Goal: Contribute content: Contribute content

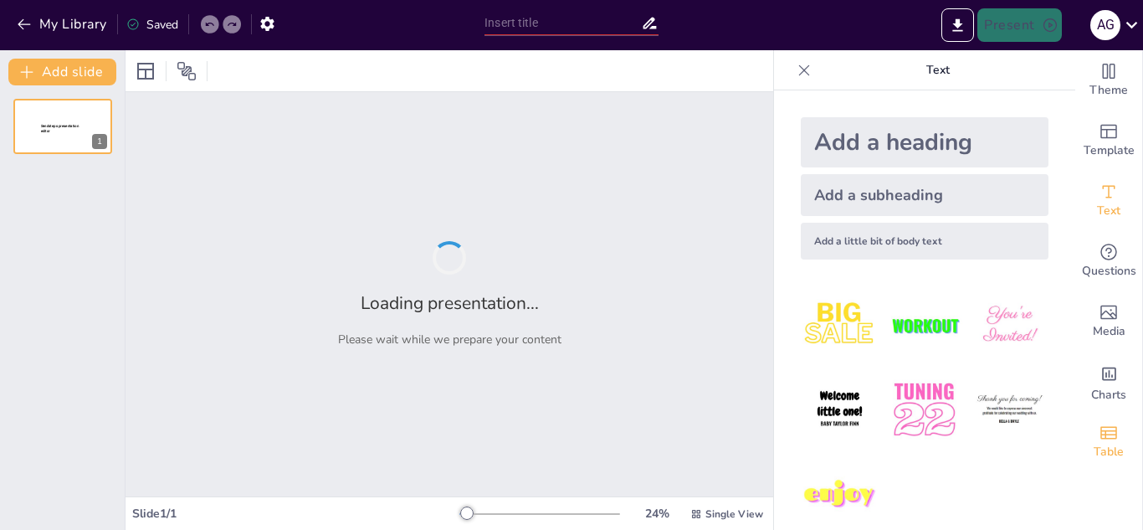
type input "Analisis Sifat dan Media Penularan Penyakit Campak, DBD, [MEDICAL_DATA] Burung,…"
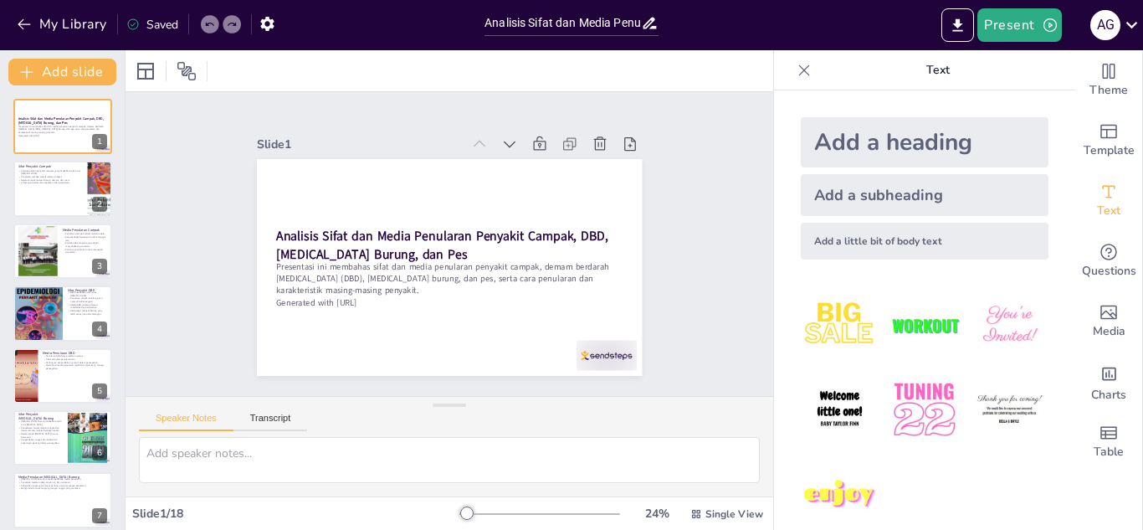
checkbox input "true"
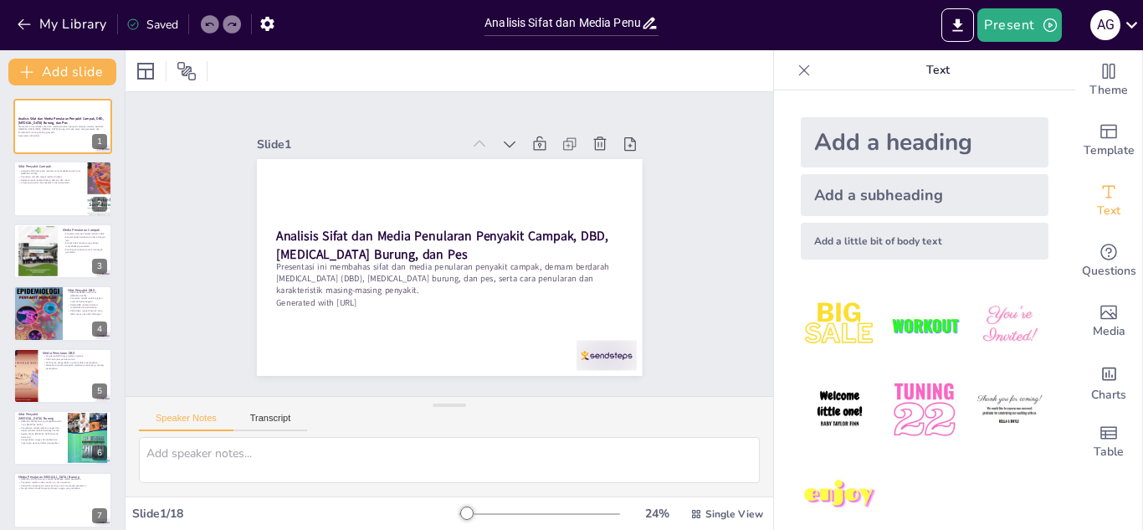
checkbox input "true"
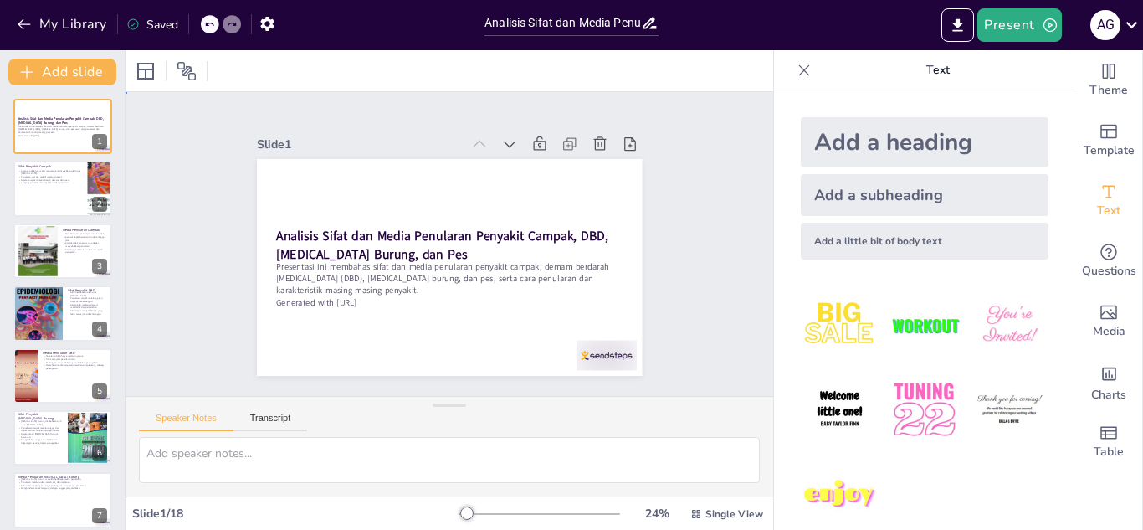
checkbox input "true"
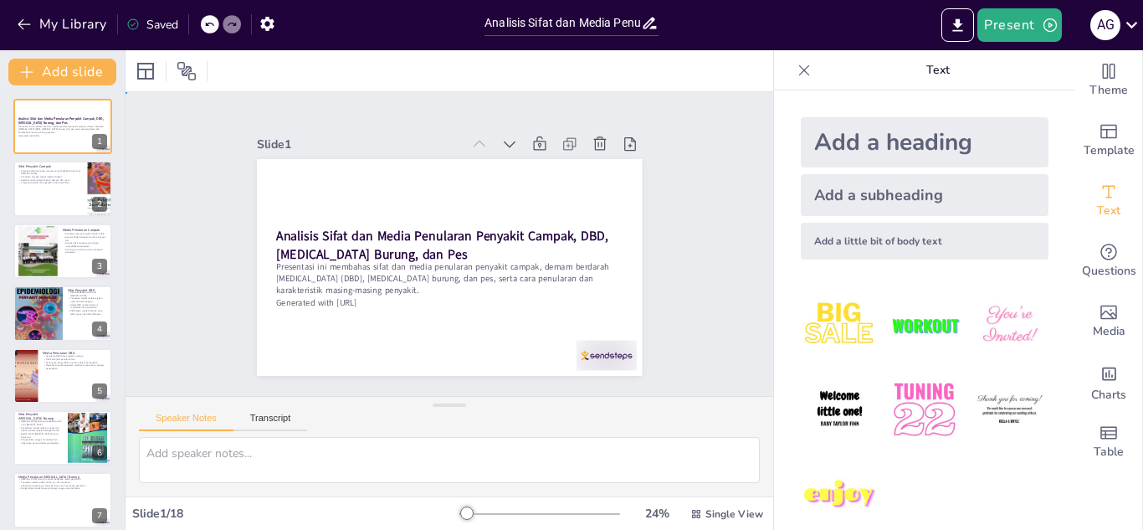
click at [706, 195] on div "Slide 1 Analisis Sifat dan Media Penularan Penyakit Campak, DBD, Flu Burung, da…" at bounding box center [450, 244] width 648 height 304
checkbox input "true"
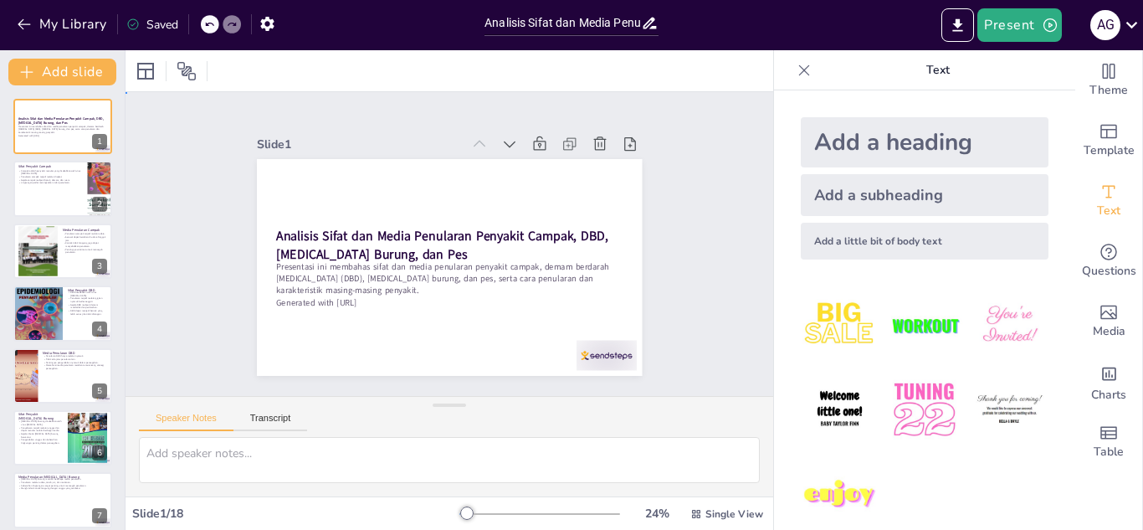
checkbox input "true"
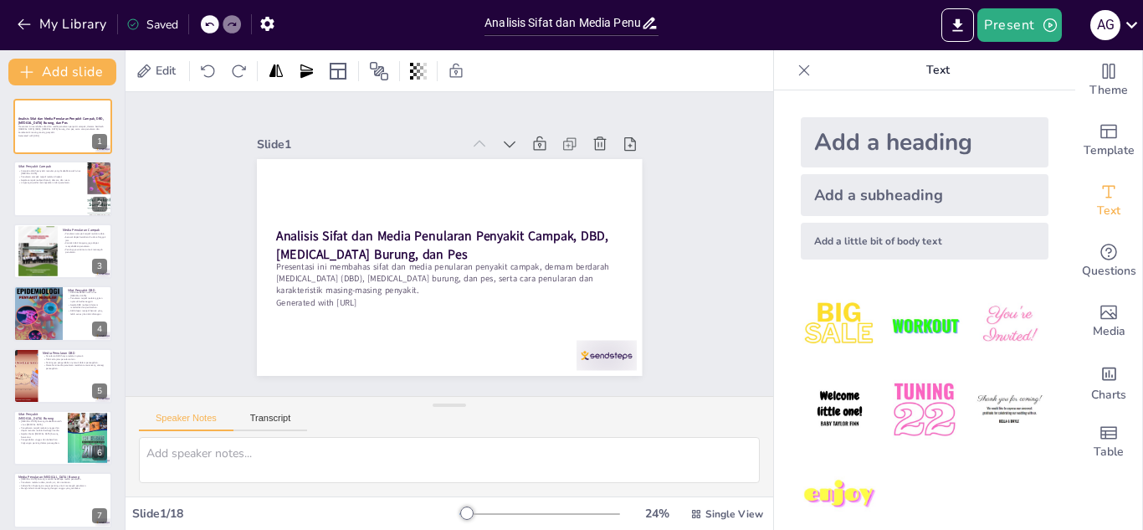
checkbox input "true"
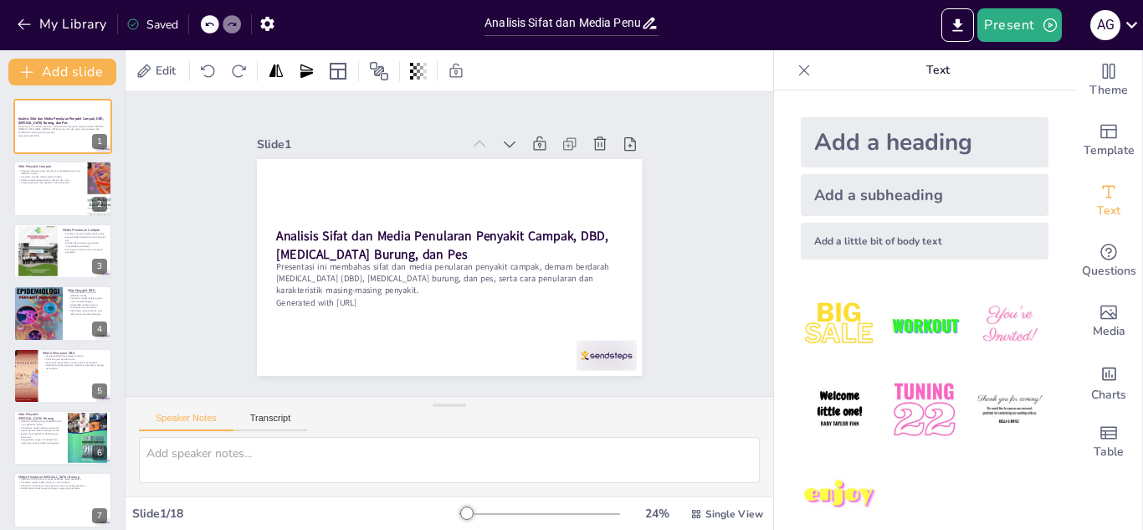
checkbox input "true"
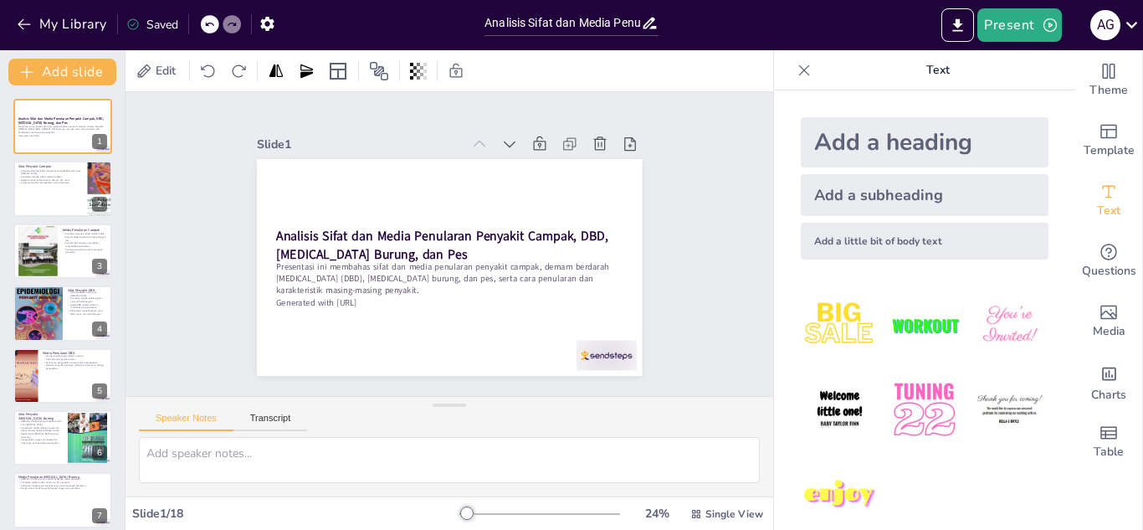
checkbox input "true"
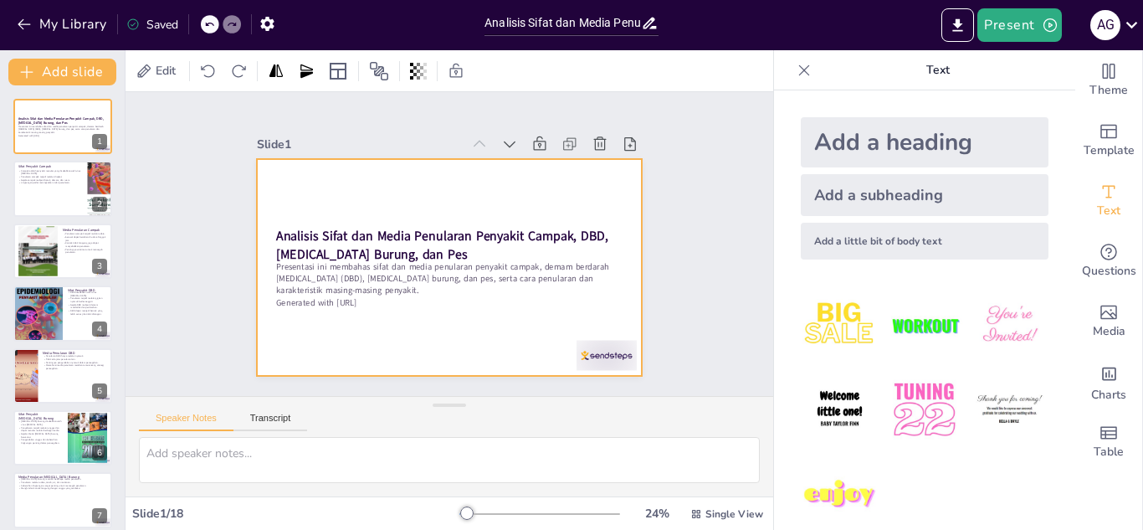
checkbox input "true"
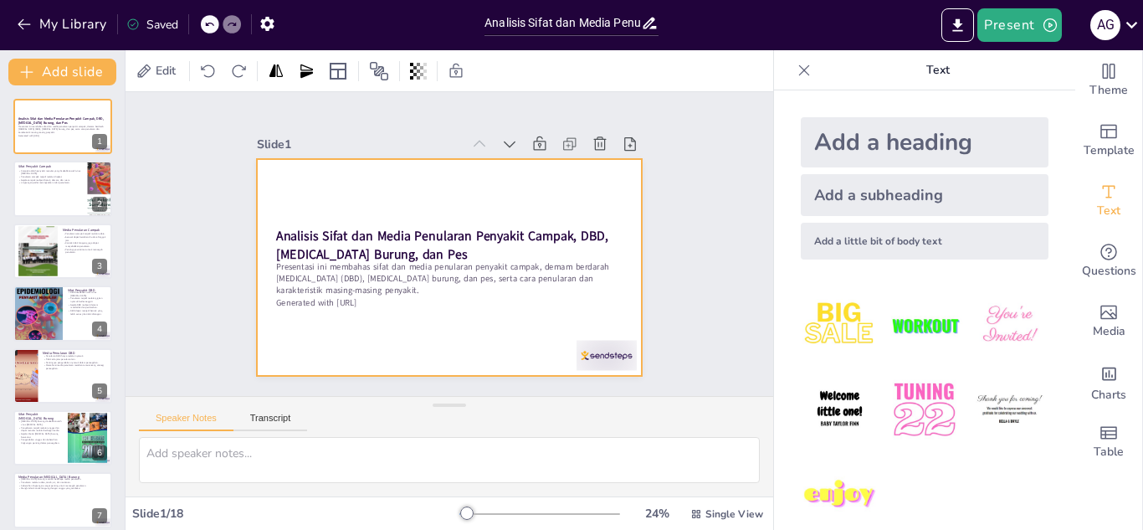
checkbox input "true"
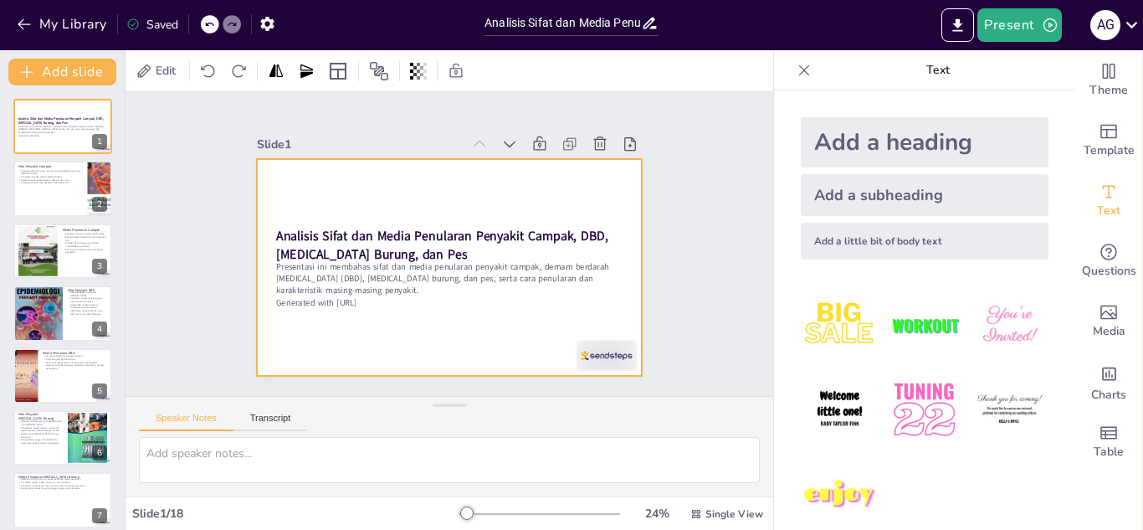
checkbox input "true"
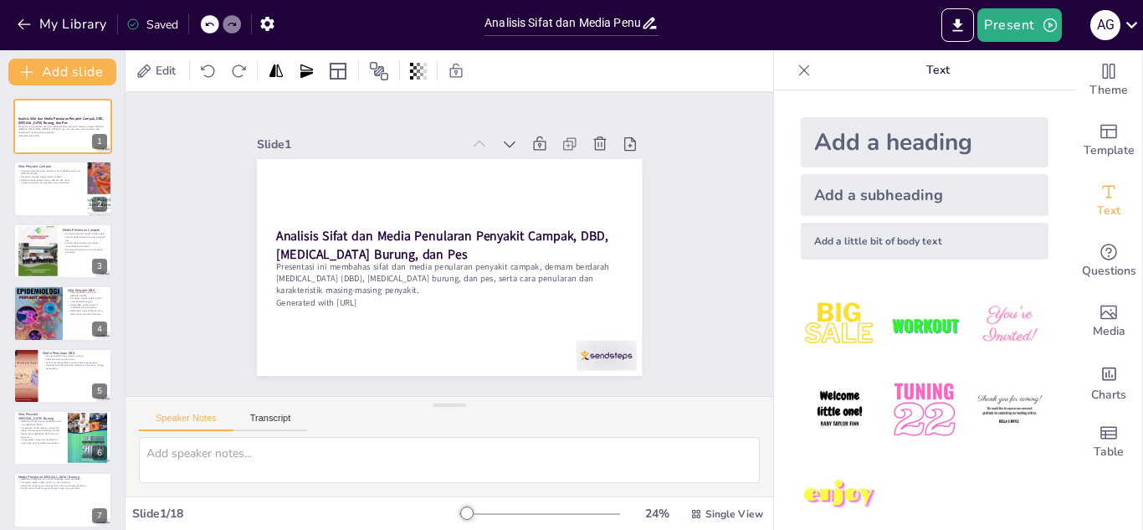
checkbox input "true"
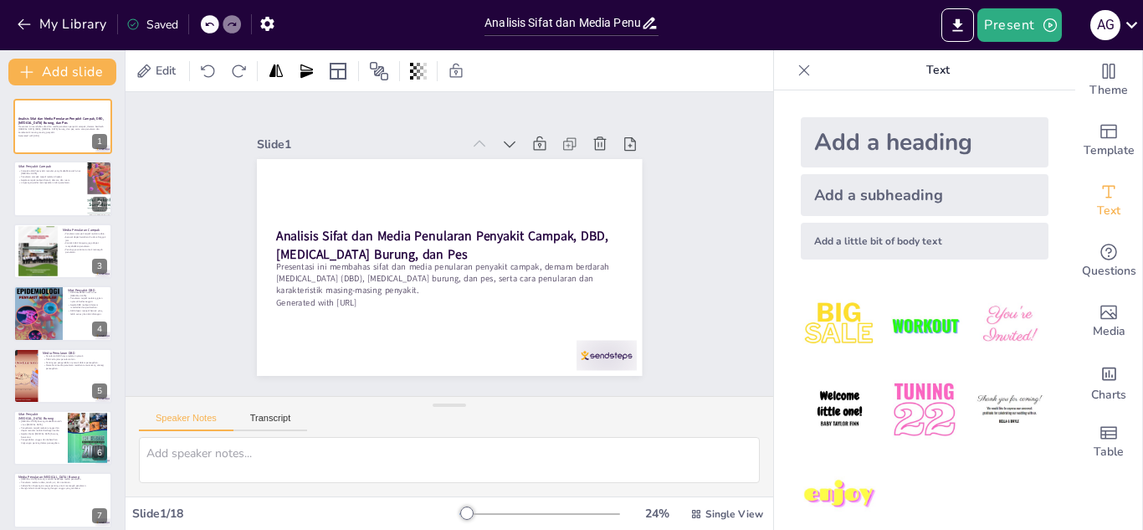
checkbox input "true"
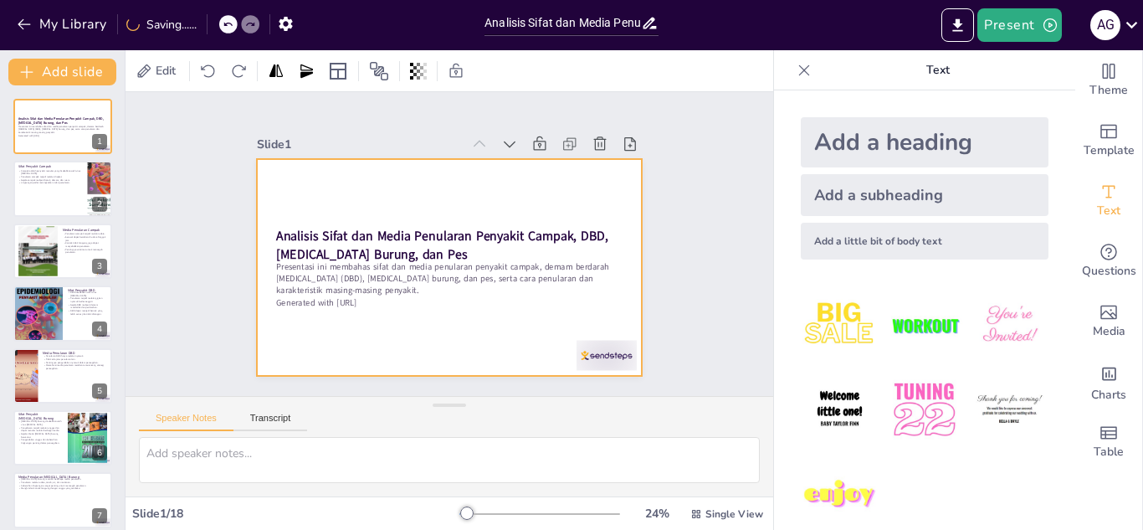
checkbox input "true"
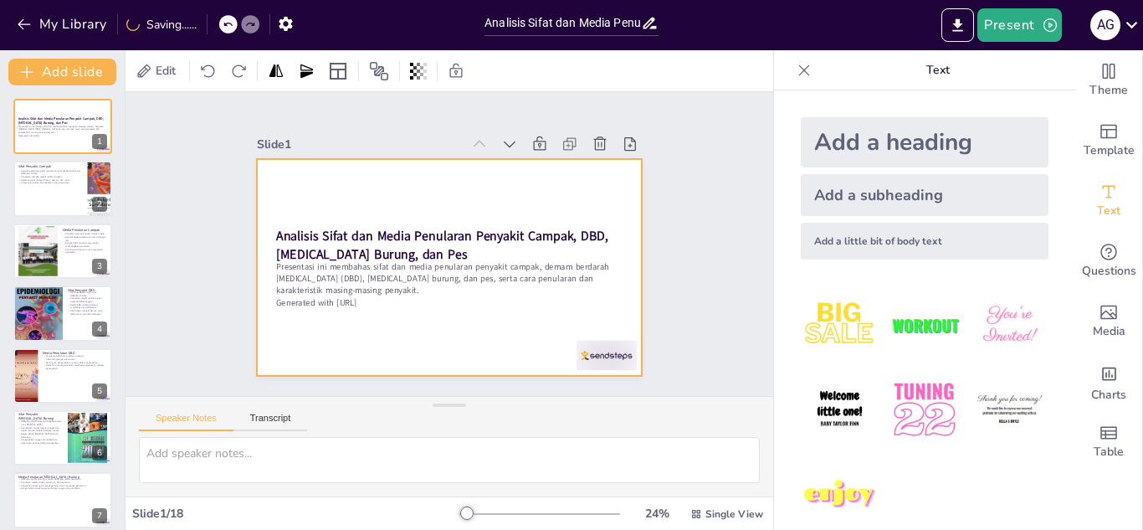
checkbox input "true"
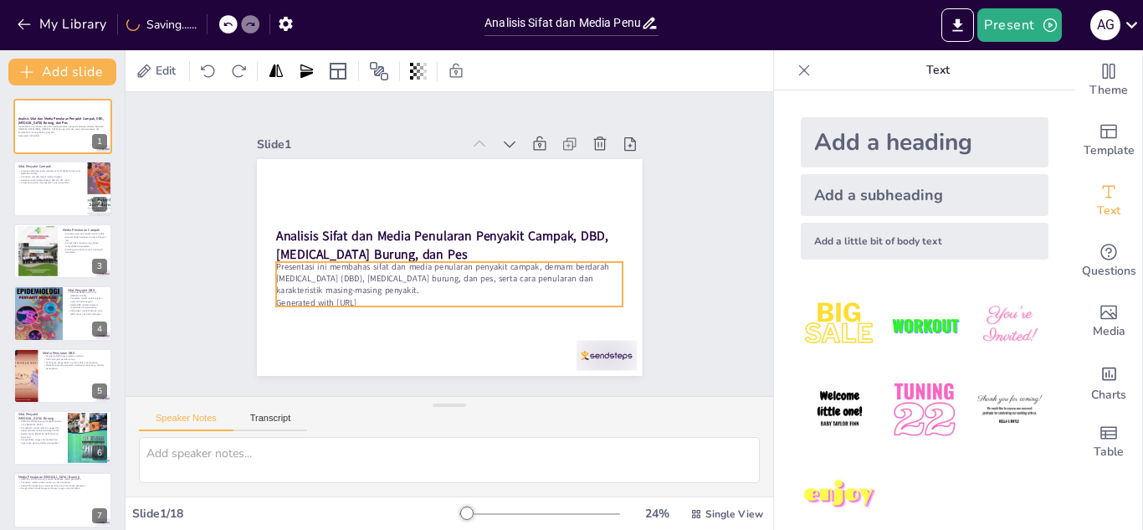
checkbox input "true"
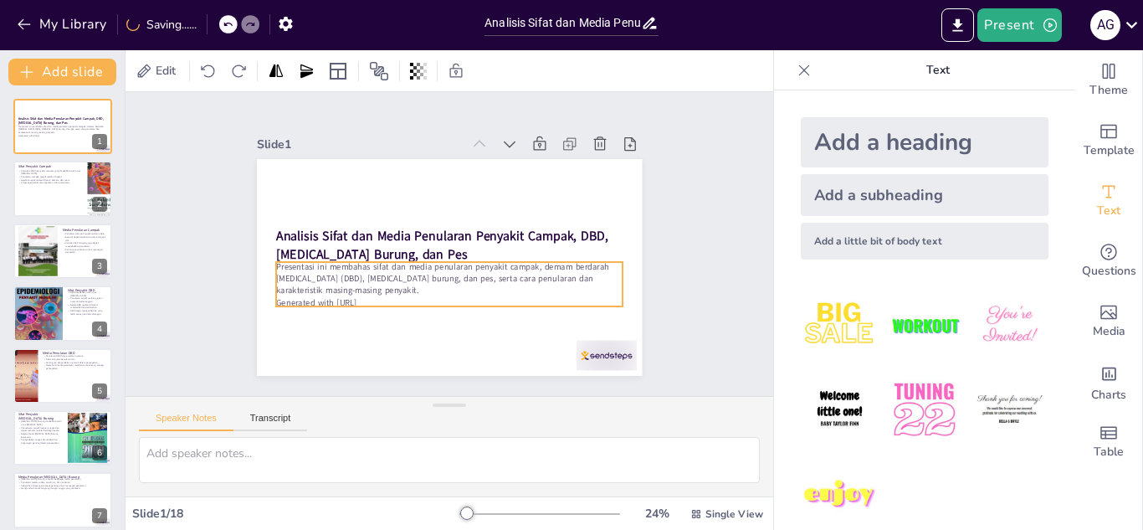
checkbox input "true"
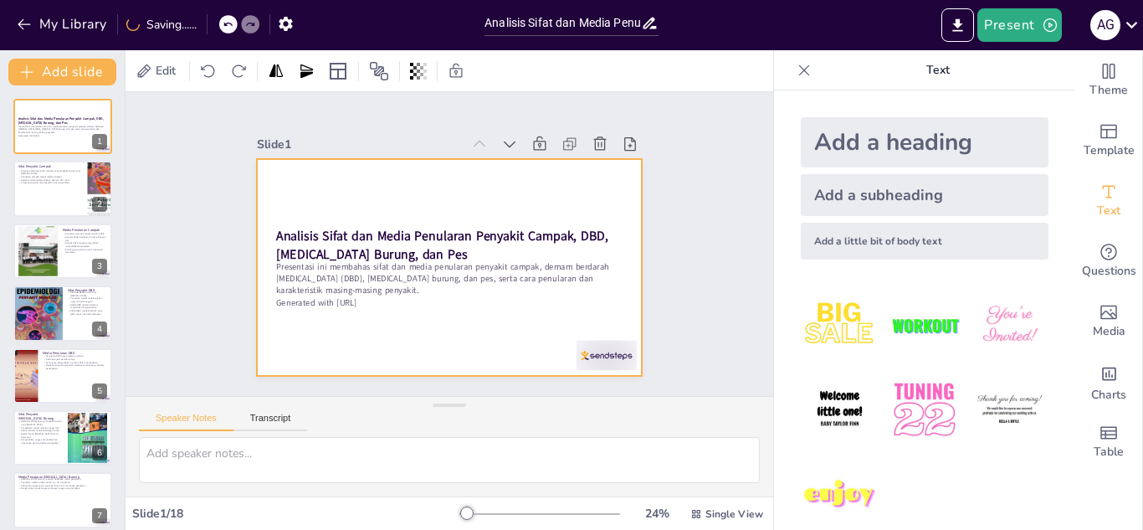
checkbox input "true"
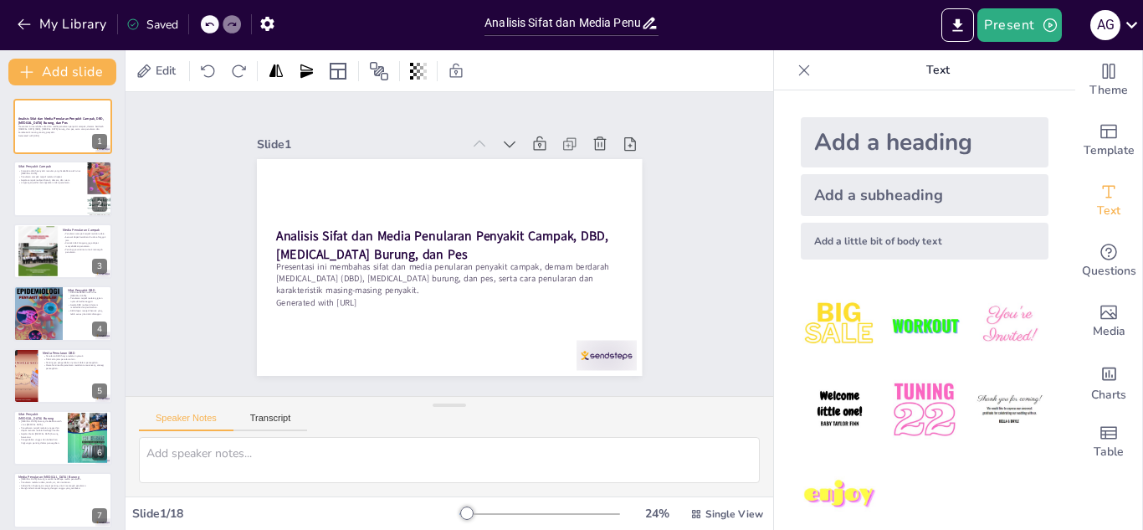
checkbox input "true"
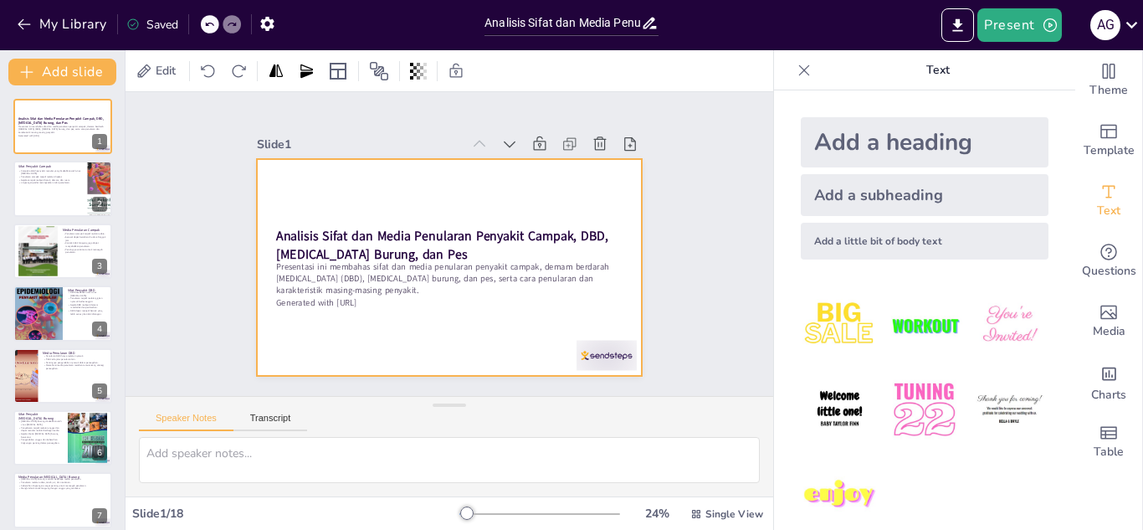
checkbox input "true"
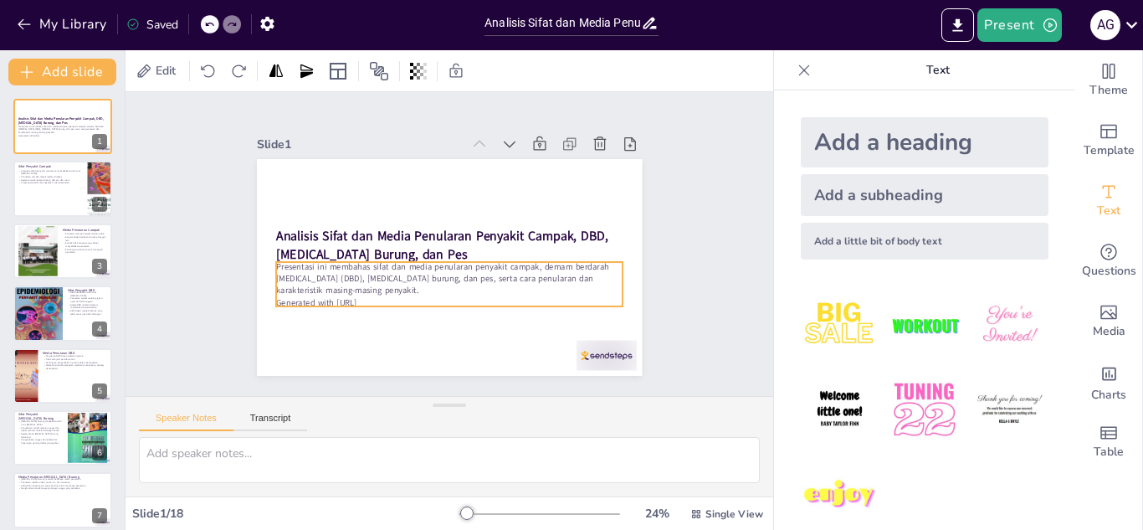
checkbox input "true"
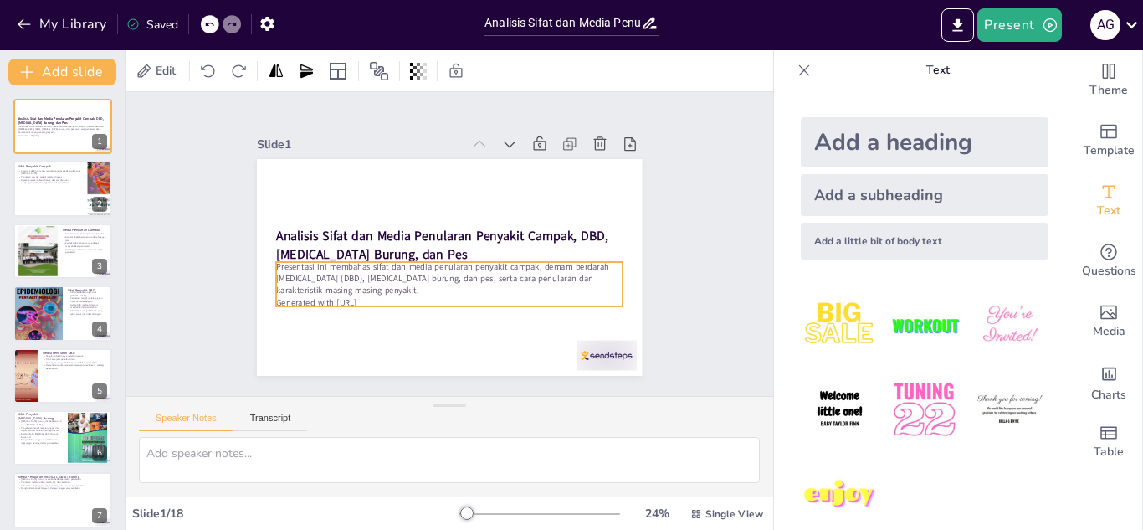
click at [435, 284] on p "Presentasi ini membahas sifat dan media penularan penyakit campak, demam berdar…" at bounding box center [449, 278] width 346 height 36
checkbox input "true"
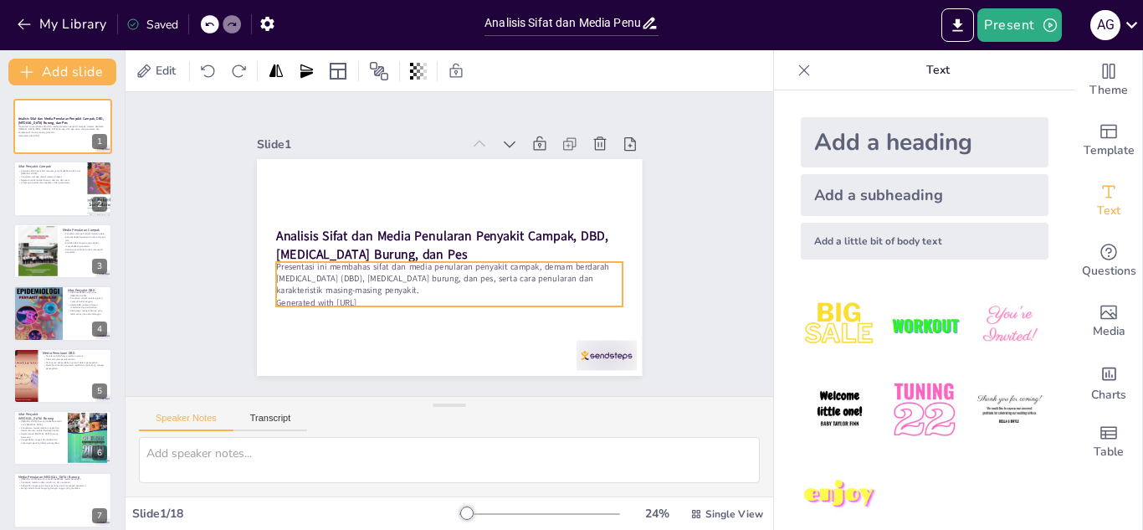
checkbox input "true"
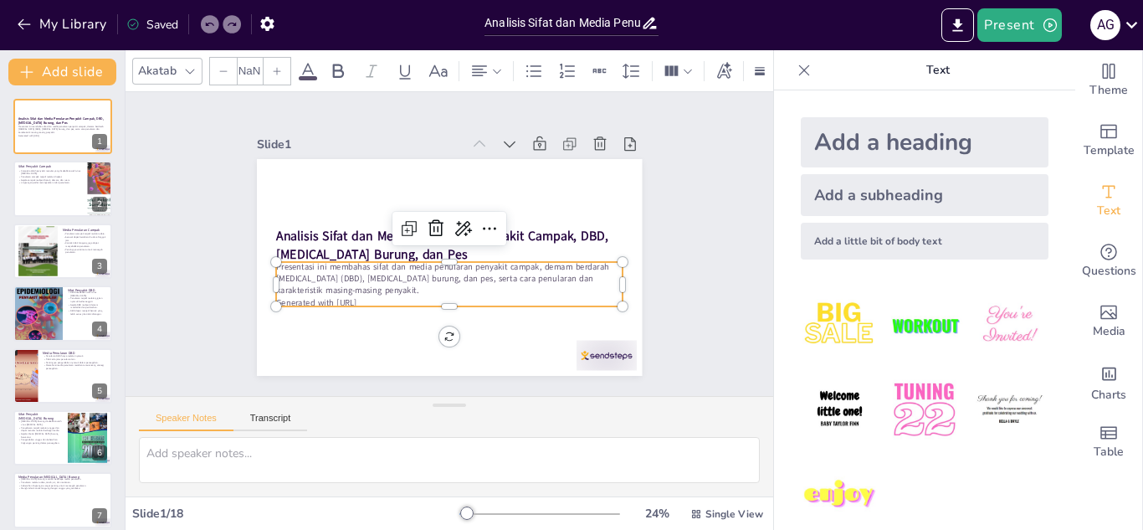
type input "32"
checkbox input "true"
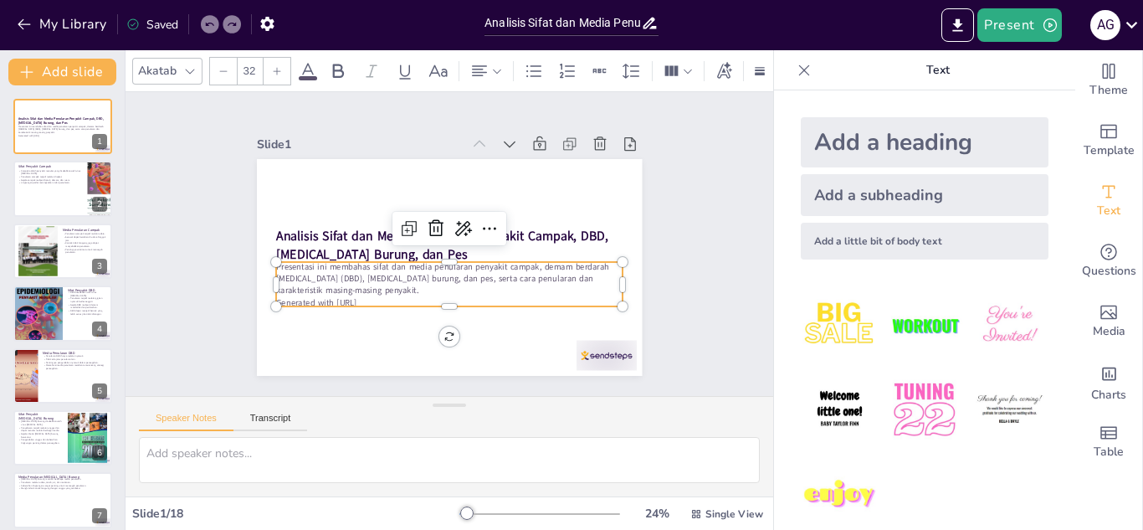
checkbox input "true"
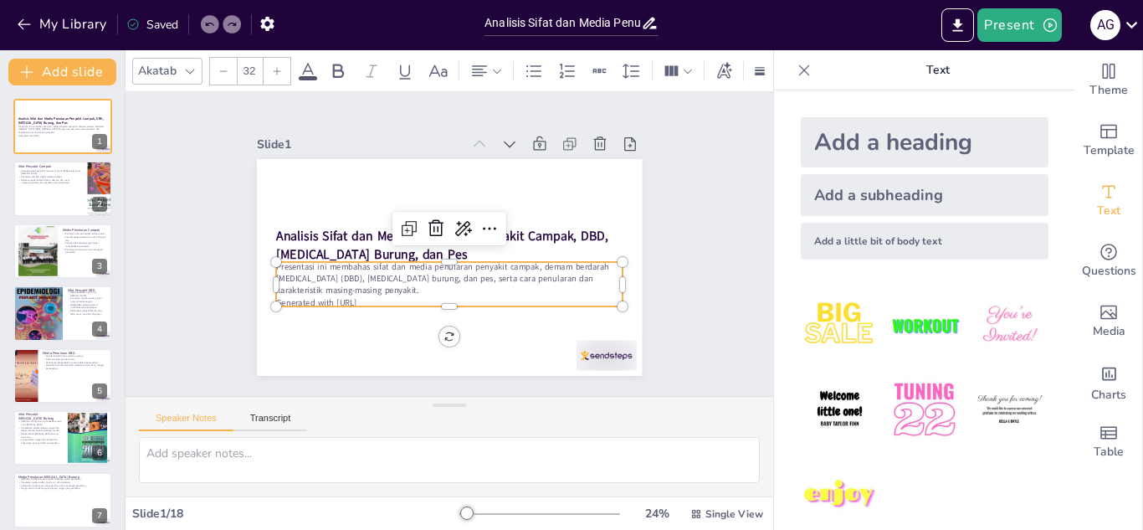
checkbox input "true"
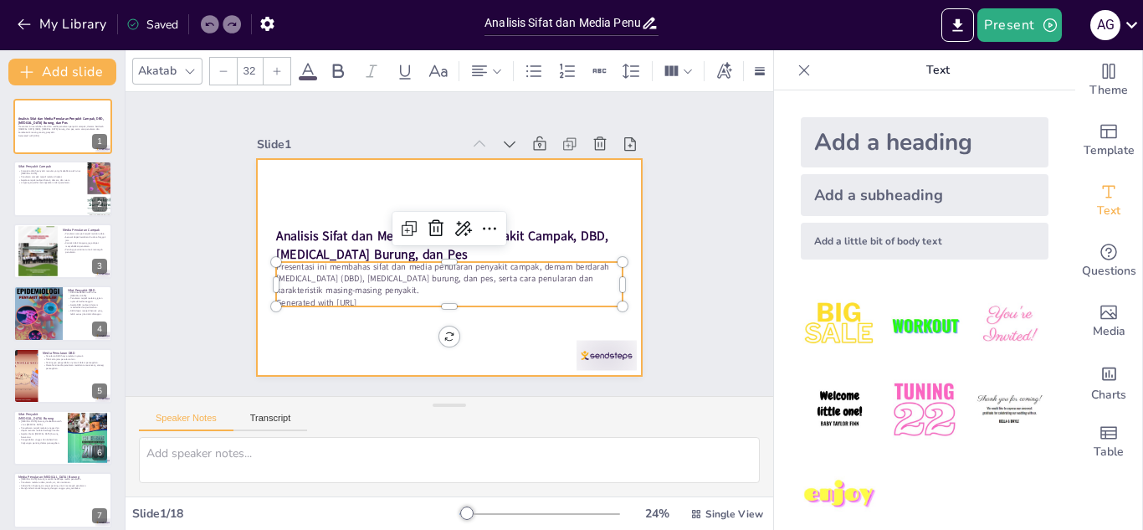
checkbox input "true"
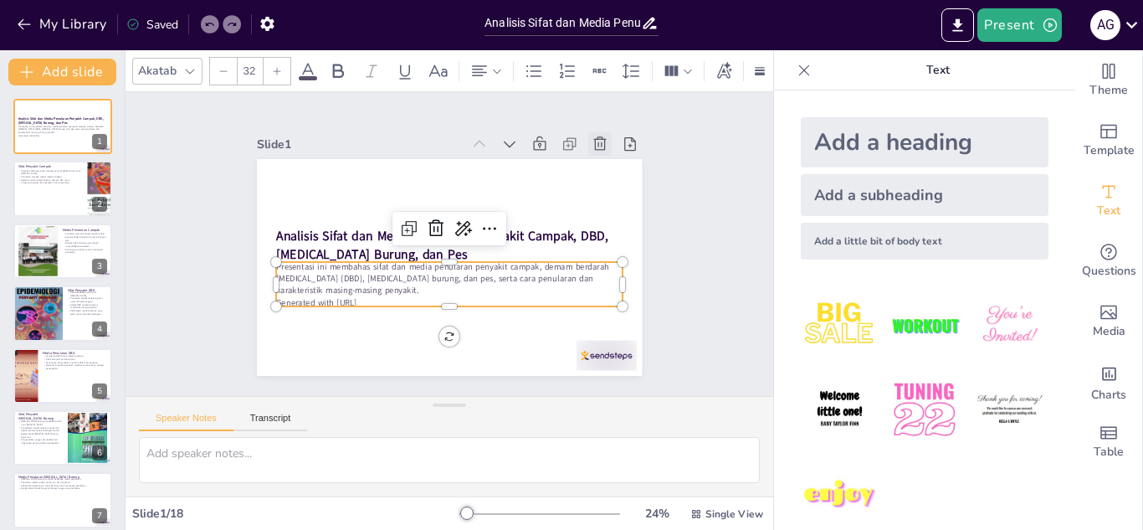
click at [592, 137] on icon at bounding box center [600, 144] width 17 height 17
type textarea "Penyakit campak disebabkan oleh virus dari golongan Paramyxovirus, yang membuat…"
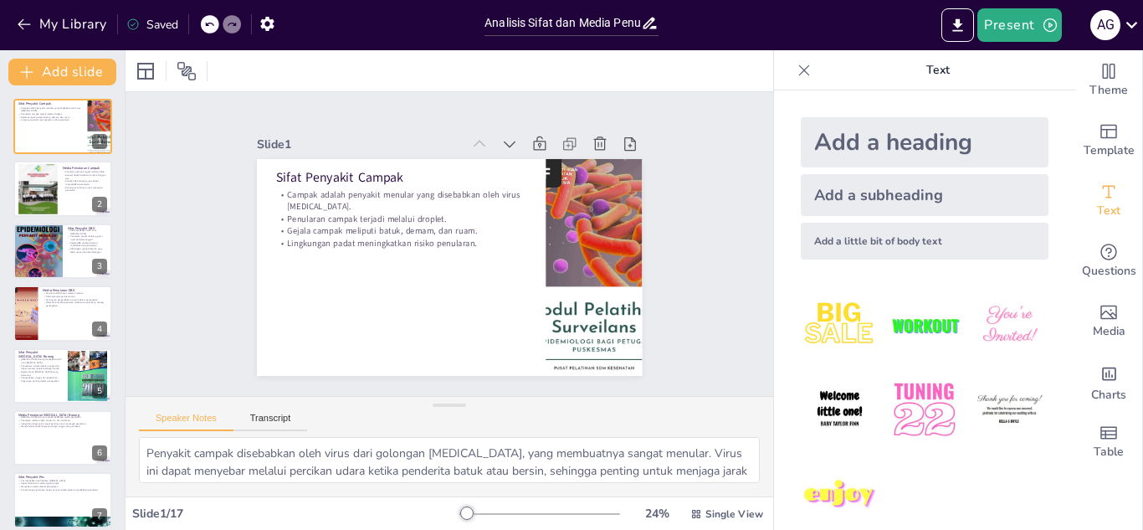
checkbox input "true"
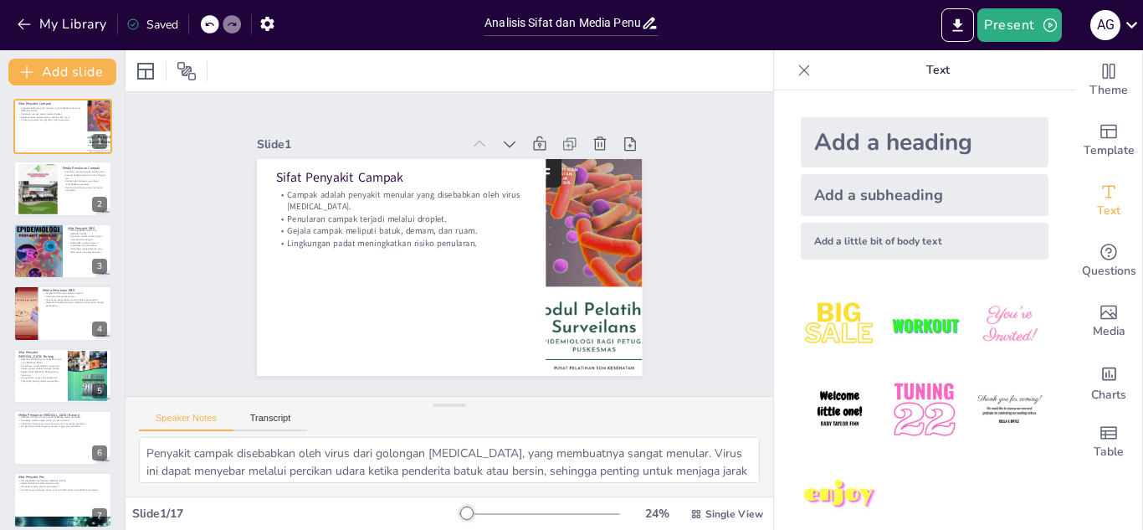
checkbox input "true"
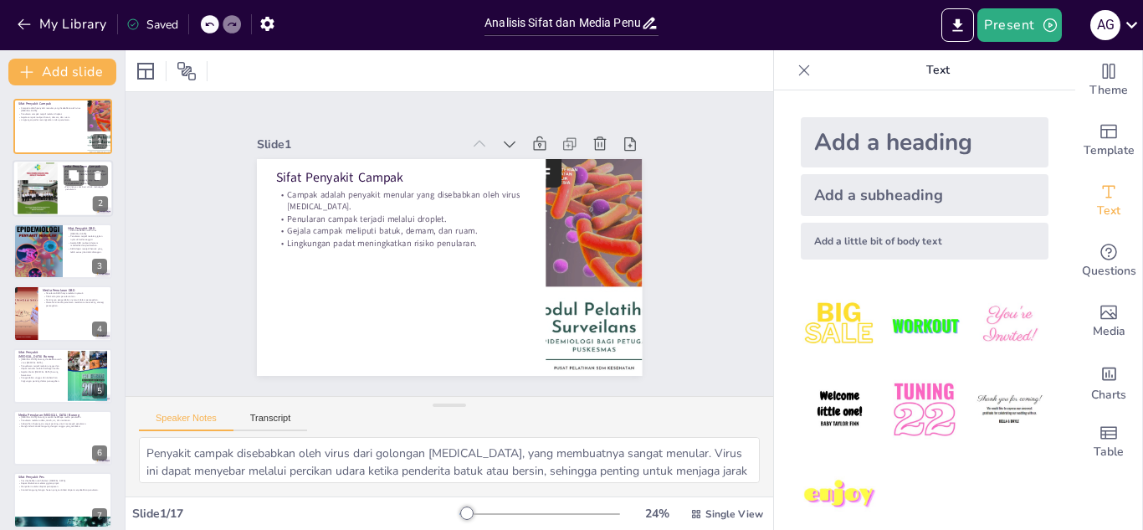
checkbox input "true"
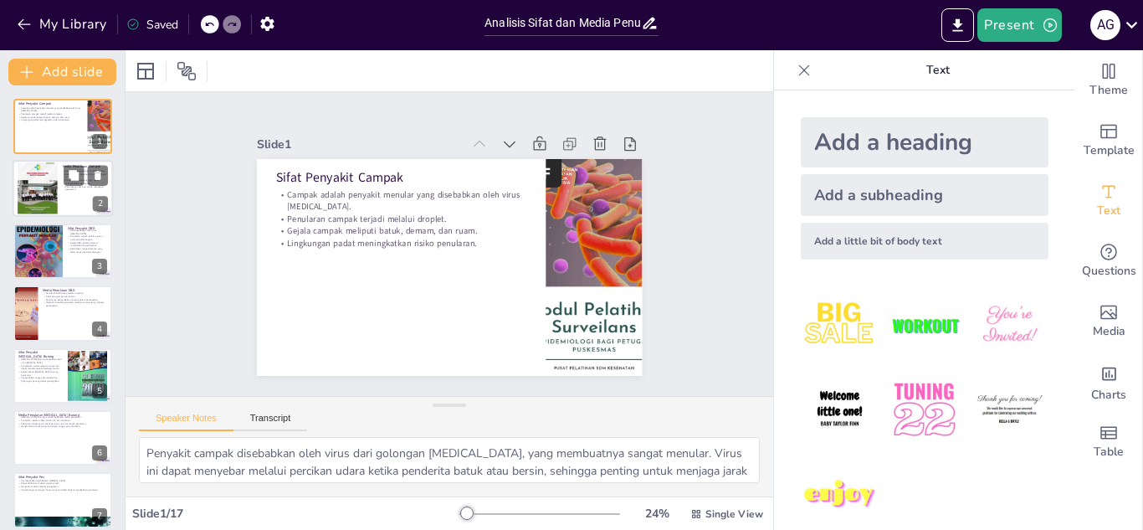
checkbox input "true"
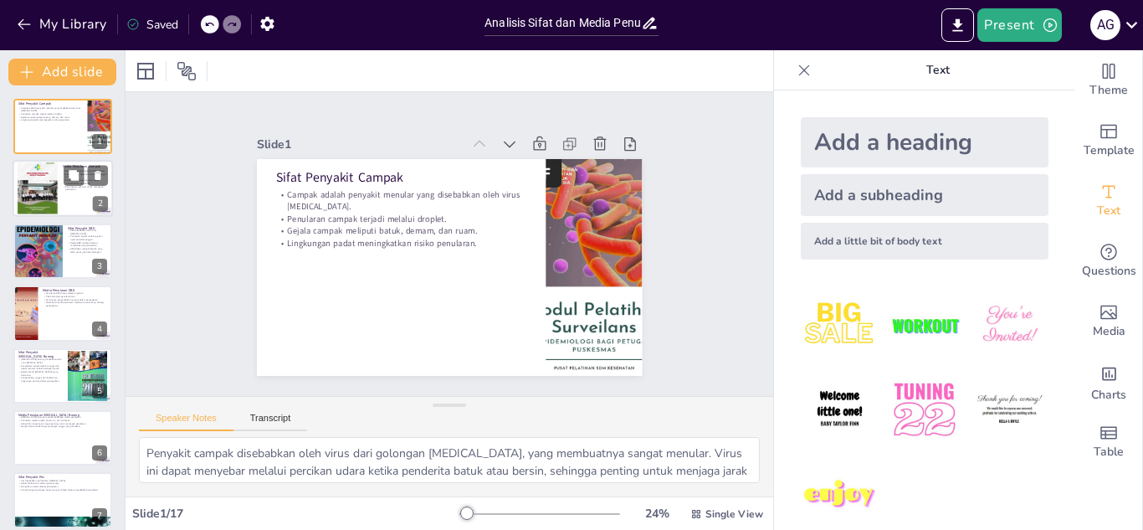
checkbox input "true"
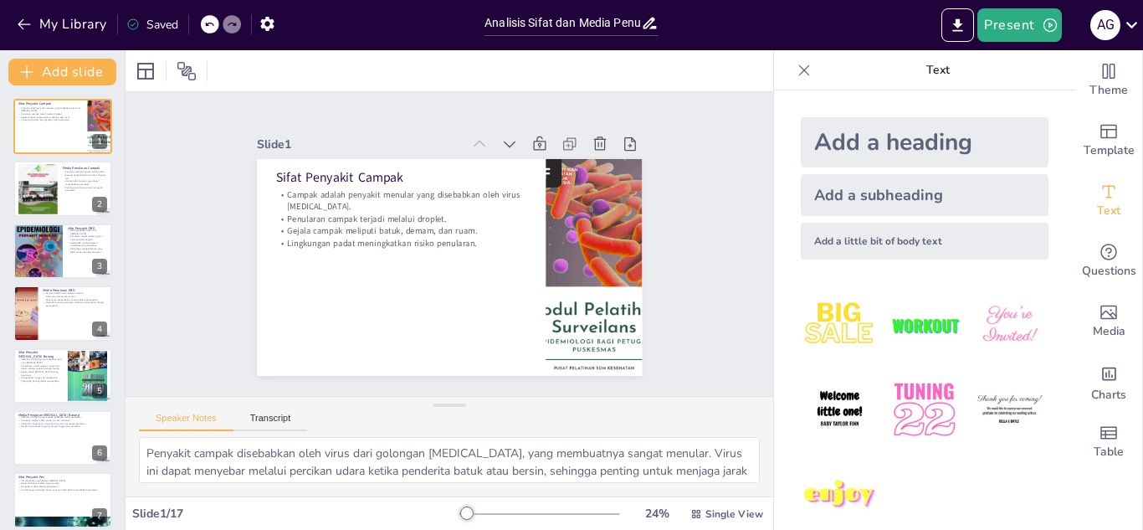
checkbox input "true"
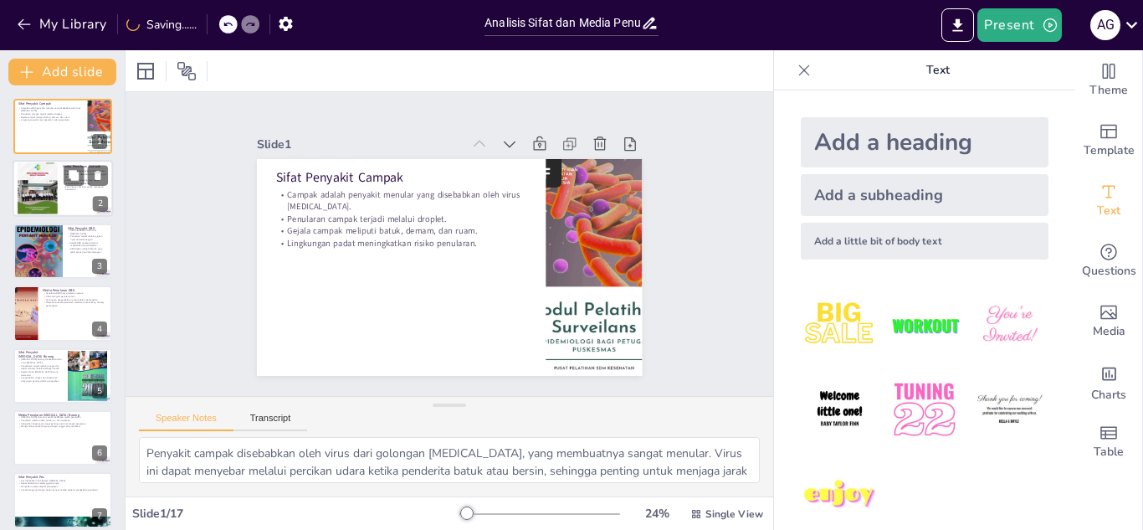
checkbox input "true"
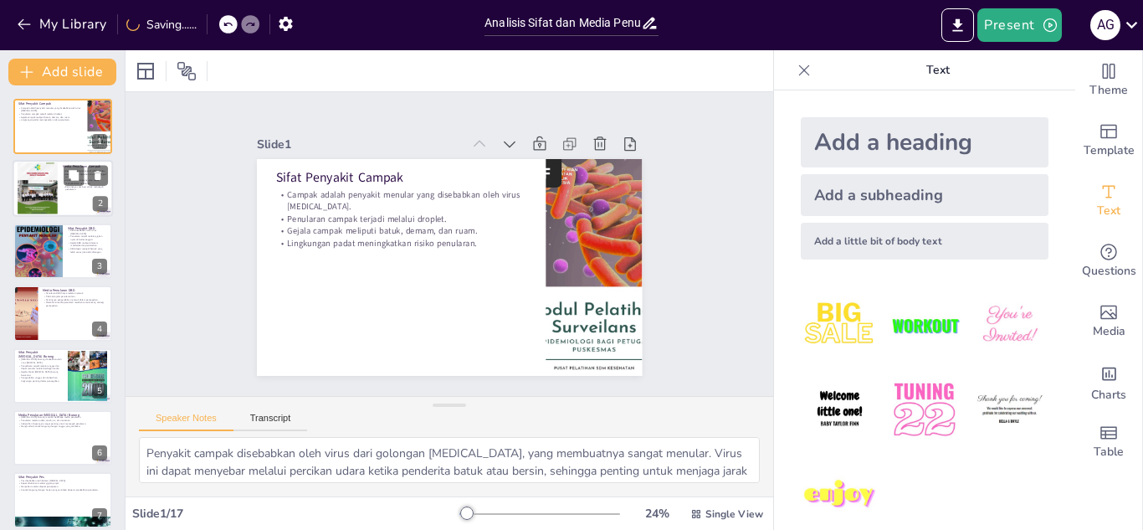
checkbox input "true"
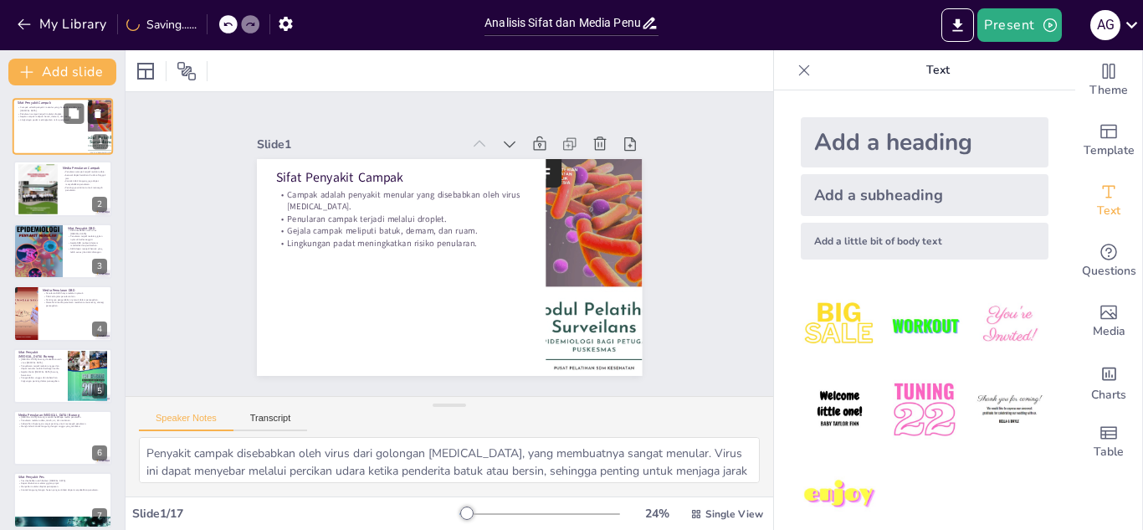
checkbox input "true"
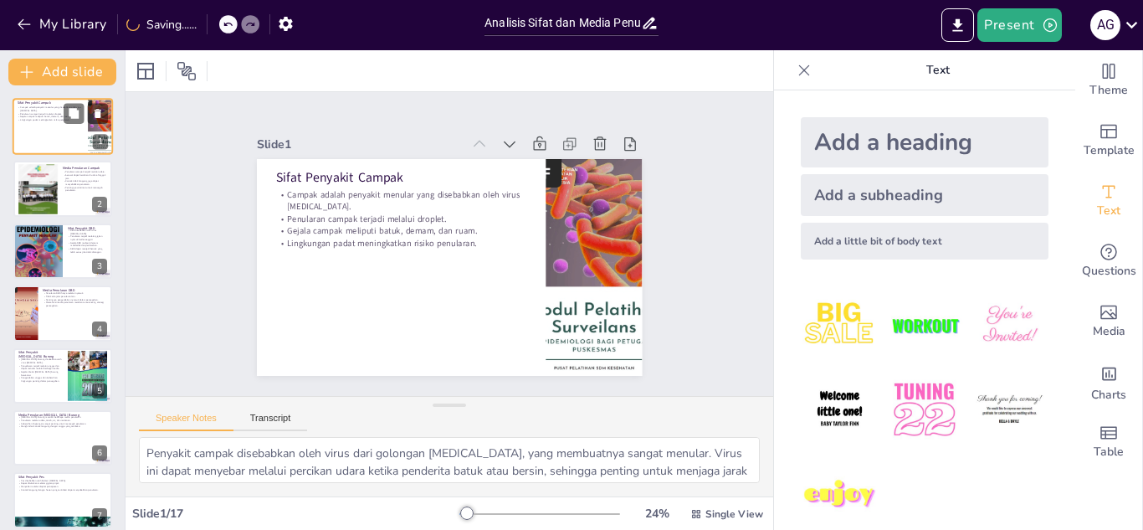
checkbox input "true"
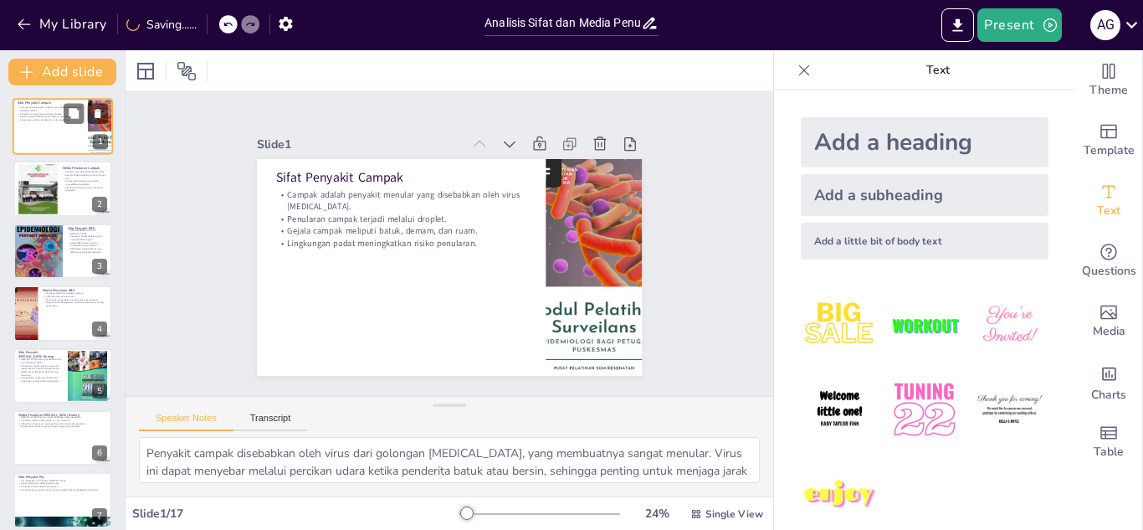
checkbox input "true"
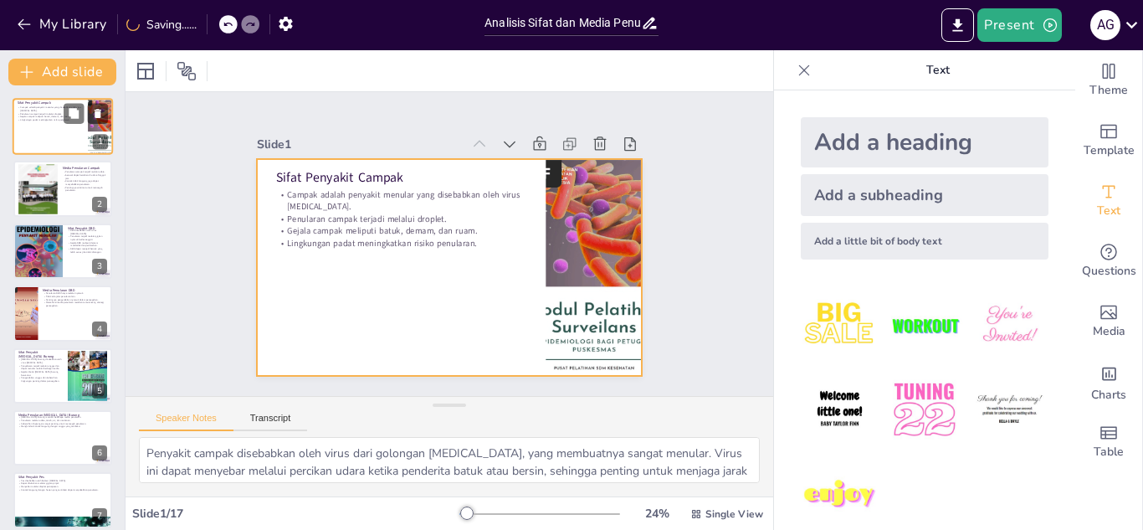
checkbox input "true"
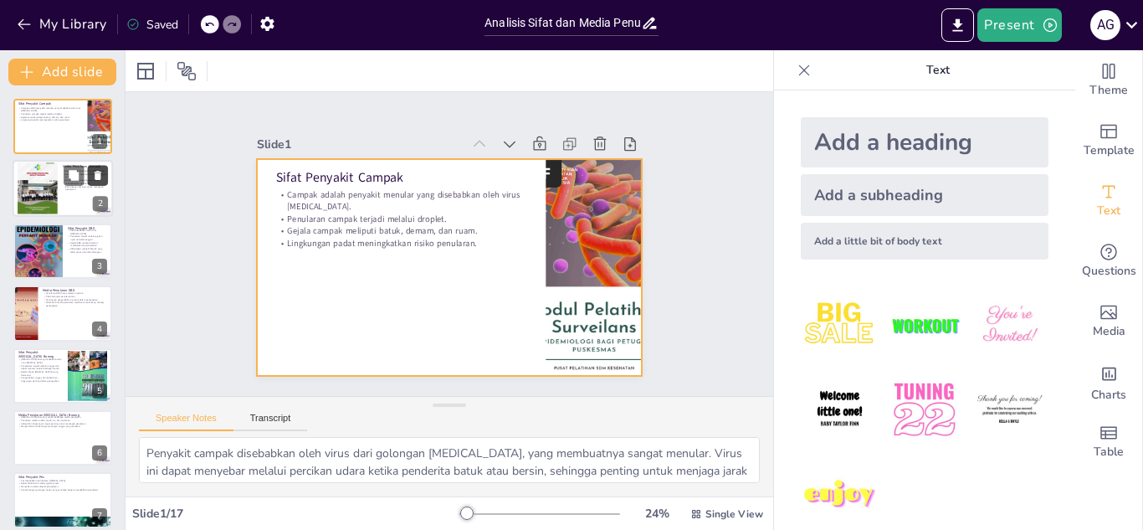
checkbox input "true"
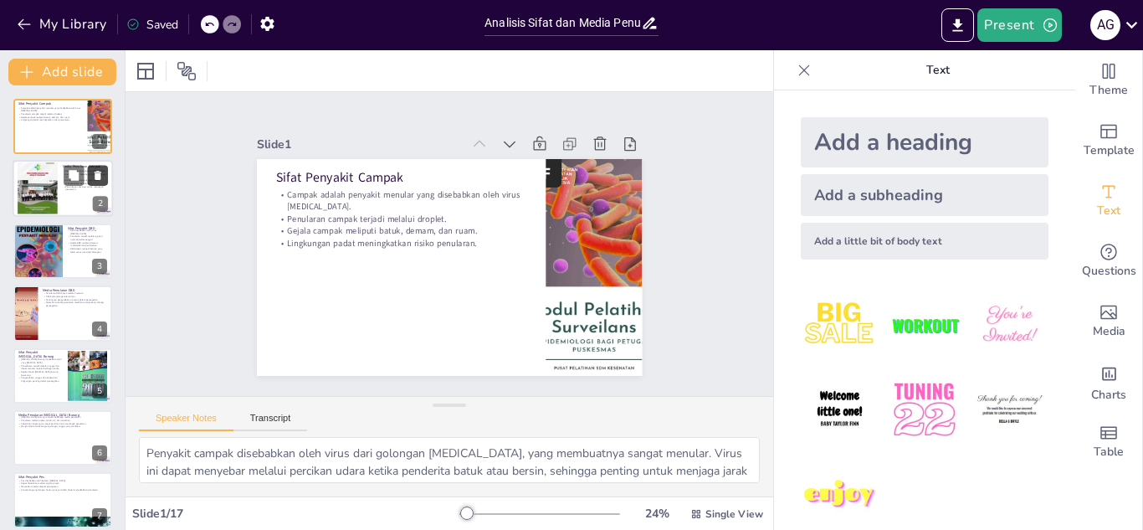
checkbox input "true"
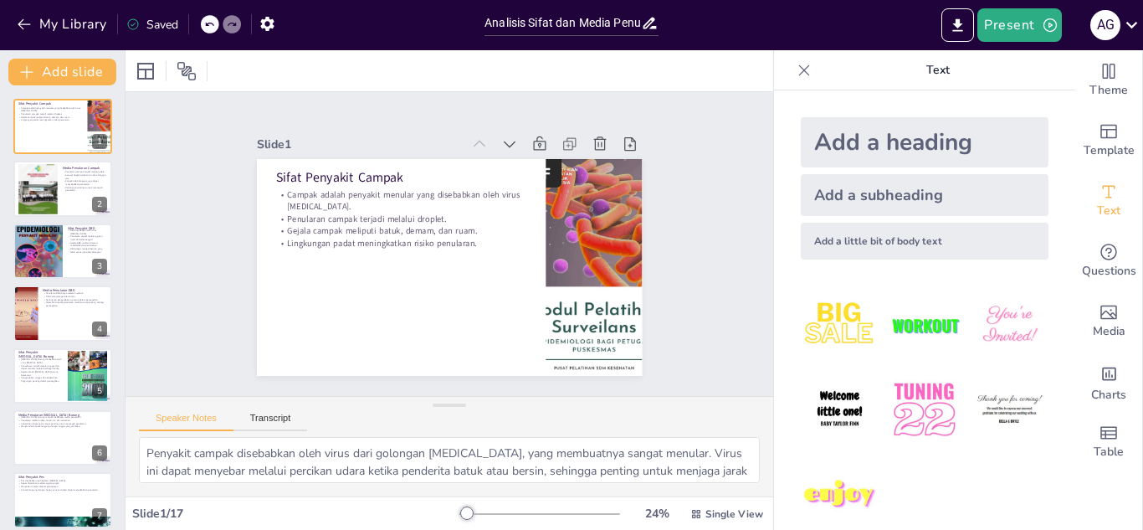
checkbox input "true"
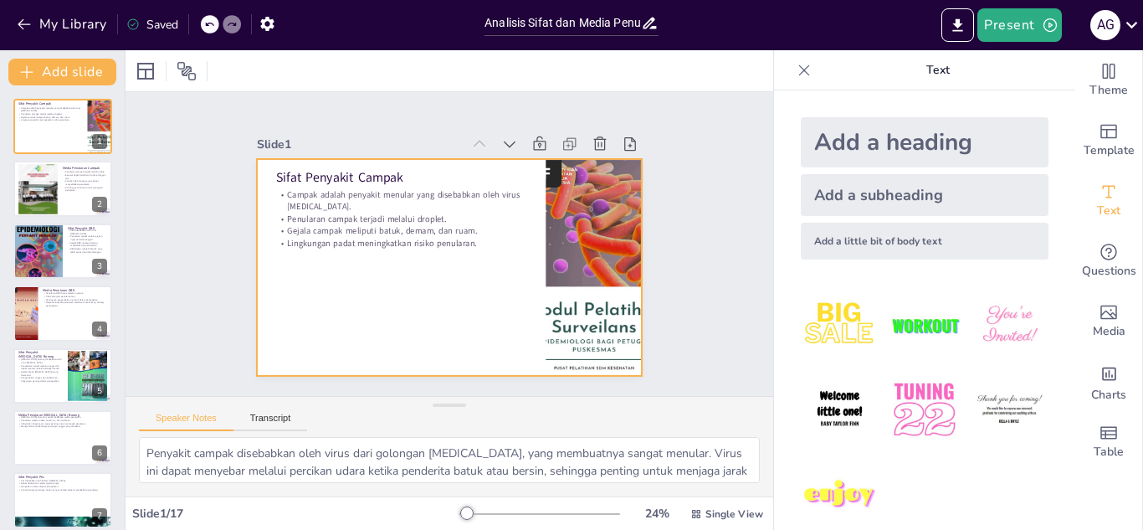
checkbox input "true"
click at [70, 129] on div at bounding box center [63, 126] width 100 height 57
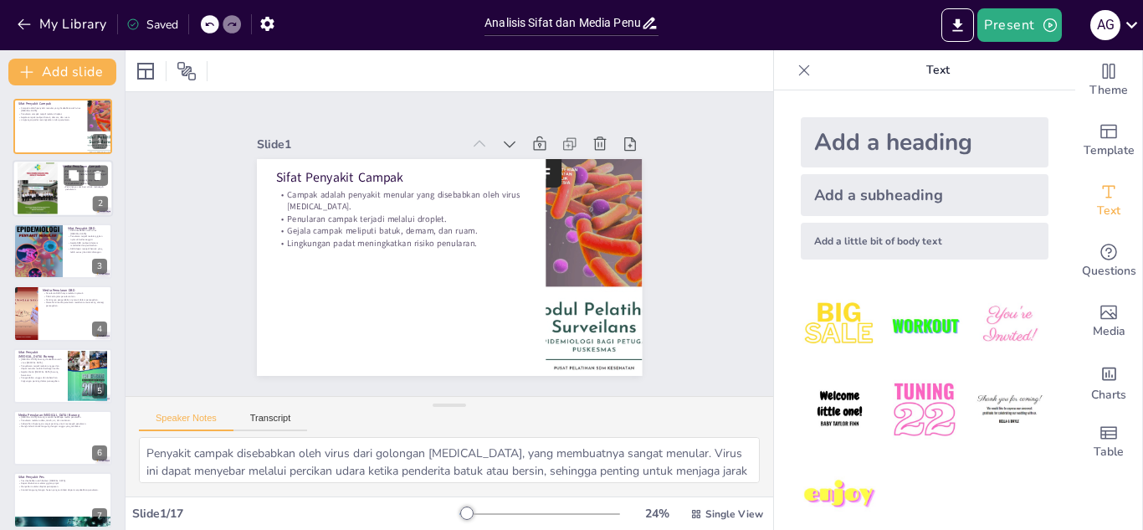
click at [71, 187] on p "Pentingnya vaksinasi untuk mencegah penularan." at bounding box center [85, 188] width 45 height 6
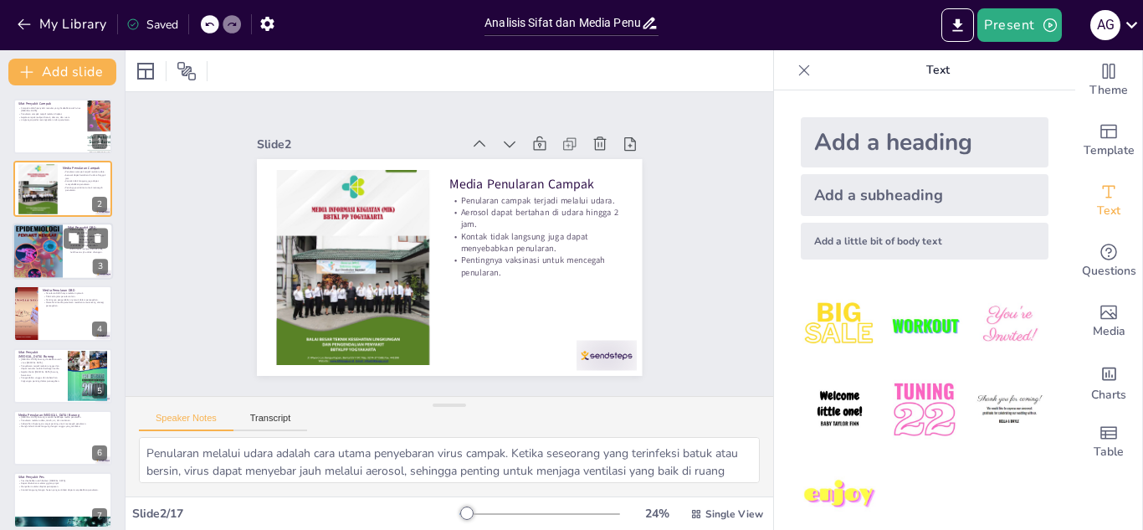
click at [64, 257] on div at bounding box center [63, 251] width 100 height 57
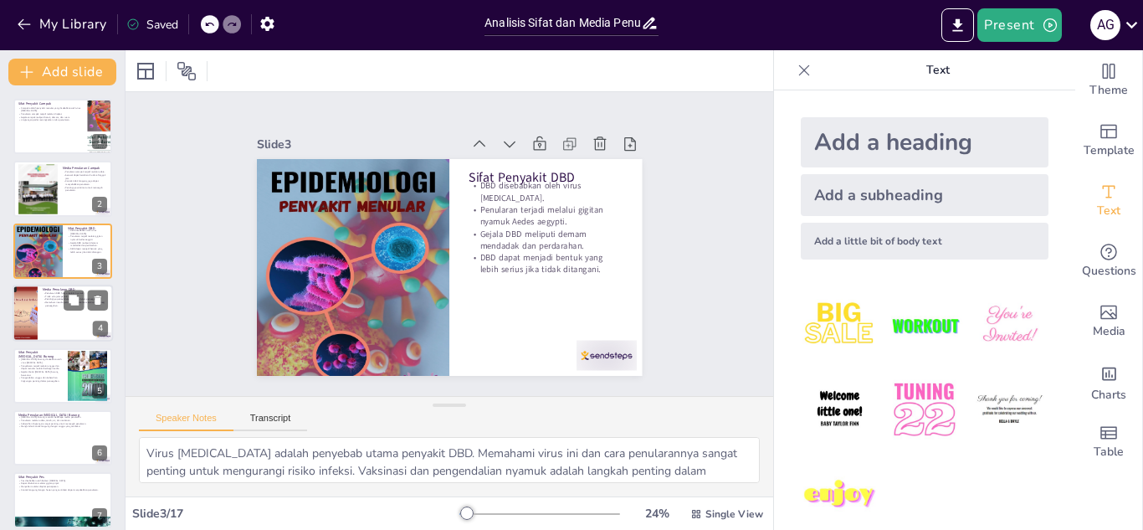
click at [53, 321] on div at bounding box center [63, 313] width 100 height 57
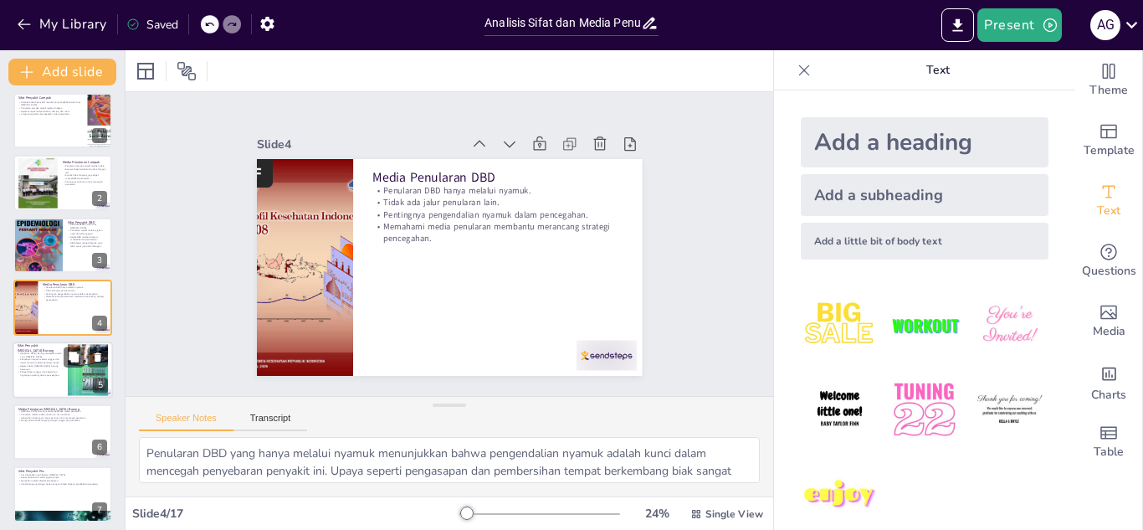
click at [54, 379] on div at bounding box center [63, 369] width 100 height 57
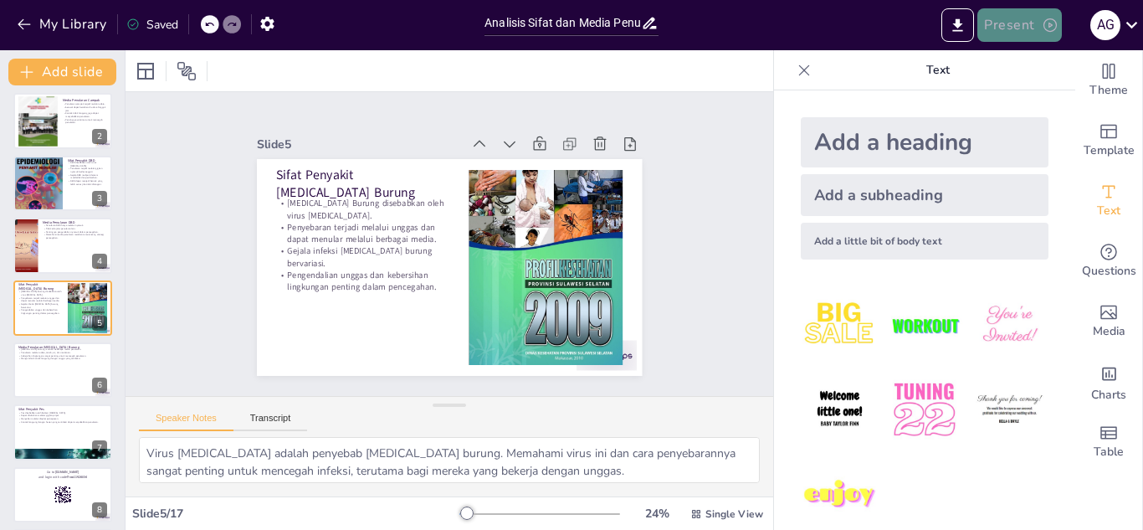
click at [1023, 23] on button "Present" at bounding box center [1020, 24] width 84 height 33
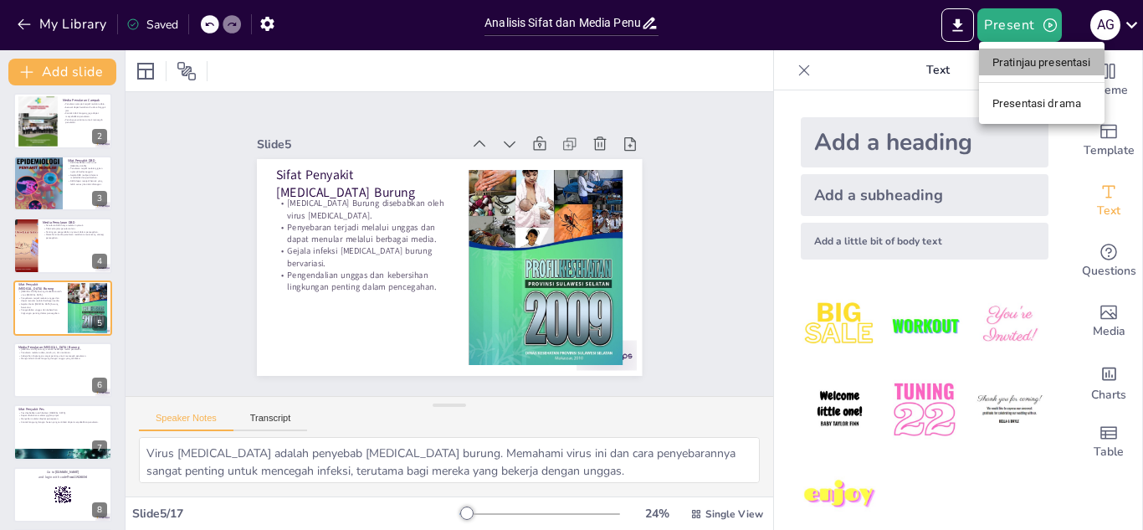
click at [1014, 62] on font "Pratinjau presentasi" at bounding box center [1042, 62] width 99 height 13
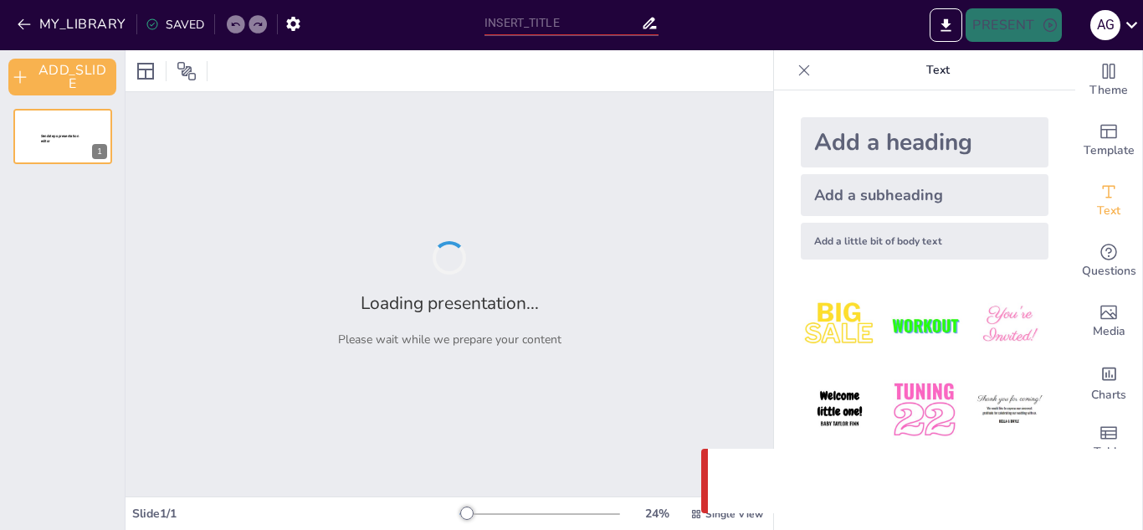
type input "Analisis Sifat dan Media Penularan Penyakit Campak, DBD, [MEDICAL_DATA] Burung,…"
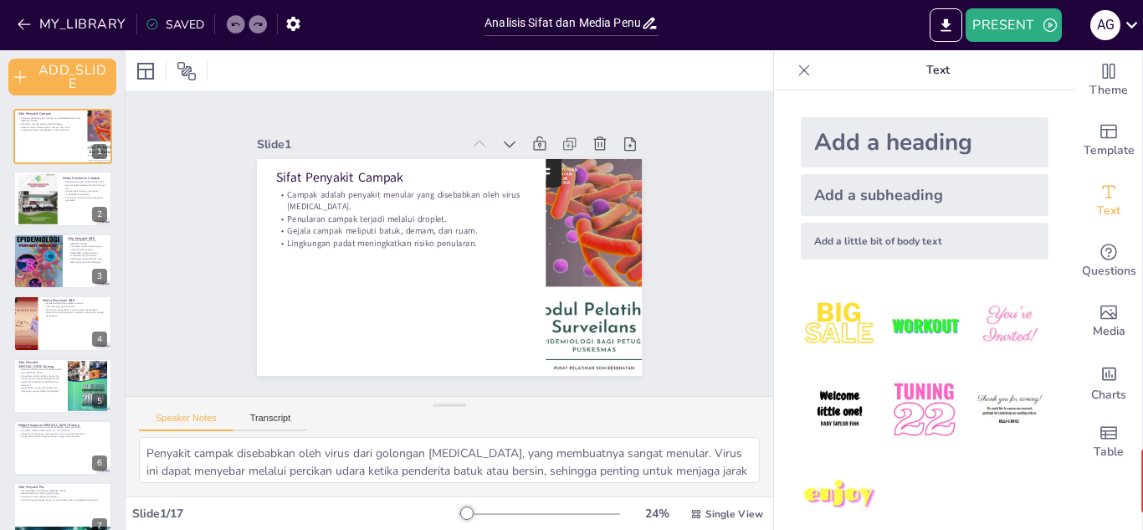
checkbox input "true"
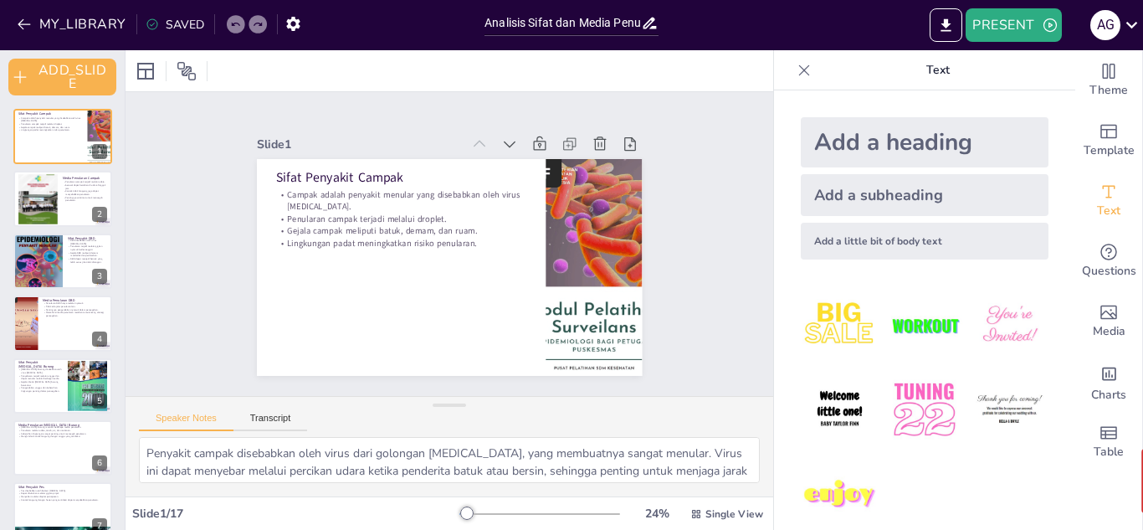
checkbox input "true"
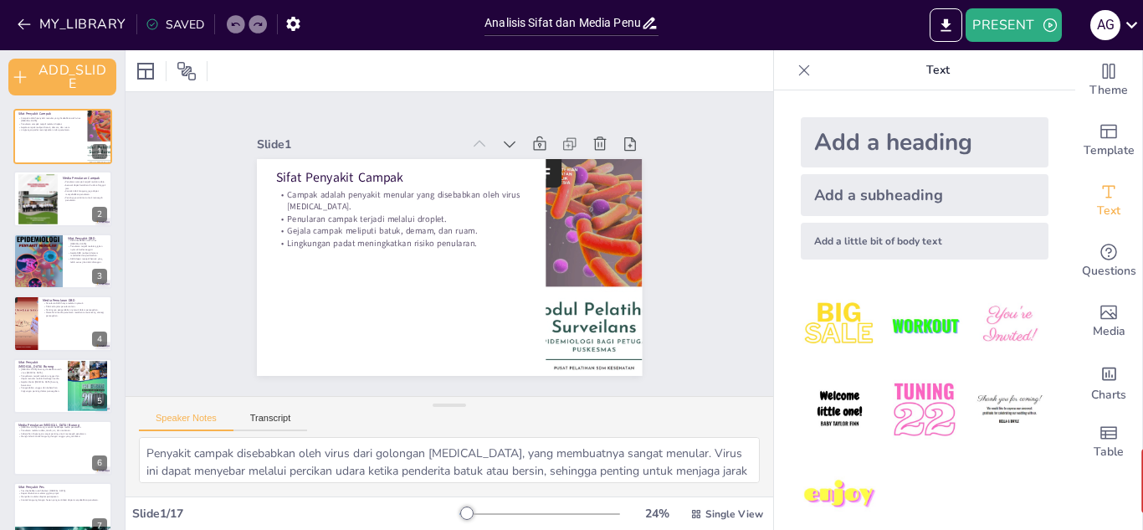
checkbox input "true"
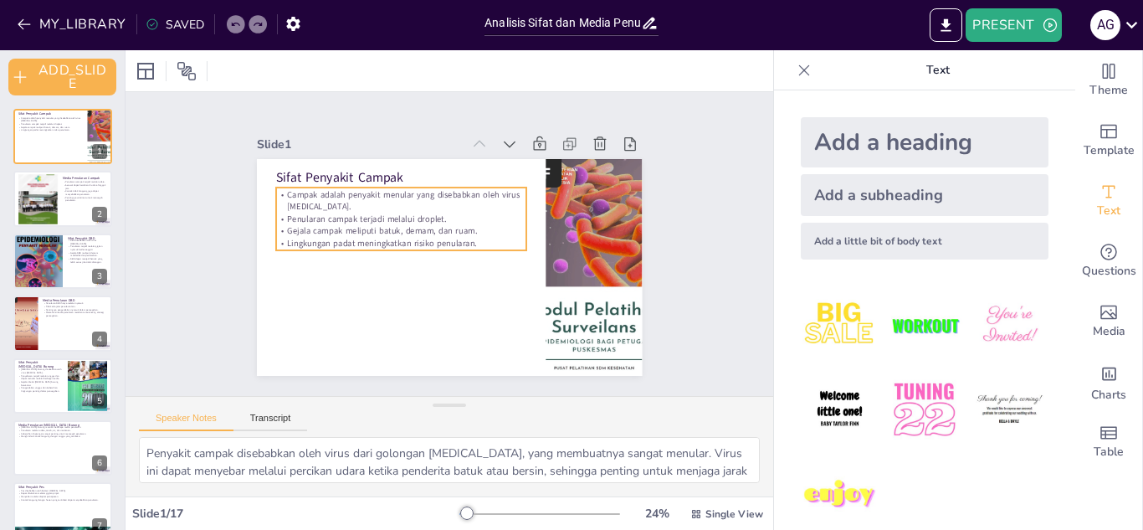
checkbox input "true"
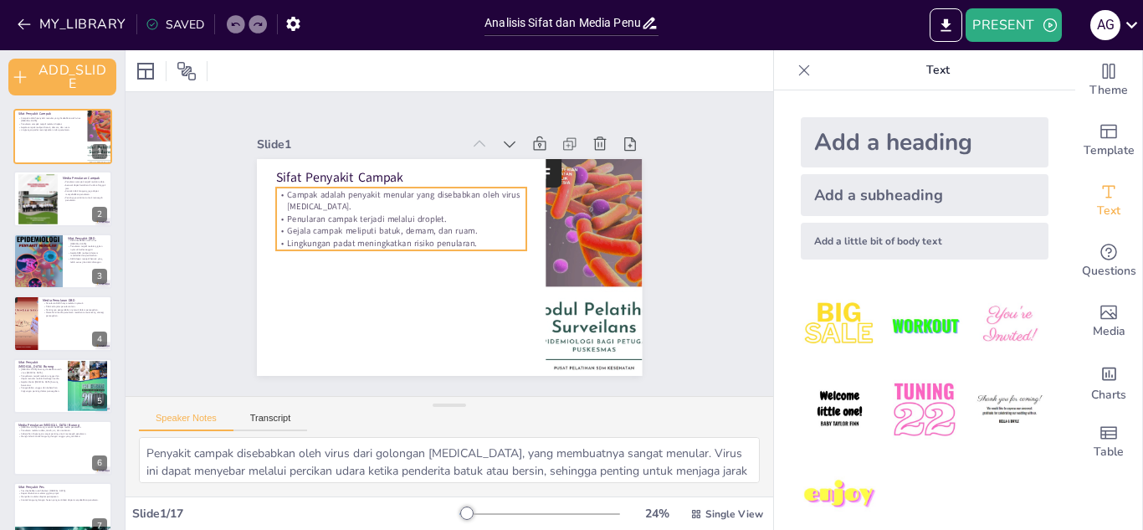
checkbox input "true"
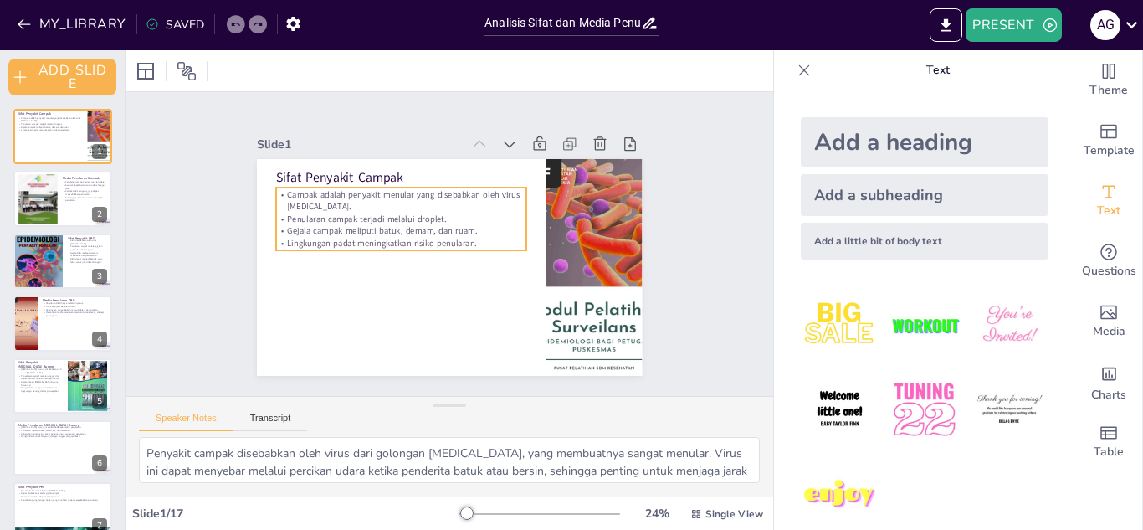
checkbox input "true"
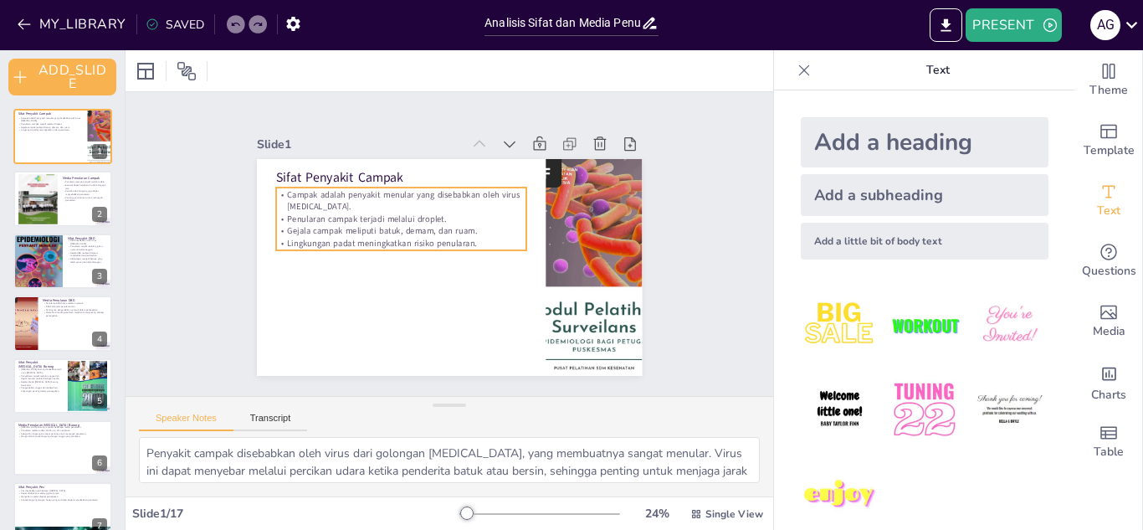
checkbox input "true"
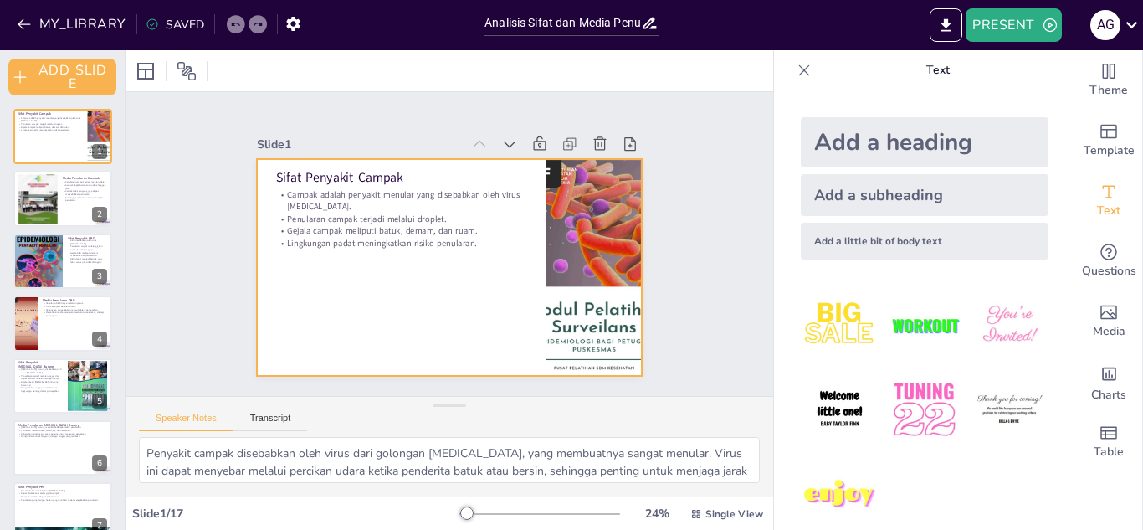
checkbox input "true"
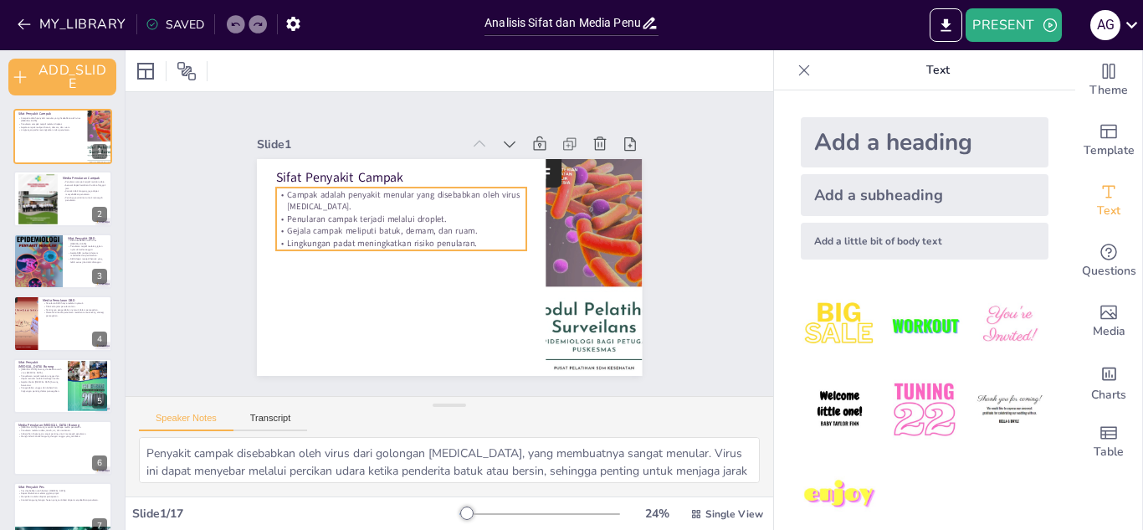
checkbox input "true"
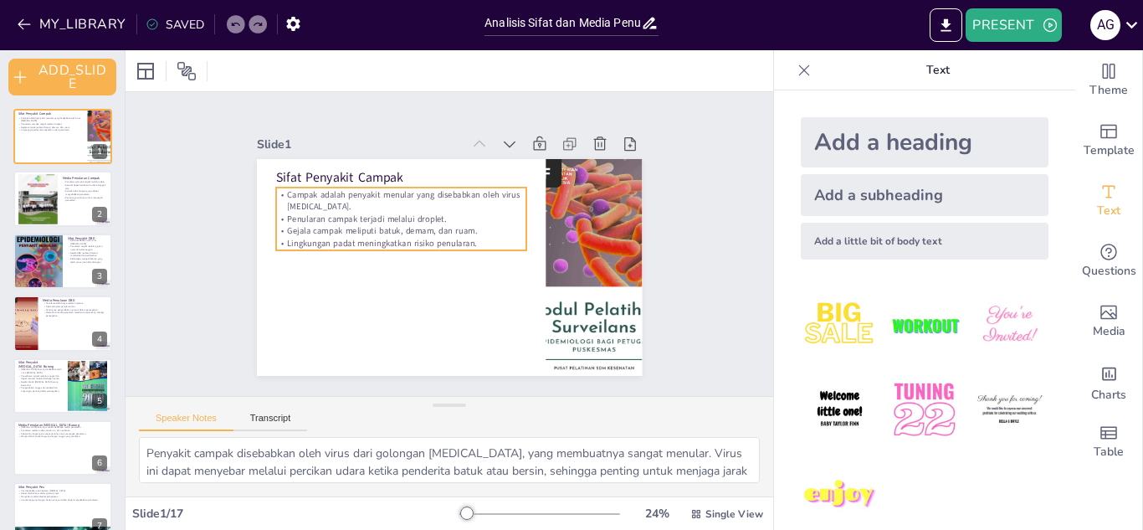
checkbox input "true"
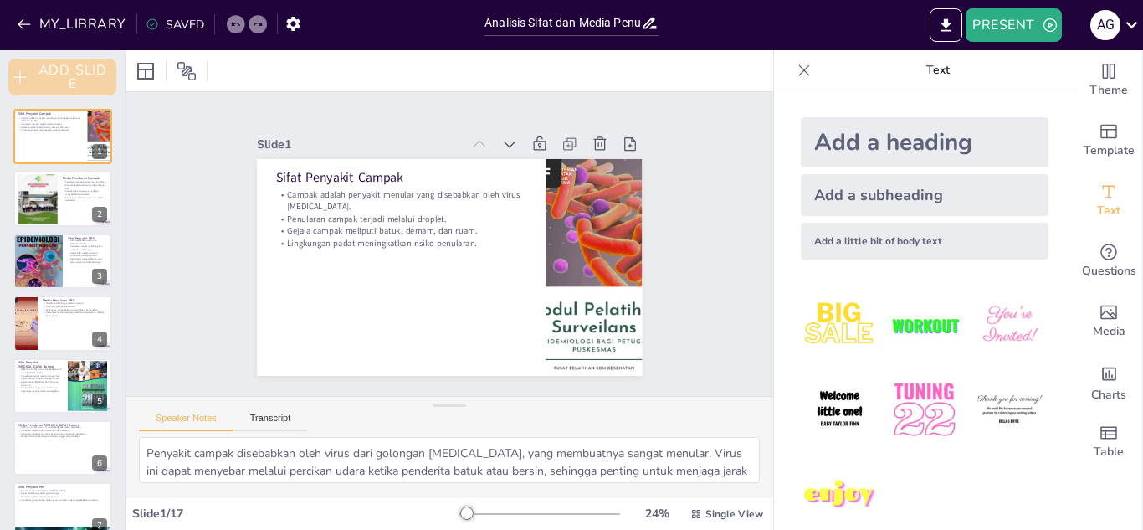
click at [39, 80] on button "ADD_SLIDE" at bounding box center [62, 77] width 108 height 37
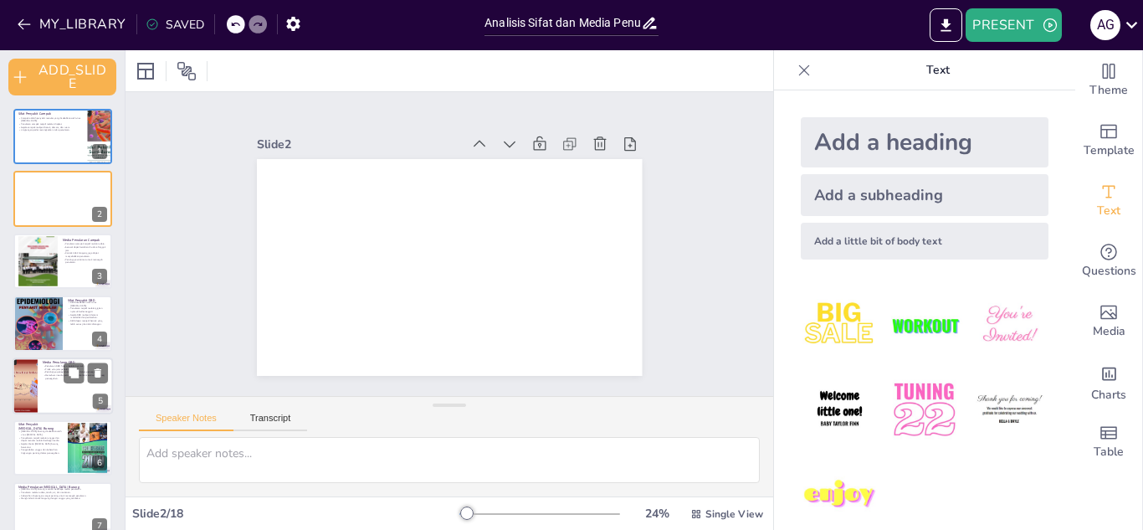
checkbox input "true"
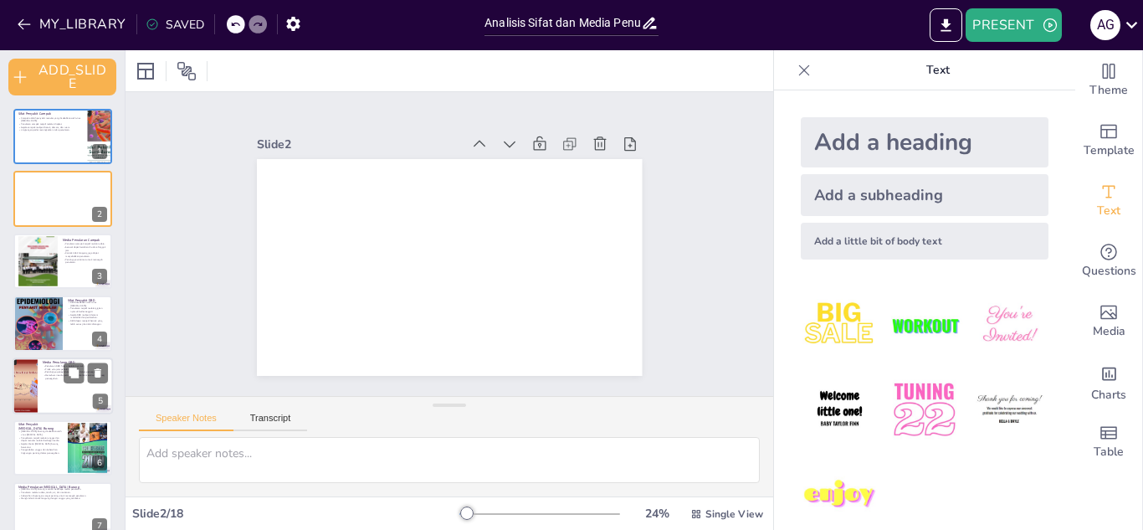
checkbox input "true"
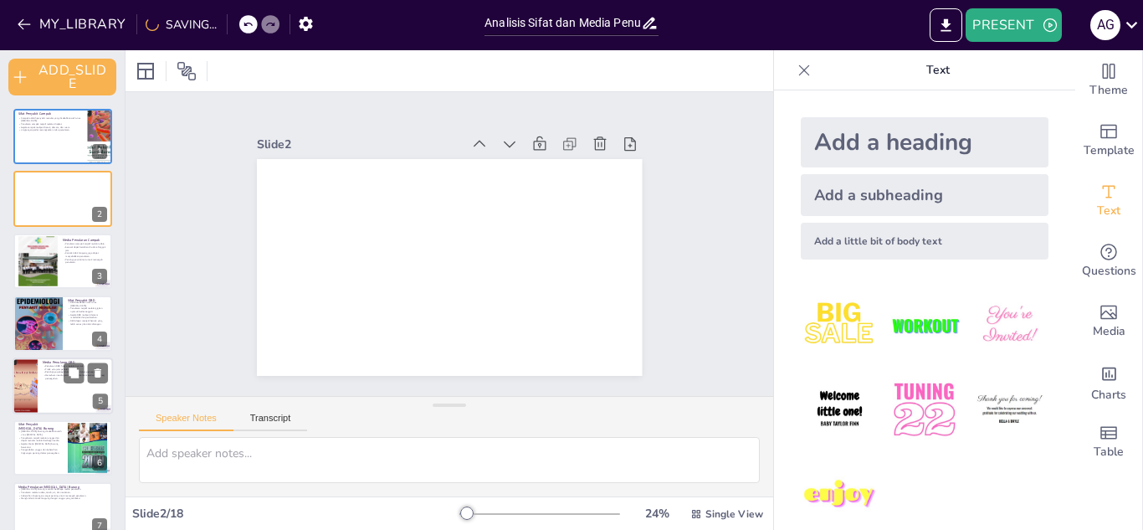
checkbox input "true"
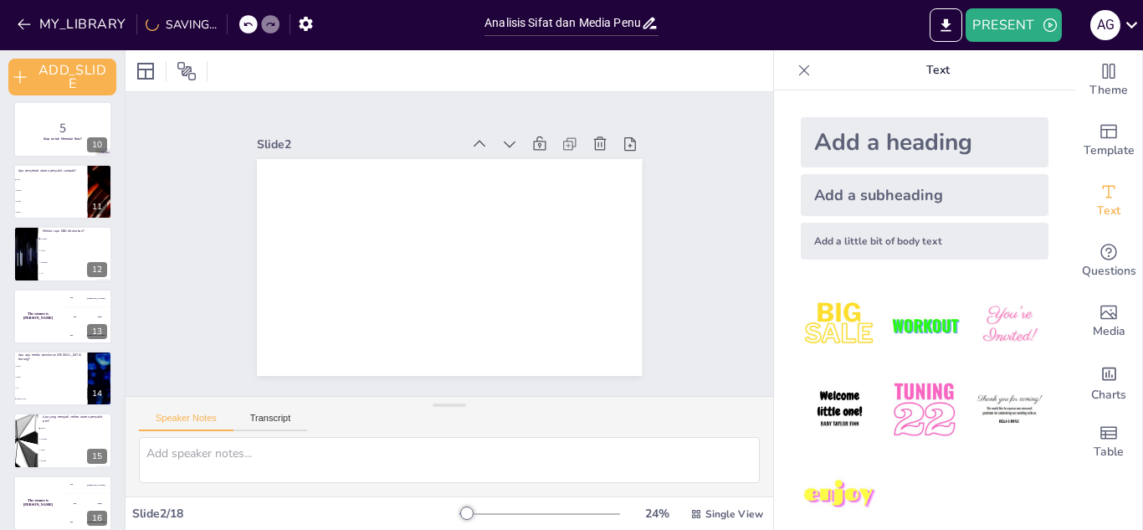
checkbox input "true"
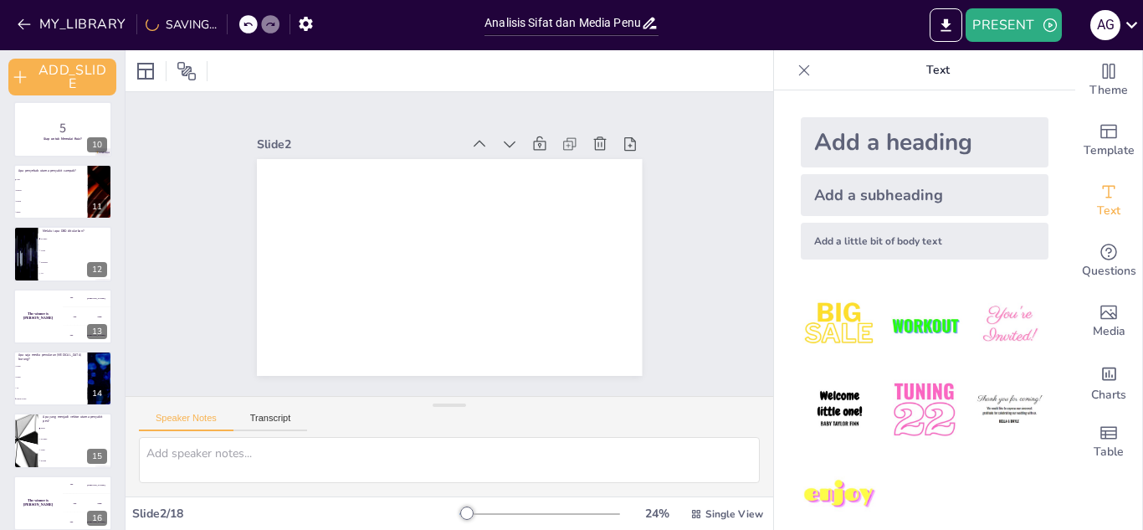
scroll to position [706, 0]
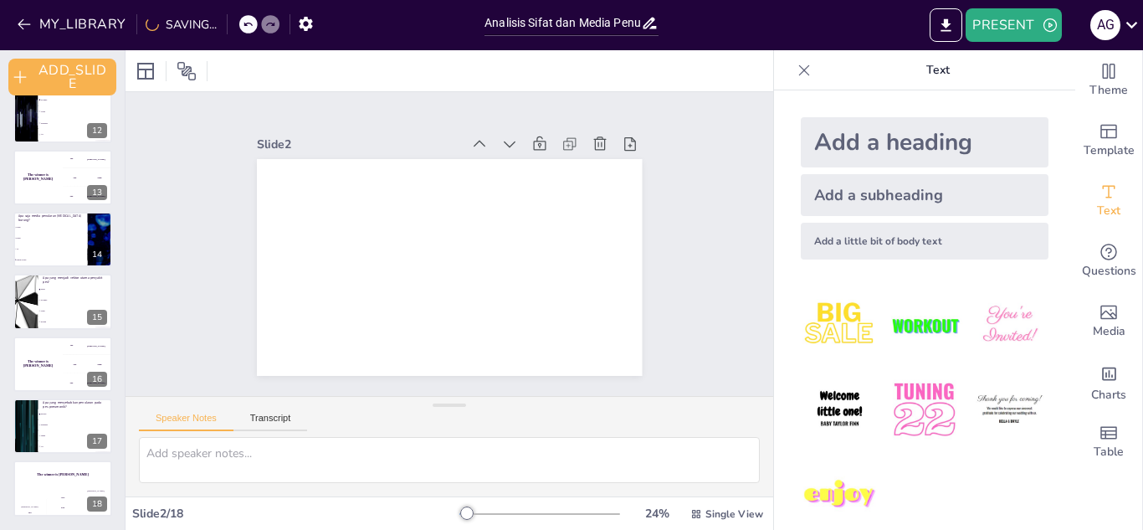
checkbox input "true"
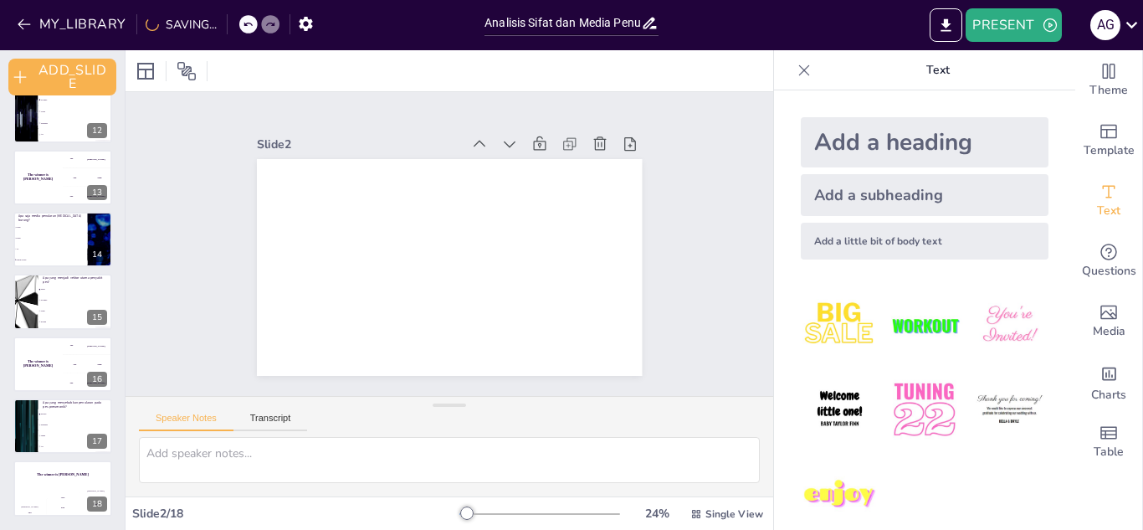
checkbox input "true"
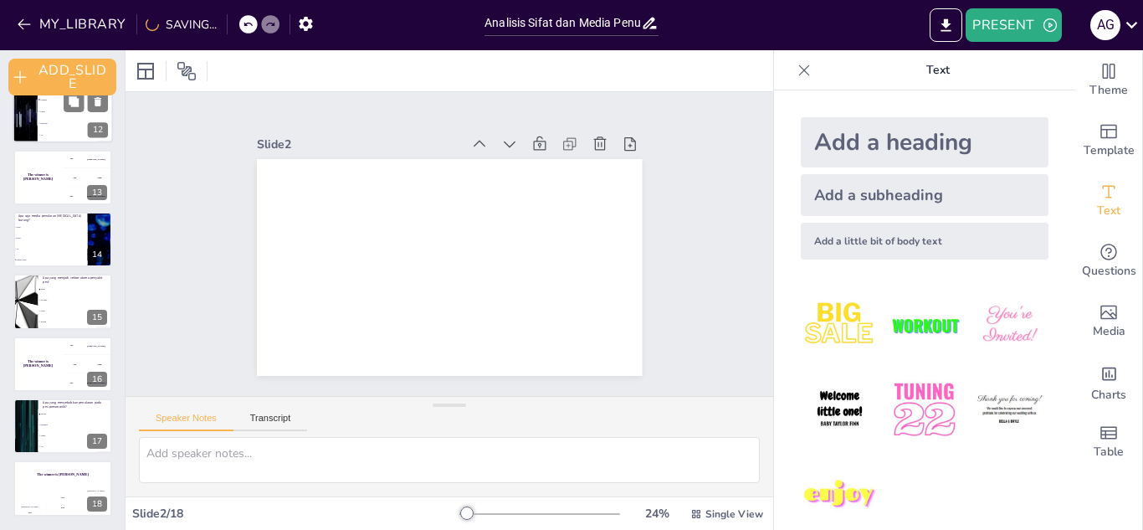
checkbox input "true"
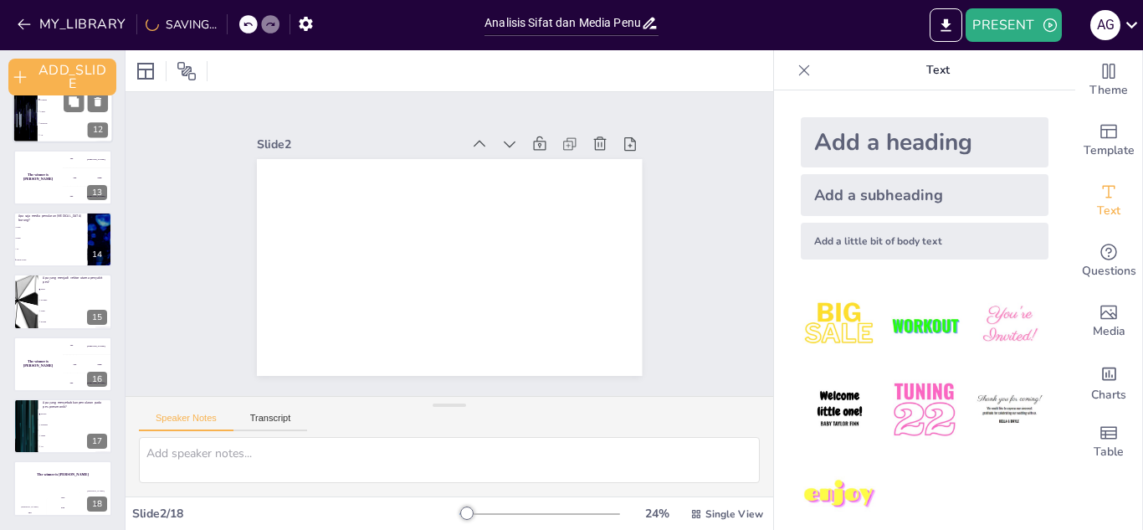
checkbox input "true"
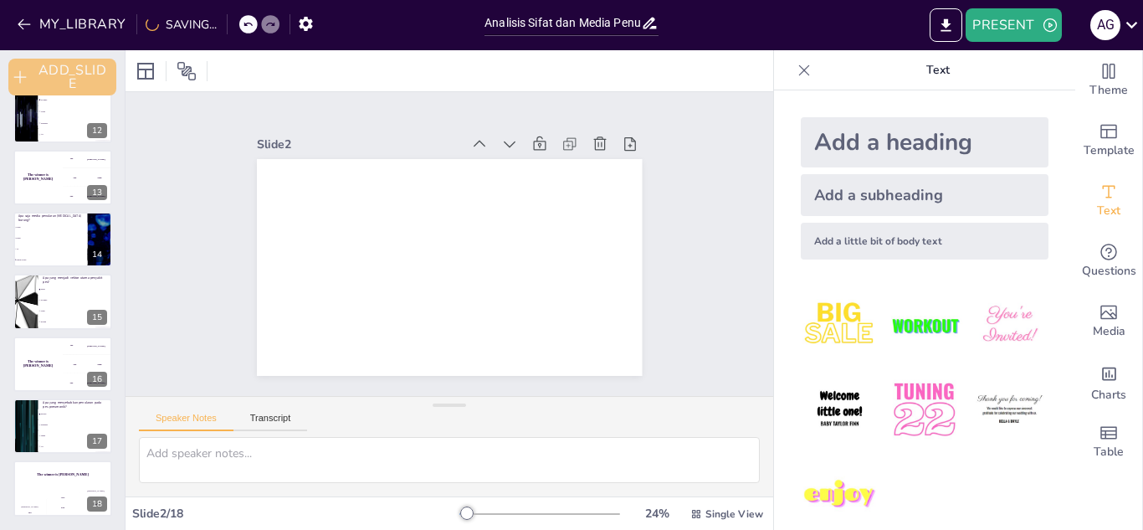
checkbox input "true"
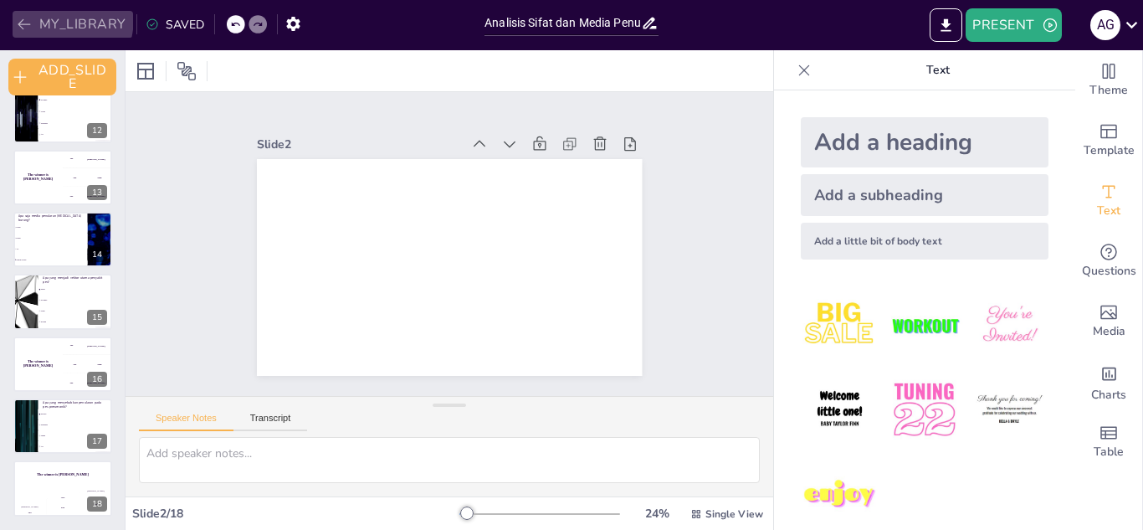
click at [28, 16] on icon "button" at bounding box center [24, 24] width 17 height 17
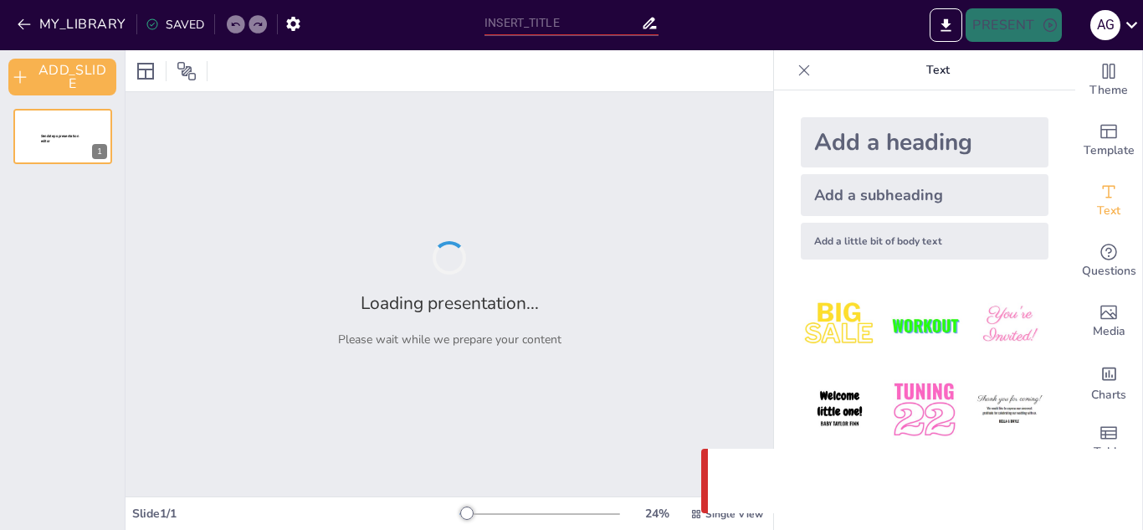
type input "Analisis Sifat dan Media Penularan Penyakit Campak, DBD, [MEDICAL_DATA] Burung,…"
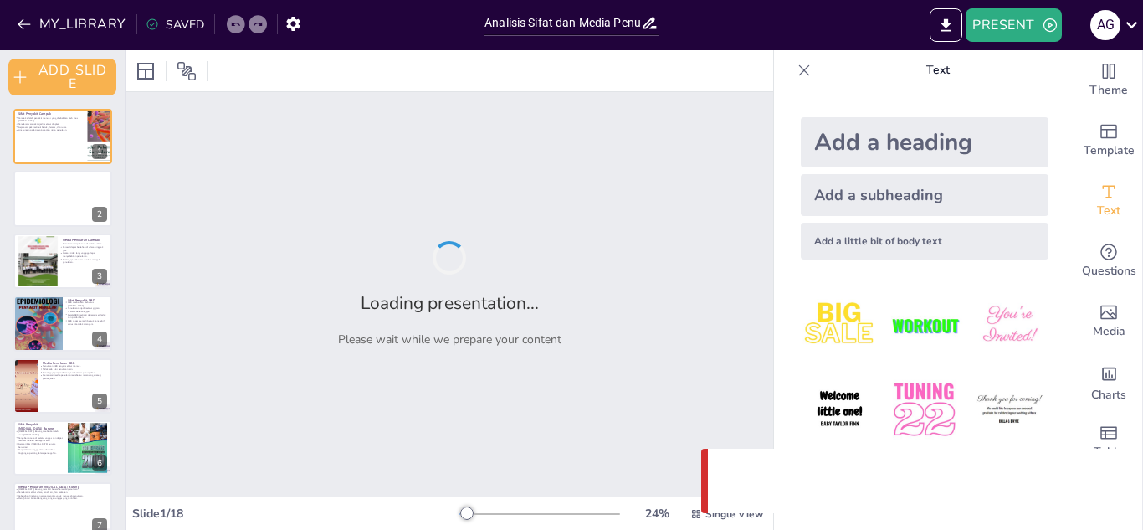
checkbox input "true"
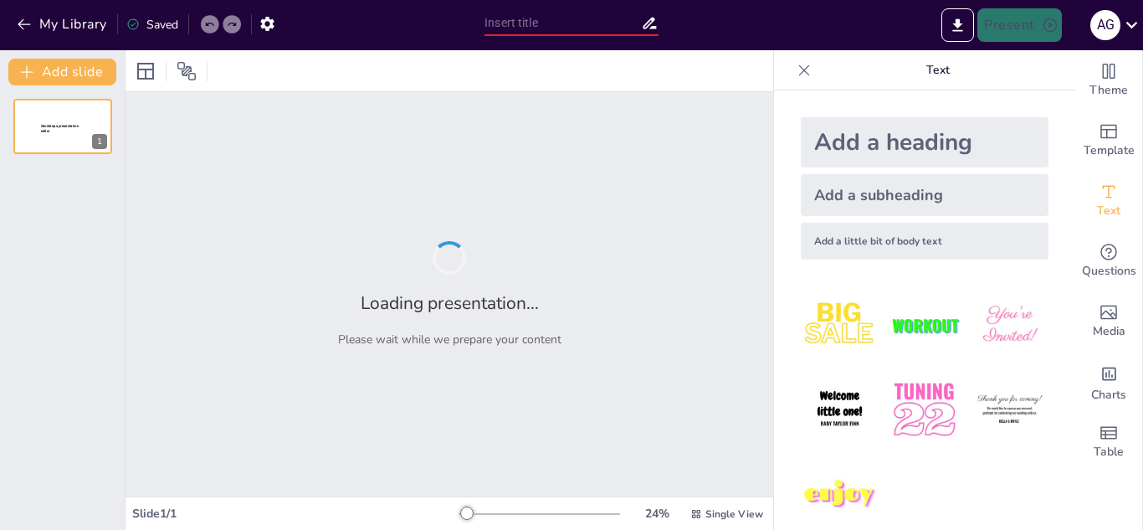
type input "Analisis Sifat Agen Penyakit Berbasis Lingkungan: Campak, DBD, [MEDICAL_DATA] B…"
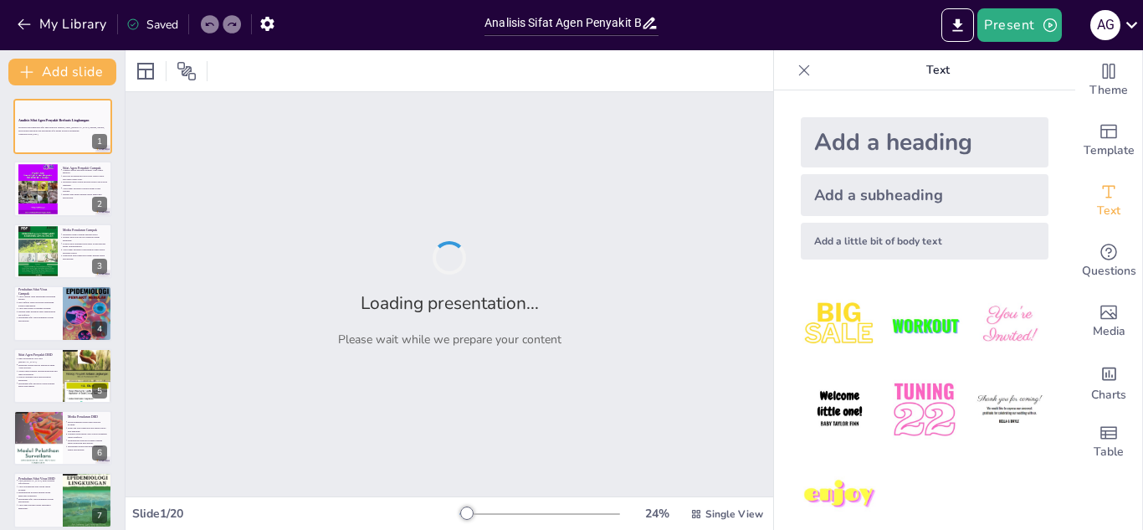
checkbox input "true"
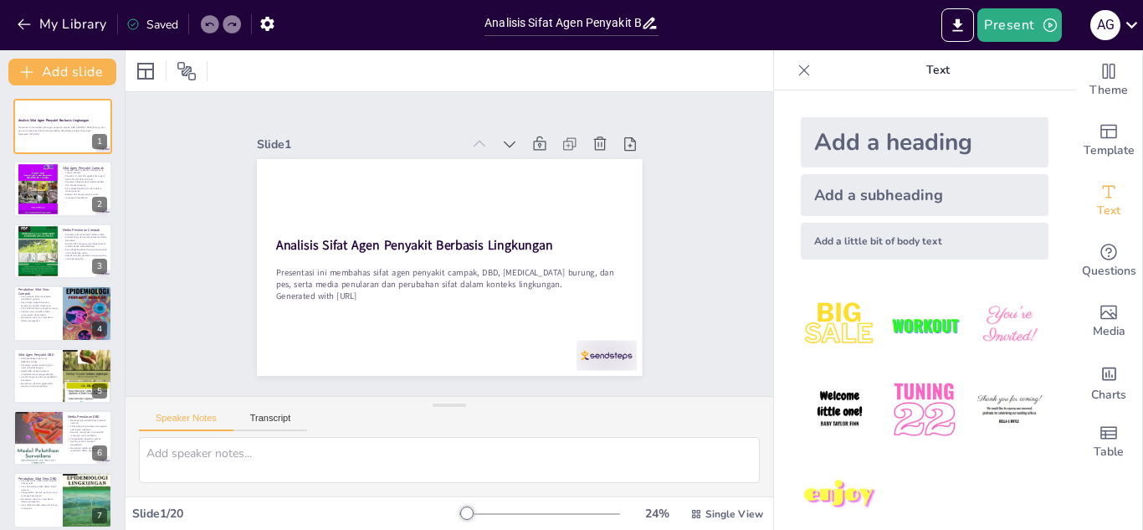
checkbox input "true"
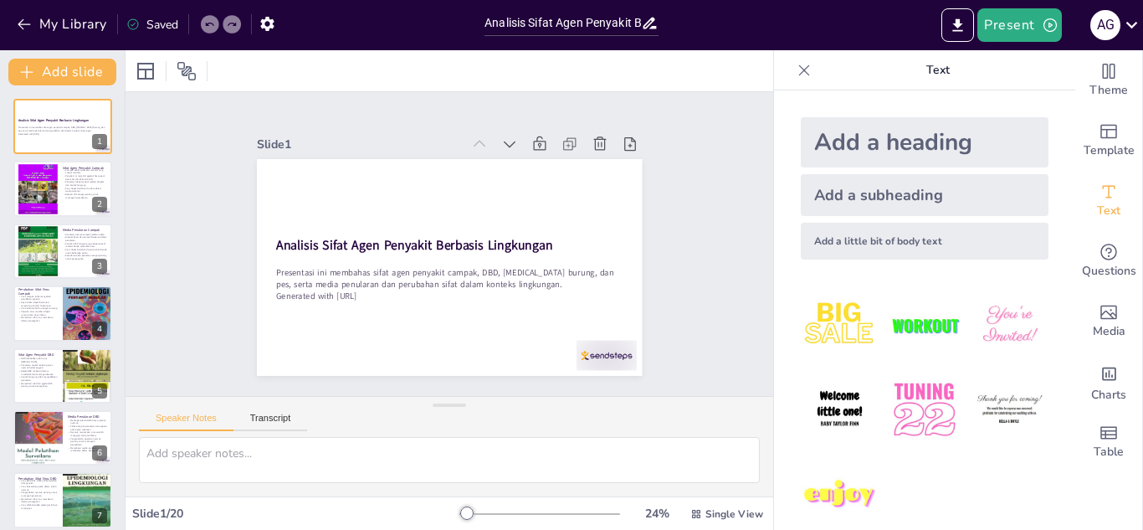
checkbox input "true"
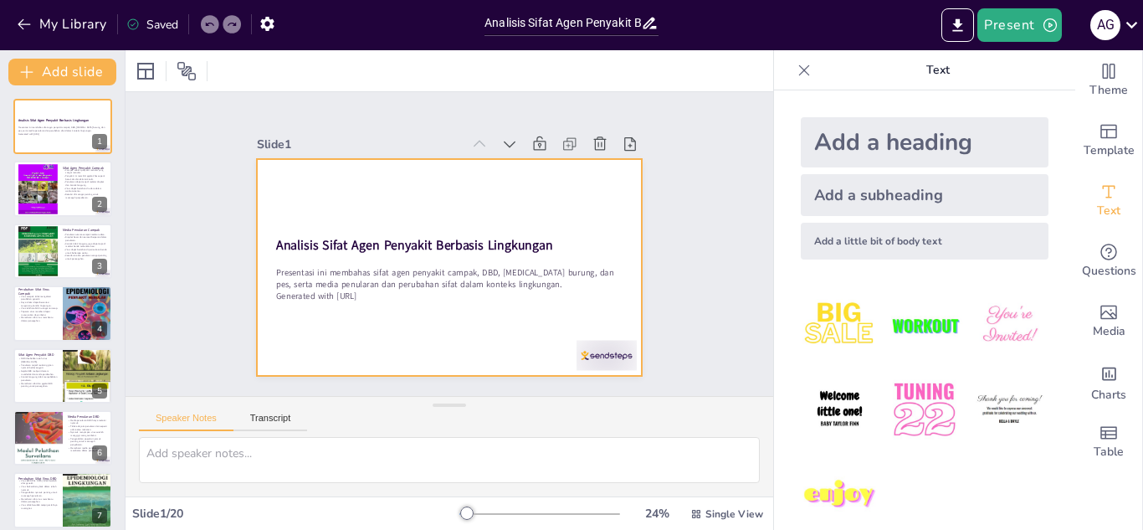
checkbox input "true"
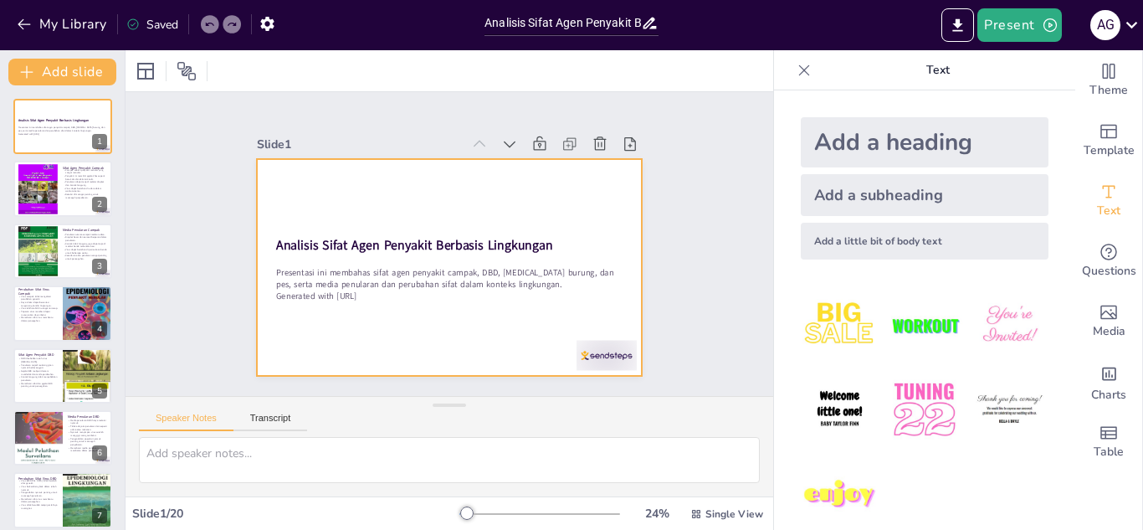
checkbox input "true"
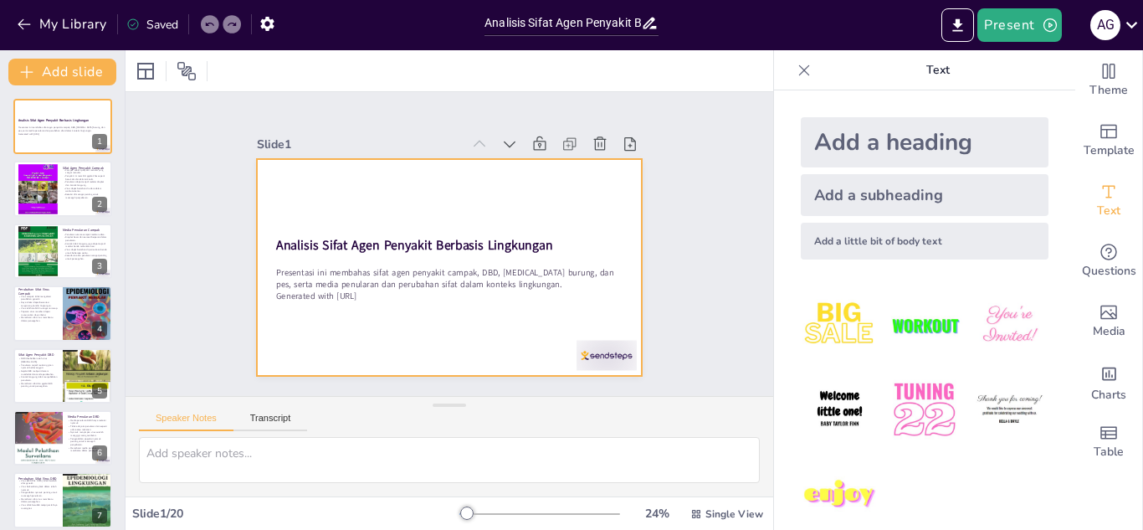
checkbox input "true"
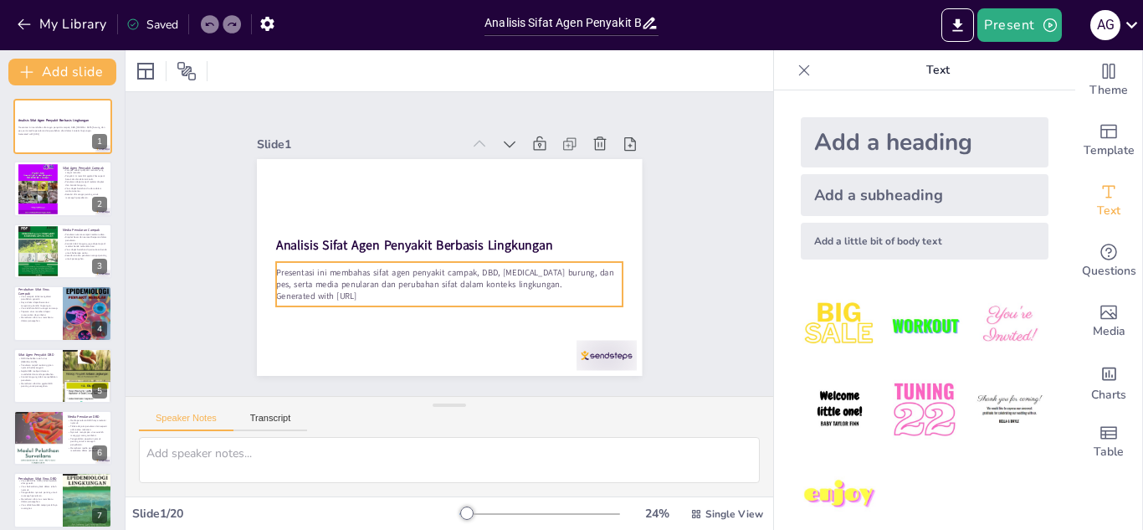
click at [386, 284] on p "Presentasi ini membahas sifat agen penyakit campak, DBD, [MEDICAL_DATA] burung,…" at bounding box center [427, 219] width 274 height 250
checkbox input "true"
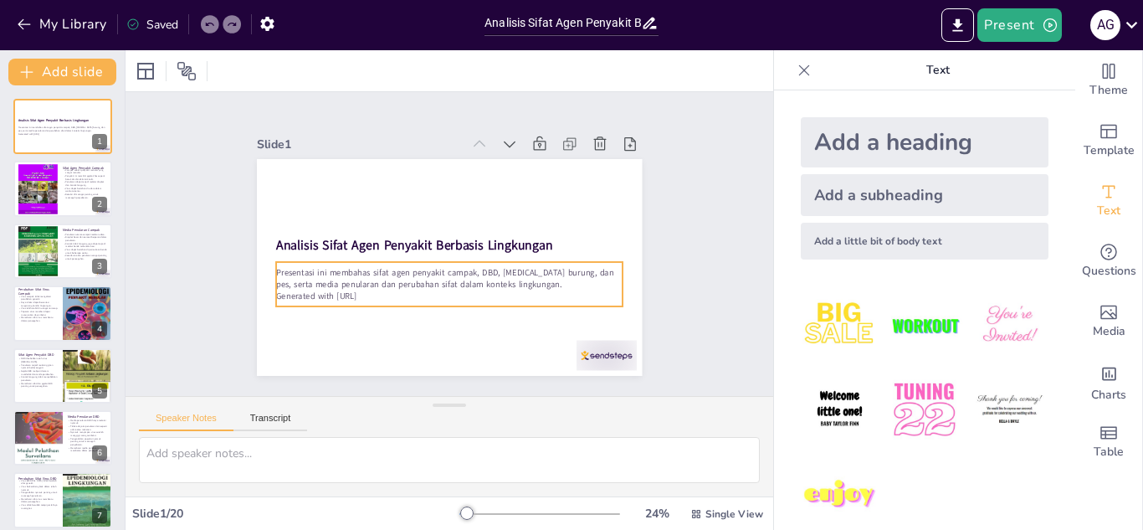
checkbox input "true"
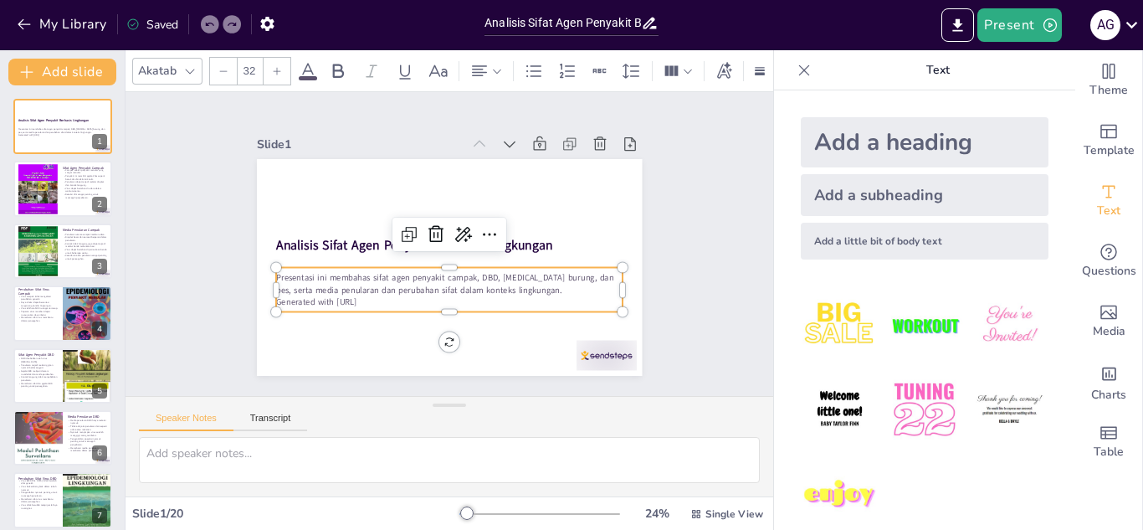
checkbox input "true"
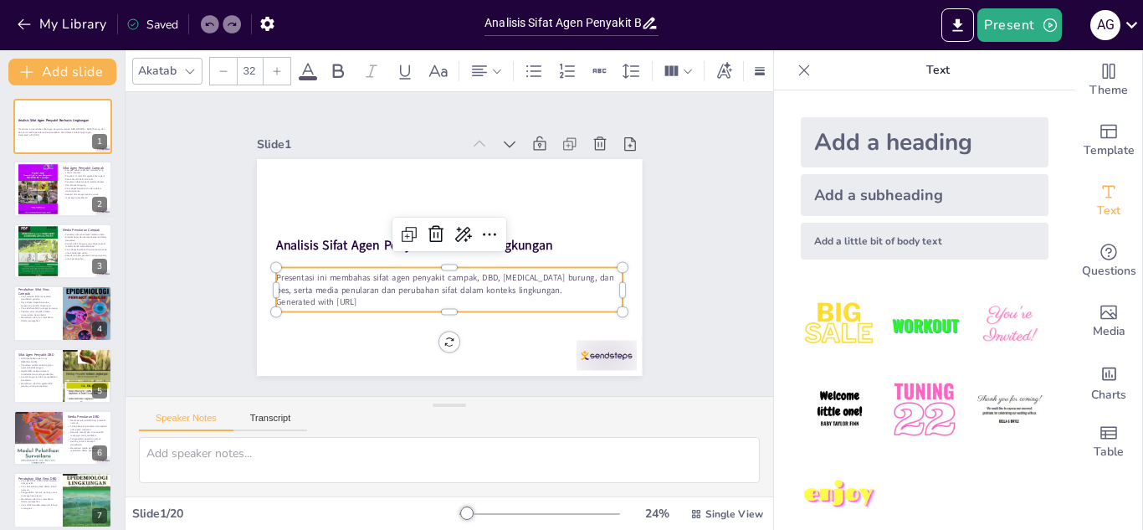
checkbox input "true"
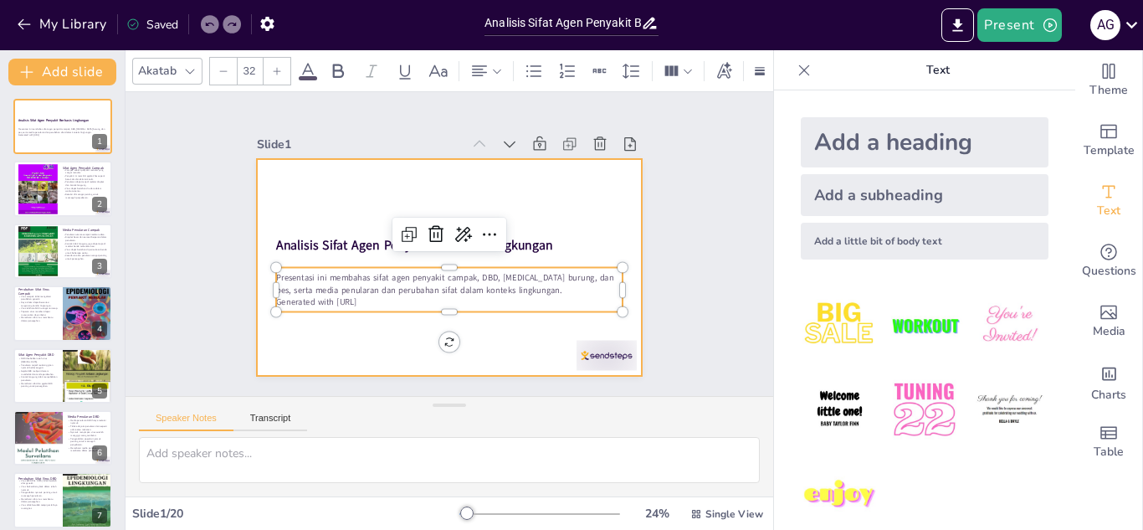
checkbox input "true"
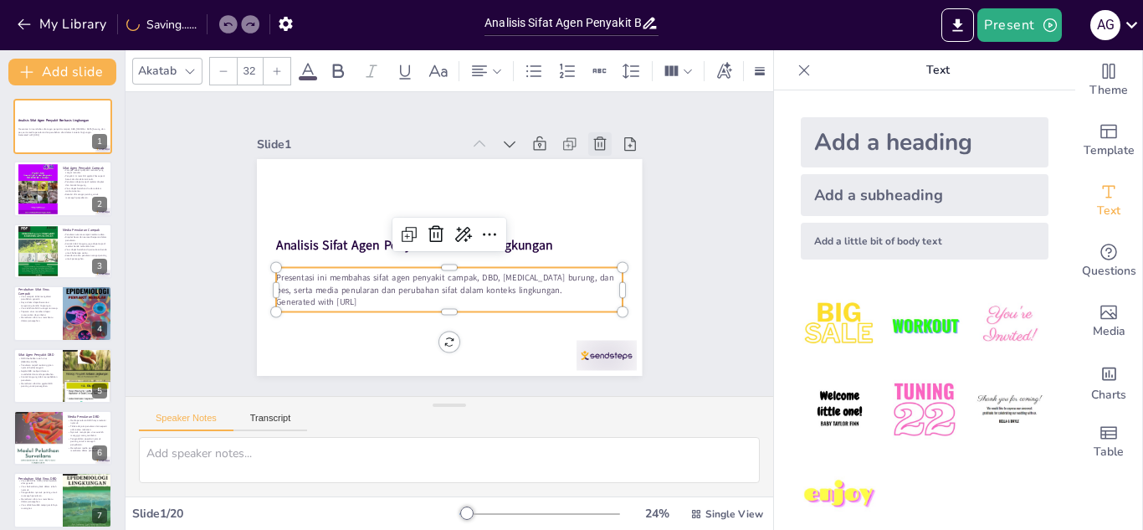
click at [591, 330] on icon at bounding box center [602, 341] width 22 height 22
type textarea "Campak merupakan penyakit yang sangat menular dan dapat menyebar dengan cepat. …"
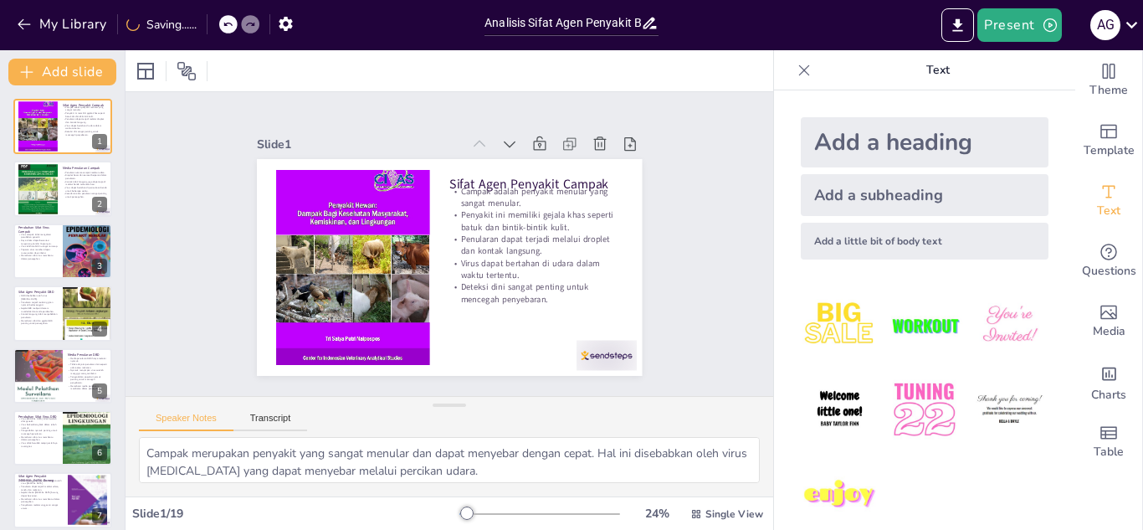
checkbox input "true"
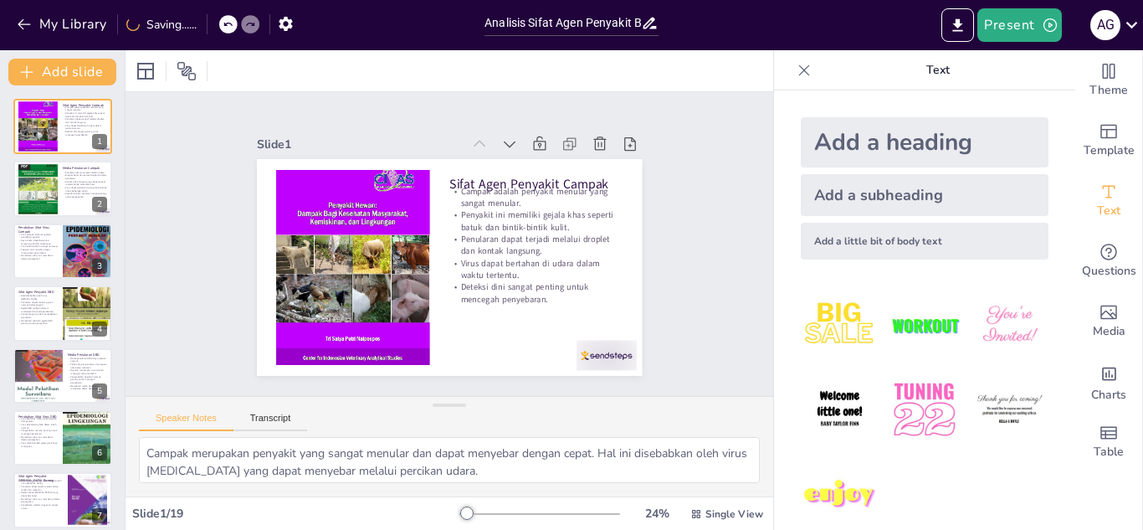
checkbox input "true"
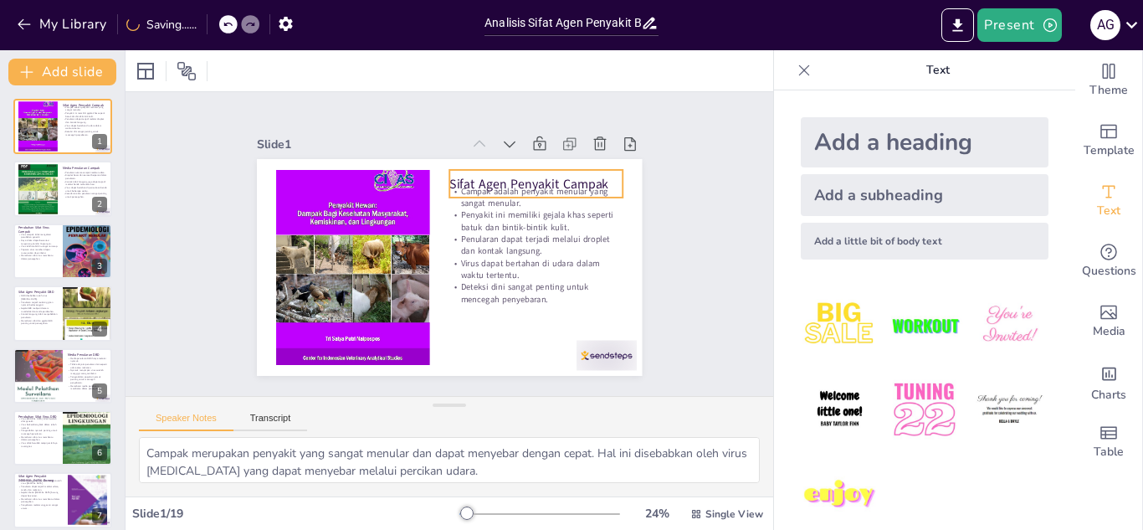
checkbox input "true"
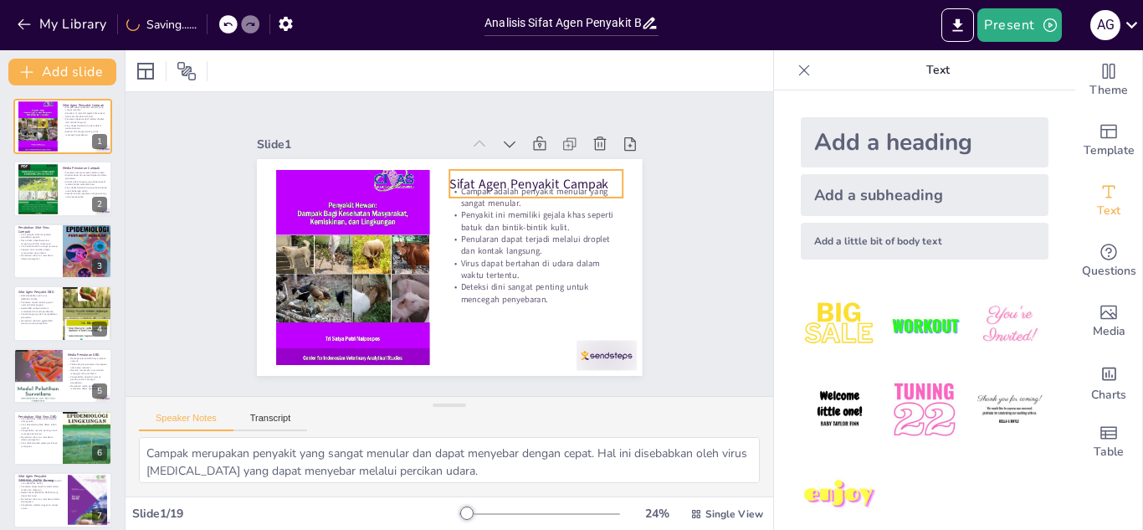
checkbox input "true"
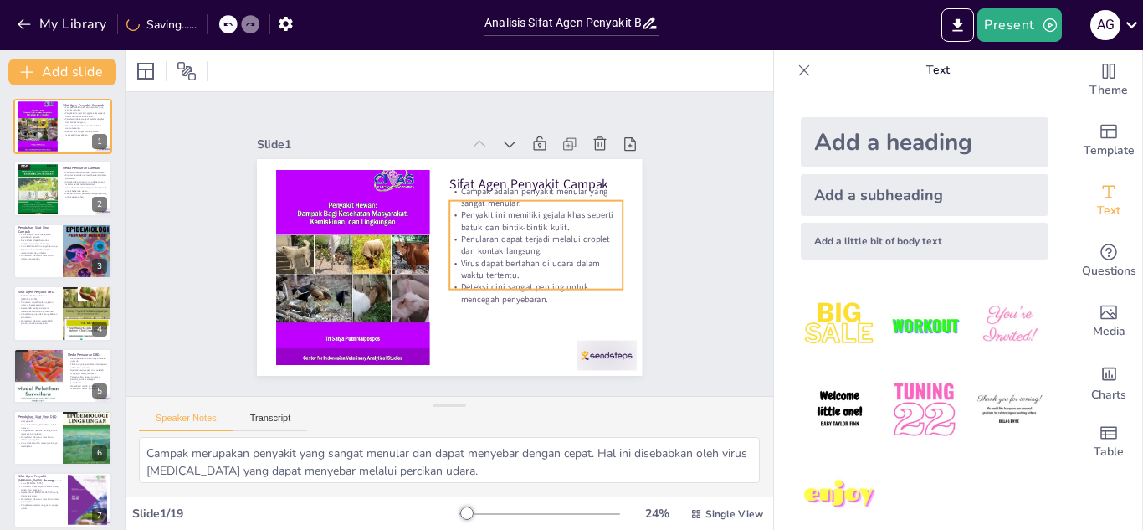
checkbox input "true"
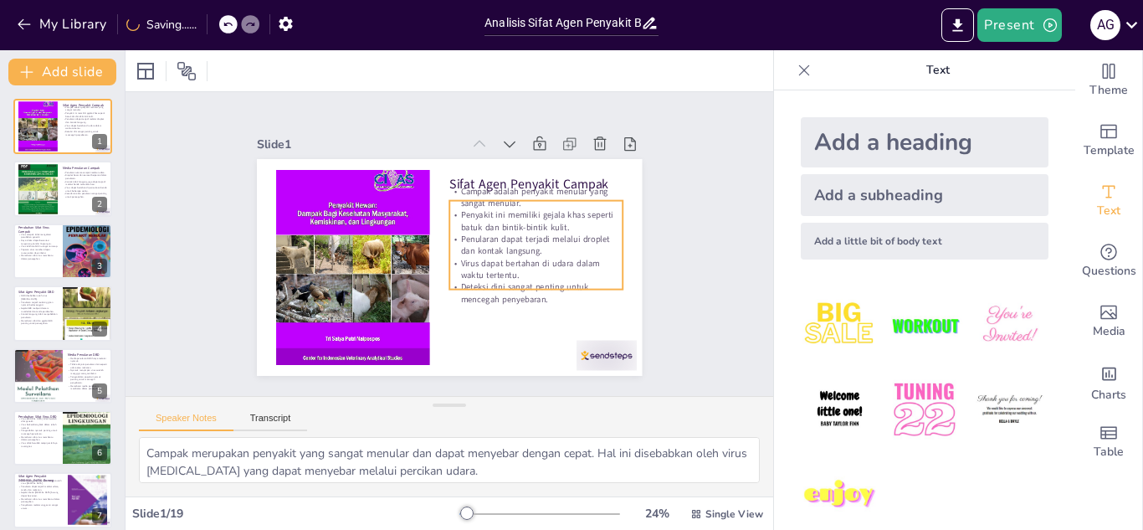
checkbox input "true"
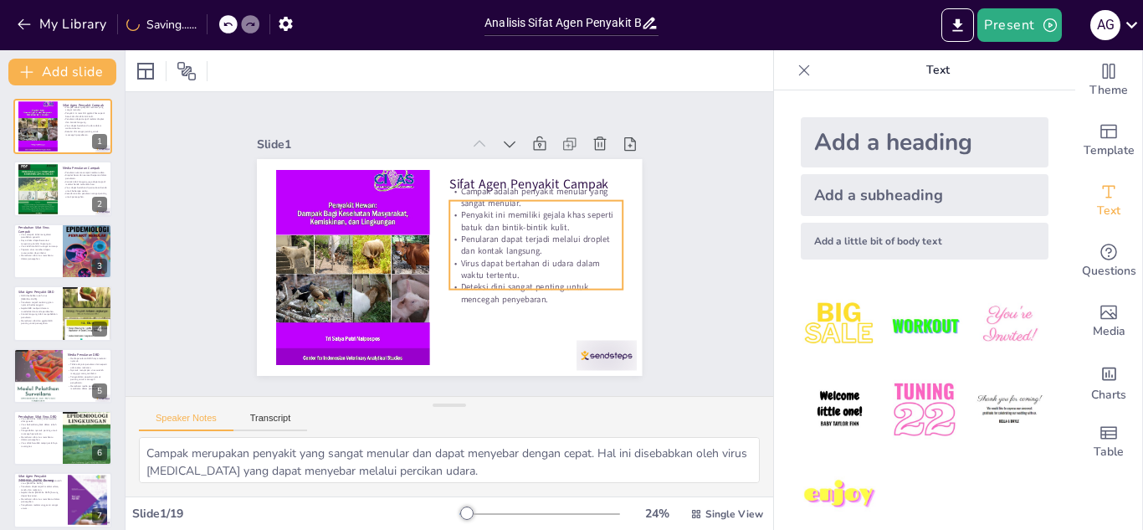
checkbox input "true"
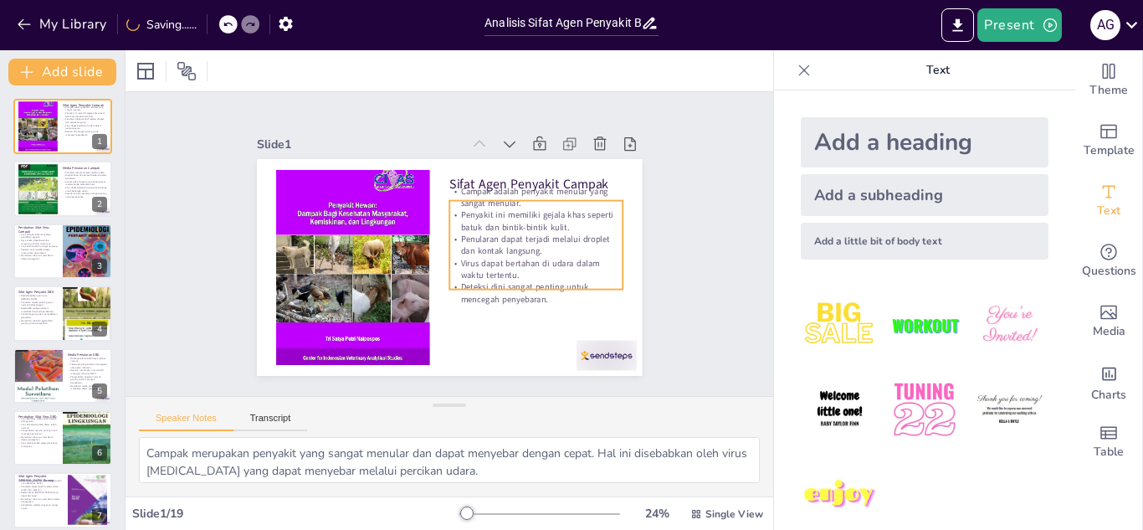
checkbox input "true"
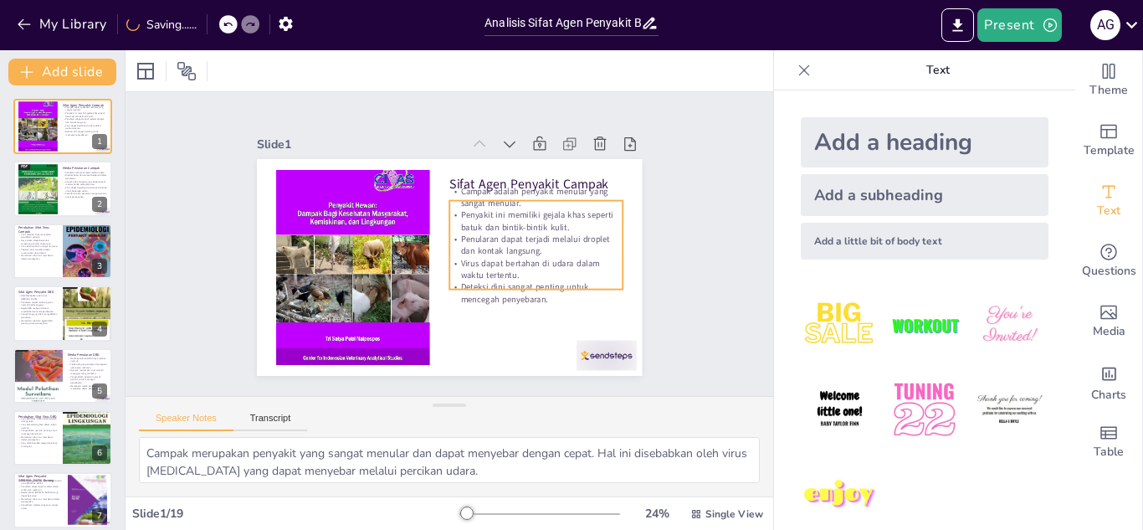
checkbox input "true"
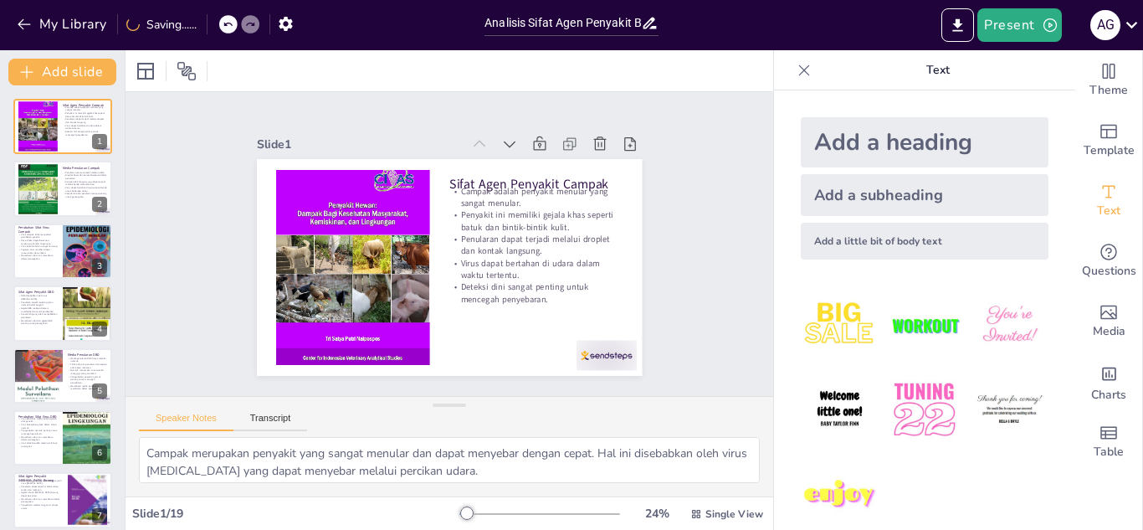
click at [226, 24] on icon at bounding box center [227, 25] width 8 height 4
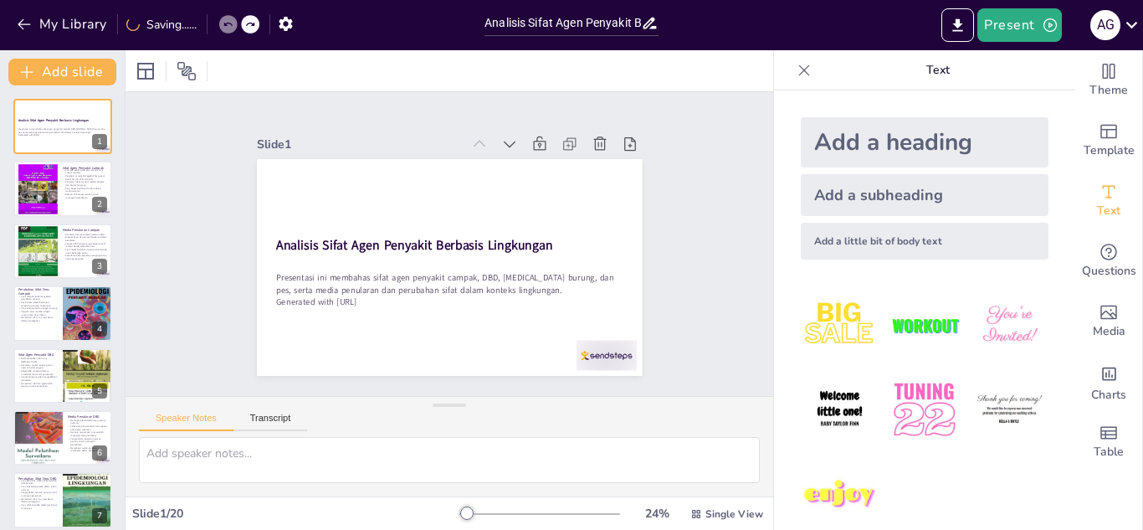
checkbox input "true"
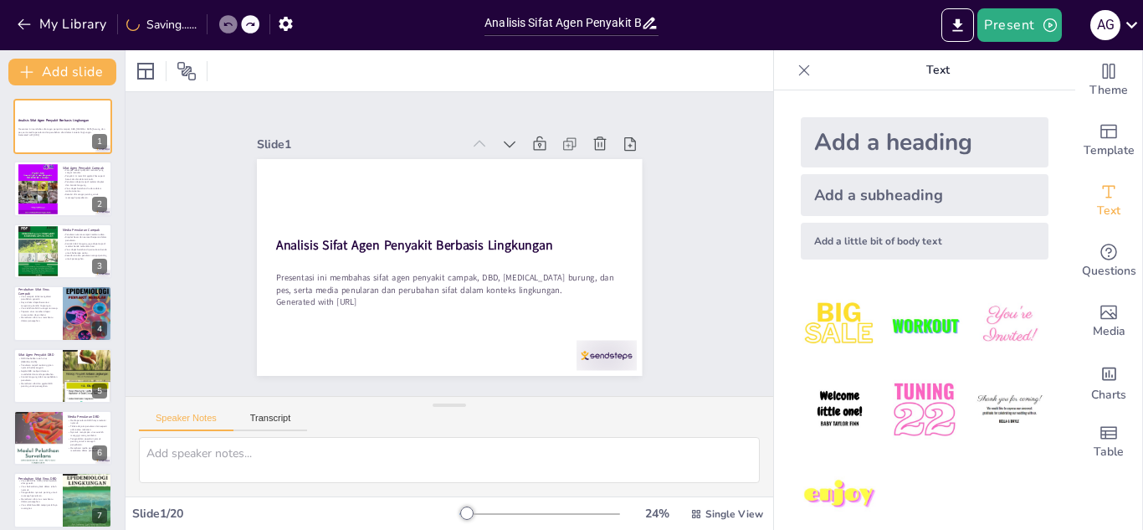
checkbox input "true"
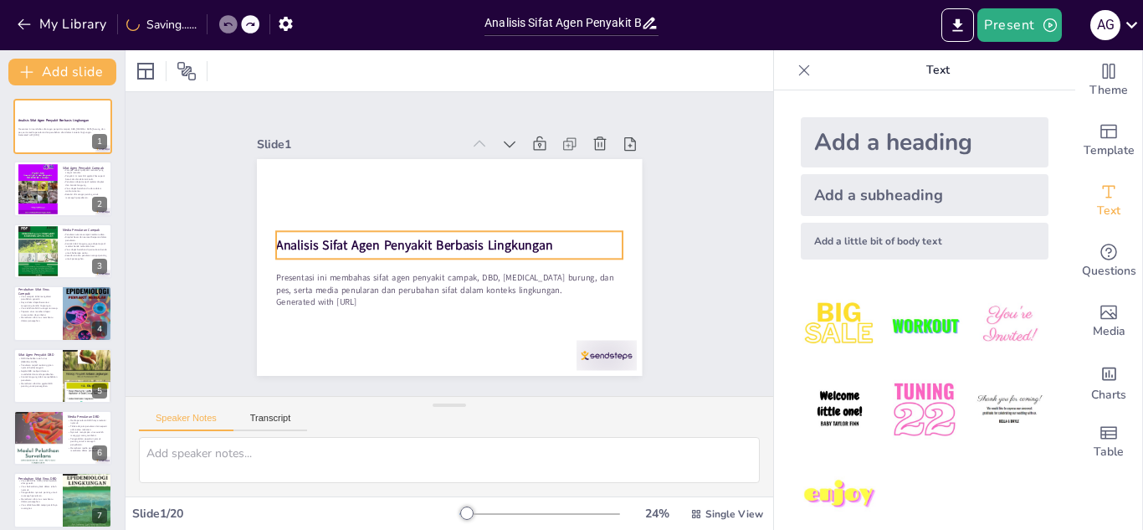
checkbox input "true"
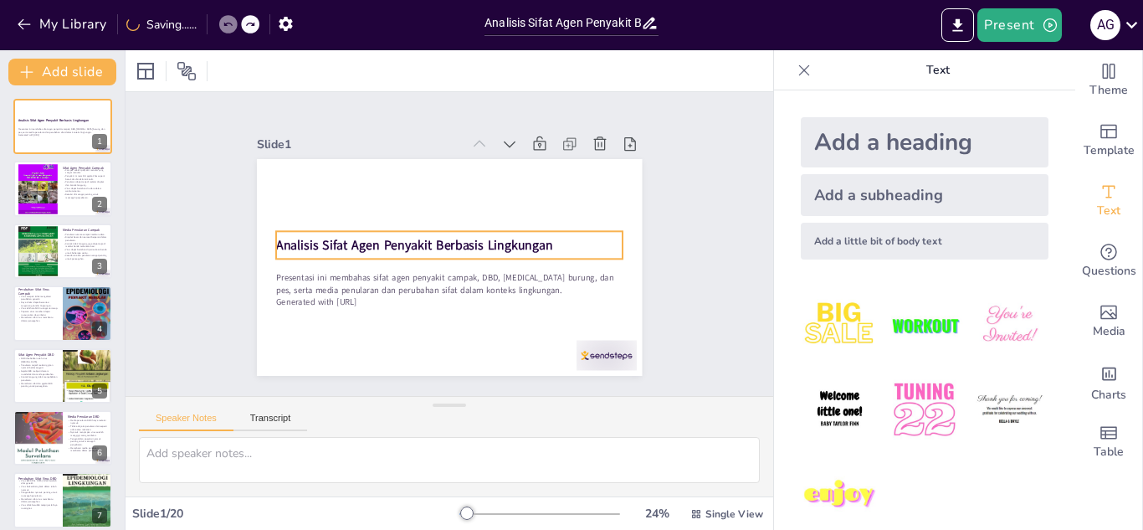
checkbox input "true"
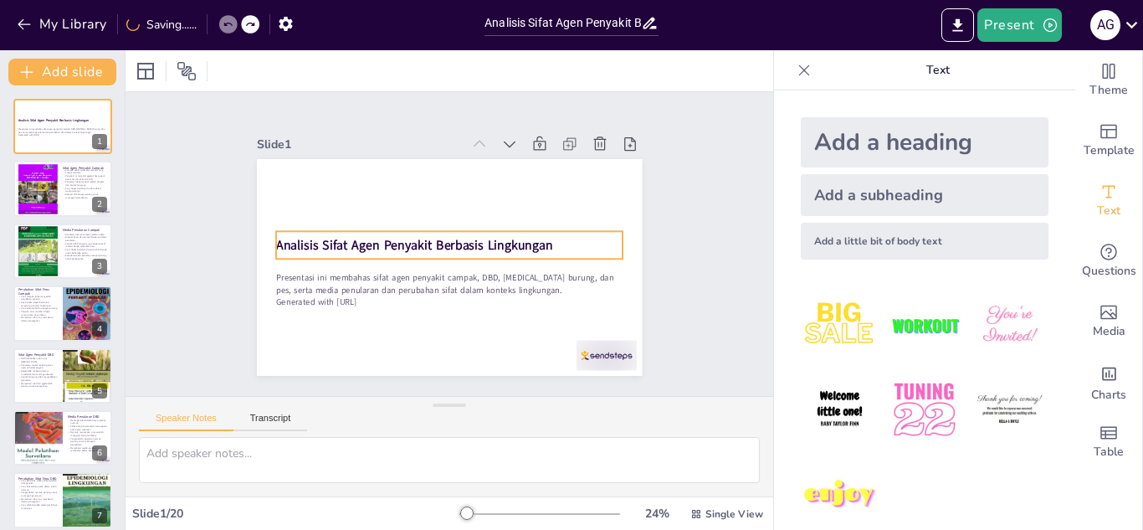
checkbox input "true"
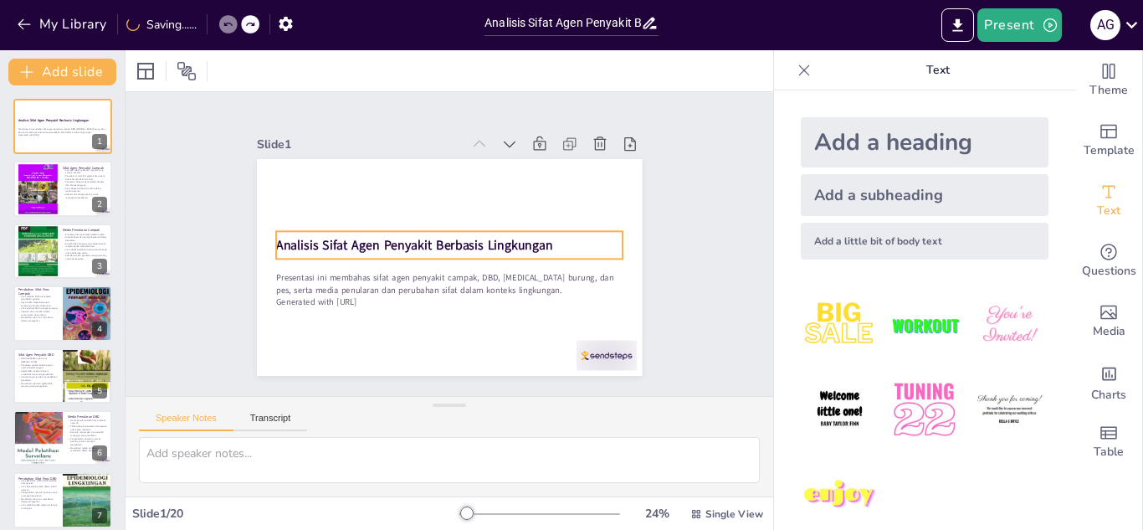
checkbox input "true"
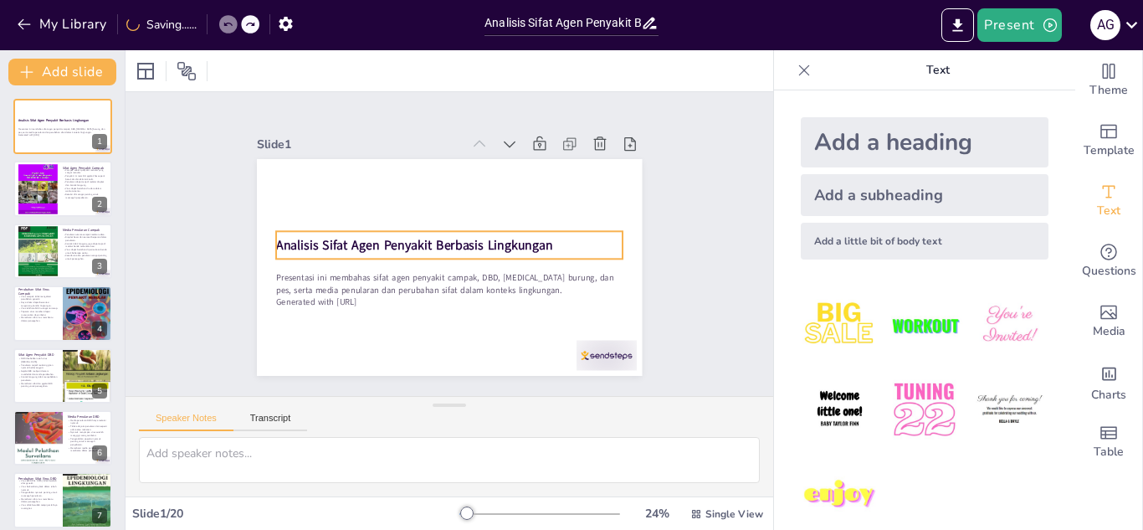
checkbox input "true"
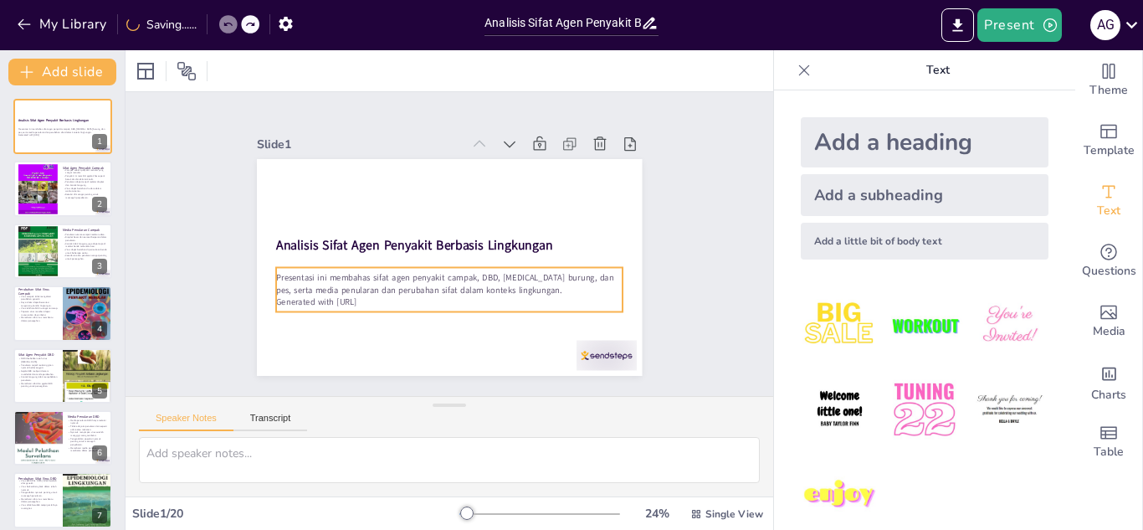
click at [356, 275] on p "Presentasi ini membahas sifat agen penyakit campak, DBD, [MEDICAL_DATA] burung,…" at bounding box center [416, 267] width 223 height 295
checkbox input "true"
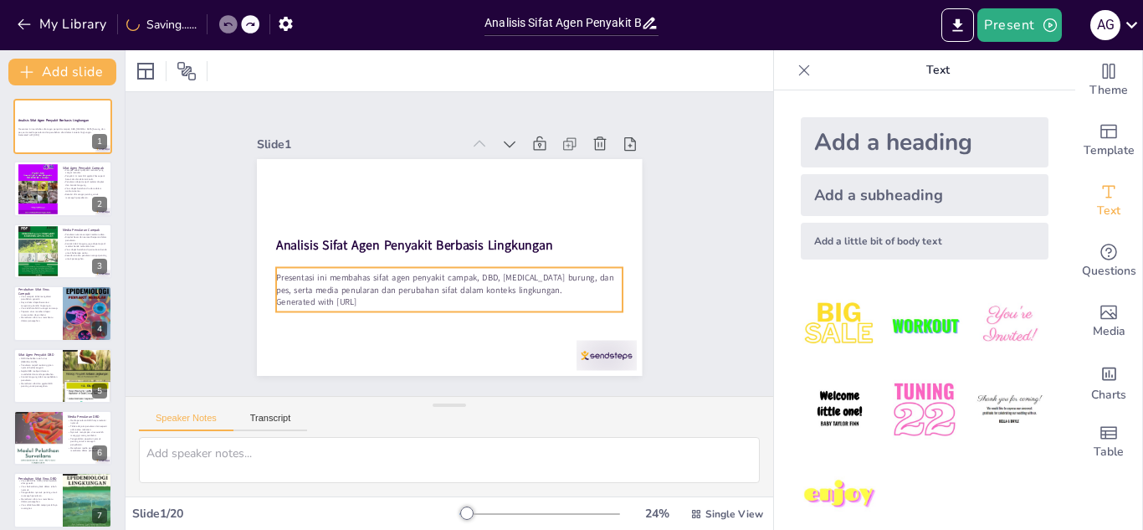
checkbox input "true"
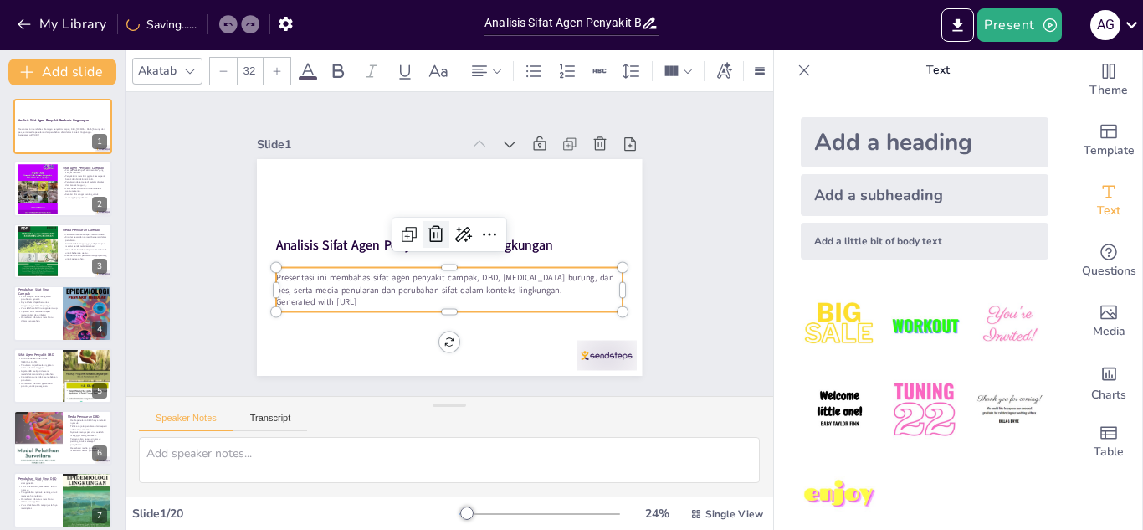
checkbox input "true"
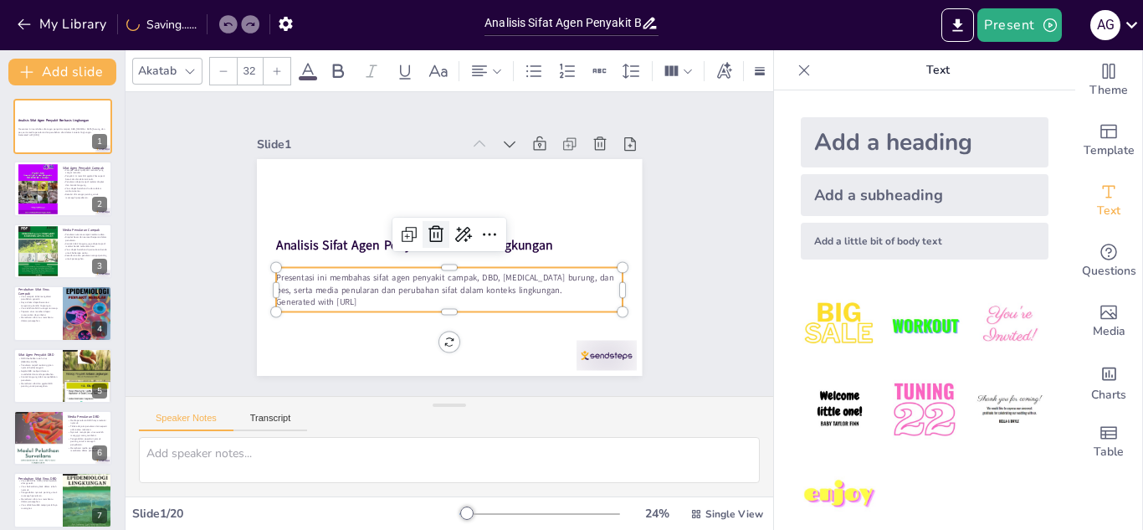
checkbox input "true"
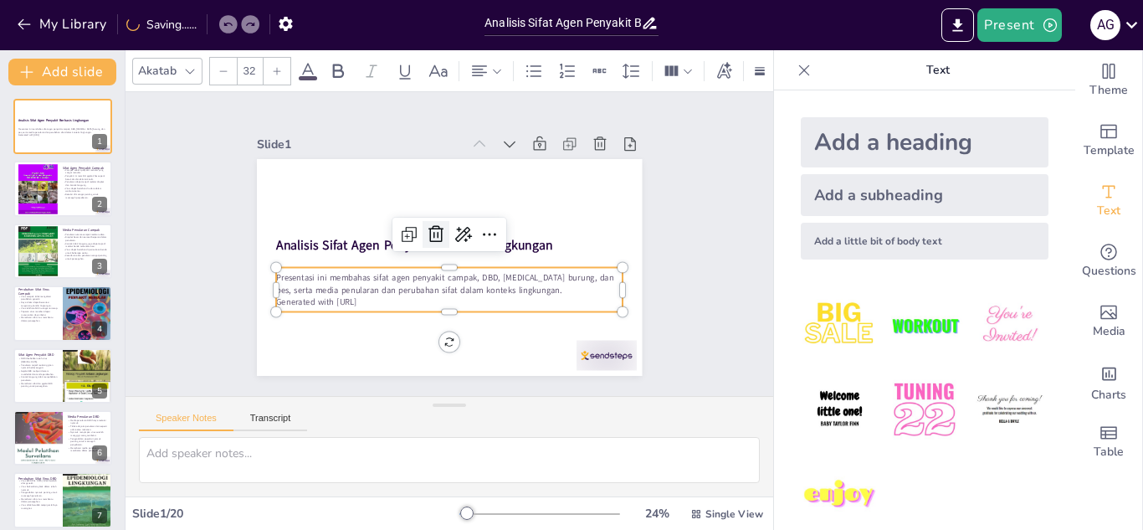
checkbox input "true"
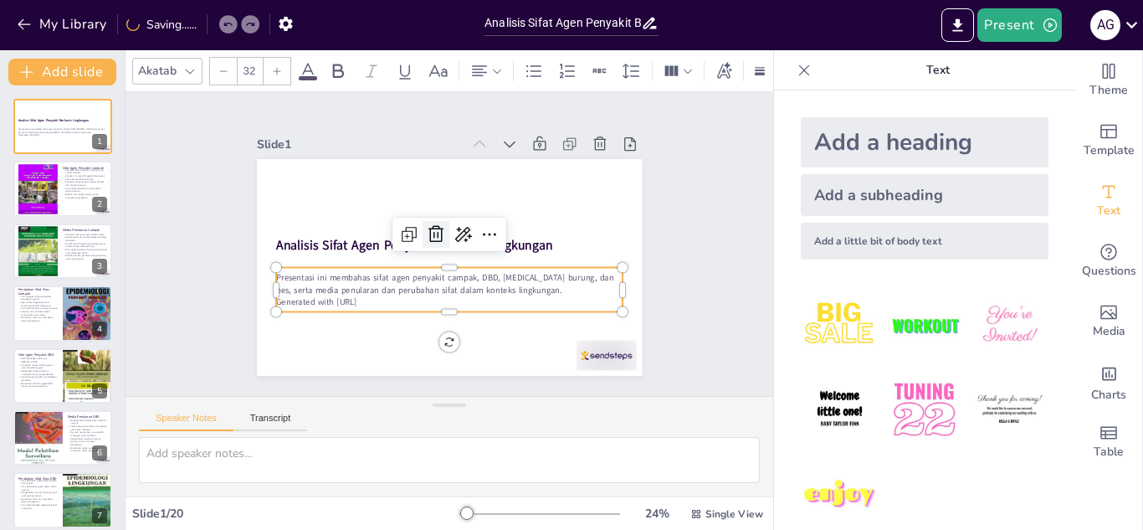
checkbox input "true"
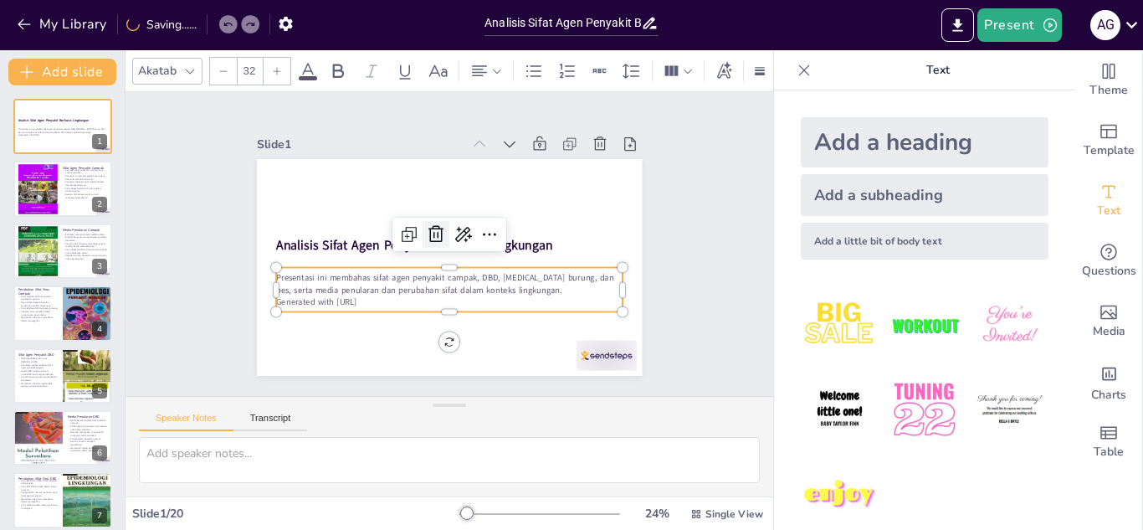
click at [429, 223] on icon at bounding box center [443, 229] width 28 height 28
checkbox input "true"
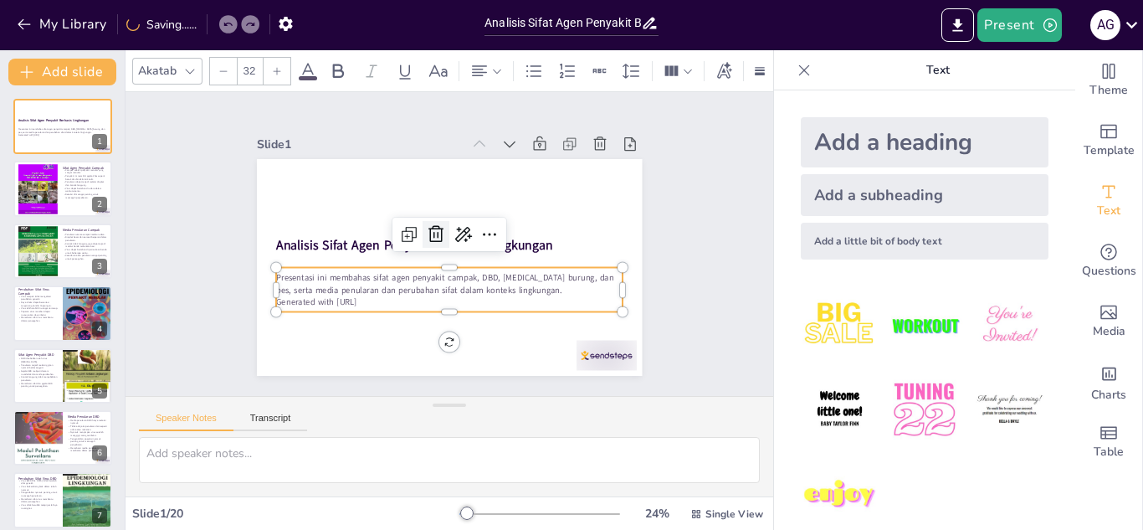
checkbox input "true"
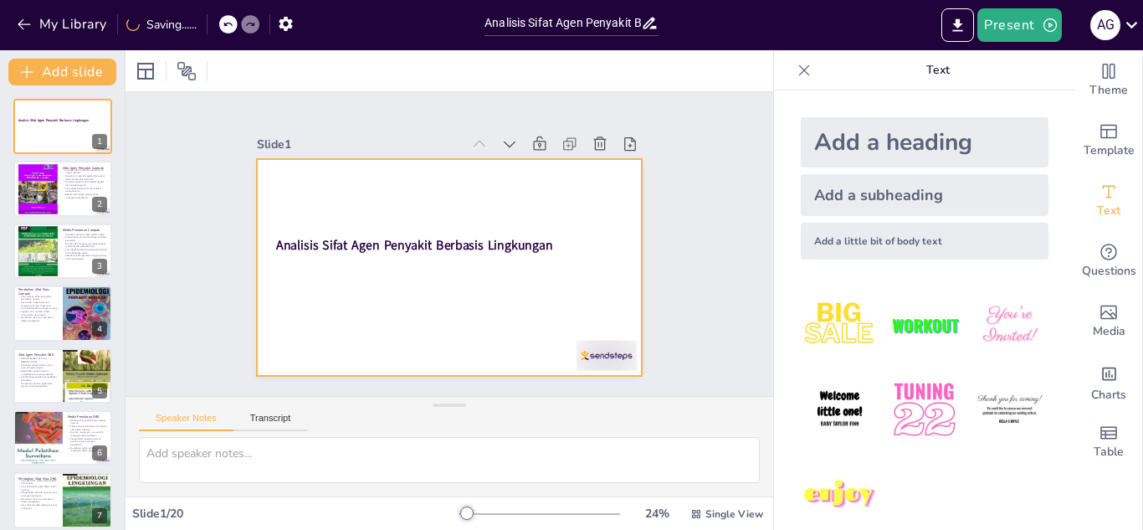
checkbox input "true"
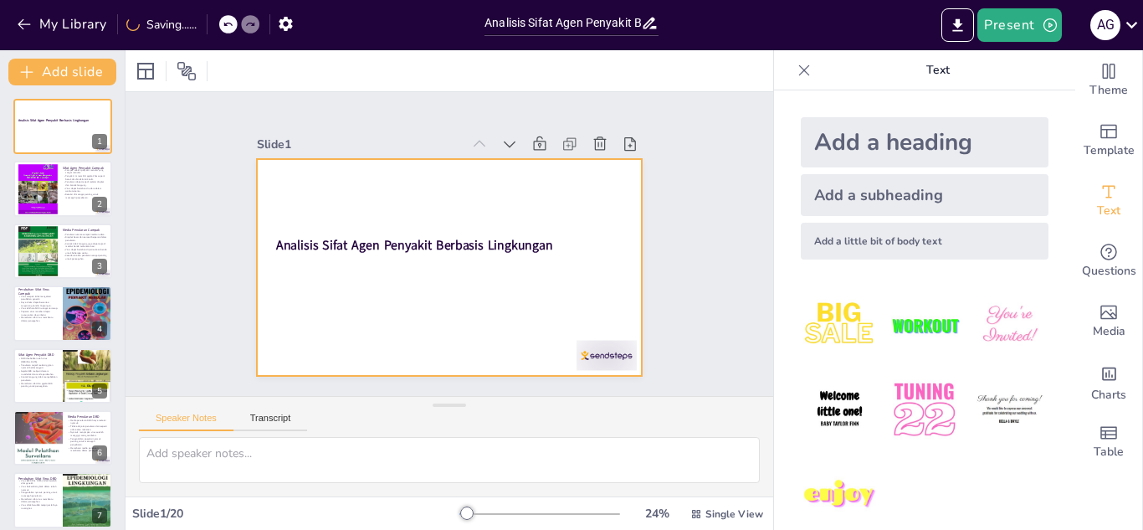
checkbox input "true"
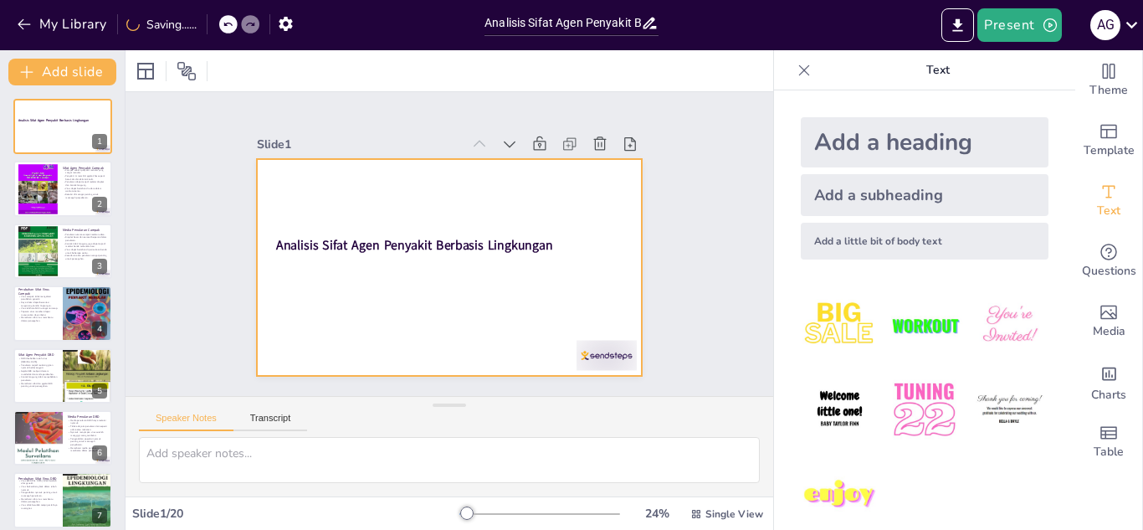
checkbox input "true"
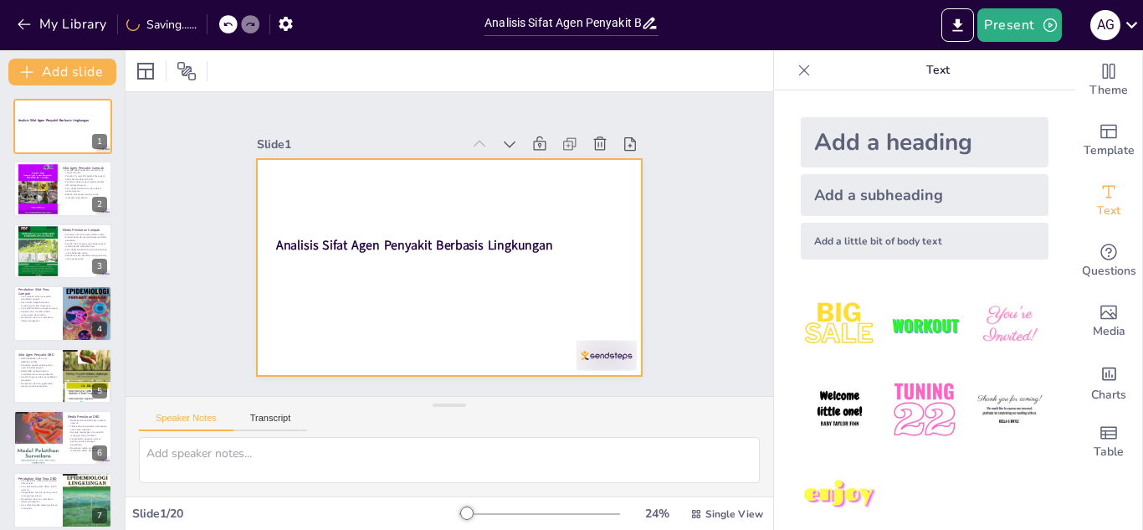
checkbox input "true"
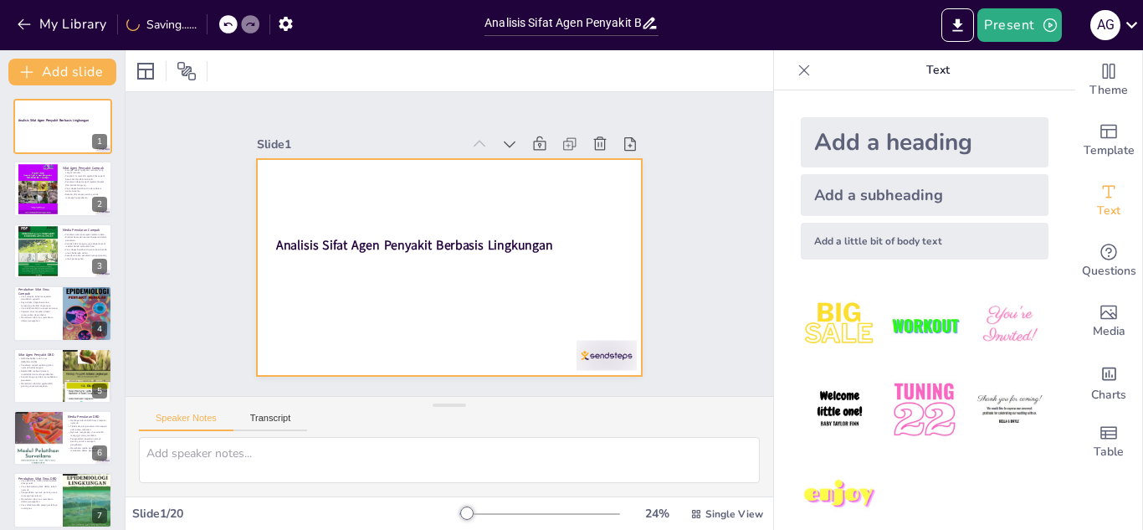
checkbox input "true"
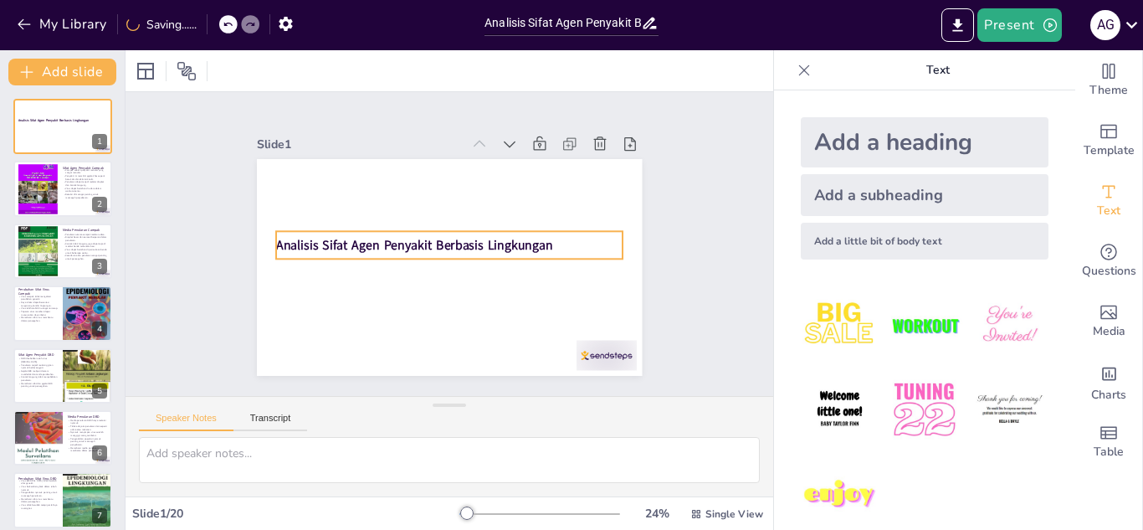
checkbox input "true"
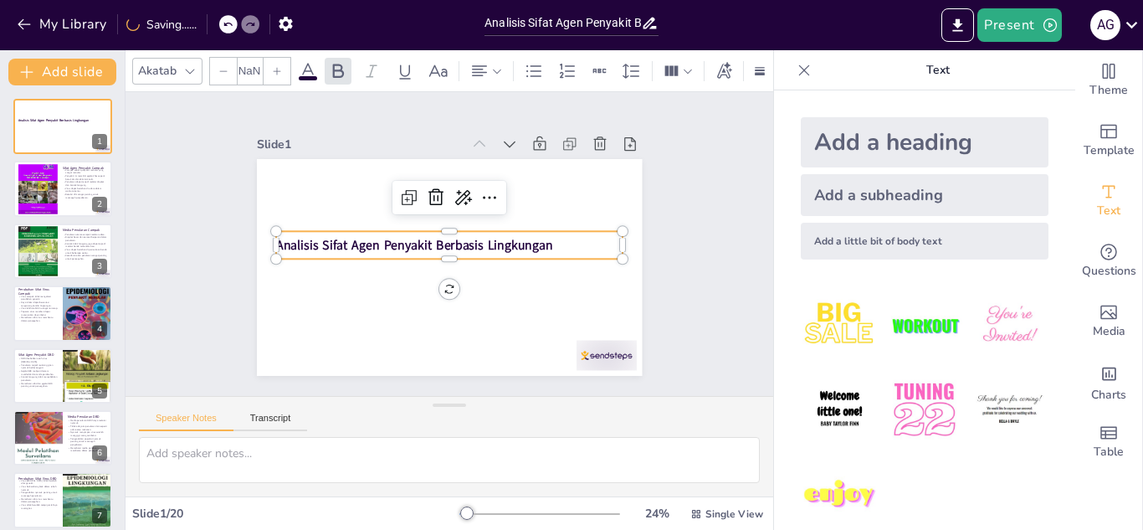
checkbox input "true"
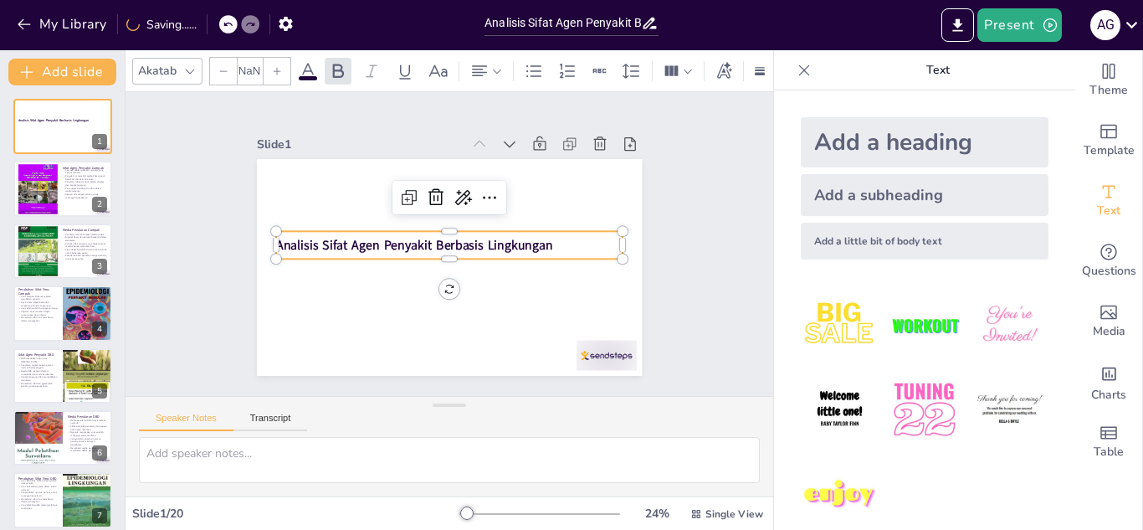
type input "48"
checkbox input "true"
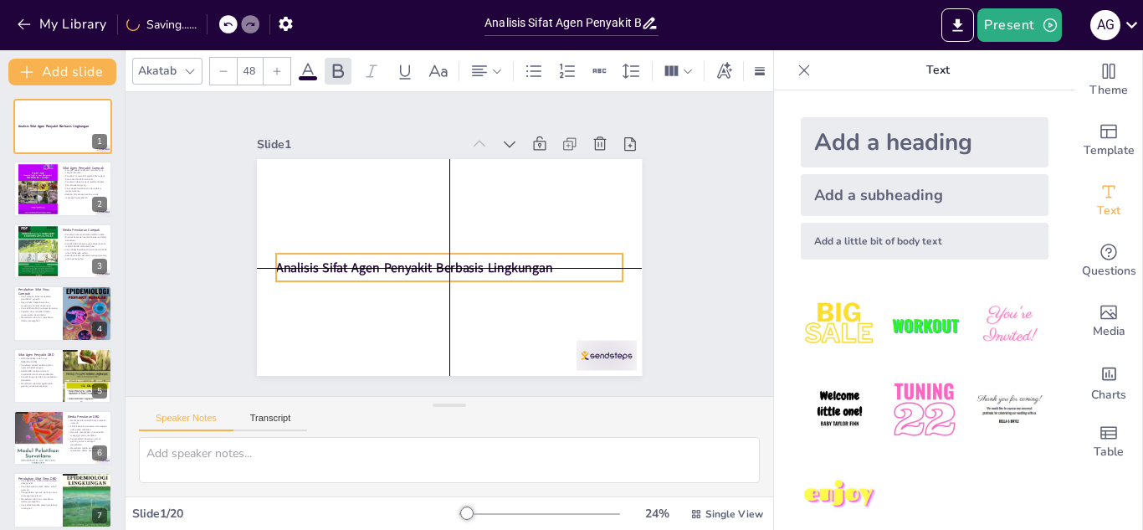
drag, startPoint x: 416, startPoint y: 246, endPoint x: 422, endPoint y: 269, distance: 24.2
click at [422, 251] on strong "Analisis Sifat Agen Penyakit Berbasis Lingkungan" at bounding box center [479, 214] width 274 height 74
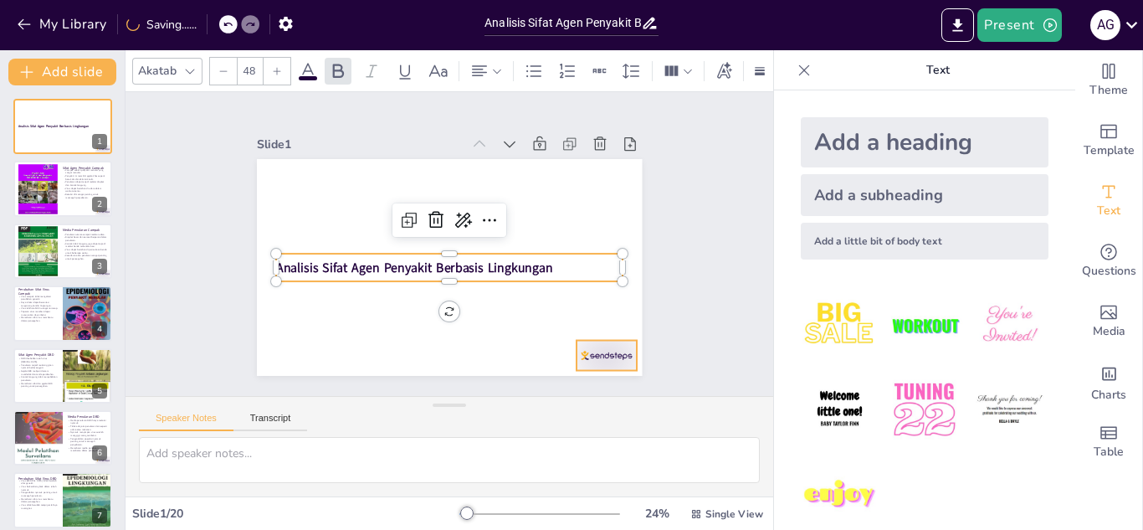
click at [291, 254] on div at bounding box center [257, 226] width 67 height 56
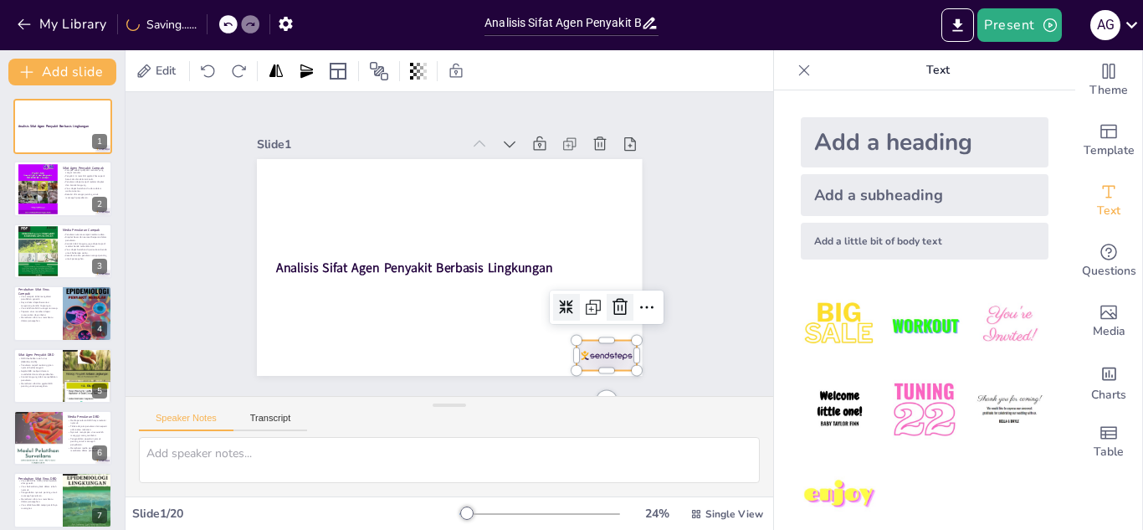
click at [487, 75] on icon at bounding box center [475, 63] width 23 height 23
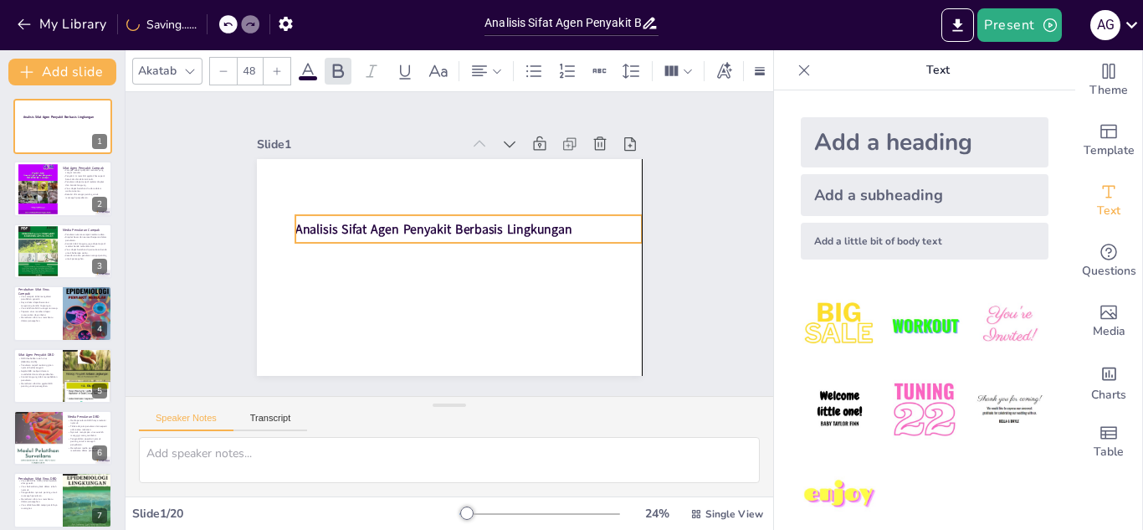
drag, startPoint x: 387, startPoint y: 261, endPoint x: 401, endPoint y: 219, distance: 44.2
click at [401, 219] on strong "Analisis Sifat Agen Penyakit Berbasis Lingkungan" at bounding box center [455, 264] width 248 height 153
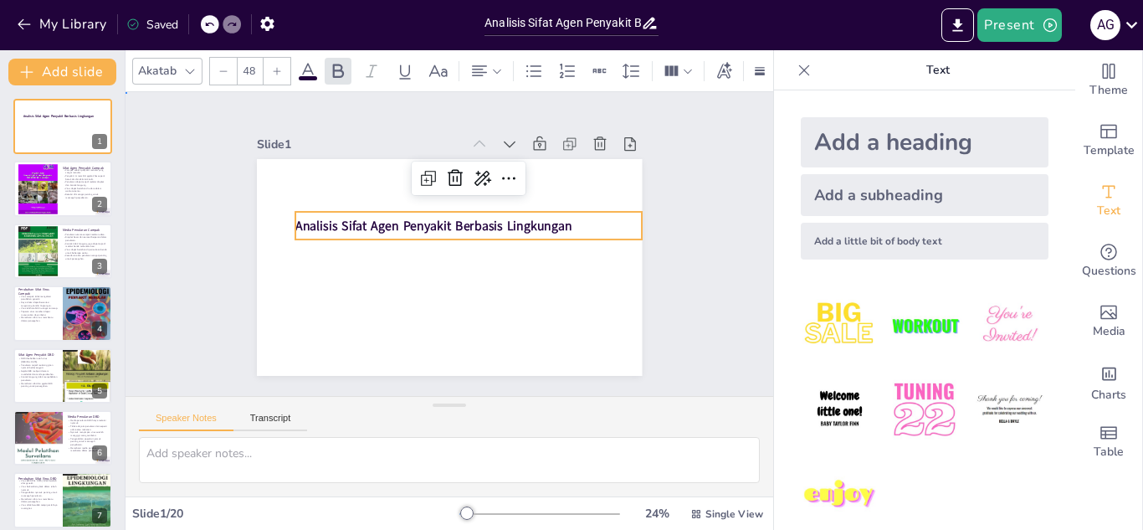
click at [670, 266] on div "Slide 1 Analisis Sifat Agen Penyakit Berbasis Lingkungan Slide 2 Sifat Agen Pen…" at bounding box center [450, 244] width 504 height 312
click at [511, 249] on div "Analisis Sifat Agen Penyakit Berbasis Lingkungan" at bounding box center [430, 263] width 346 height 28
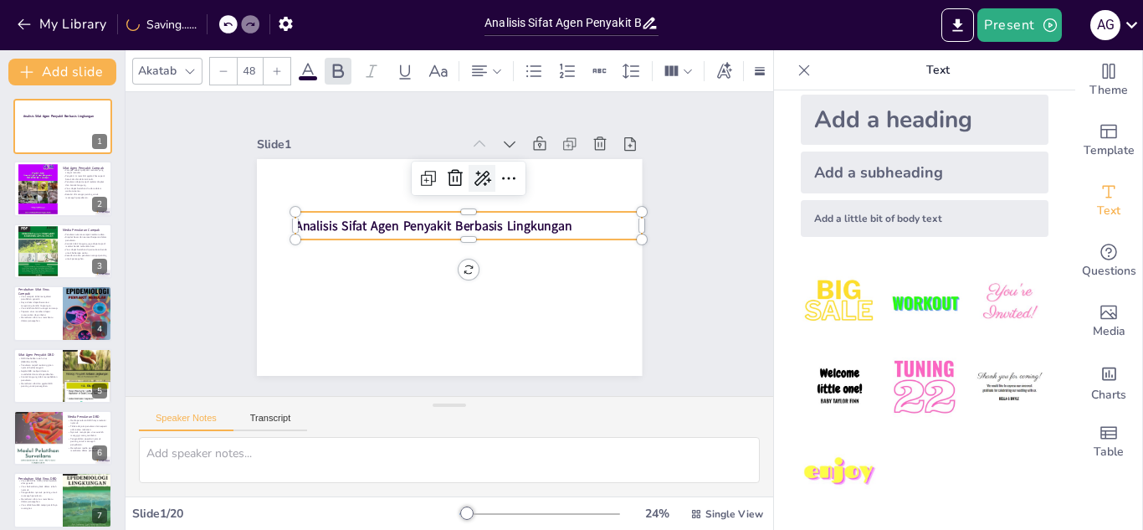
click at [497, 190] on icon at bounding box center [511, 204] width 28 height 28
click at [472, 175] on icon at bounding box center [482, 178] width 20 height 20
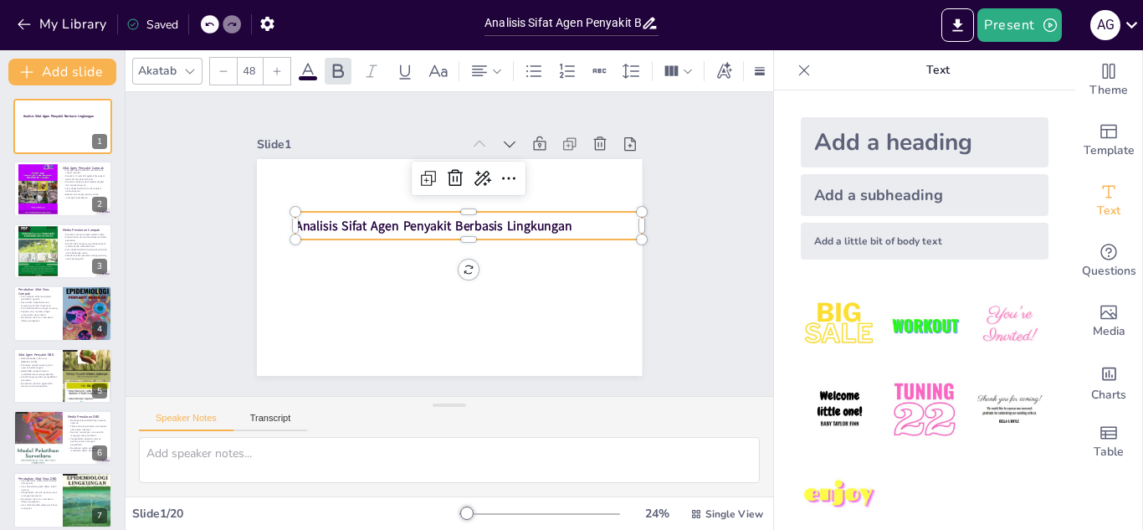
click at [819, 410] on img at bounding box center [840, 410] width 78 height 78
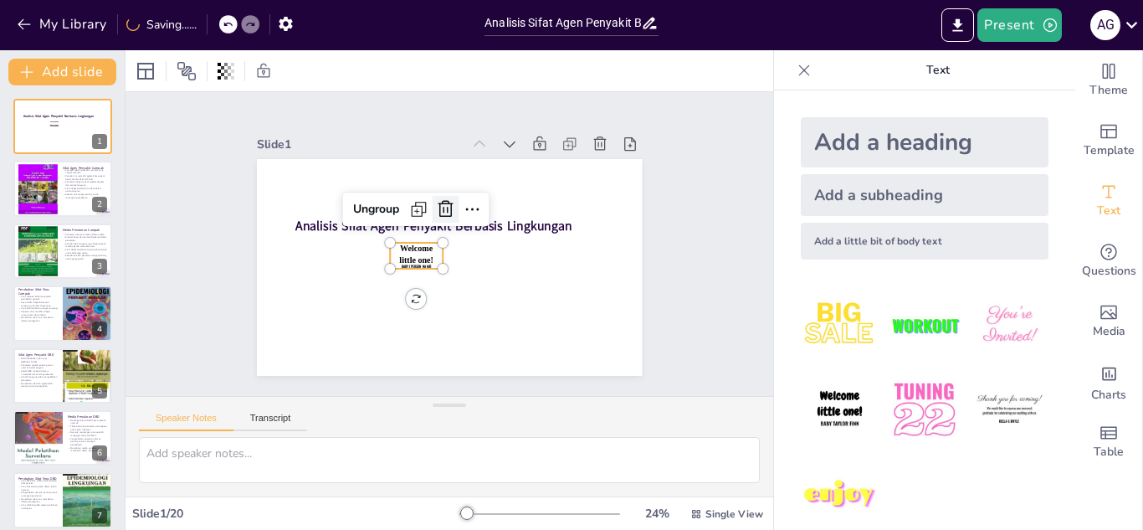
click at [474, 230] on icon at bounding box center [484, 240] width 20 height 20
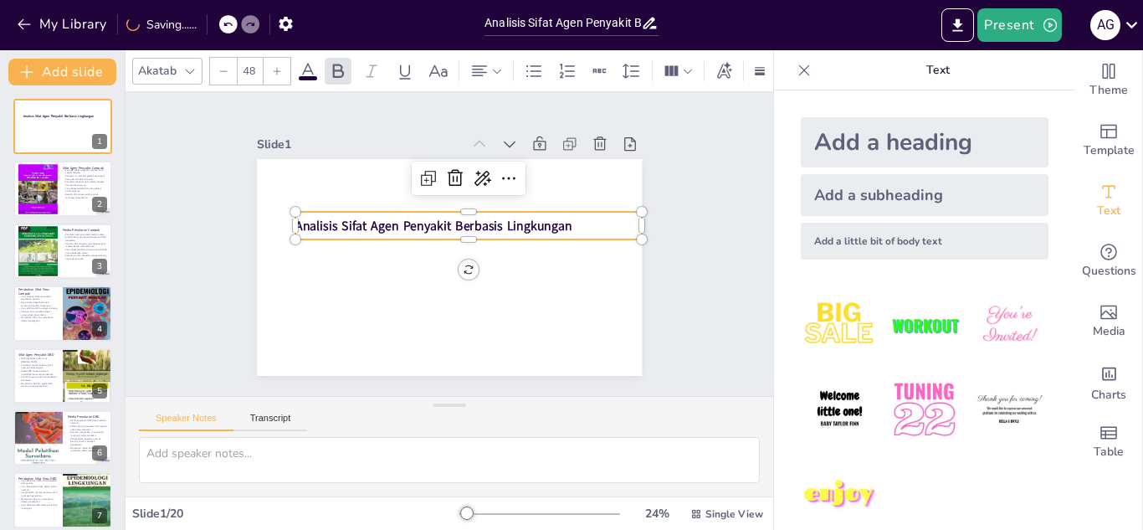
click at [286, 212] on div "Analisis Sifat Agen Penyakit Berbasis Lingkungan" at bounding box center [430, 257] width 402 height 439
drag, startPoint x: 286, startPoint y: 212, endPoint x: 265, endPoint y: 223, distance: 24.0
click at [265, 223] on div "Analisis Sifat Agen Penyakit Berbasis Lingkungan" at bounding box center [435, 263] width 439 height 402
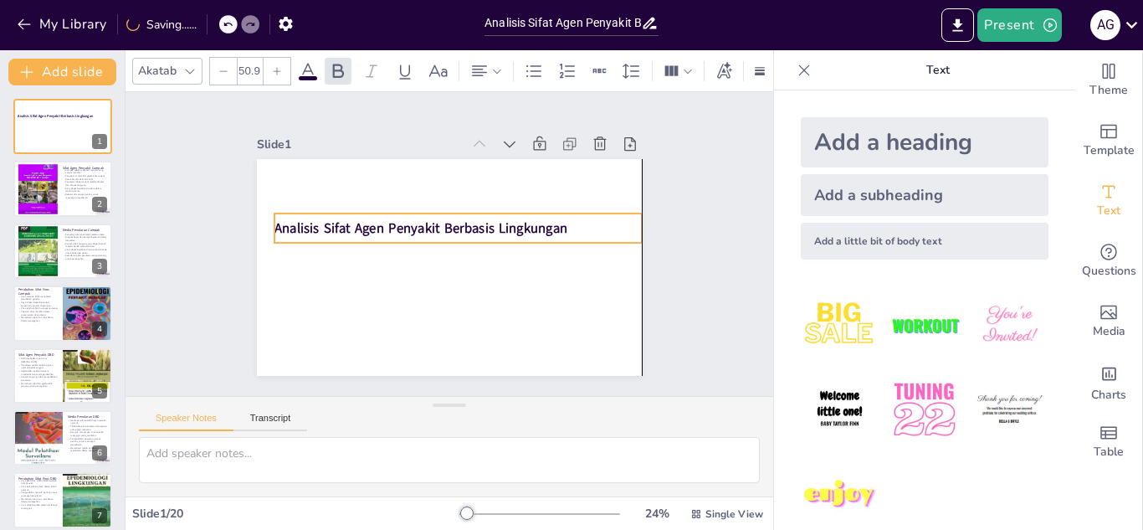
drag, startPoint x: 386, startPoint y: 210, endPoint x: 377, endPoint y: 211, distance: 9.2
click at [408, 211] on strong "Analisis Sifat Agen Penyakit Berbasis Lingkungan" at bounding box center [476, 224] width 136 height 275
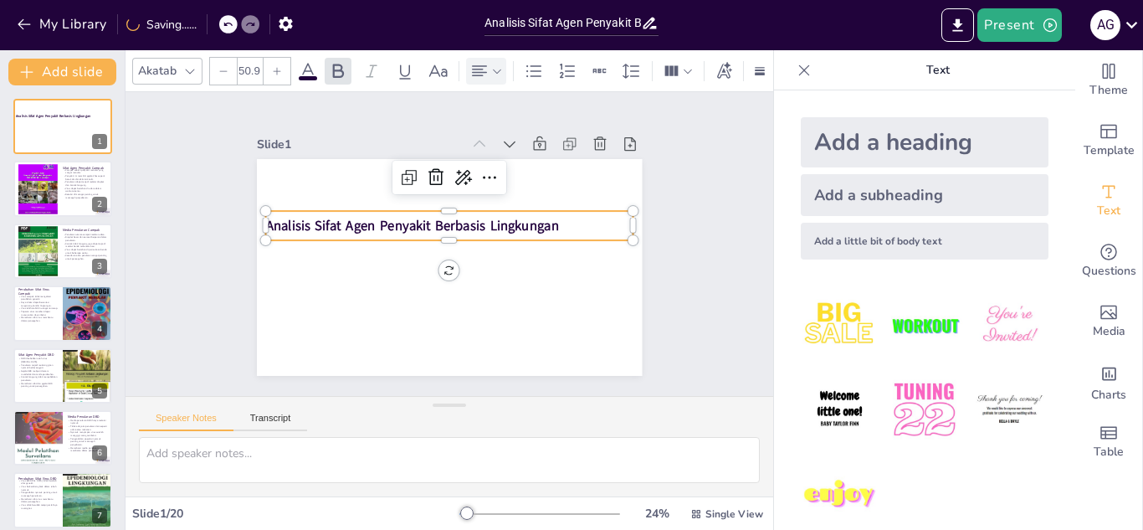
click at [487, 73] on icon at bounding box center [480, 71] width 20 height 20
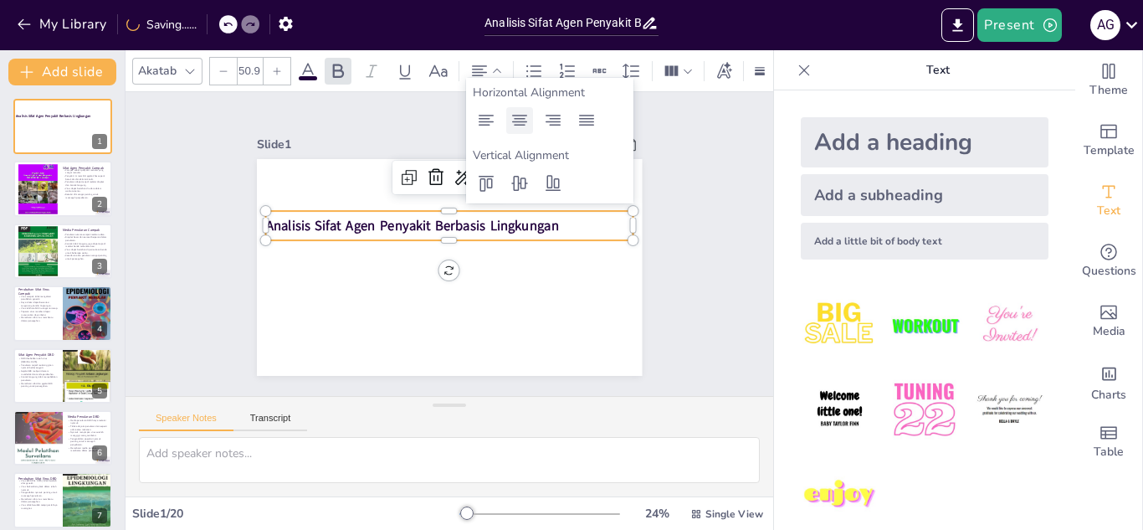
click at [519, 121] on icon at bounding box center [520, 120] width 20 height 20
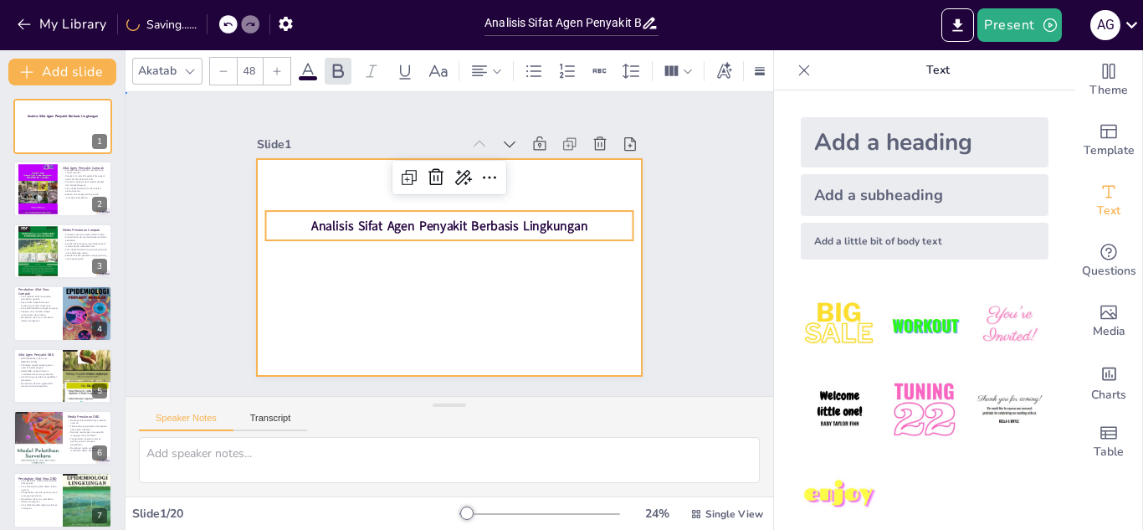
click at [533, 295] on div at bounding box center [452, 220] width 406 height 255
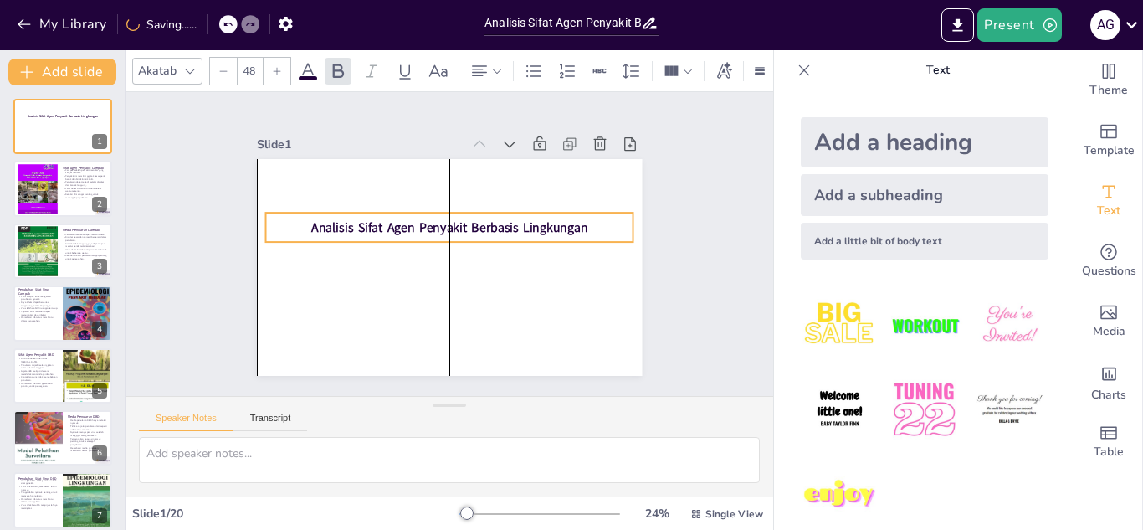
click at [474, 213] on strong "Analisis Sifat Agen Penyakit Berbasis Lingkungan" at bounding box center [462, 254] width 198 height 217
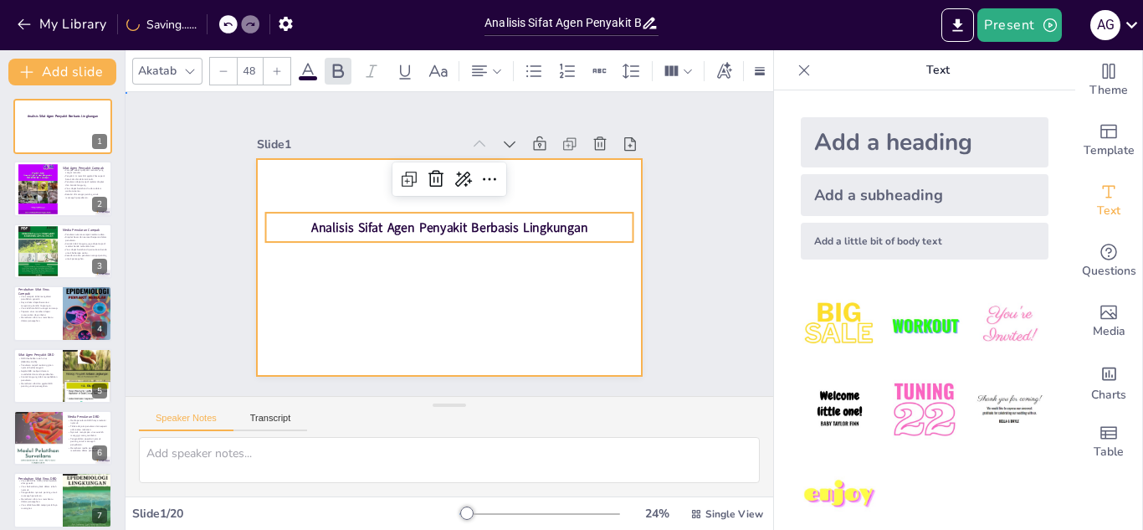
click at [517, 313] on div at bounding box center [435, 263] width 439 height 402
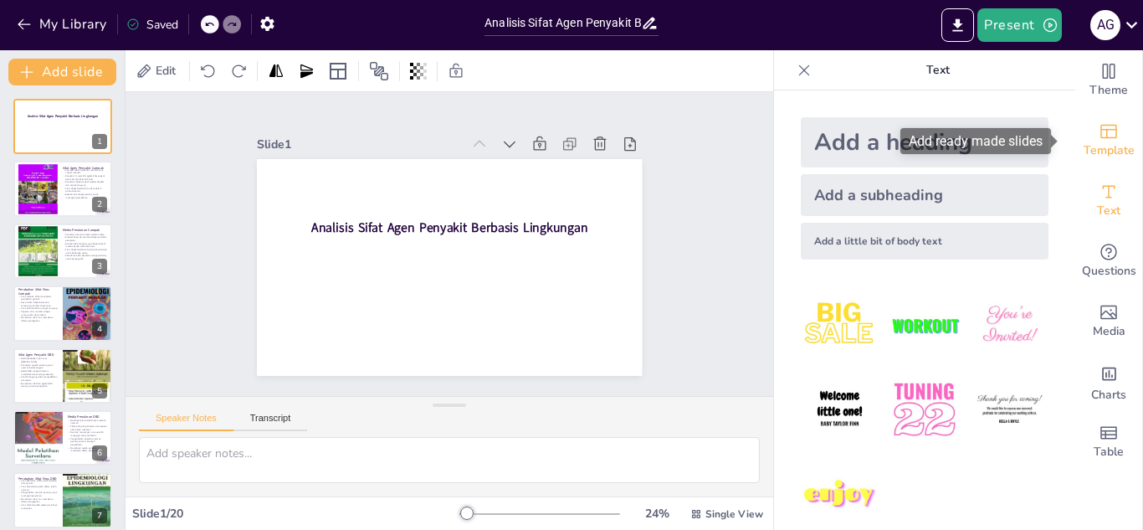
click at [1099, 160] on span "Template" at bounding box center [1109, 150] width 51 height 18
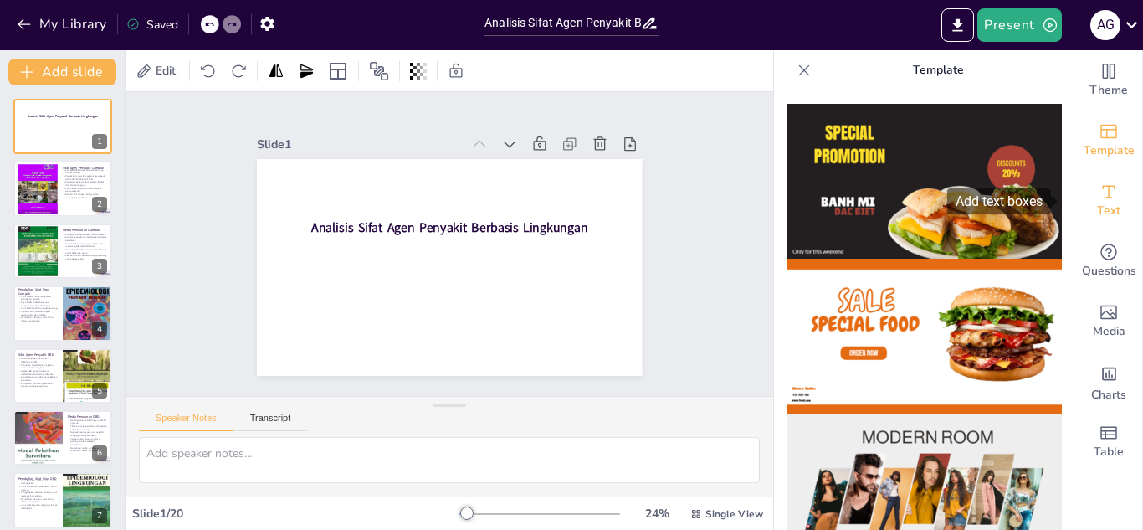
click at [1101, 188] on icon "Add text boxes" at bounding box center [1109, 192] width 20 height 20
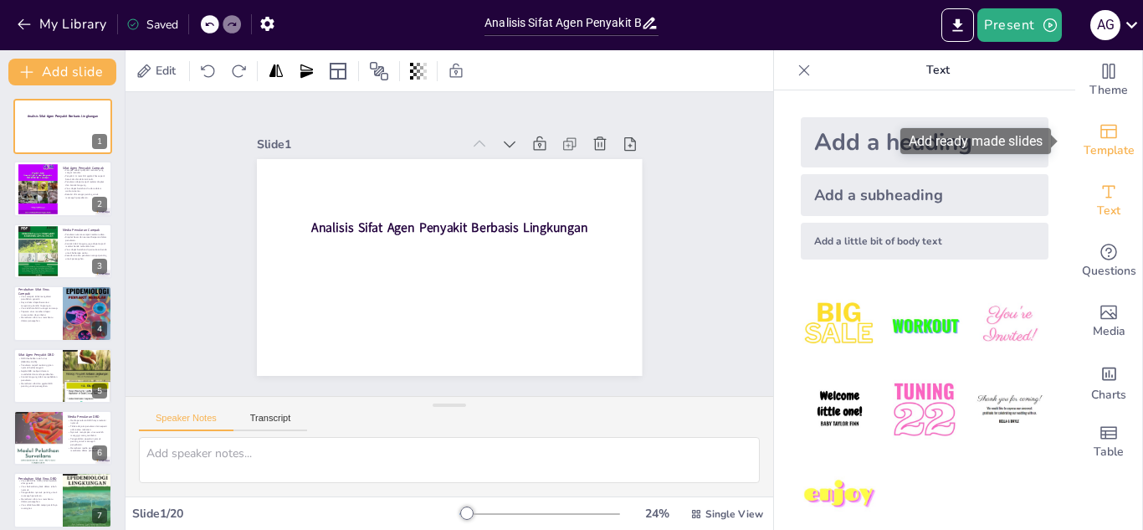
click at [1099, 127] on icon "Add ready made slides" at bounding box center [1109, 131] width 20 height 20
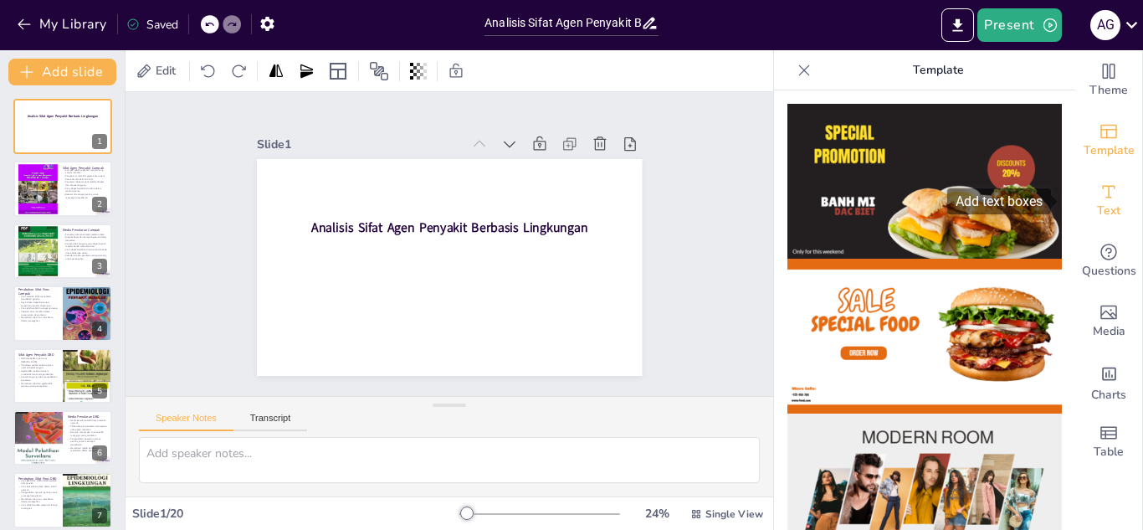
click at [1103, 197] on icon "Add text boxes" at bounding box center [1109, 191] width 13 height 13
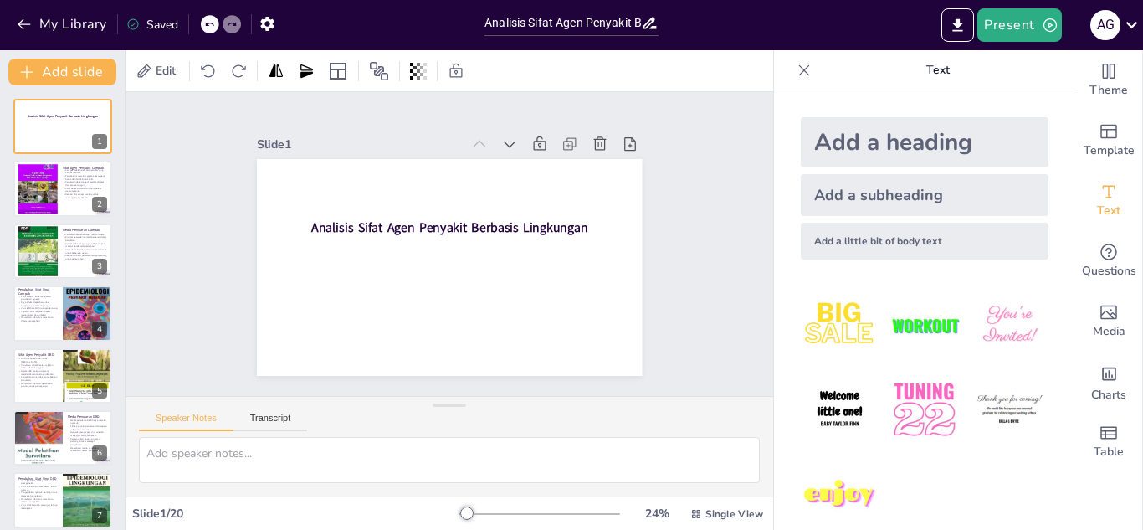
click at [799, 68] on icon at bounding box center [804, 69] width 11 height 11
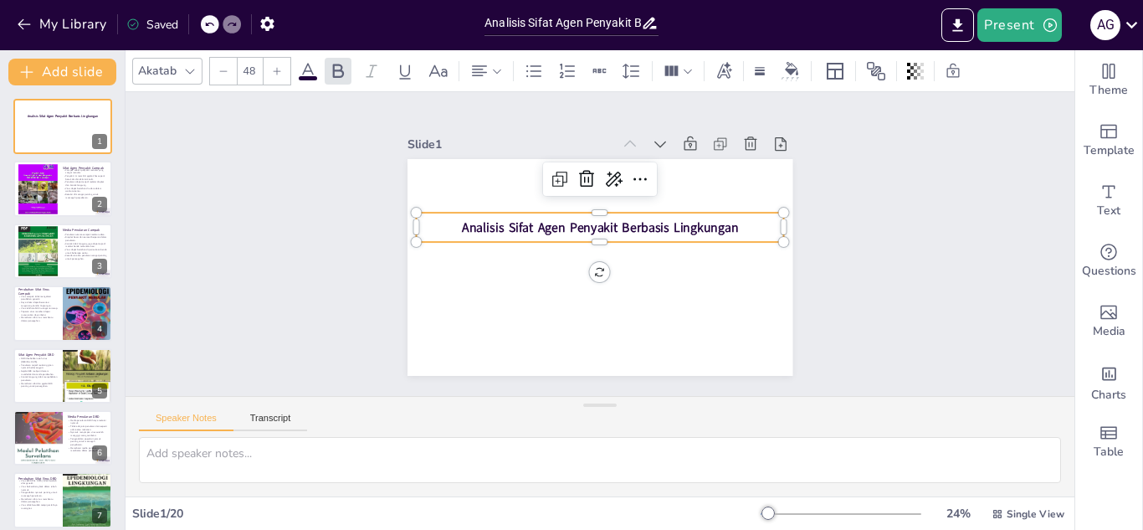
click at [538, 219] on strong "Analisis Sifat Agen Penyakit Berbasis Lingkungan" at bounding box center [614, 235] width 153 height 248
click at [726, 67] on icon at bounding box center [724, 71] width 18 height 18
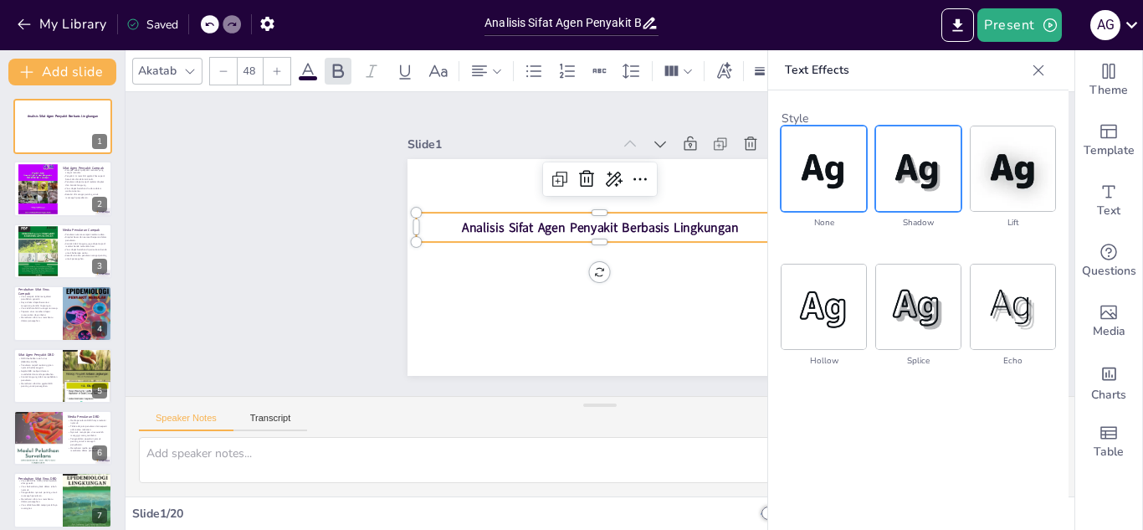
click at [918, 190] on img at bounding box center [918, 168] width 85 height 85
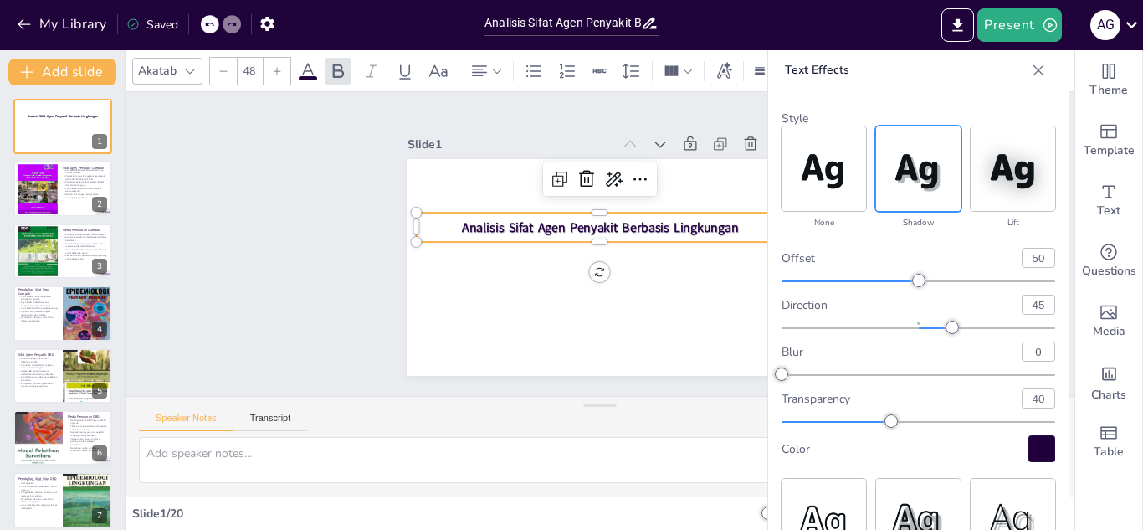
scroll to position [15, 0]
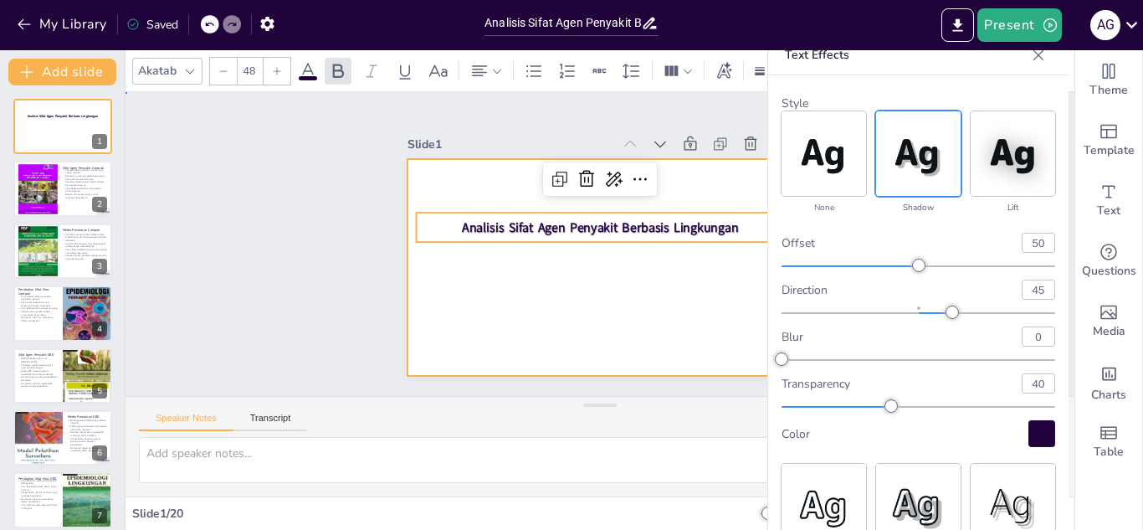
click at [619, 316] on div at bounding box center [578, 237] width 326 height 434
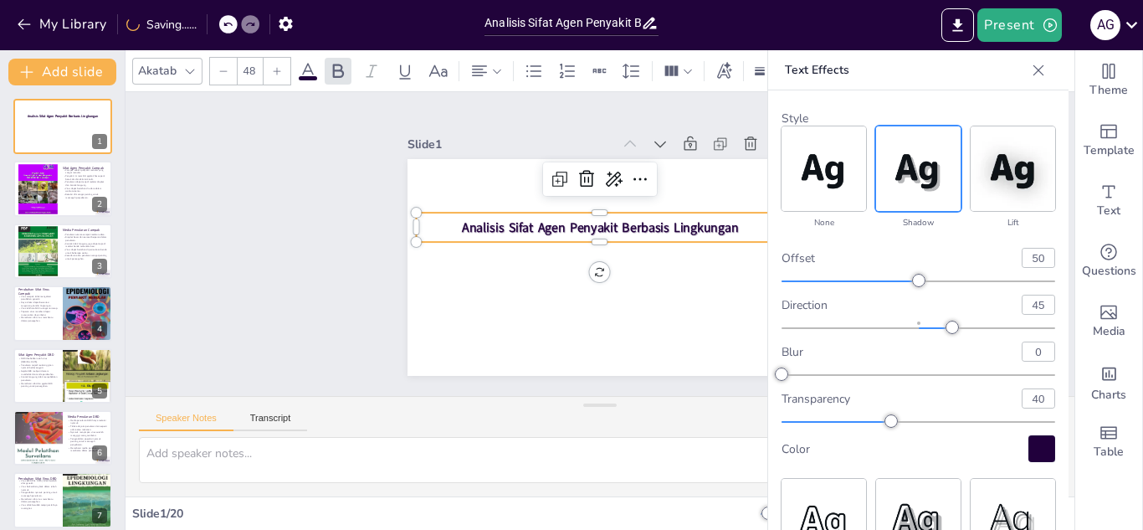
click at [647, 226] on strong "Analisis Sifat Agen Penyakit Berbasis Lingkungan" at bounding box center [616, 249] width 102 height 269
click at [307, 76] on span at bounding box center [308, 78] width 18 height 4
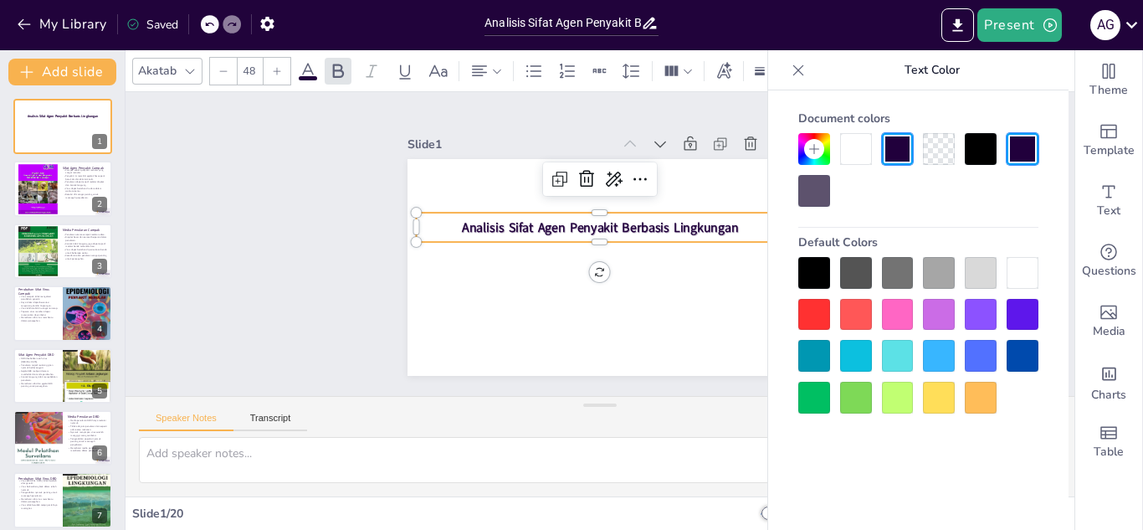
click at [811, 311] on div at bounding box center [814, 315] width 32 height 32
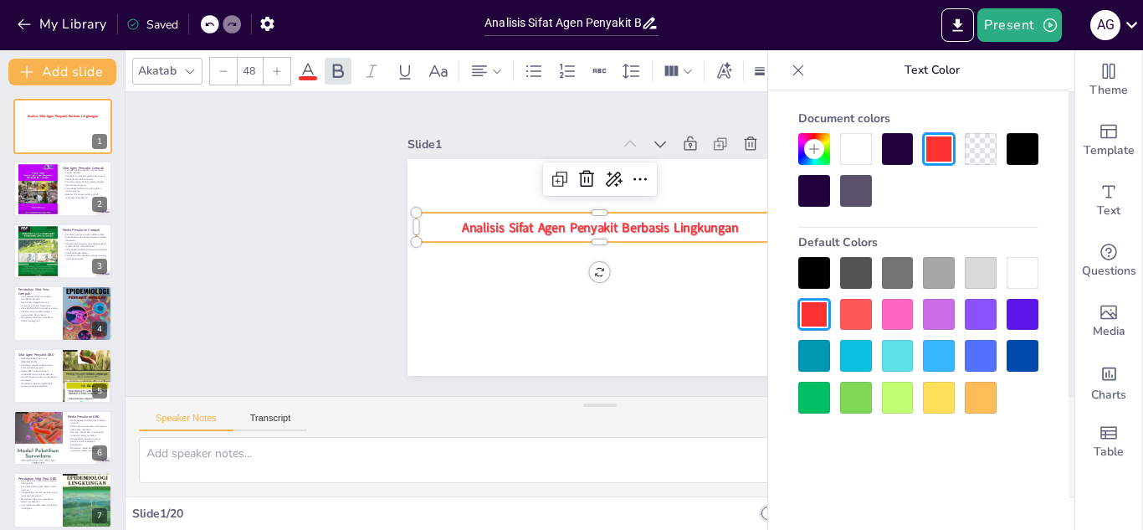
click at [809, 273] on div at bounding box center [814, 273] width 32 height 32
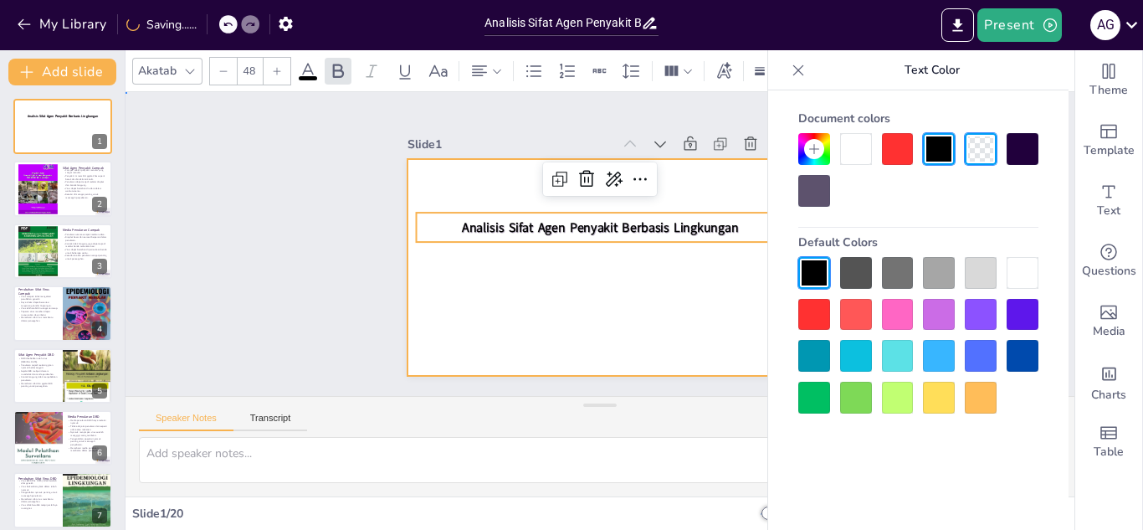
click at [716, 275] on div at bounding box center [586, 263] width 439 height 402
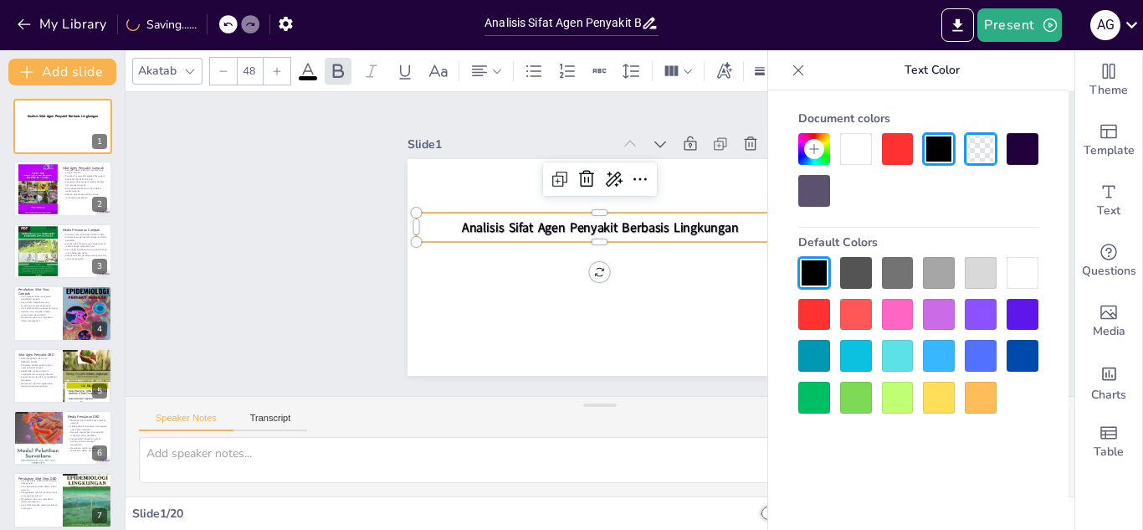
click at [666, 215] on span "Analisis Sifat Agen Penyakit Berbasis Lingkungan" at bounding box center [613, 254] width 198 height 217
click at [659, 251] on icon at bounding box center [673, 265] width 28 height 28
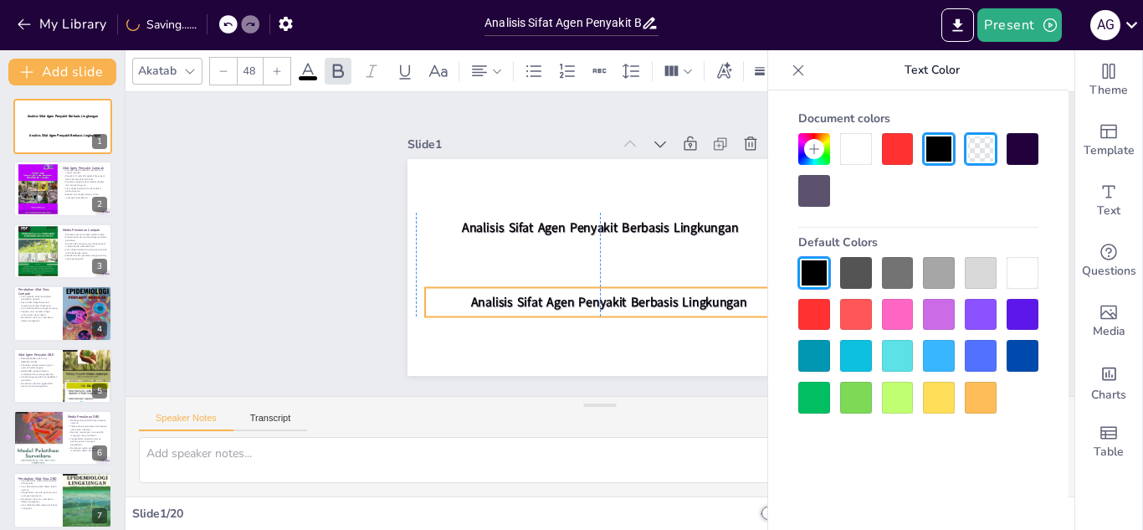
drag, startPoint x: 596, startPoint y: 223, endPoint x: 599, endPoint y: 296, distance: 72.9
click at [599, 195] on span "Analisis Sifat Agen Penyakit Berbasis Lingkungan" at bounding box center [591, 186] width 276 height 18
click at [599, 294] on span "Analisis Sifat Agen Penyakit Berbasis Lingkungan" at bounding box center [632, 195] width 217 height 198
click at [675, 290] on span "Analisis Sifat Agen Penyakit Berbasis Lingkungan" at bounding box center [558, 202] width 233 height 177
click at [566, 296] on span "Analisis Sifat Agen Penyakit Berbasis Lingkungan" at bounding box center [543, 259] width 46 height 277
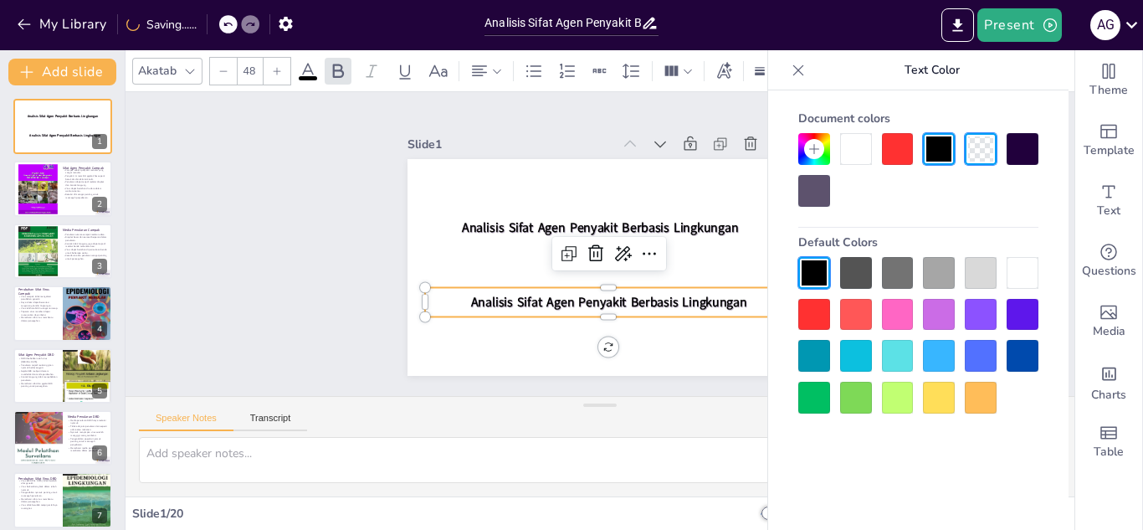
click at [676, 293] on span "Analisis Sifat Agen Penyakit Berbasis Lingkungan" at bounding box center [567, 293] width 217 height 198
click at [567, 293] on span "Analisis Sifat Agen Penyakit Berbasis Lingkungan" at bounding box center [544, 259] width 46 height 277
click at [711, 300] on p "Analisis Sifat Agen Penyakit Berbasis Lingkungan" at bounding box center [567, 292] width 285 height 259
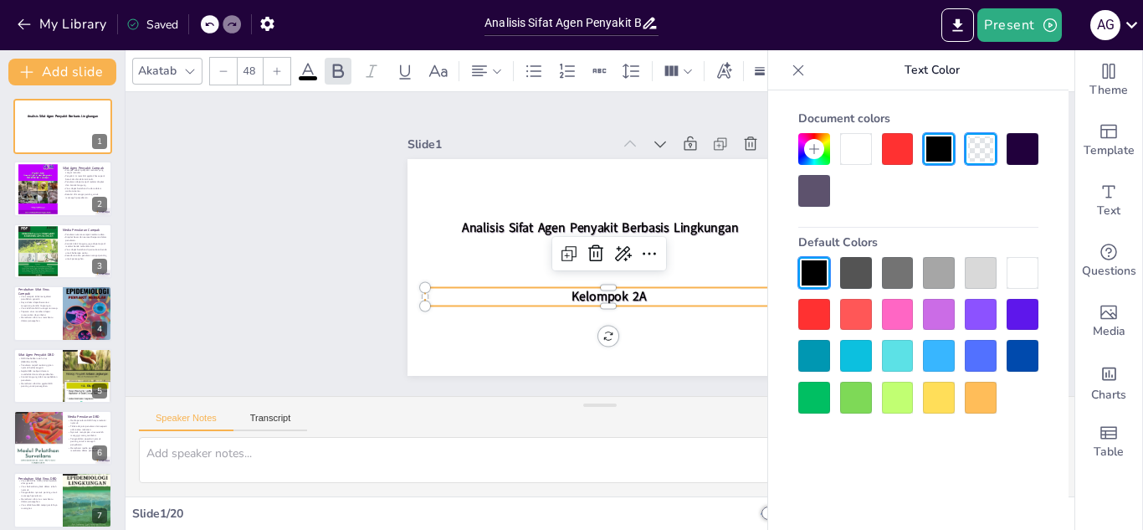
click at [302, 71] on icon at bounding box center [308, 71] width 20 height 20
click at [354, 233] on div "Slide 1 Analisis Sifat Agen Penyakit Berbasis Lingkungan Kelompok 2A Slide 2 Si…" at bounding box center [599, 243] width 523 height 357
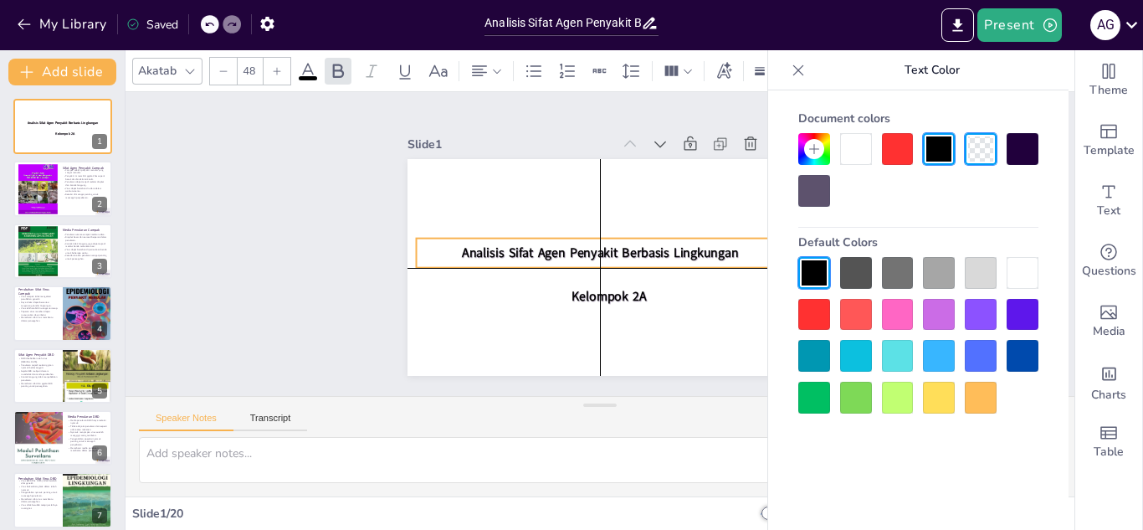
drag, startPoint x: 636, startPoint y: 220, endPoint x: 637, endPoint y: 242, distance: 21.8
click at [637, 242] on span "Analisis Sifat Agen Penyakit Berbasis Lingkungan" at bounding box center [592, 241] width 102 height 268
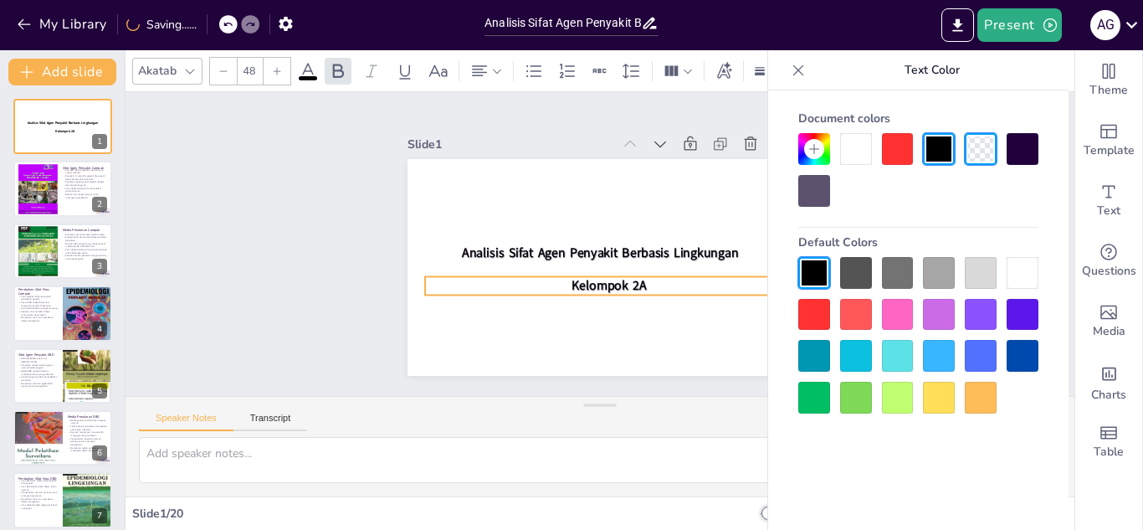
drag, startPoint x: 615, startPoint y: 290, endPoint x: 614, endPoint y: 280, distance: 10.9
click at [614, 280] on span "Kelompok 2A" at bounding box center [587, 284] width 74 height 53
click at [352, 285] on div "Slide 1 Analisis Sifat Agen Penyakit Berbasis Lingkungan Kelompok 2A Slide 2 Si…" at bounding box center [599, 244] width 495 height 992
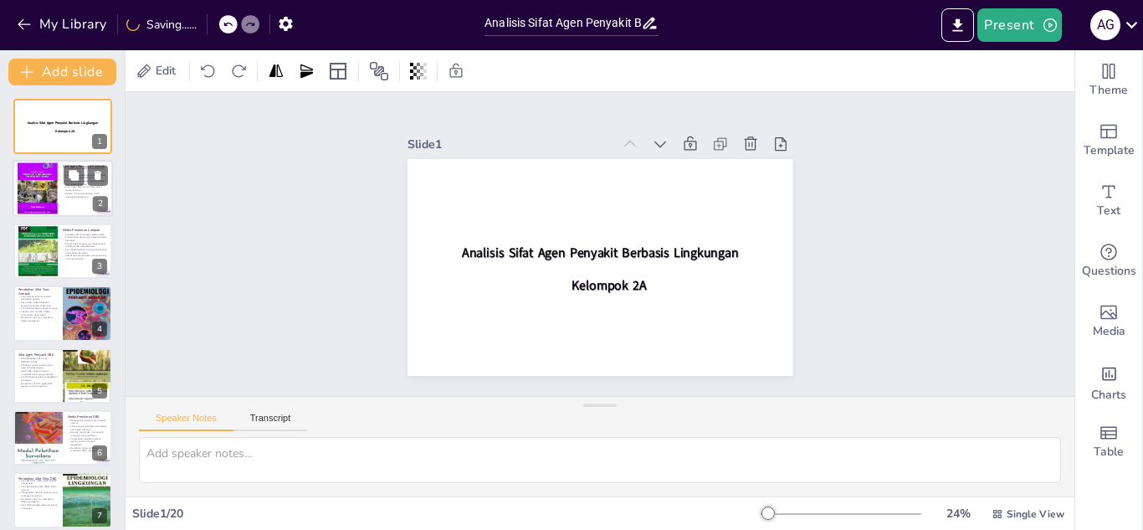
click at [48, 189] on div at bounding box center [38, 189] width 40 height 57
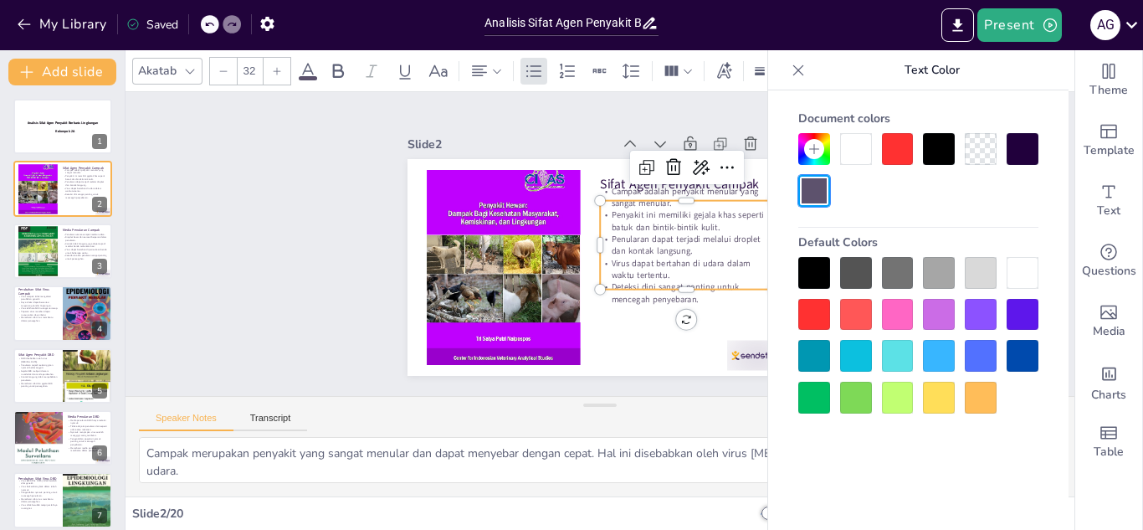
click at [617, 259] on p "Virus dapat bertahan di udara dalam waktu tertentu." at bounding box center [663, 308] width 162 height 107
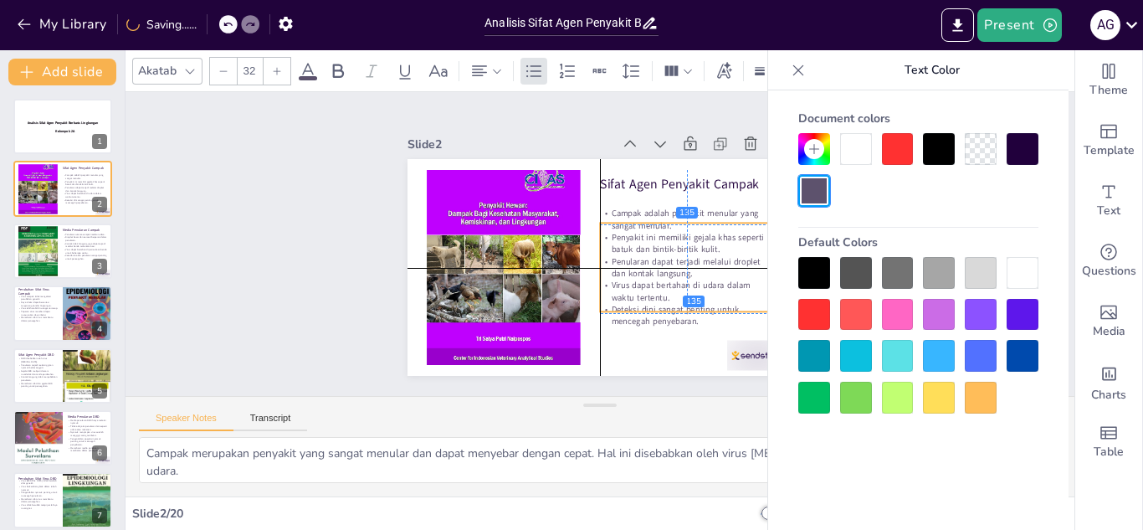
drag, startPoint x: 625, startPoint y: 292, endPoint x: 626, endPoint y: 310, distance: 18.4
click at [541, 310] on p "Deteksi dini sangat penting untuk mencegah penyebaran." at bounding box center [528, 330] width 24 height 173
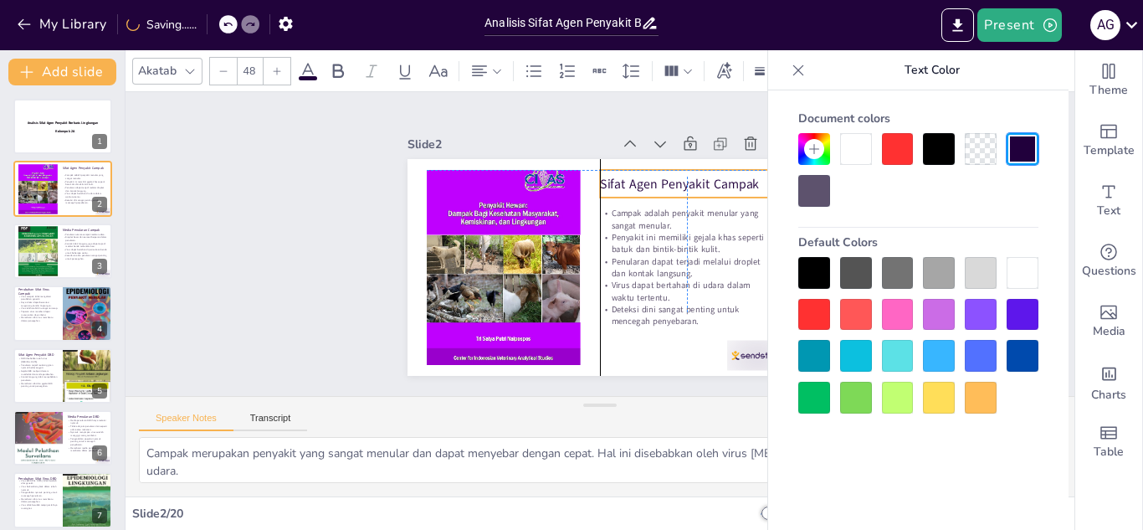
click at [556, 185] on p "Sifat Agen Penyakit Campak" at bounding box center [505, 199] width 102 height 159
click at [562, 174] on p "Sifat Agen Penyakit Campak" at bounding box center [498, 220] width 130 height 141
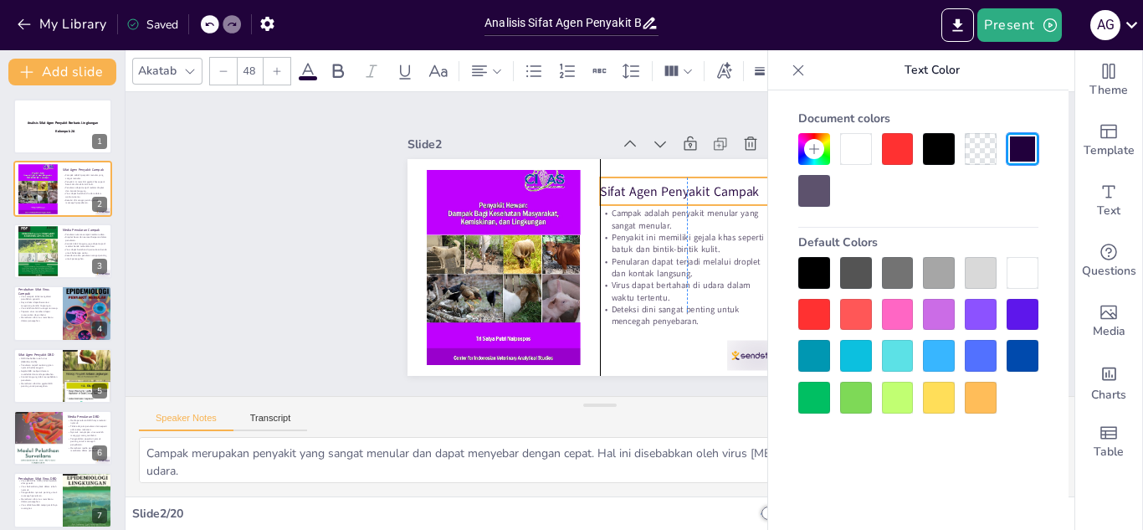
click at [557, 187] on p "Sifat Agen Penyakit Campak" at bounding box center [547, 156] width 18 height 173
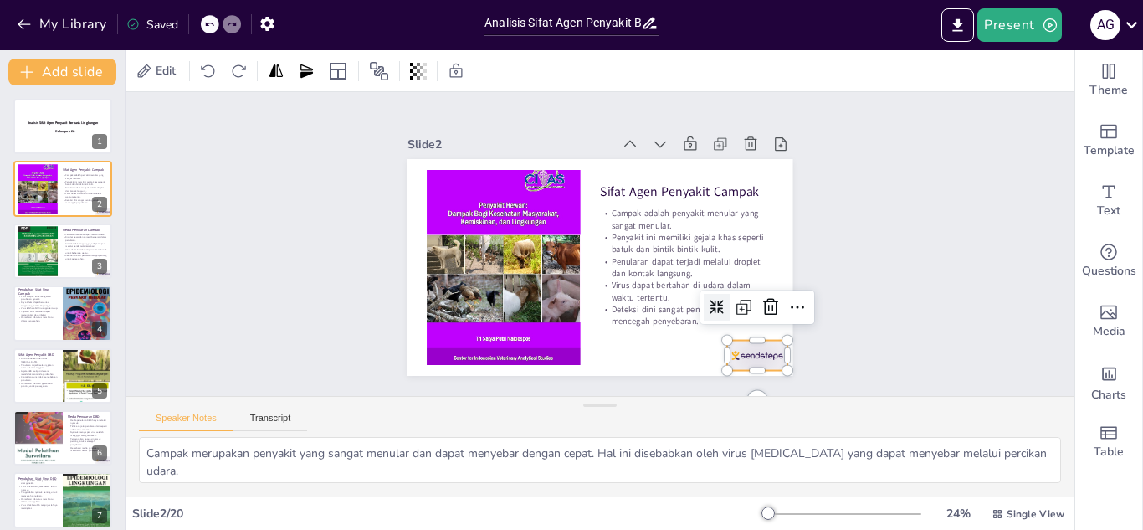
click at [632, 403] on div at bounding box center [601, 436] width 59 height 66
click at [547, 404] on icon at bounding box center [537, 414] width 20 height 20
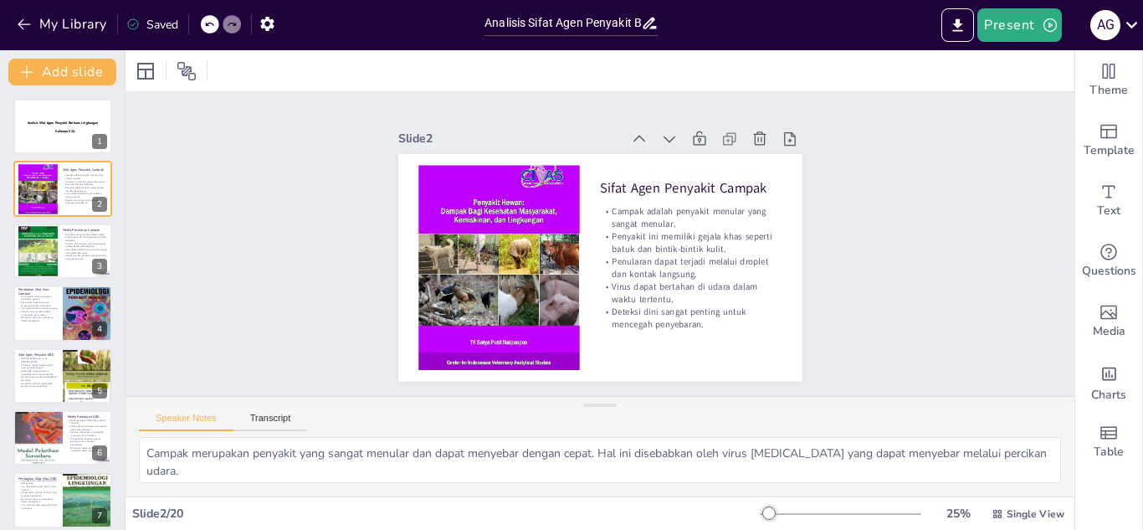
click at [774, 513] on div at bounding box center [841, 513] width 161 height 13
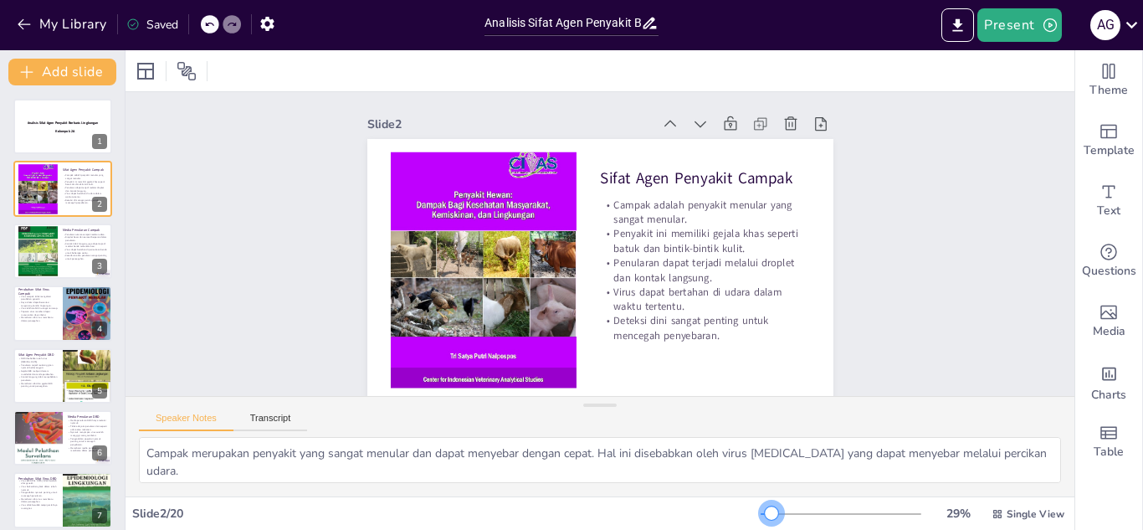
click at [761, 513] on div at bounding box center [766, 514] width 11 height 2
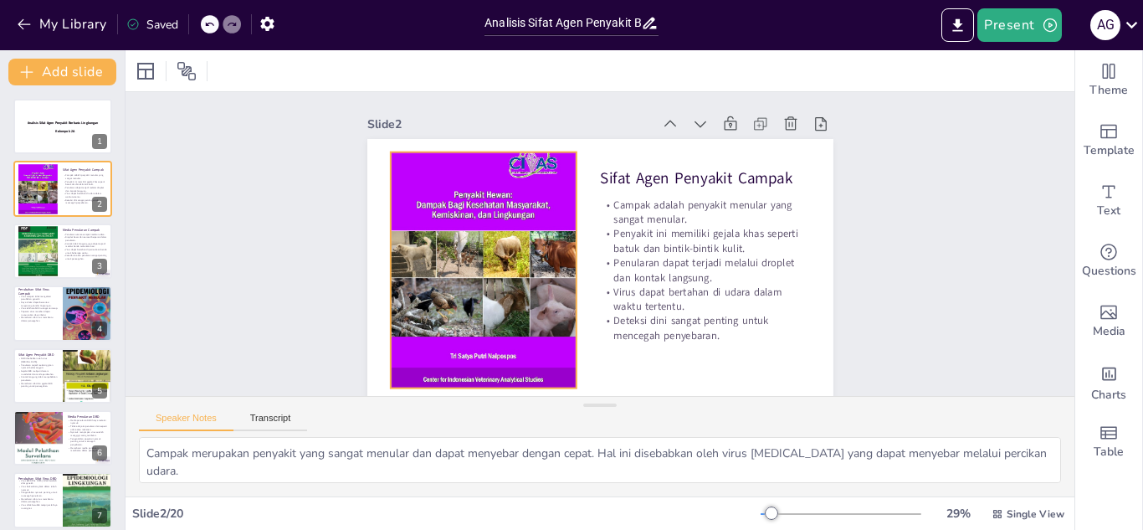
scroll to position [18, 0]
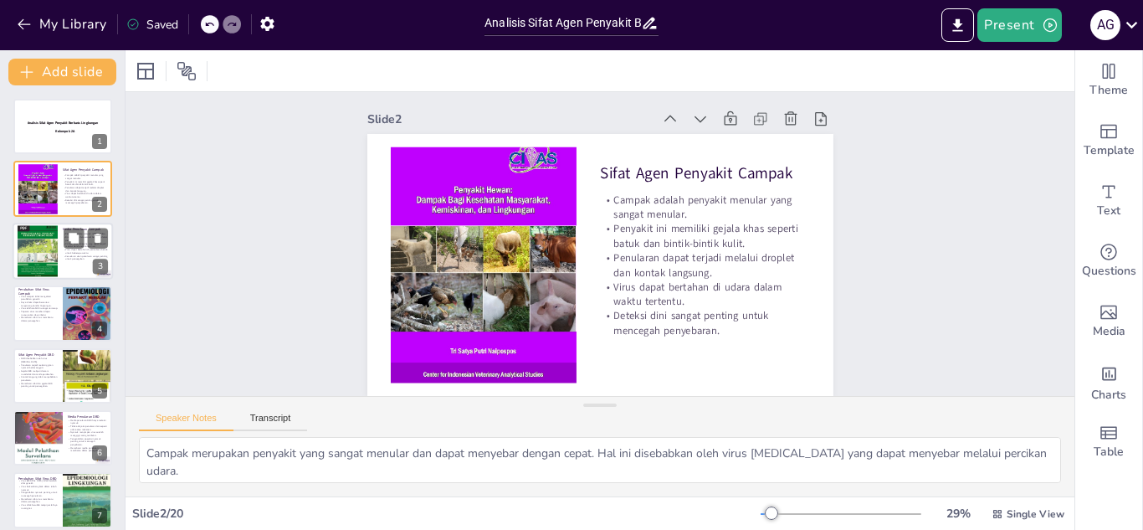
click at [44, 239] on div at bounding box center [38, 251] width 40 height 54
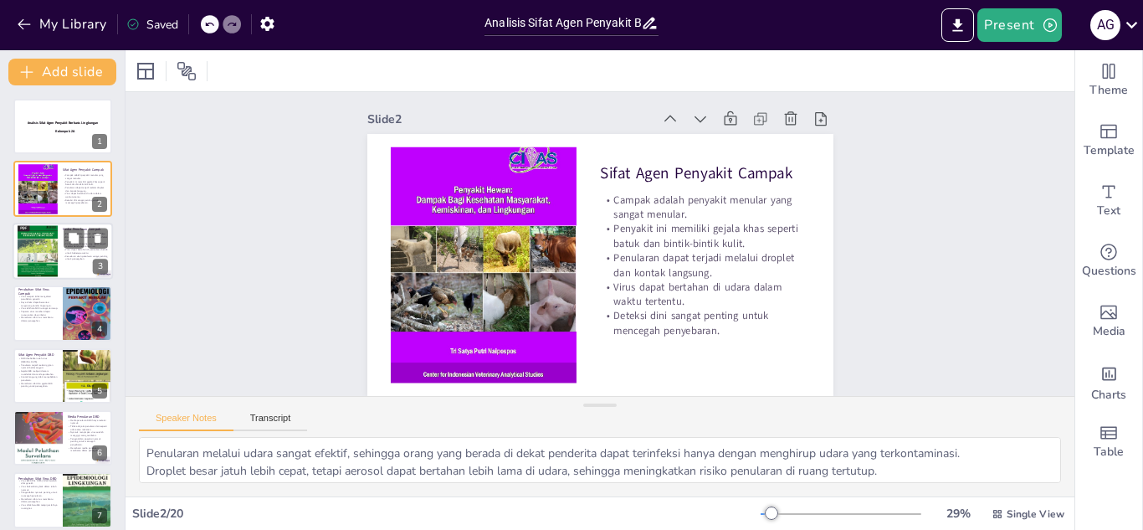
scroll to position [0, 0]
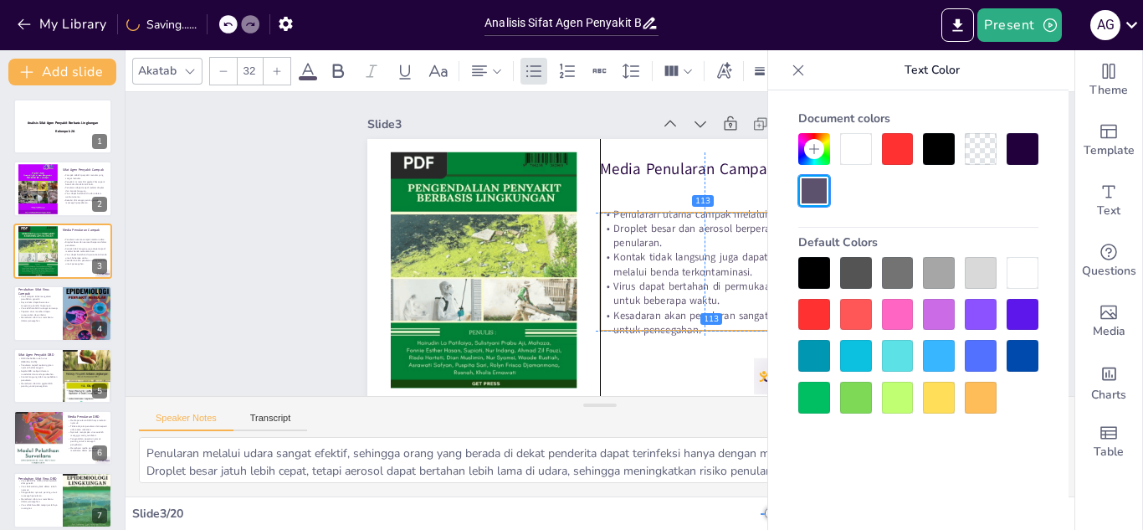
drag, startPoint x: 613, startPoint y: 305, endPoint x: 608, endPoint y: 334, distance: 28.8
click at [608, 334] on p "Kesadaran akan penularan sangat penting untuk pencegahan." at bounding box center [686, 342] width 211 height 72
click at [327, 267] on div "Slide 1 Analisis Sifat Agen Penyakit Berbasis Lingkungan Kelompok 2A Slide 2 Si…" at bounding box center [602, 243] width 579 height 634
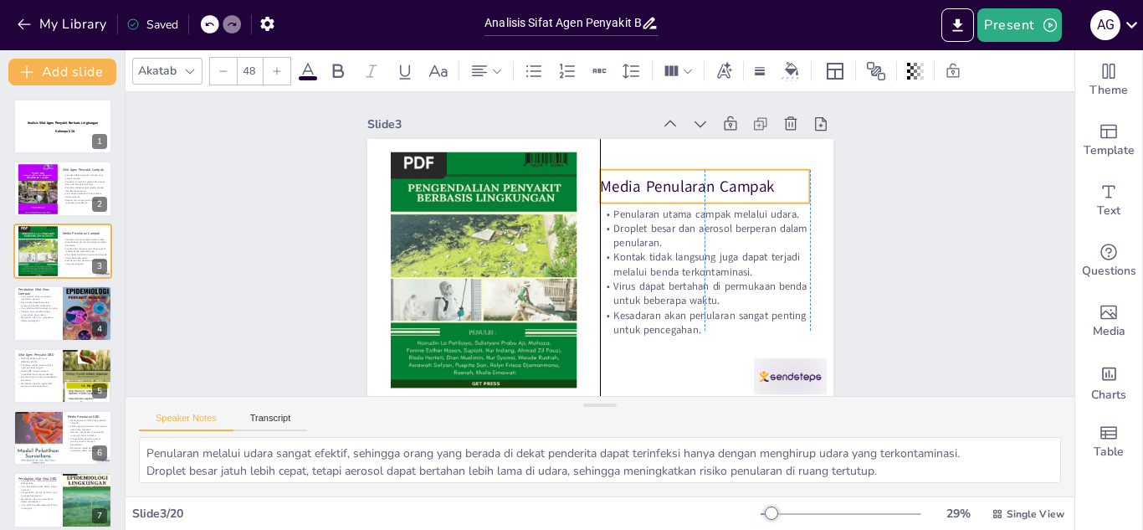
drag, startPoint x: 708, startPoint y: 166, endPoint x: 711, endPoint y: 181, distance: 15.4
click at [655, 271] on p "Media Penularan Campak" at bounding box center [585, 362] width 141 height 182
click at [966, 256] on div "Slide 1 Analisis Sifat Agen Penyakit Berbasis Lingkungan Kelompok 2A Slide 2 Si…" at bounding box center [598, 242] width 949 height 808
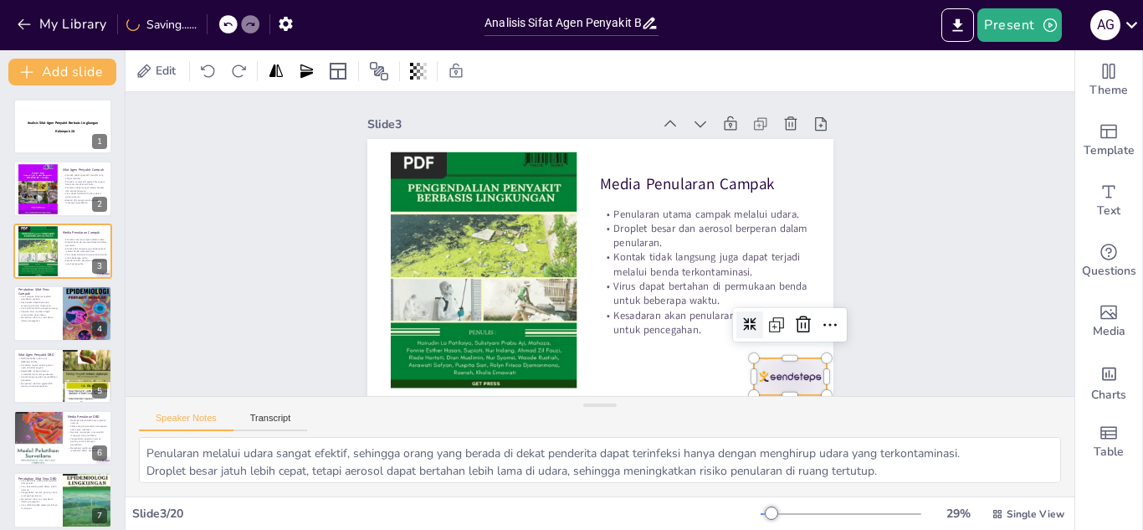
click at [739, 419] on div at bounding box center [698, 453] width 81 height 68
click at [650, 442] on div at bounding box center [631, 460] width 37 height 37
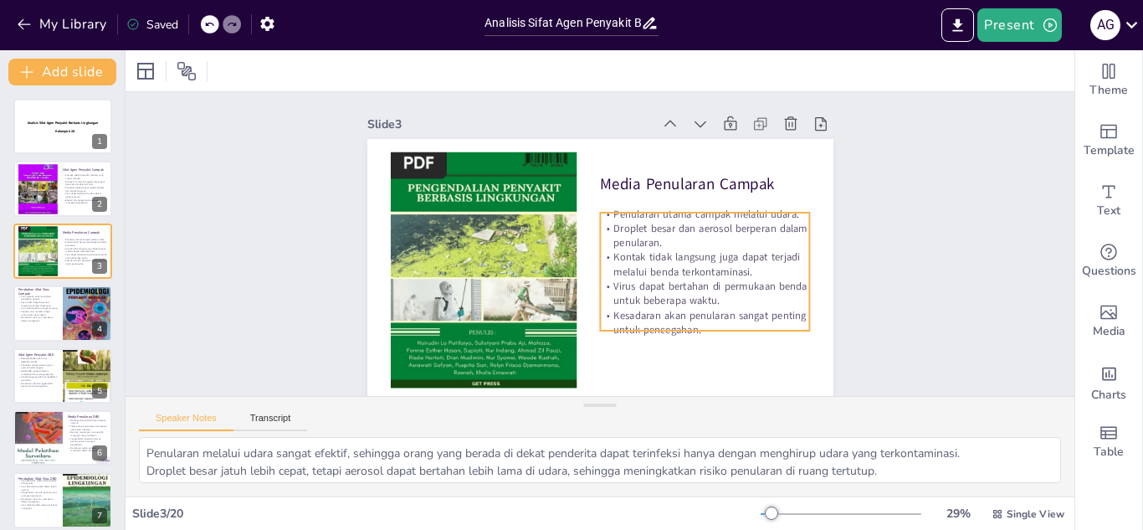
click at [671, 313] on p "Kesadaran akan penularan sangat penting untuk pencegahan." at bounding box center [598, 374] width 146 height 187
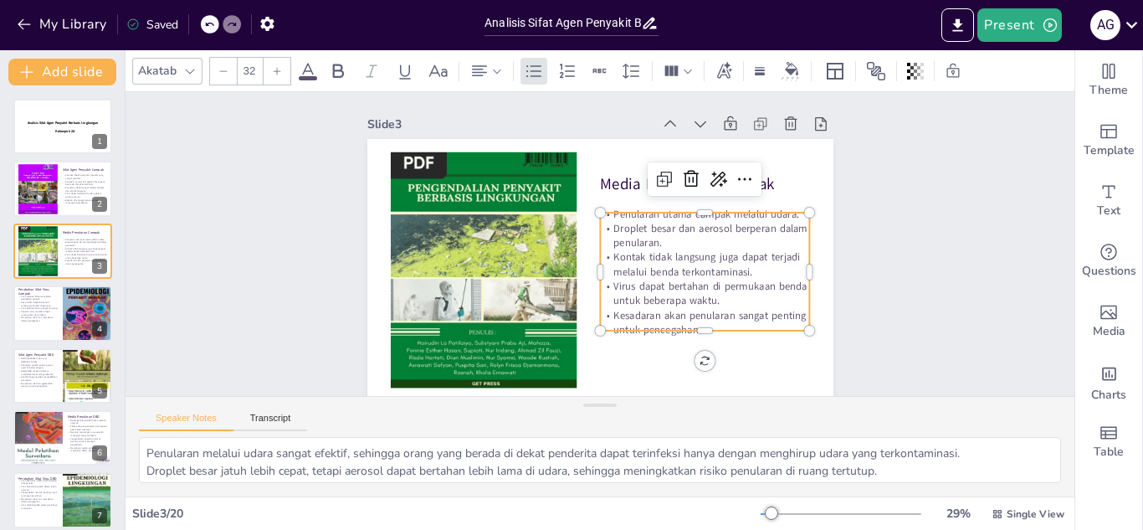
click at [545, 320] on p "Kesadaran akan penularan sangat penting untuk pencegahan." at bounding box center [480, 296] width 130 height 196
click at [599, 224] on p "Kesadaran akan penularan sangat penting untuk pencegahan." at bounding box center [642, 120] width 92 height 208
click at [599, 207] on p "Kesadaran akan penularan sangat penting untuk pencegahan." at bounding box center [601, 113] width 146 height 187
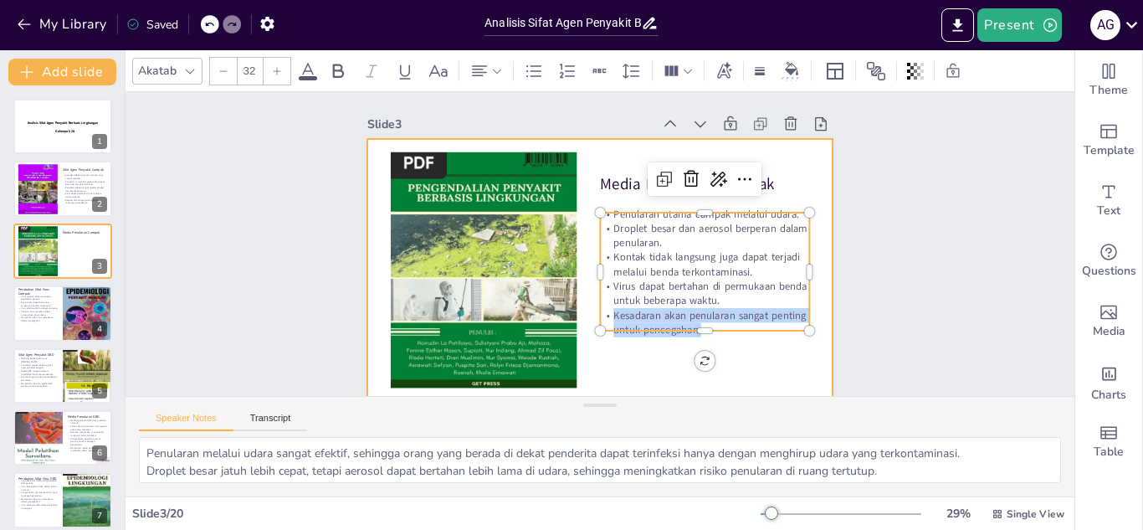
drag, startPoint x: 601, startPoint y: 312, endPoint x: 690, endPoint y: 343, distance: 94.0
click at [690, 343] on div "Media Penularan Campak Penularan utama campak melalui udara. Droplet besar dan …" at bounding box center [580, 226] width 506 height 521
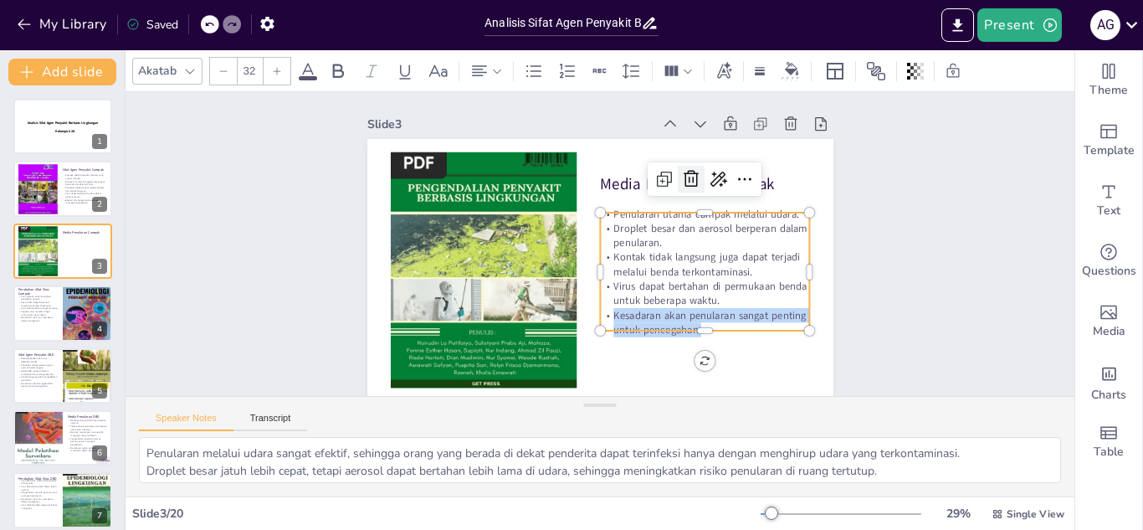
click at [698, 220] on icon at bounding box center [712, 234] width 28 height 28
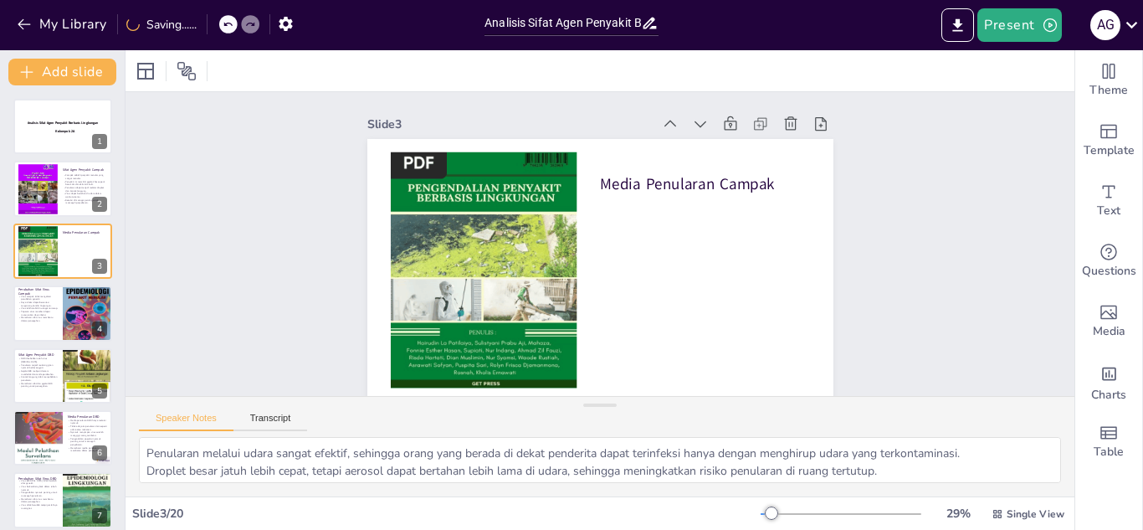
click at [230, 23] on icon at bounding box center [228, 24] width 10 height 10
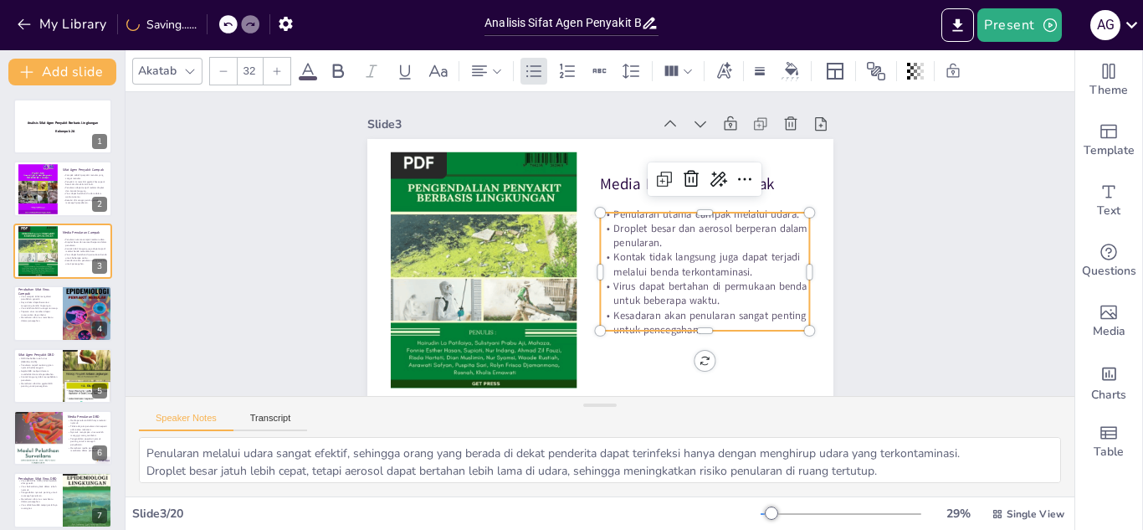
click at [548, 321] on p "Kesadaran akan penularan sangat penting untuk pencegahan." at bounding box center [475, 282] width 146 height 187
click at [707, 324] on p "Kesadaran akan penularan sangat penting untuk pencegahan." at bounding box center [639, 368] width 187 height 146
click at [548, 326] on p "Kesadaran akan penularan sangat penting untuk pencegahan." at bounding box center [475, 282] width 146 height 187
click at [706, 315] on p "Kesadaran akan penularan sangat penting untuk pencegahan." at bounding box center [651, 365] width 196 height 130
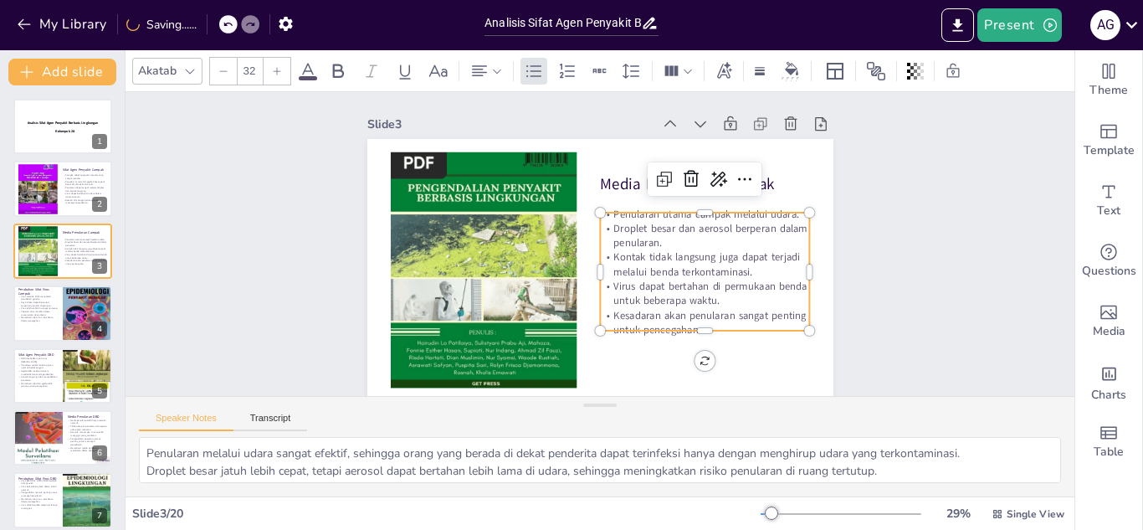
click at [654, 192] on p "Kesadaran akan penularan sangat penting untuk pencegahan." at bounding box center [561, 118] width 187 height 146
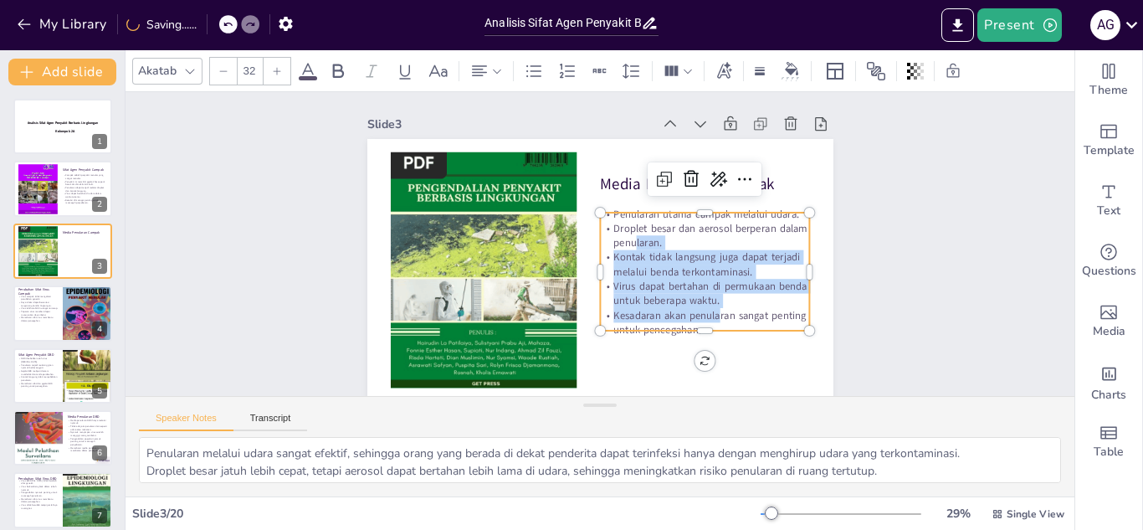
drag, startPoint x: 706, startPoint y: 315, endPoint x: 710, endPoint y: 331, distance: 16.4
click at [710, 331] on div "Media Penularan Campak Penularan utama campak melalui udara. Droplet besar dan …" at bounding box center [574, 236] width 393 height 524
click at [653, 331] on div at bounding box center [586, 383] width 134 height 177
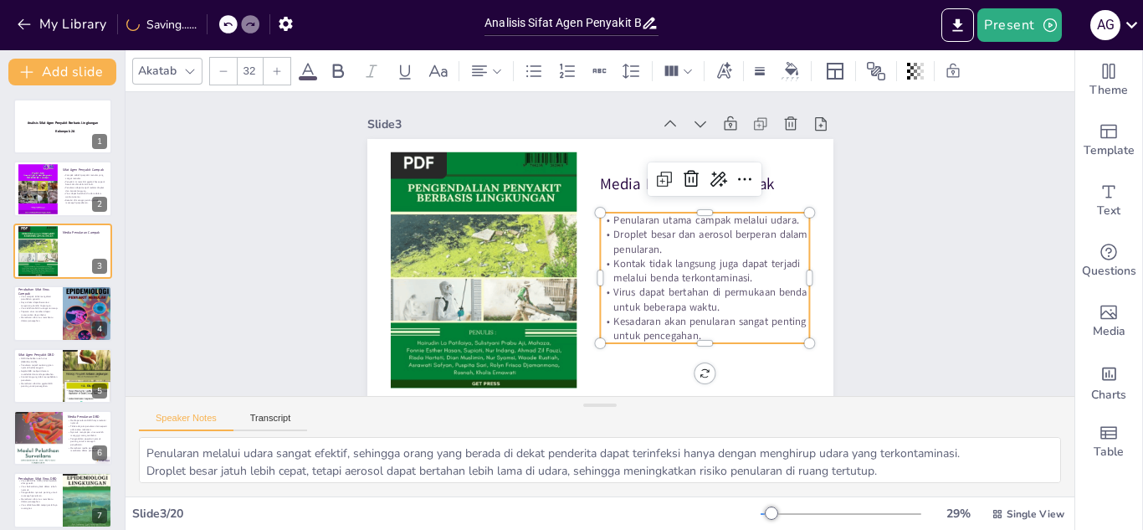
click at [710, 331] on p "Kesadaran akan penularan sangat penting untuk pencegahan." at bounding box center [634, 373] width 187 height 146
click at [710, 331] on p "Kesadaran akan penularan sangat penting untuk pencegahan." at bounding box center [649, 370] width 196 height 130
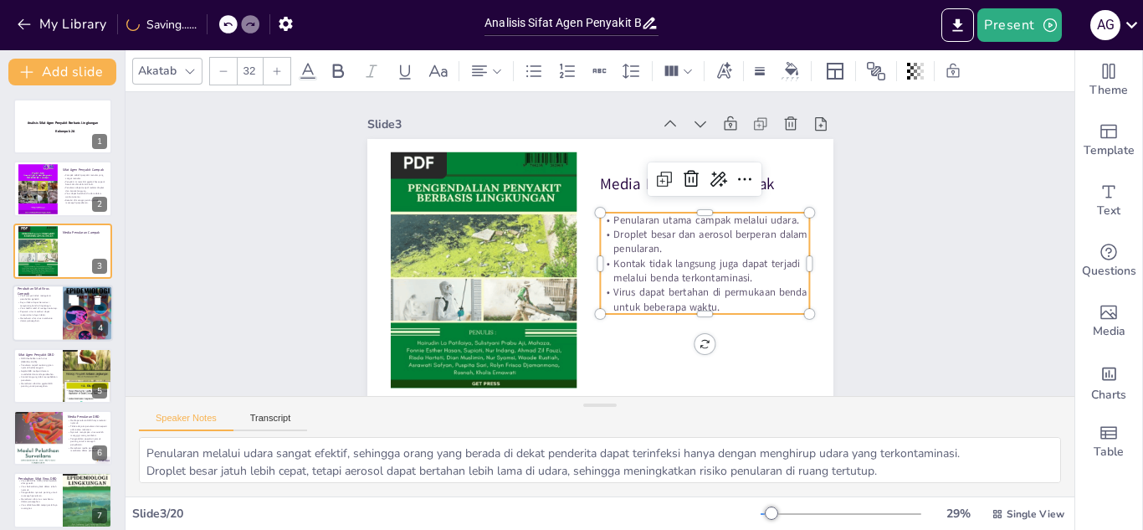
click at [33, 316] on p "Memahami sifat virus membantu dalam pencegahan." at bounding box center [38, 319] width 40 height 6
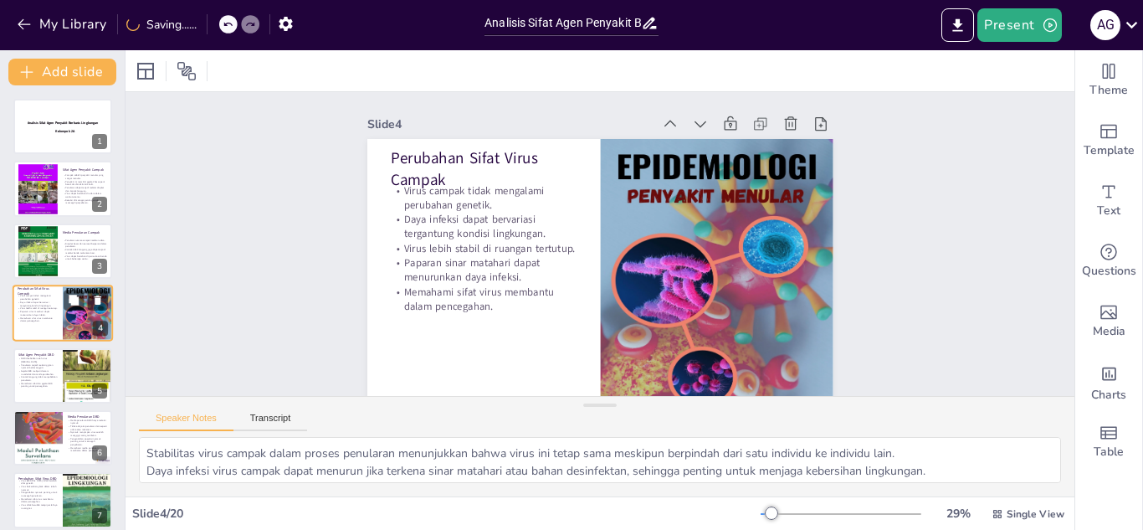
scroll to position [6, 0]
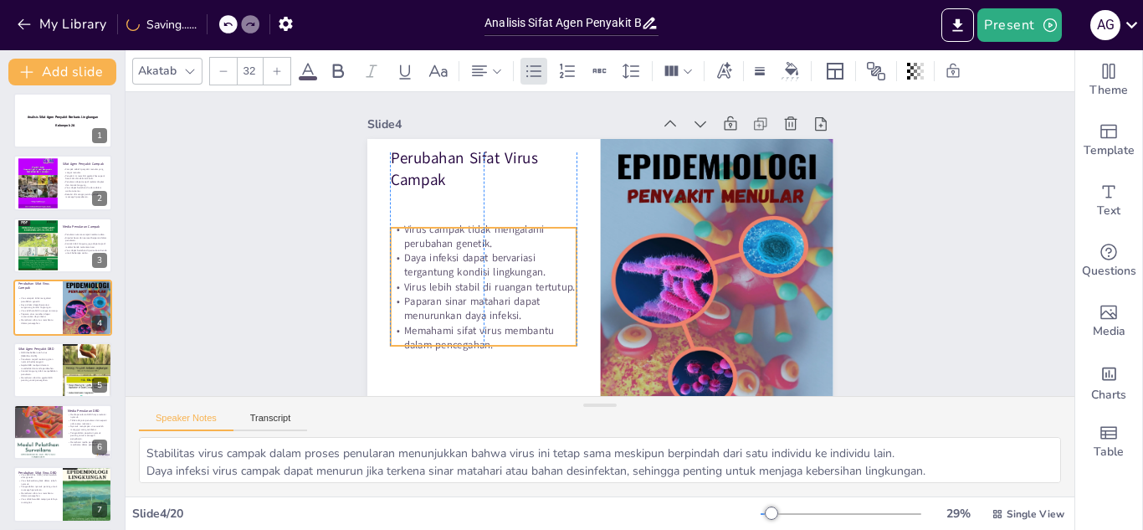
drag, startPoint x: 452, startPoint y: 277, endPoint x: 449, endPoint y: 316, distance: 38.6
click at [557, 193] on p "Paparan sinar matahari dapat menurunkan daya infeksi." at bounding box center [630, 114] width 146 height 158
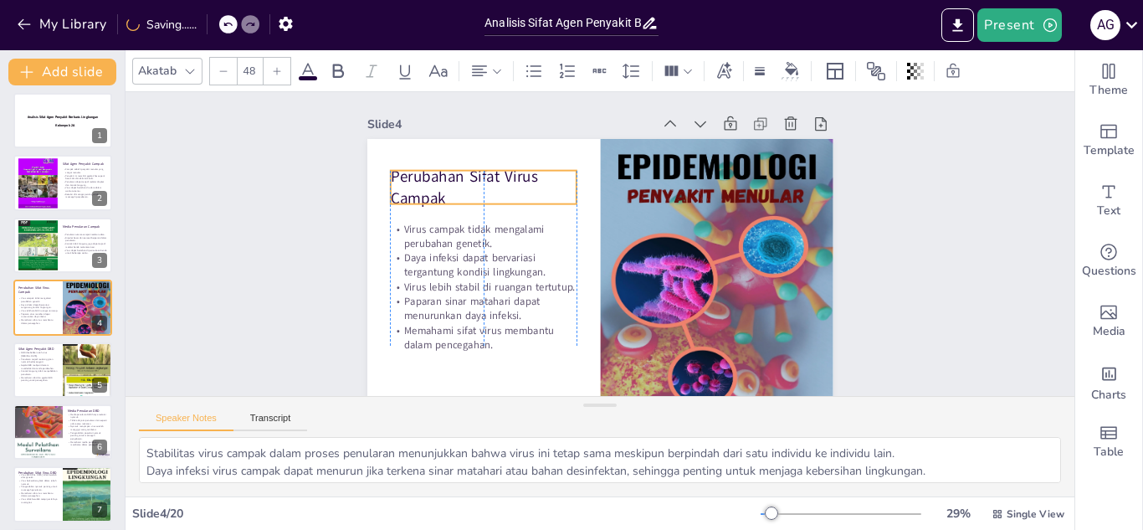
drag, startPoint x: 403, startPoint y: 160, endPoint x: 405, endPoint y: 178, distance: 18.6
click at [526, 178] on p "Perubahan Sifat Virus Campak" at bounding box center [591, 114] width 131 height 183
click at [287, 216] on div "Slide 1 Analisis Sifat Agen Penyakit Berbasis Lingkungan Kelompok 2A Slide 2 Si…" at bounding box center [598, 242] width 949 height 808
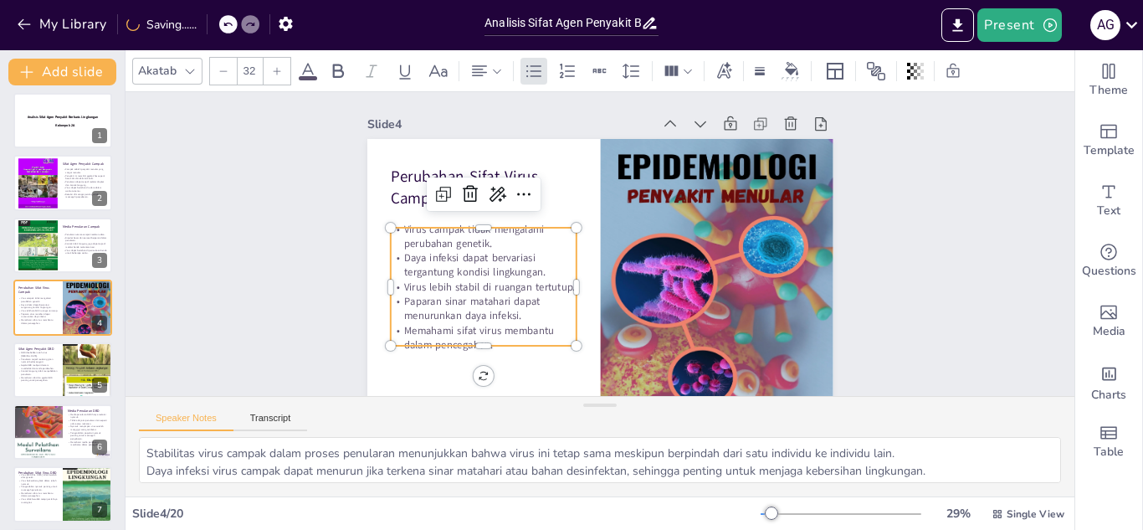
click at [488, 299] on p "Memahami sifat virus membantu dalam pencegahan." at bounding box center [452, 220] width 146 height 158
click at [488, 338] on p "Memahami sifat virus membantu dalam pencegahan." at bounding box center [460, 296] width 187 height 85
click at [498, 191] on div at bounding box center [533, 100] width 70 height 182
click at [531, 170] on p "Memahami sifat virus membantu dalam pencegahan." at bounding box center [604, 91] width 146 height 158
click at [485, 304] on p "Memahami sifat virus membantu dalam pencegahan." at bounding box center [448, 225] width 146 height 158
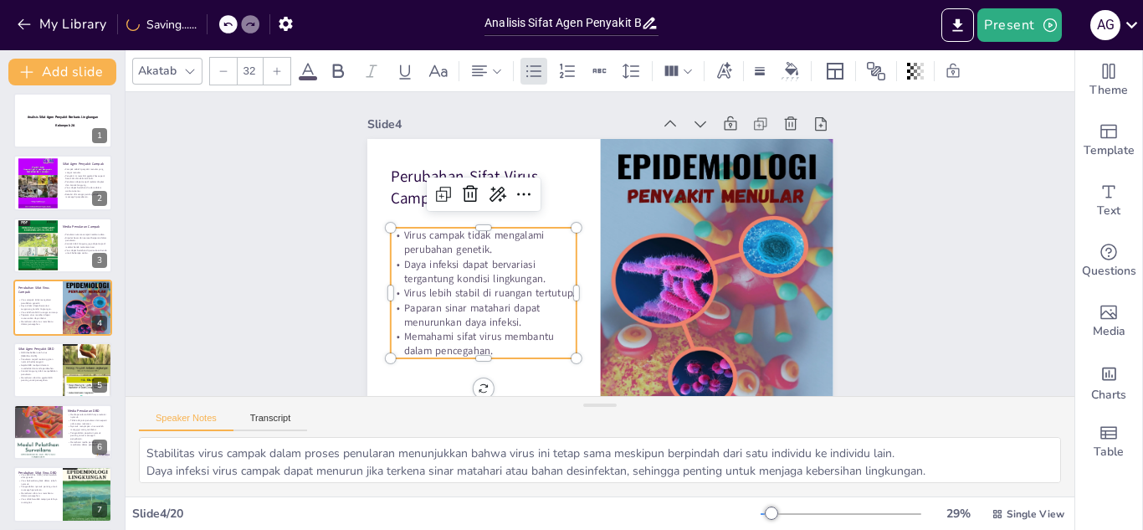
click at [541, 165] on p "Memahami sifat virus membantu dalam pencegahan." at bounding box center [620, 91] width 158 height 146
click at [482, 292] on p "Memahami sifat virus membantu dalam pencegahan." at bounding box center [450, 208] width 133 height 167
click at [482, 280] on p "Memahami sifat virus membantu dalam pencegahan." at bounding box center [456, 193] width 118 height 176
click at [683, 349] on p "Memahami sifat virus membantu dalam pencegahan." at bounding box center [749, 280] width 133 height 168
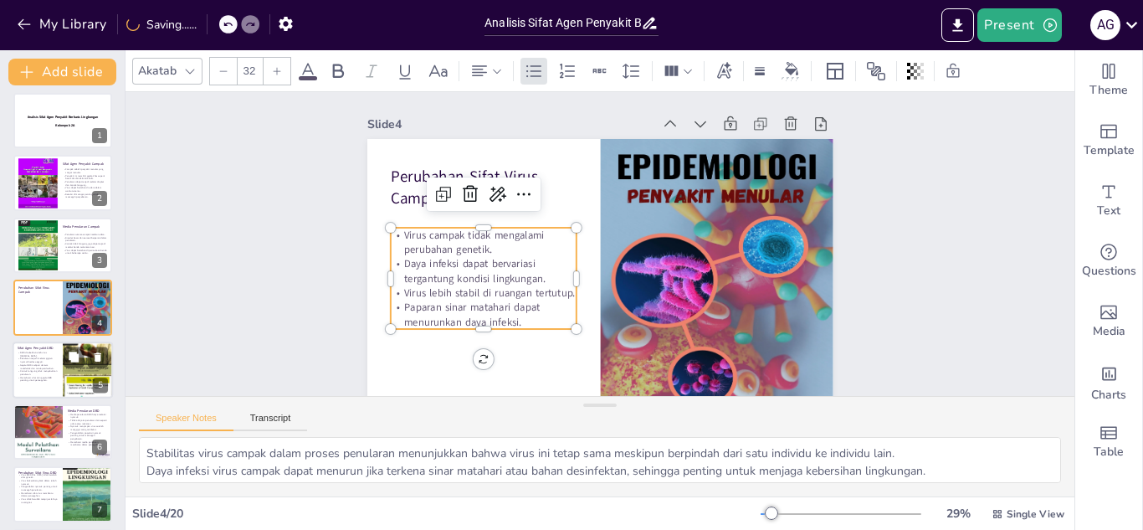
click at [35, 363] on p "Gejala DBD meliputi demam mendadak dan tanda perdarahan." at bounding box center [38, 366] width 40 height 6
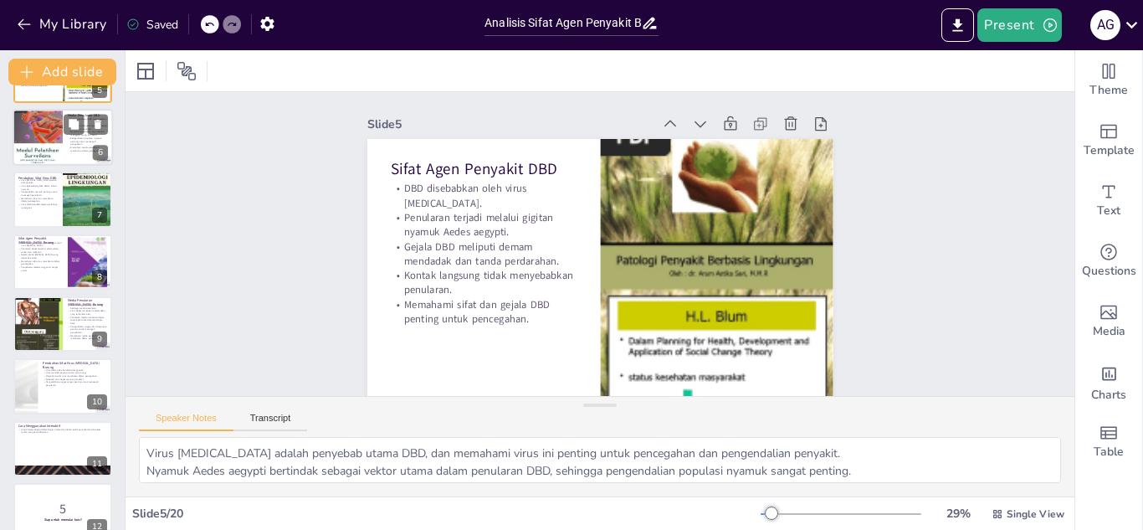
scroll to position [279, 0]
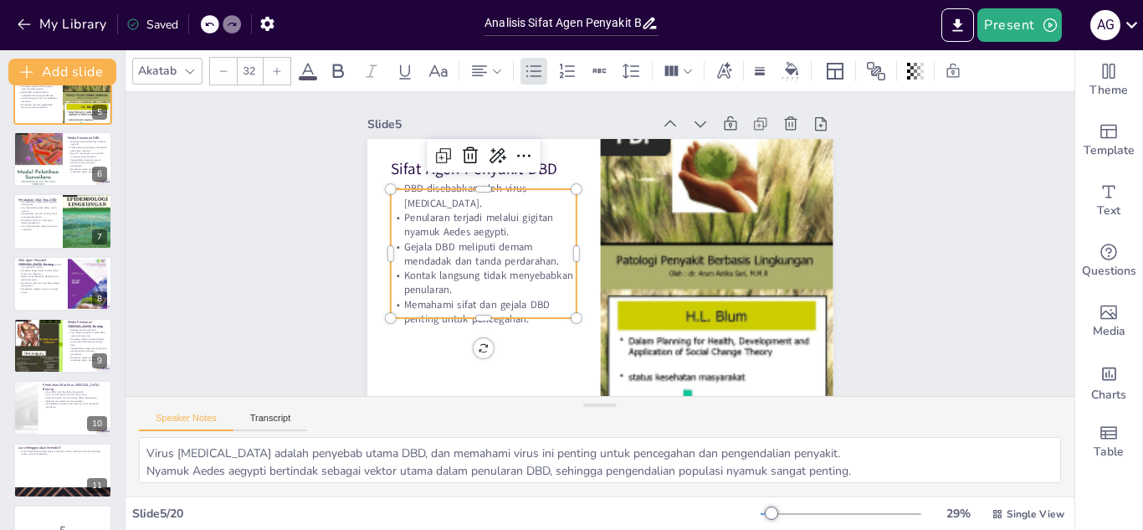
click at [629, 213] on p "Memahami sifat dan gejala DBD penting untuk pencegahan." at bounding box center [723, 189] width 188 height 49
click at [517, 303] on p "Memahami sifat dan gejala DBD penting untuk pencegahan." at bounding box center [465, 244] width 176 height 118
click at [518, 297] on p "Memahami sifat dan gejala DBD penting untuk pencegahan." at bounding box center [466, 230] width 168 height 133
click at [521, 311] on p "Memahami sifat dan gejala DBD penting untuk pencegahan." at bounding box center [483, 311] width 187 height 29
click at [516, 303] on p "Memahami sifat dan gejala DBD penting untuk pencegahan." at bounding box center [465, 244] width 176 height 118
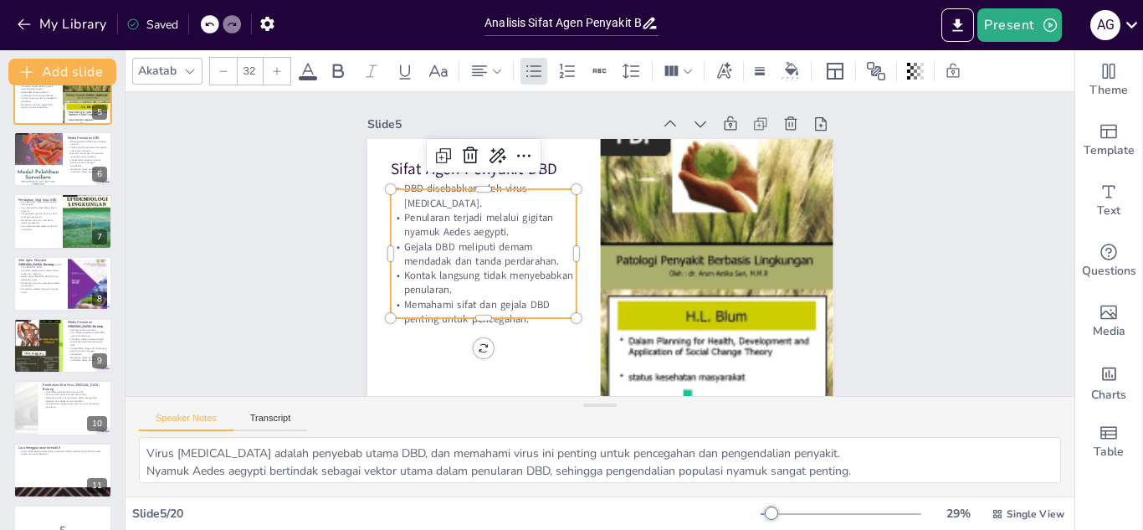
click at [516, 309] on p "Memahami sifat dan gejala DBD penting untuk pencegahan." at bounding box center [468, 271] width 187 height 85
click at [516, 290] on span "Memahami sifat dan gejala DBD penting untuk pencegahan." at bounding box center [459, 251] width 145 height 77
click at [526, 188] on span "Memahami sifat dan gejala DBD penting untuk pencegahan." at bounding box center [547, 114] width 42 height 148
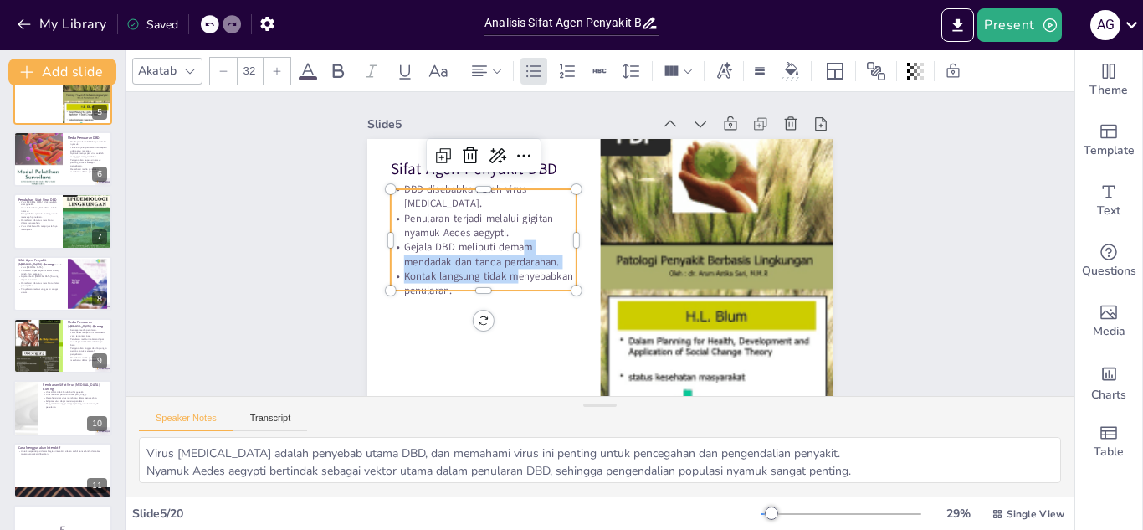
drag, startPoint x: 510, startPoint y: 237, endPoint x: 505, endPoint y: 272, distance: 35.5
click at [505, 233] on div "DBD disebabkan oleh virus [MEDICAL_DATA]. Penularan terjadi melalui gigitan nya…" at bounding box center [580, 129] width 152 height 207
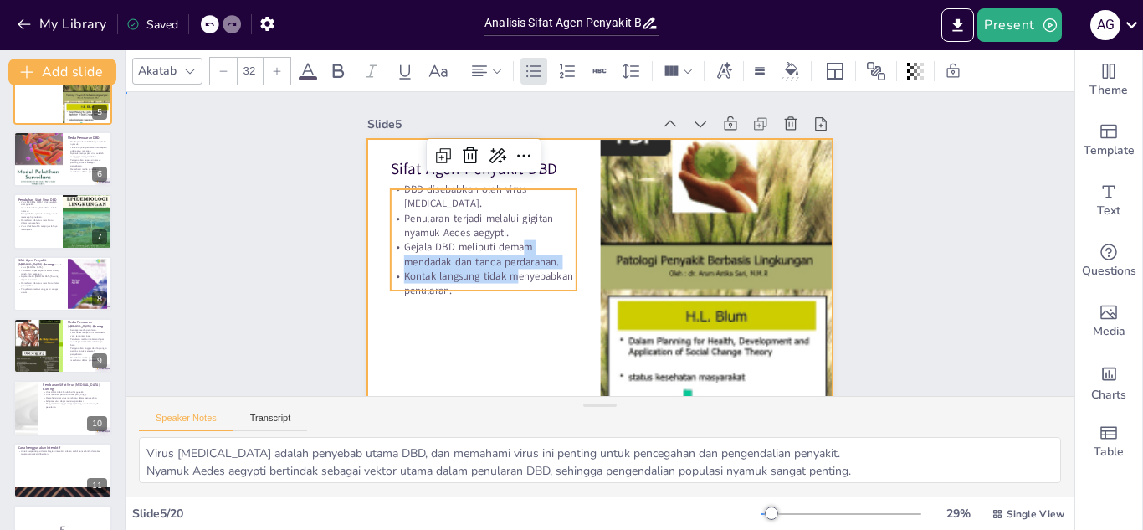
click at [511, 311] on div at bounding box center [581, 263] width 521 height 506
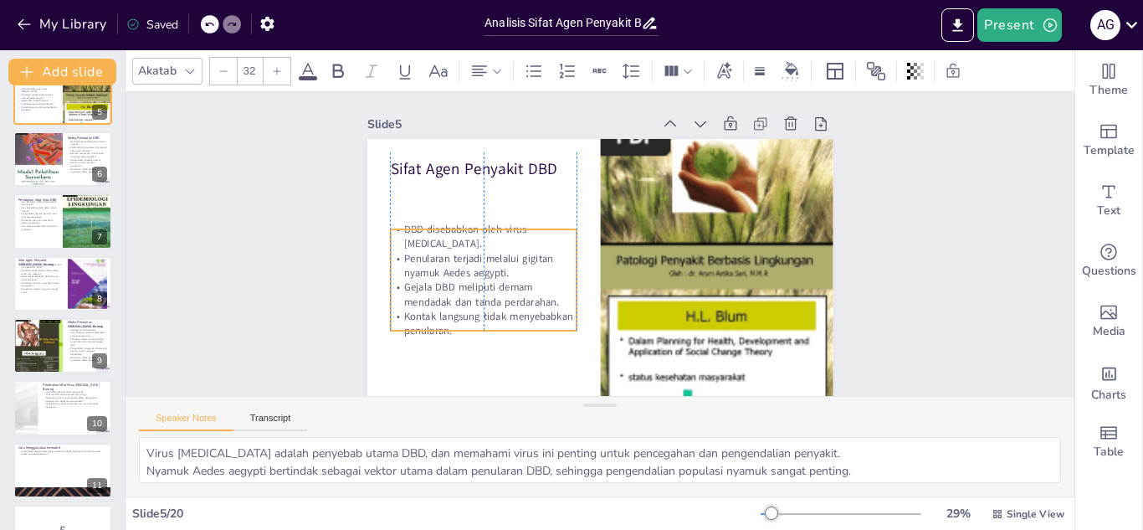
drag, startPoint x: 527, startPoint y: 201, endPoint x: 530, endPoint y: 241, distance: 40.3
click at [530, 207] on span "DBD disebabkan oleh virus [MEDICAL_DATA]." at bounding box center [480, 175] width 124 height 63
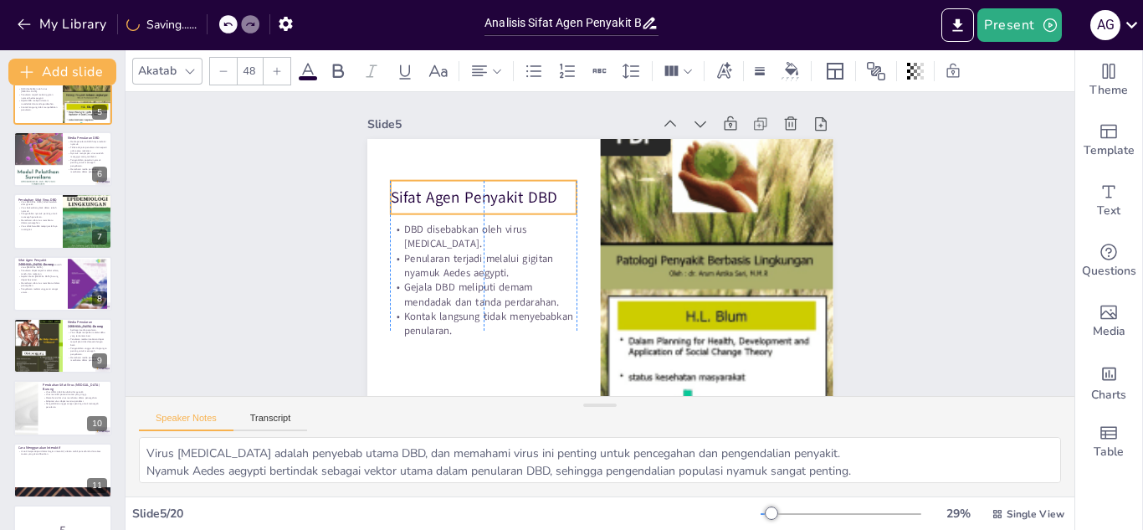
drag, startPoint x: 516, startPoint y: 157, endPoint x: 516, endPoint y: 187, distance: 30.1
click at [516, 187] on p "Sifat Agen Penyakit DBD" at bounding box center [512, 153] width 179 height 95
click at [44, 163] on div at bounding box center [38, 159] width 50 height 67
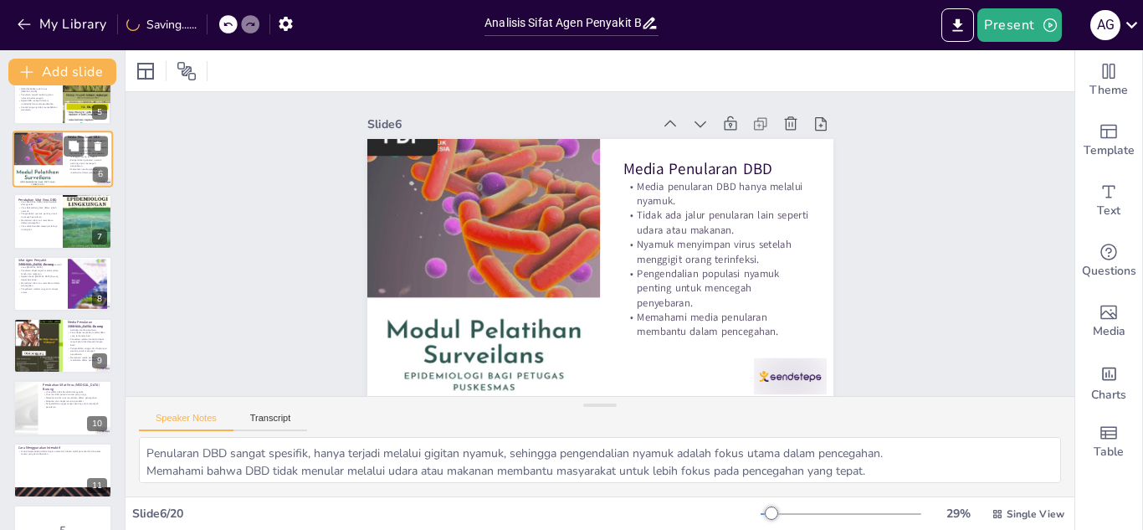
scroll to position [131, 0]
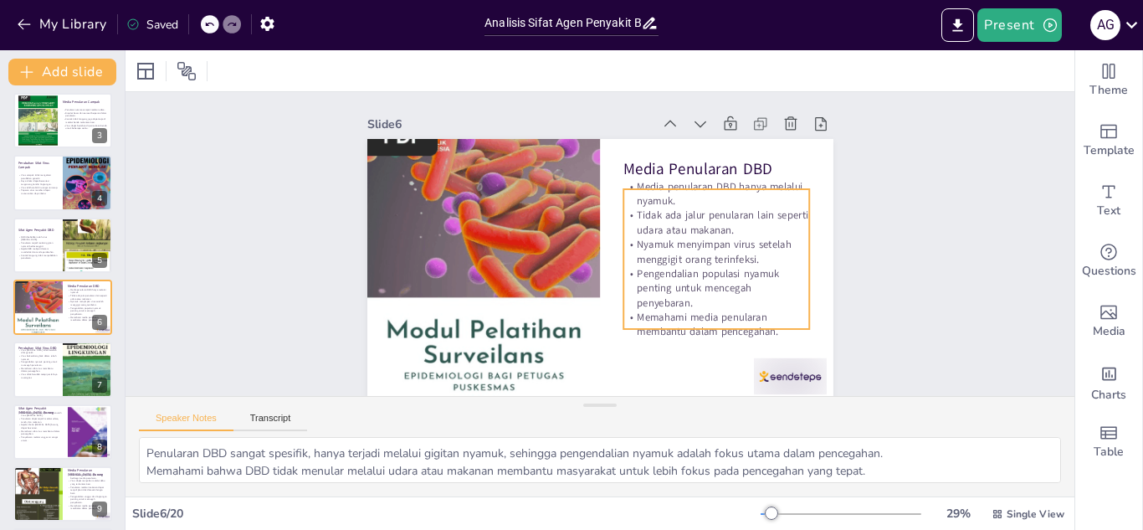
click at [579, 314] on p "Memahami media penularan membantu dalam pencegahan." at bounding box center [545, 374] width 67 height 188
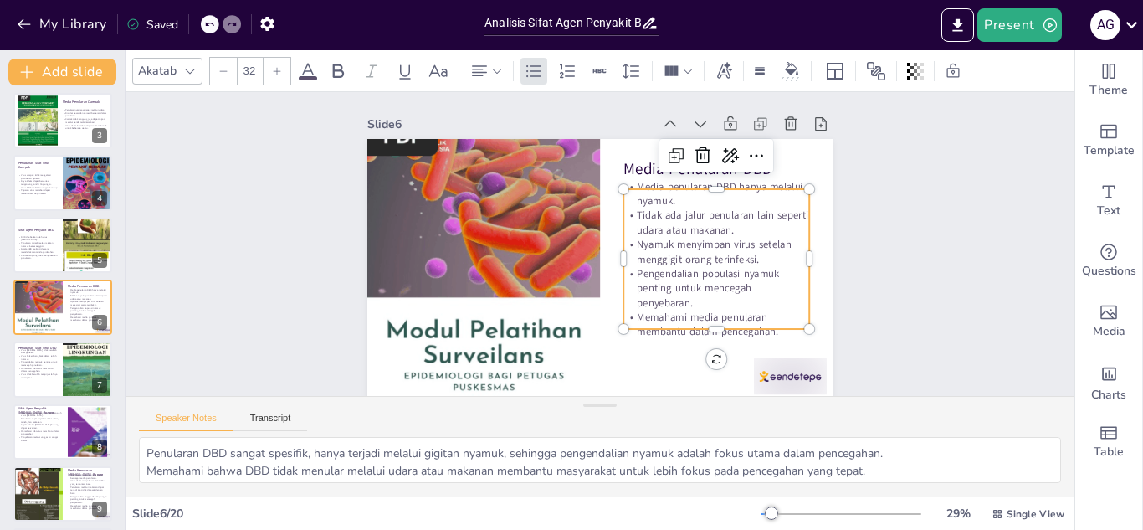
click at [557, 316] on p "Memahami media penularan membantu dalam pencegahan." at bounding box center [532, 368] width 49 height 188
click at [712, 319] on p "Memahami media penularan membantu dalam pencegahan." at bounding box center [633, 381] width 158 height 146
click at [535, 321] on p "Memahami media penularan membantu dalam pencegahan." at bounding box center [519, 360] width 29 height 187
click at [532, 321] on p "Memahami media penularan membantu dalam pencegahan." at bounding box center [508, 351] width 49 height 188
click at [608, 174] on p "Memahami media penularan membantu dalam pencegahan." at bounding box center [514, 131] width 187 height 85
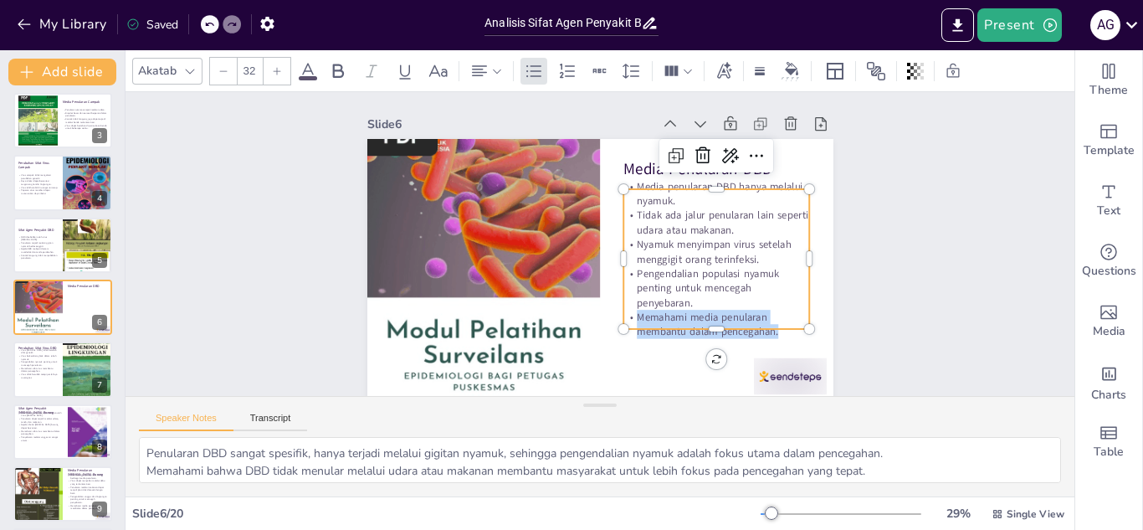
click at [648, 321] on p "Memahami media penularan membantu dalam pencegahan." at bounding box center [589, 385] width 118 height 176
click at [765, 321] on p "Memahami media penularan membantu dalam pencegahan." at bounding box center [673, 365] width 182 height 102
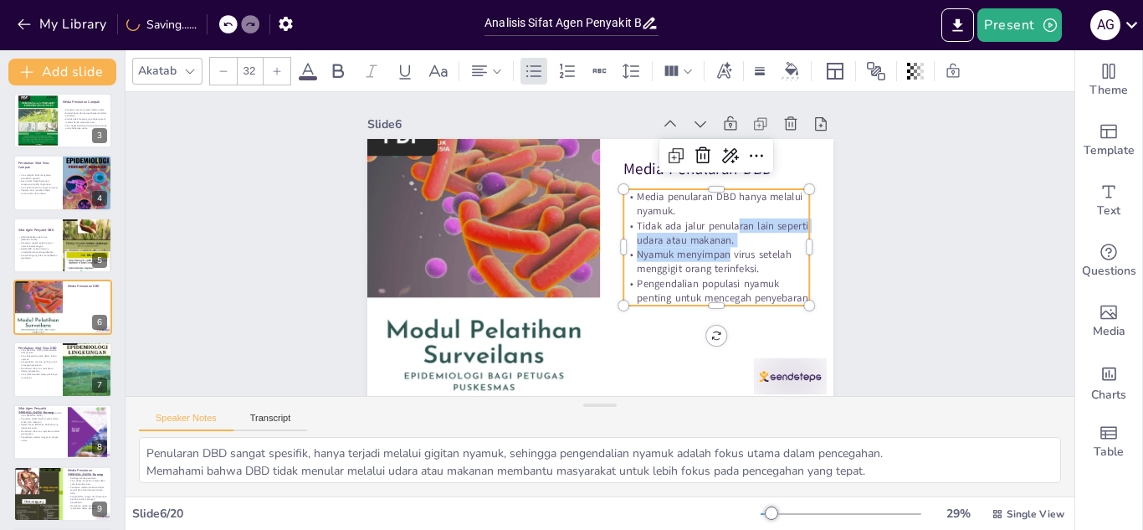
drag, startPoint x: 726, startPoint y: 231, endPoint x: 718, endPoint y: 259, distance: 28.9
click at [718, 259] on div "Media penularan DBD hanya melalui nyamuk. Tidak ada jalur penularan lain sepert…" at bounding box center [655, 346] width 193 height 219
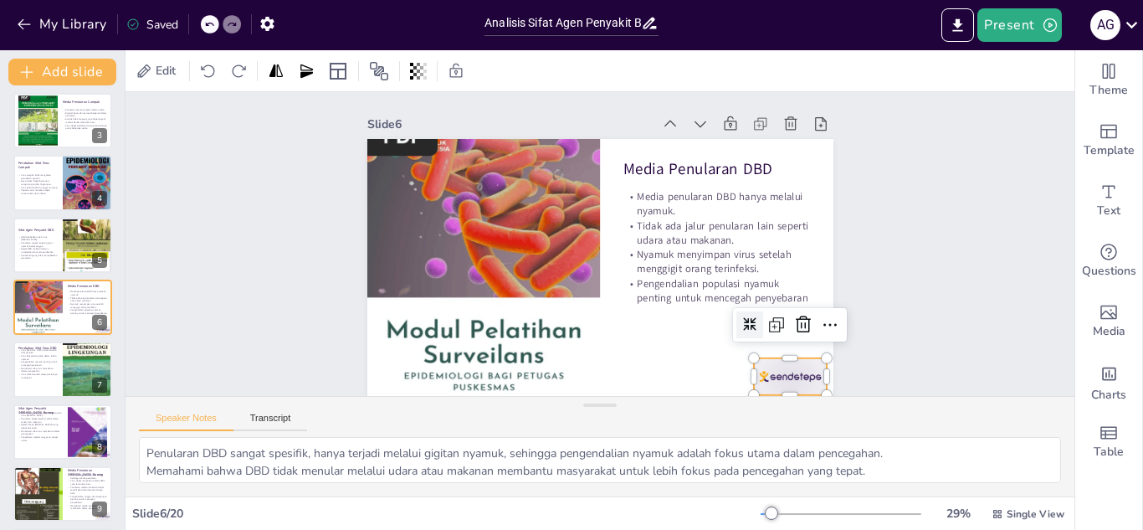
click at [716, 427] on div at bounding box center [676, 463] width 80 height 72
click at [711, 426] on icon at bounding box center [697, 440] width 28 height 28
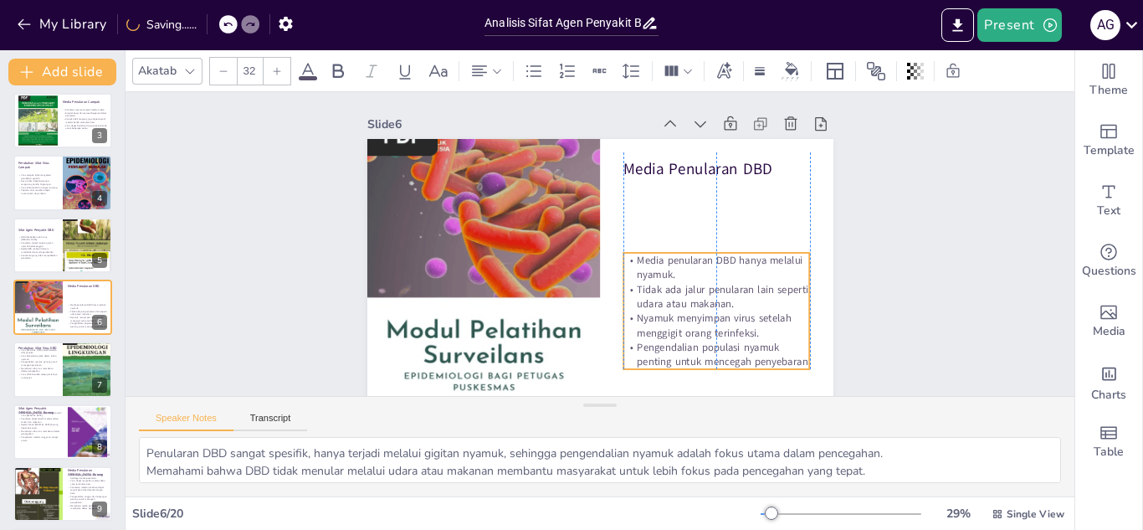
drag, startPoint x: 659, startPoint y: 244, endPoint x: 660, endPoint y: 308, distance: 63.6
click at [660, 308] on span "Tidak ada jalur penularan lain seperti udara atau makanan." at bounding box center [616, 373] width 110 height 156
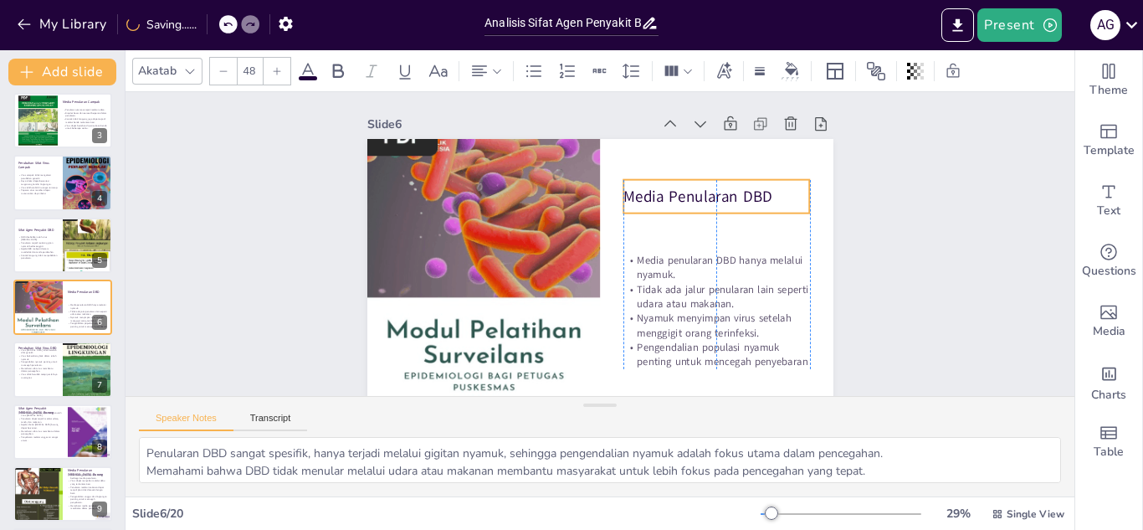
drag, startPoint x: 674, startPoint y: 168, endPoint x: 676, endPoint y: 203, distance: 34.4
click at [615, 287] on p "Media Penularan DBD" at bounding box center [533, 350] width 163 height 127
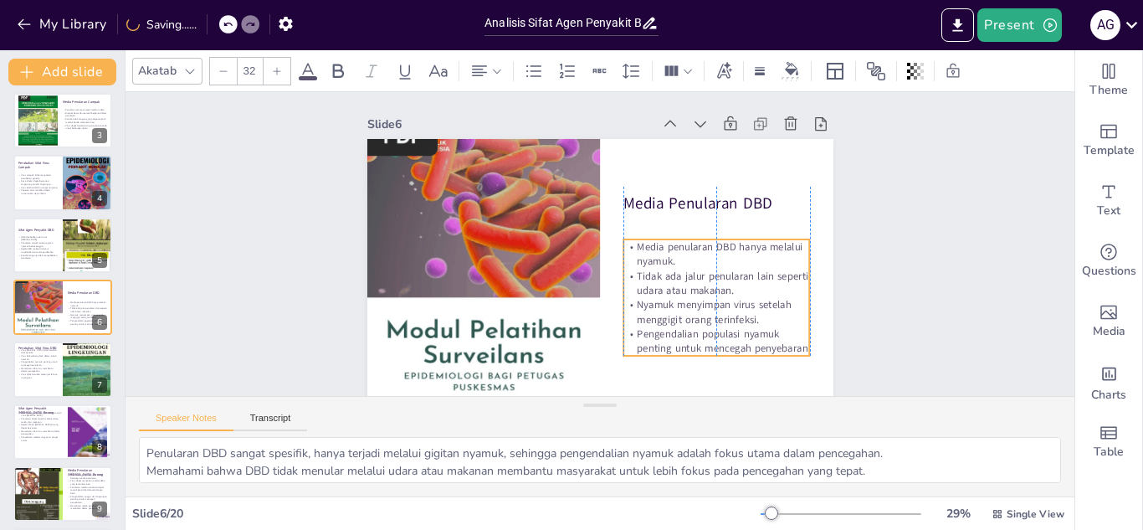
drag, startPoint x: 697, startPoint y: 295, endPoint x: 697, endPoint y: 281, distance: 13.4
click at [697, 287] on span "Tidak ada jalur penularan lain seperti udara atau makanan." at bounding box center [665, 350] width 146 height 126
click at [859, 272] on div "Slide 1 Analisis Sifat Agen Penyakit Berbasis Lingkungan Kelompok 2A Slide 2 Si…" at bounding box center [600, 246] width 612 height 418
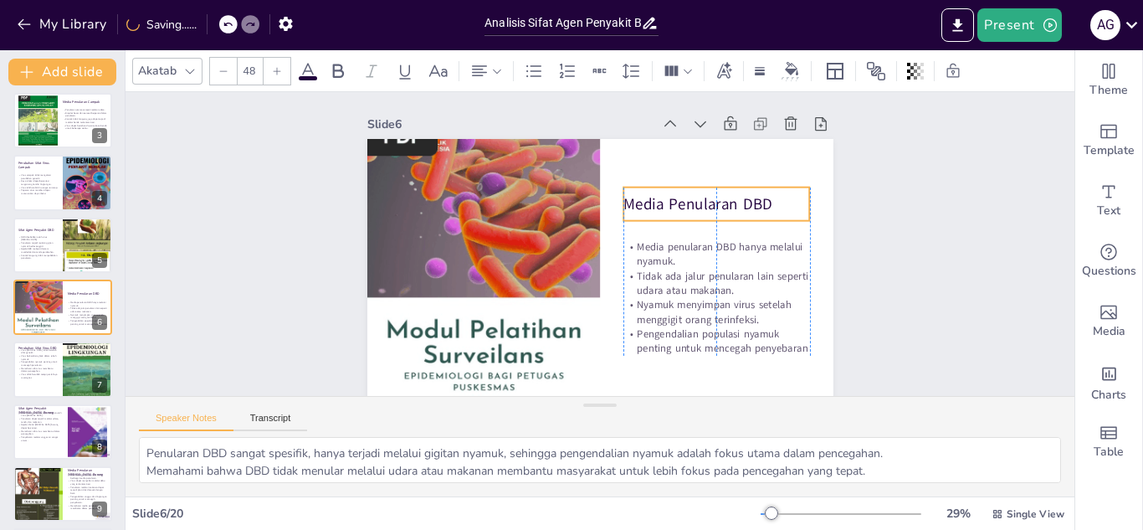
click at [700, 250] on p "Media Penularan DBD" at bounding box center [674, 342] width 78 height 184
click at [54, 367] on p "Memahami sifat virus membantu dalam pencegahan." at bounding box center [38, 370] width 40 height 6
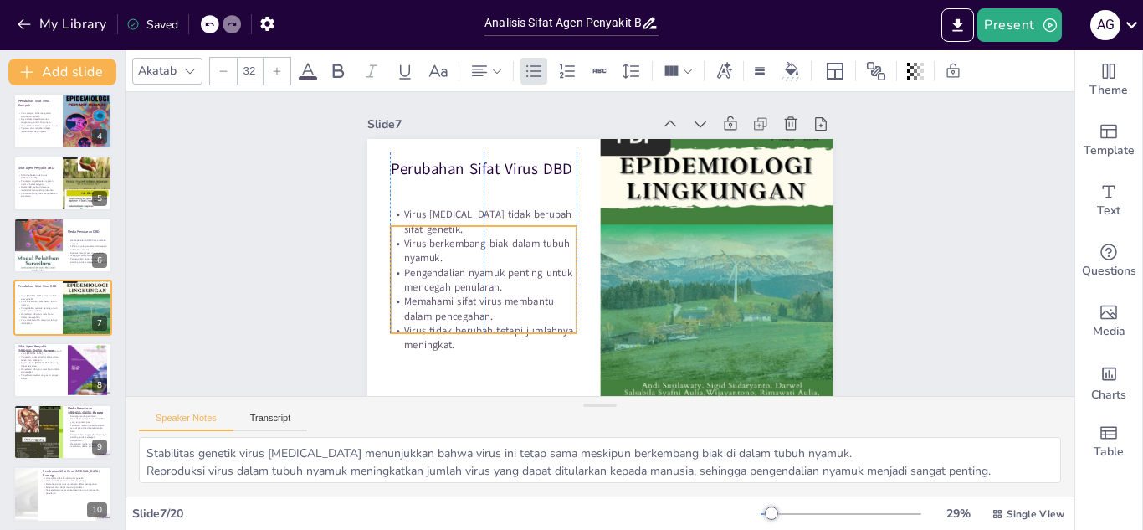
drag, startPoint x: 498, startPoint y: 260, endPoint x: 498, endPoint y: 297, distance: 36.8
click at [498, 295] on p "Memahami sifat virus membantu dalam pencegahan." at bounding box center [468, 228] width 168 height 133
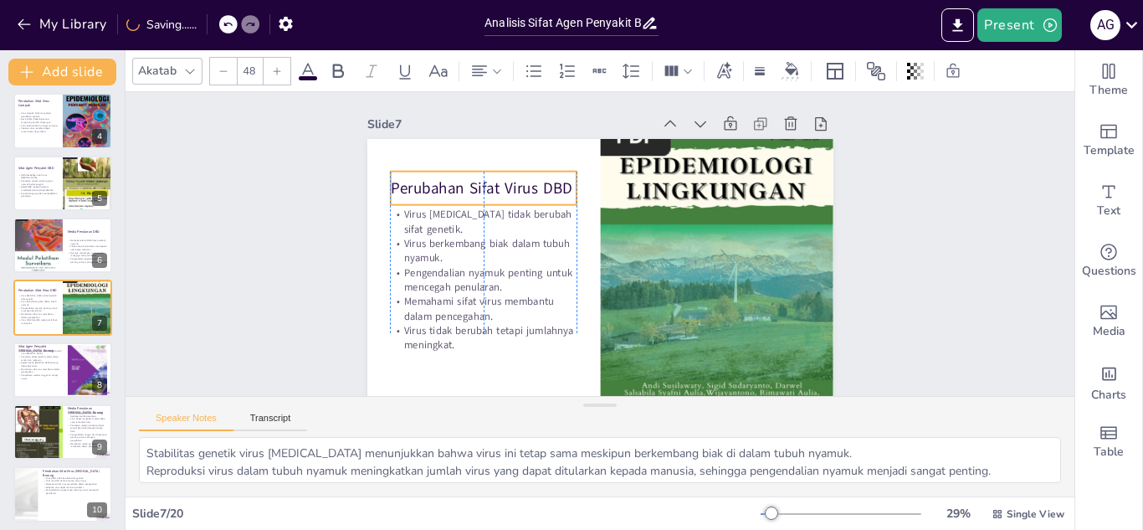
drag, startPoint x: 479, startPoint y: 165, endPoint x: 478, endPoint y: 184, distance: 19.3
click at [645, 184] on p "Perubahan Sifat Virus DBD" at bounding box center [656, 127] width 22 height 187
click at [918, 271] on div "Slide 1 Analisis Sifat Agen Penyakit Berbasis Lingkungan Kelompok 2A Slide 2 Si…" at bounding box center [598, 242] width 808 height 950
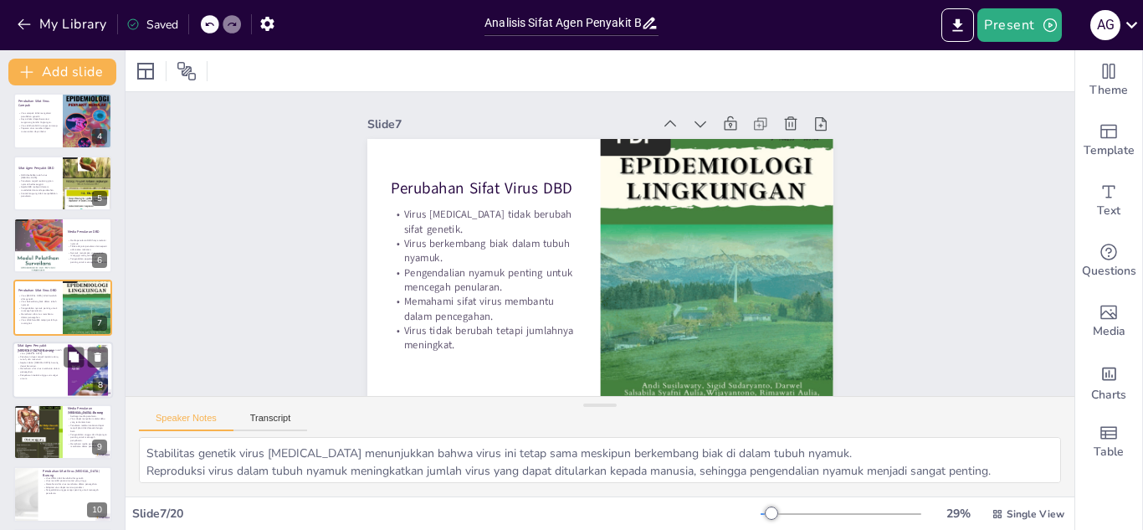
click at [49, 375] on p "Penyebaran melalui unggas air sangat umum." at bounding box center [40, 376] width 45 height 6
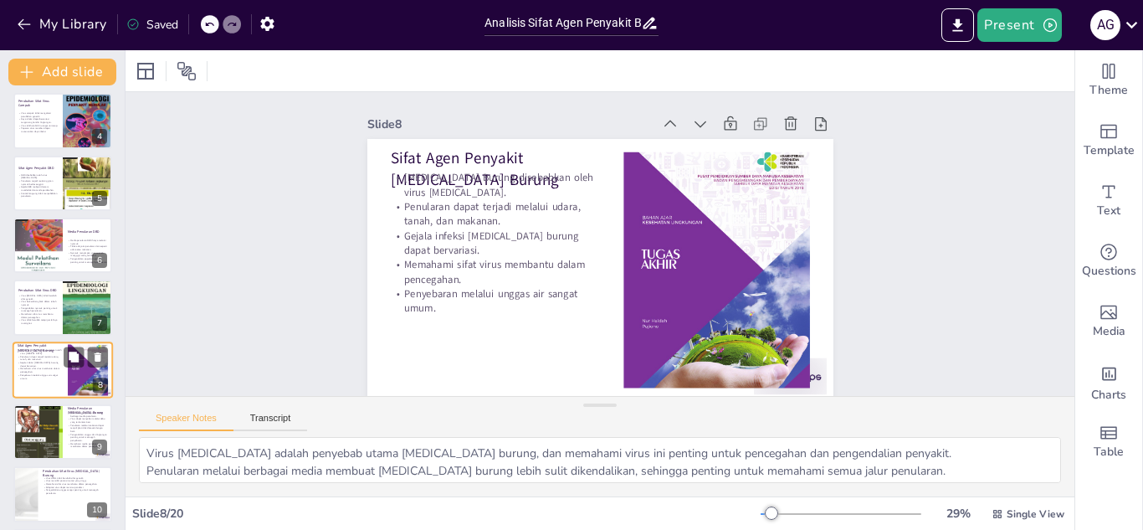
scroll to position [254, 0]
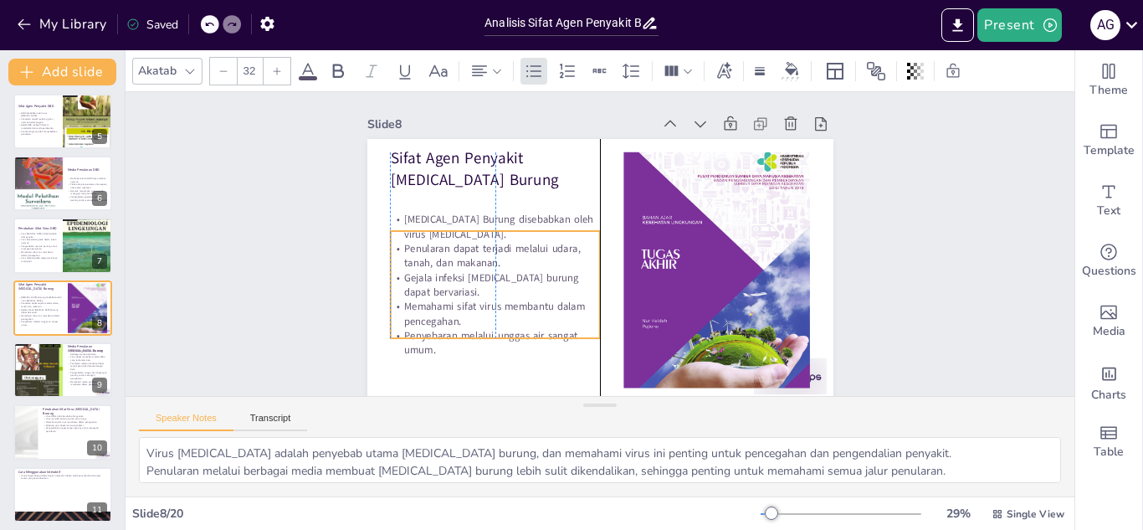
drag, startPoint x: 468, startPoint y: 275, endPoint x: 470, endPoint y: 316, distance: 41.9
click at [470, 316] on p "Memahami sifat virus membantu dalam pencegahan." at bounding box center [512, 334] width 211 height 72
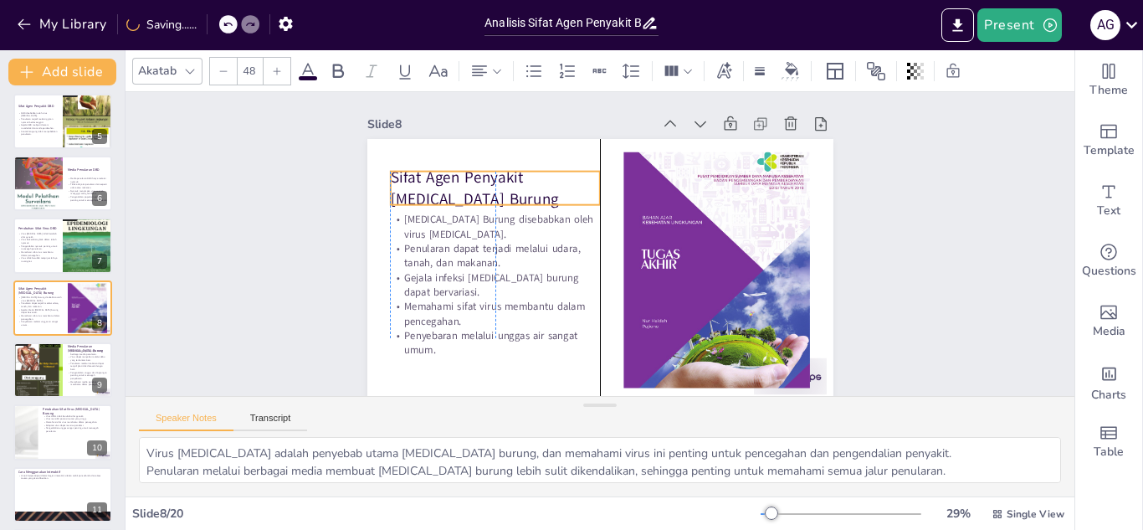
drag, startPoint x: 401, startPoint y: 163, endPoint x: 400, endPoint y: 182, distance: 19.3
click at [630, 182] on p "Sifat Agen Penyakit [MEDICAL_DATA] Burung" at bounding box center [701, 181] width 142 height 203
click at [977, 254] on div "Slide 1 Analisis Sifat Agen Penyakit Berbasis Lingkungan Kelompok 2A Slide 2 Si…" at bounding box center [598, 246] width 977 height 742
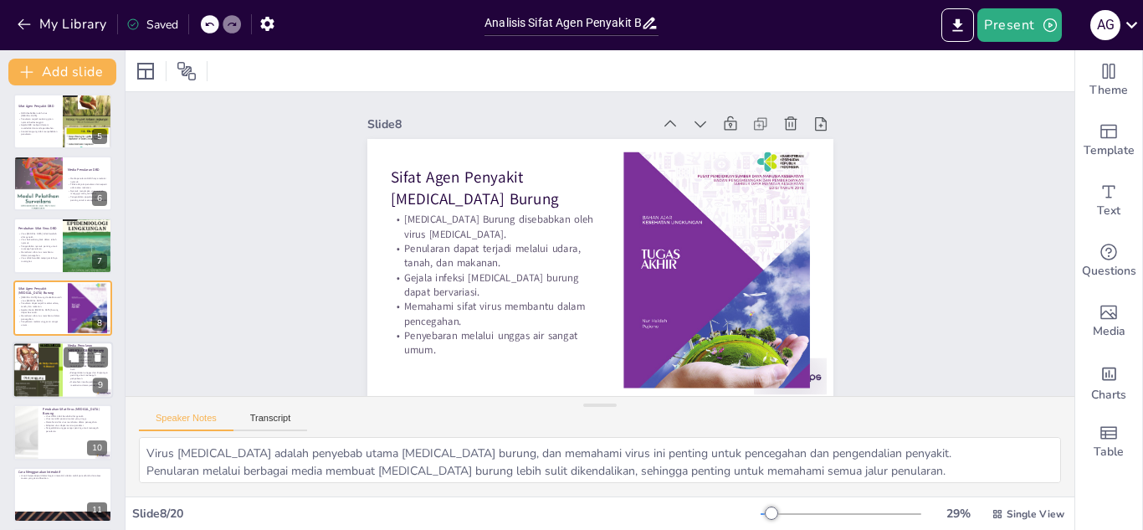
click at [30, 365] on div at bounding box center [38, 369] width 50 height 67
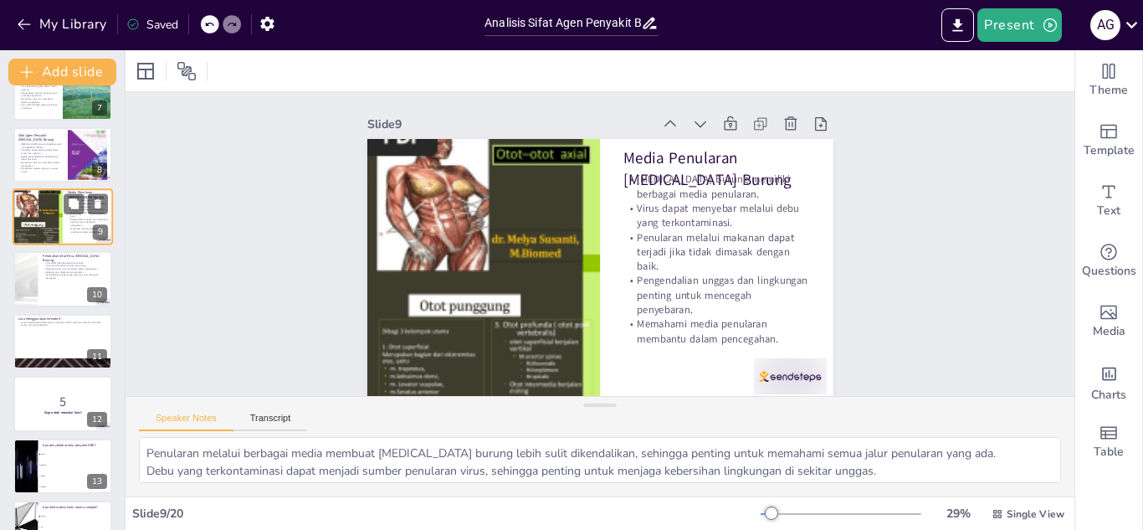
scroll to position [409, 0]
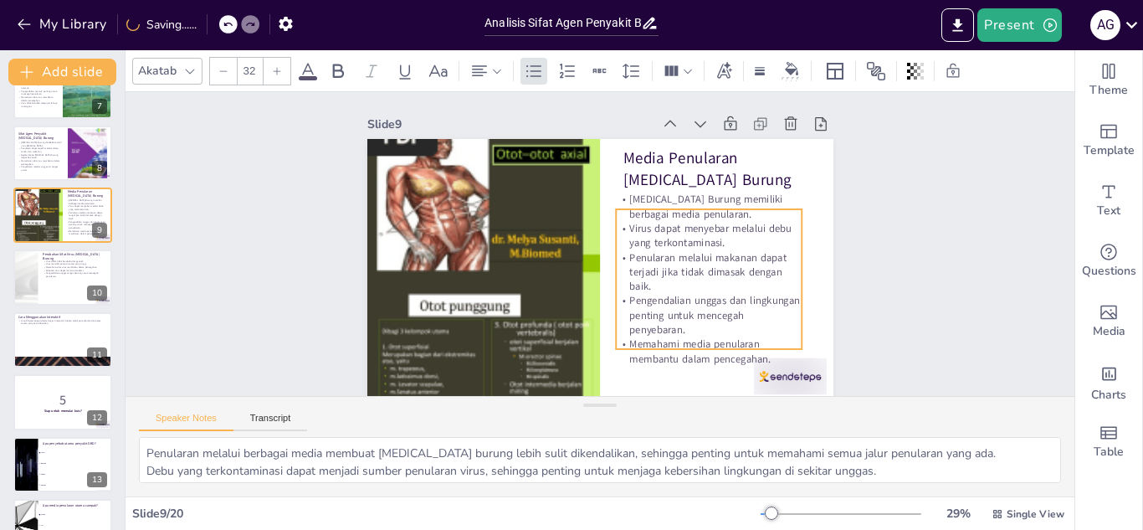
drag, startPoint x: 634, startPoint y: 279, endPoint x: 627, endPoint y: 299, distance: 21.5
click at [627, 299] on p "Penularan melalui makanan dapat terjadi jika tidak dimasak dengan baik." at bounding box center [680, 322] width 183 height 131
click at [957, 269] on div "Slide 1 Analisis Sifat Agen Penyakit Berbasis Lingkungan Kelompok 2A Slide 2 Si…" at bounding box center [598, 245] width 742 height 977
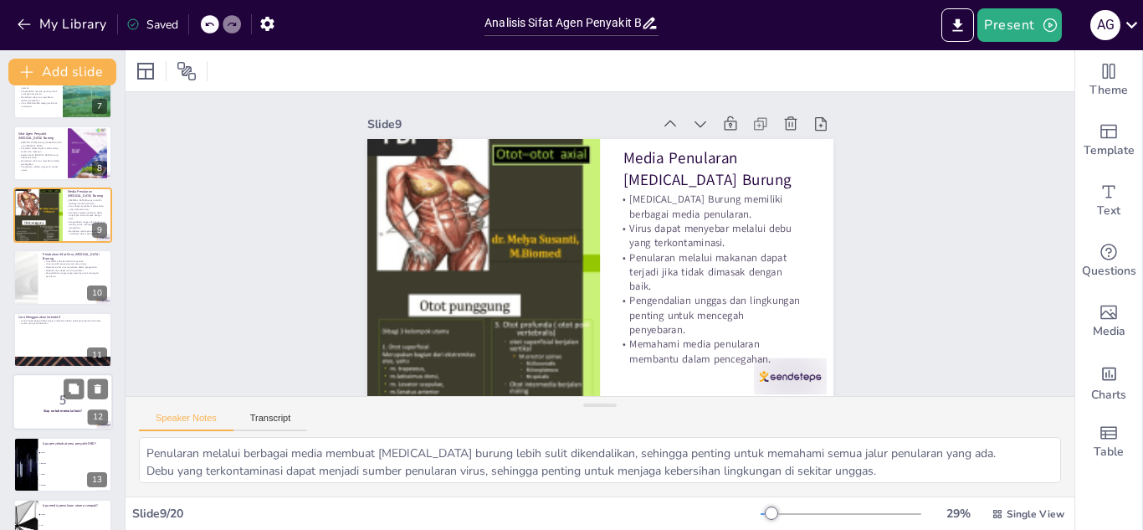
click at [59, 404] on p "5" at bounding box center [63, 400] width 90 height 18
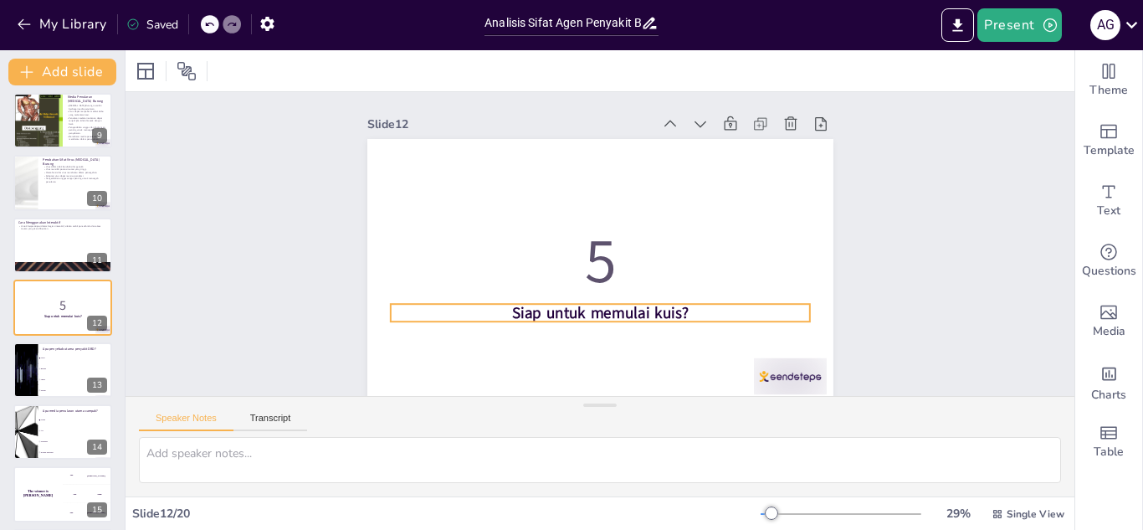
scroll to position [18, 0]
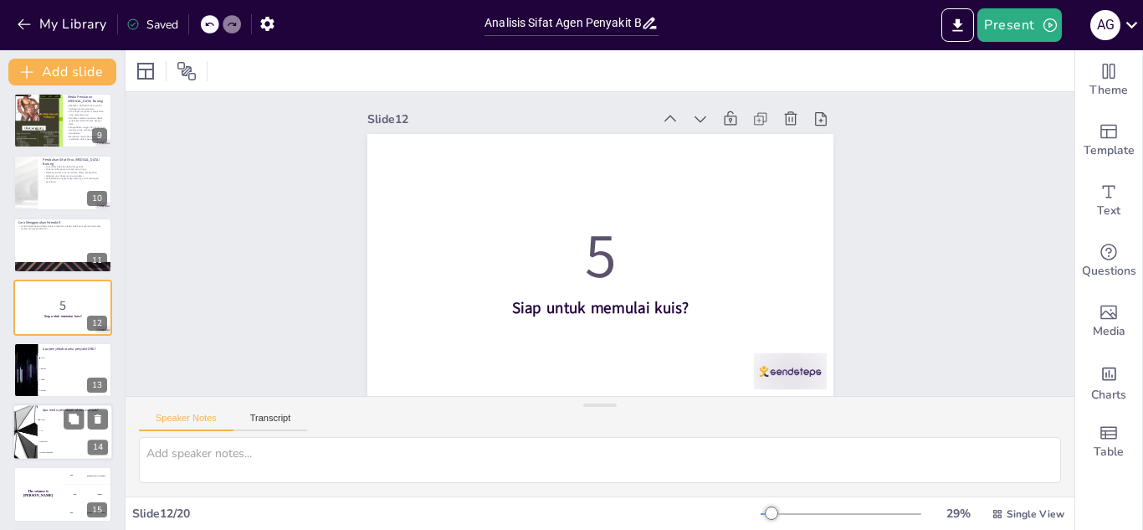
click at [33, 437] on div at bounding box center [25, 431] width 100 height 57
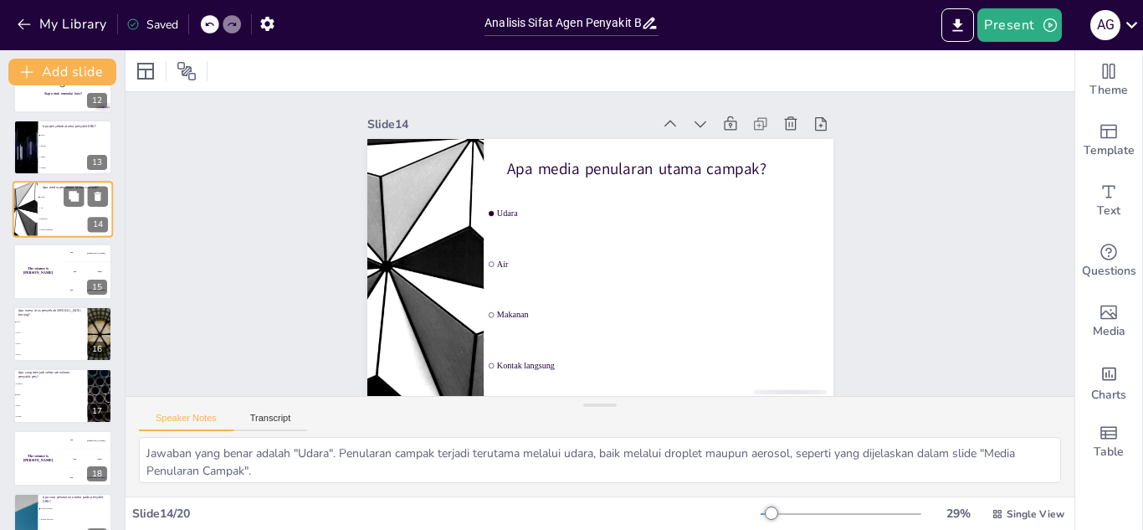
scroll to position [732, 0]
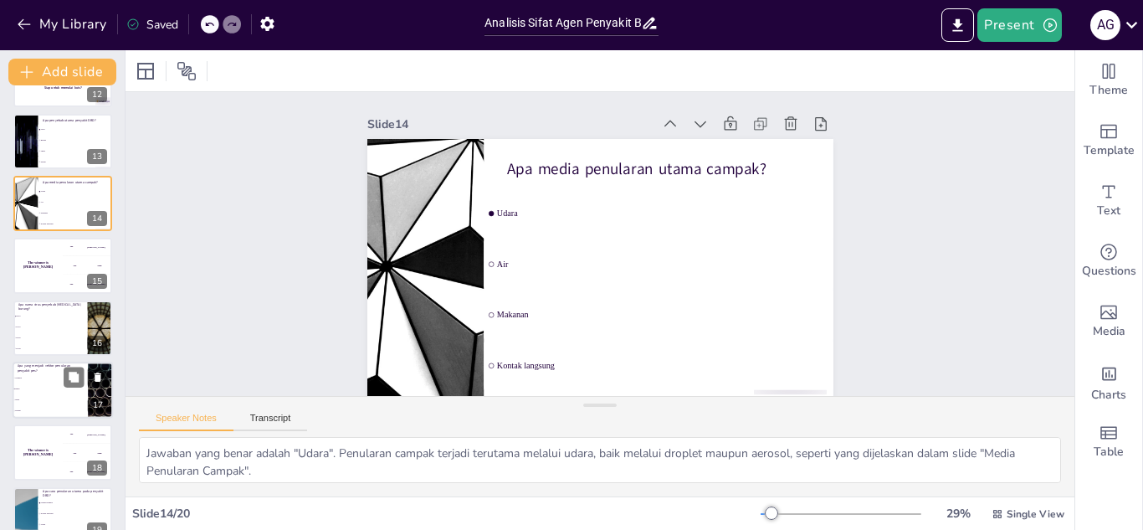
click at [37, 398] on li "Tikus" at bounding box center [50, 399] width 75 height 11
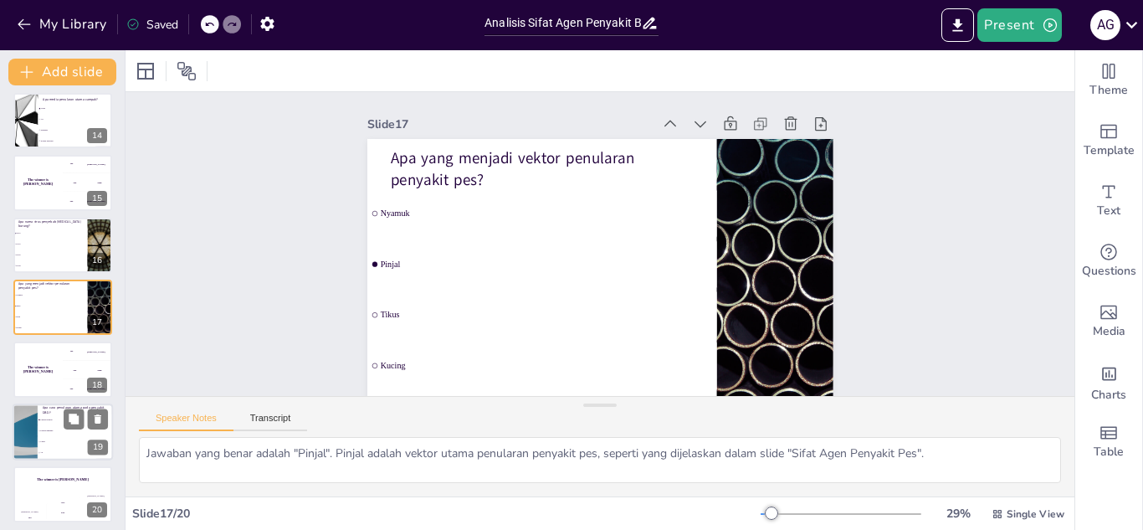
scroll to position [821, 0]
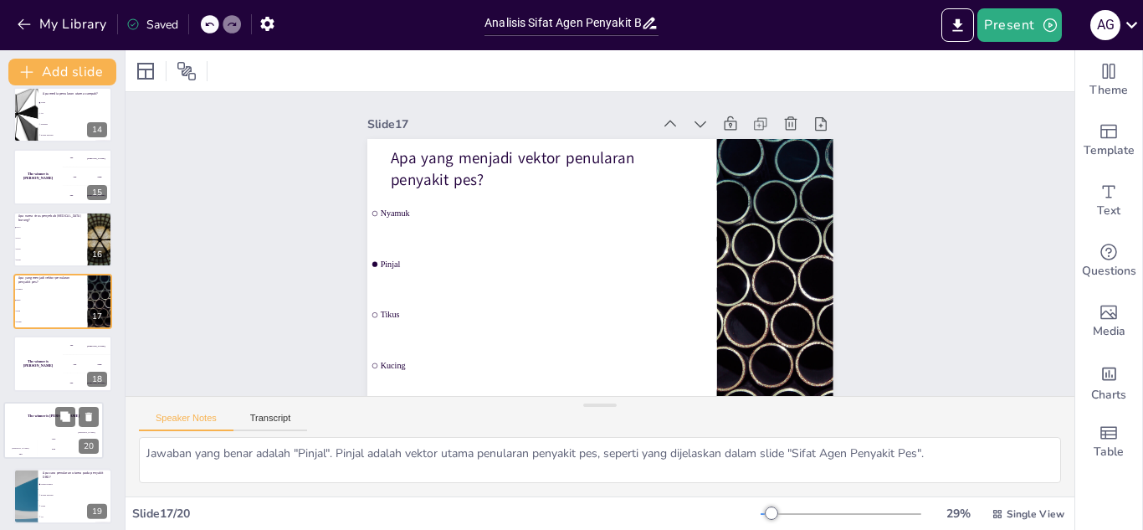
drag, startPoint x: 54, startPoint y: 488, endPoint x: 45, endPoint y: 423, distance: 65.9
click at [45, 423] on div "The winner is [PERSON_NAME] 🏆 [PERSON_NAME] 100 Jaap 200 [PERSON_NAME] 300" at bounding box center [53, 430] width 99 height 55
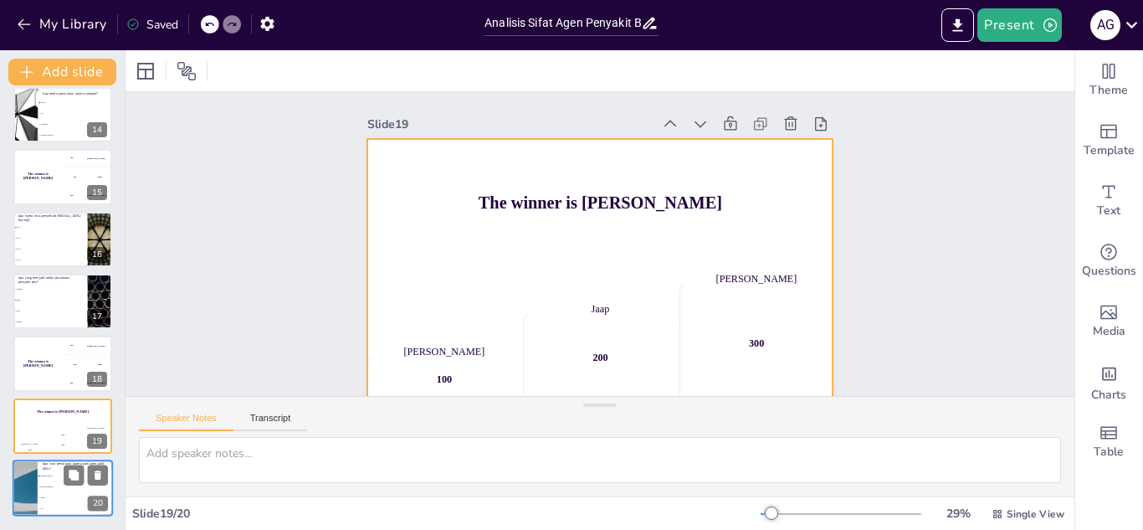
click at [45, 423] on div "The winner is [PERSON_NAME]" at bounding box center [62, 412] width 99 height 28
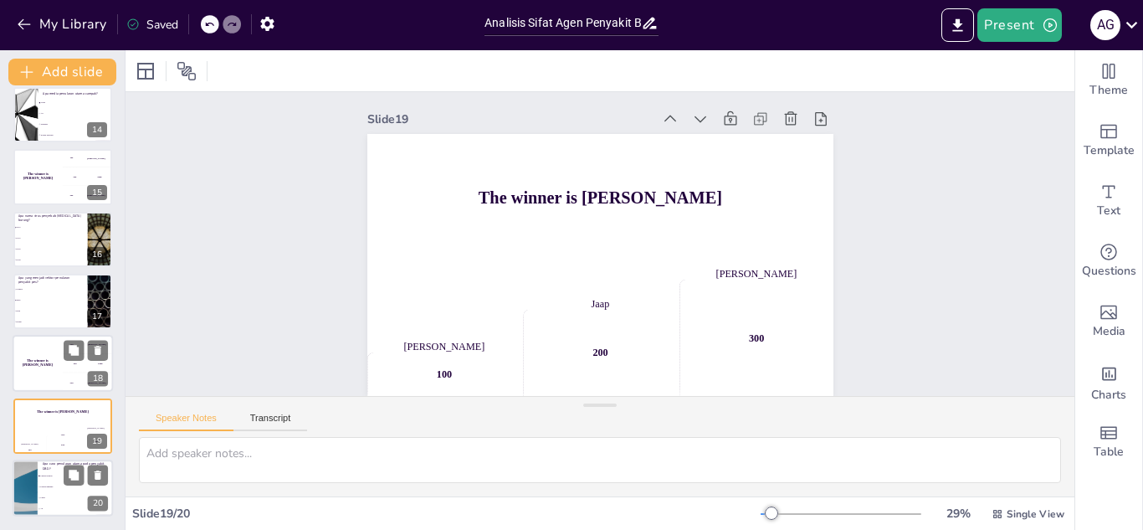
scroll to position [18, 0]
click at [34, 316] on li "Tikus" at bounding box center [50, 310] width 75 height 11
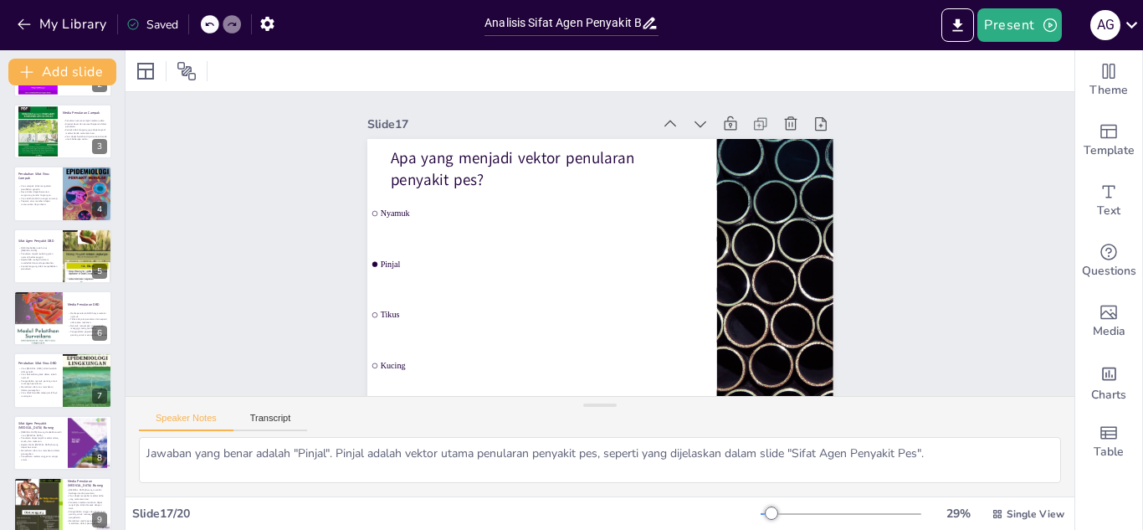
scroll to position [153, 0]
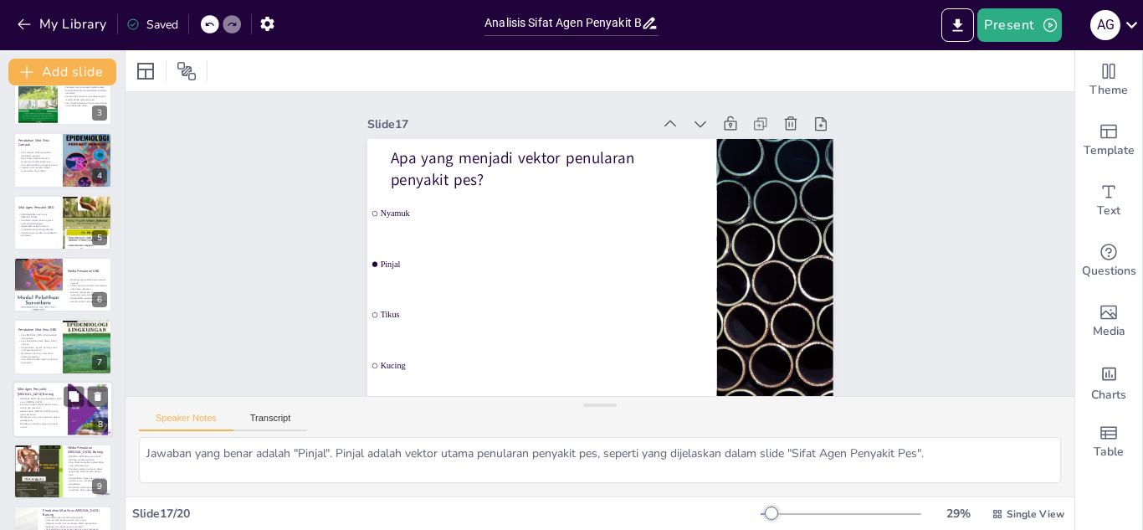
click at [26, 407] on p "Penularan dapat terjadi melalui udara, tanah, dan makanan." at bounding box center [40, 406] width 45 height 6
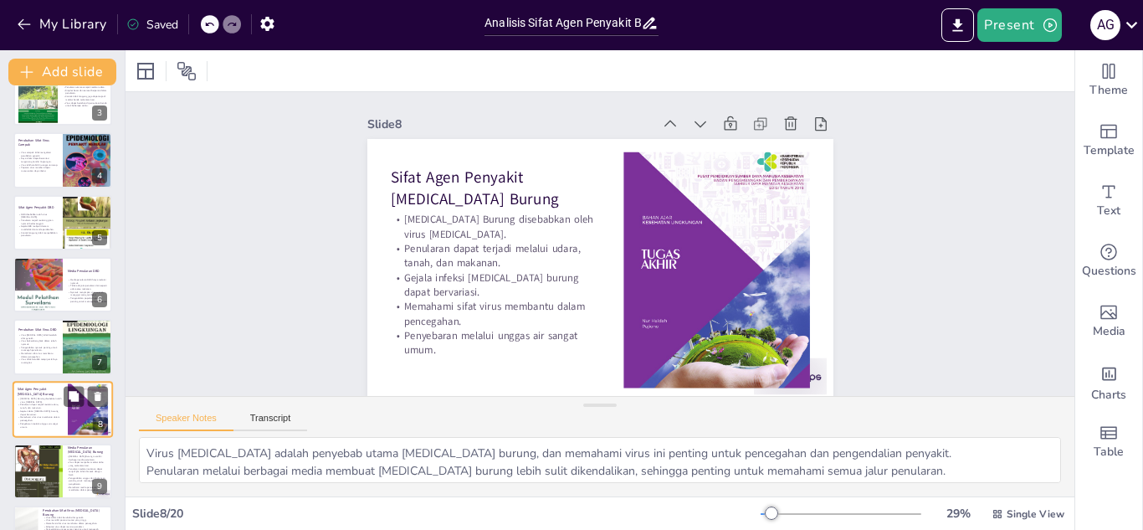
scroll to position [254, 0]
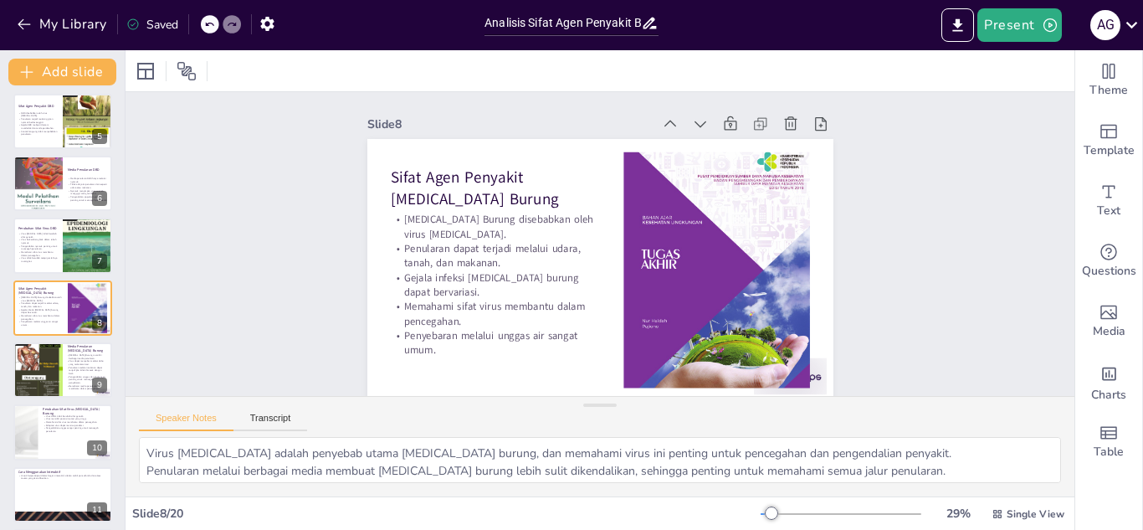
click at [51, 524] on div "Analisis Sifat Agen Penyakit Berbasis Lingkungan Kelompok 2A 1 Sifat Agen Penya…" at bounding box center [62, 463] width 125 height 1239
